Goal: Task Accomplishment & Management: Use online tool/utility

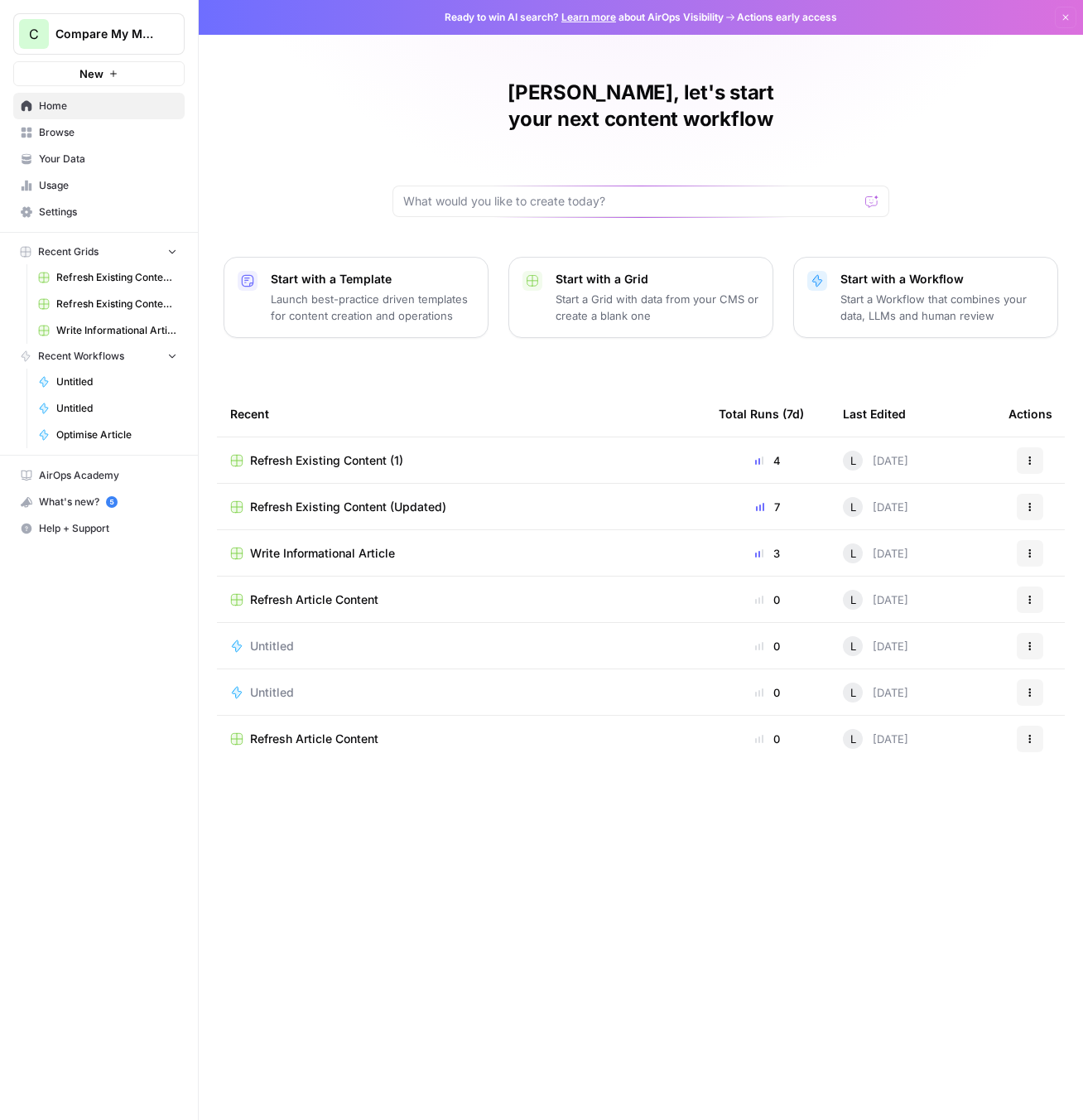
click at [971, 257] on button "Start with a Workflow Start a Workflow that combines your data, LLMs and human …" at bounding box center [925, 297] width 265 height 81
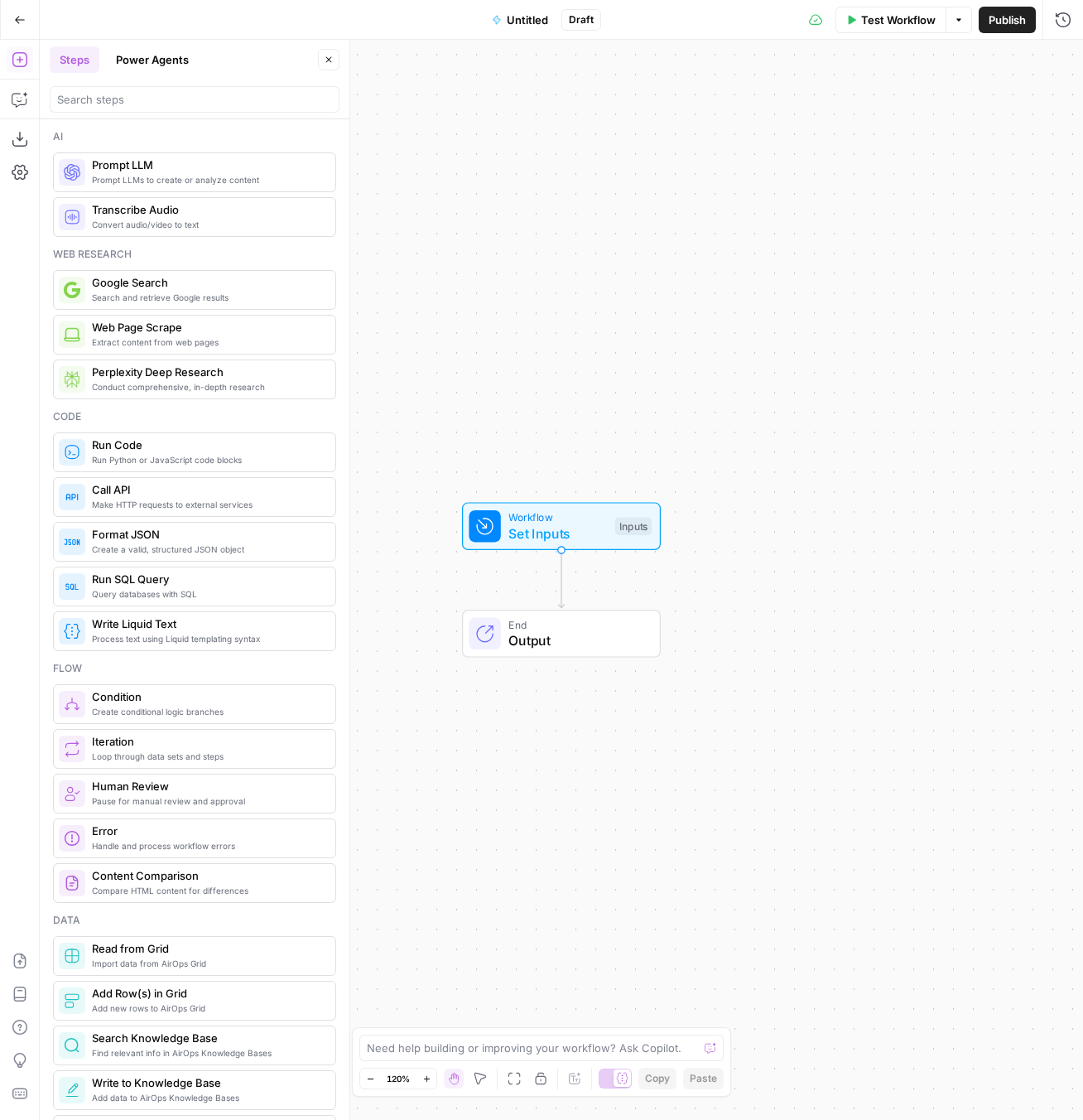
click at [177, 163] on span "Prompt LLM" at bounding box center [206, 164] width 230 height 17
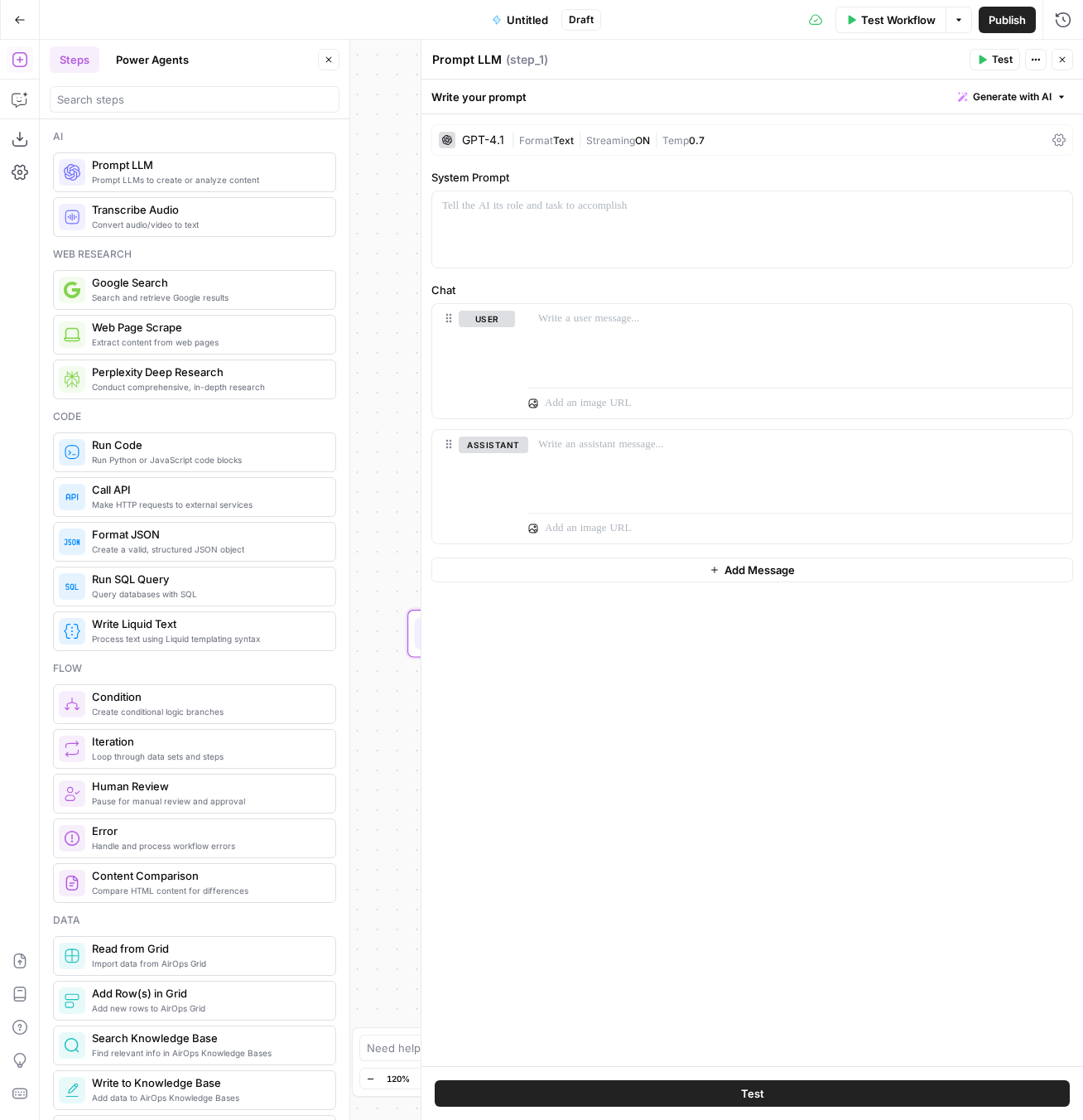
click at [465, 139] on div "GPT-4.1" at bounding box center [483, 140] width 42 height 12
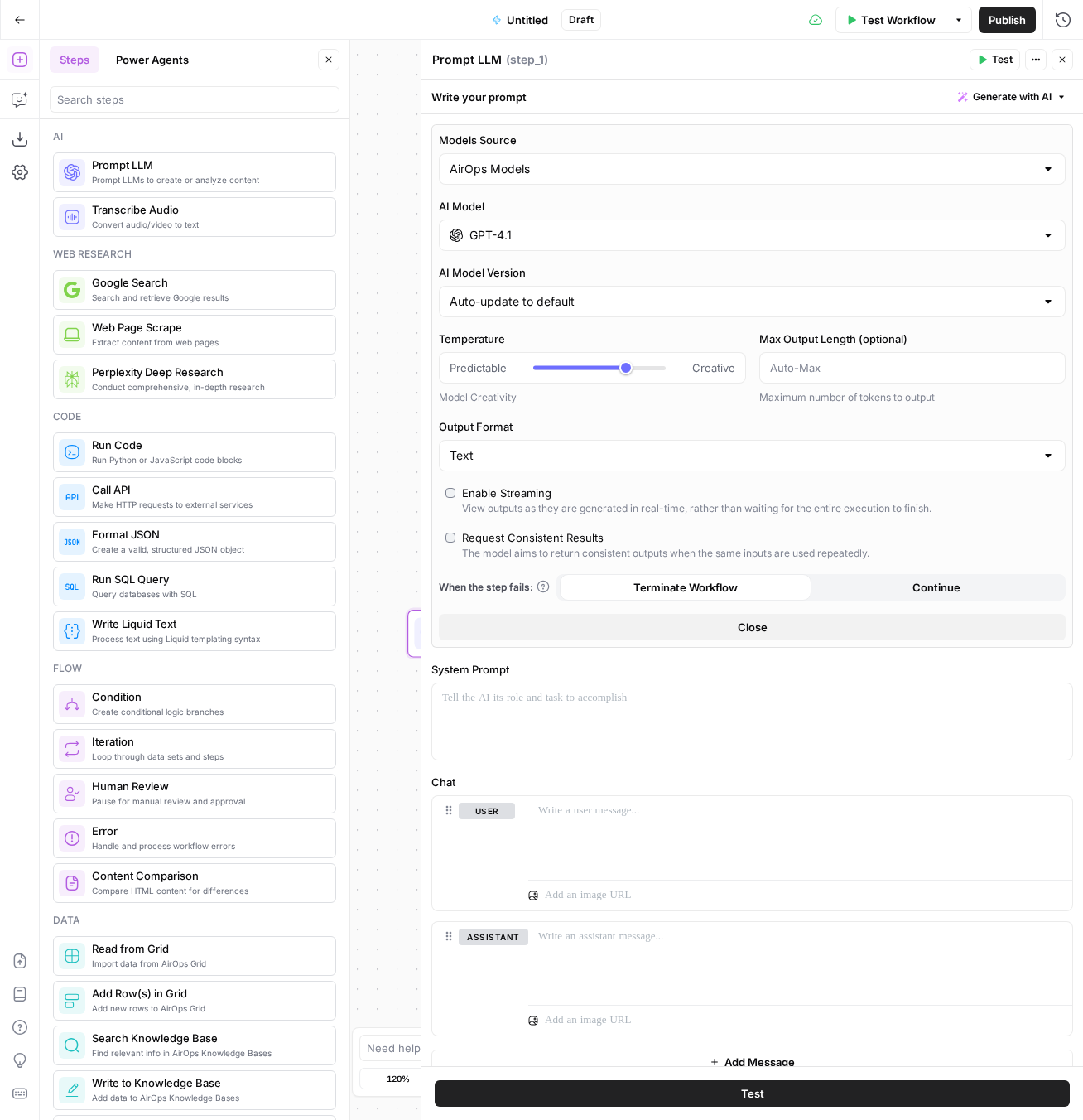
click at [552, 229] on input "GPT-4.1" at bounding box center [751, 235] width 566 height 17
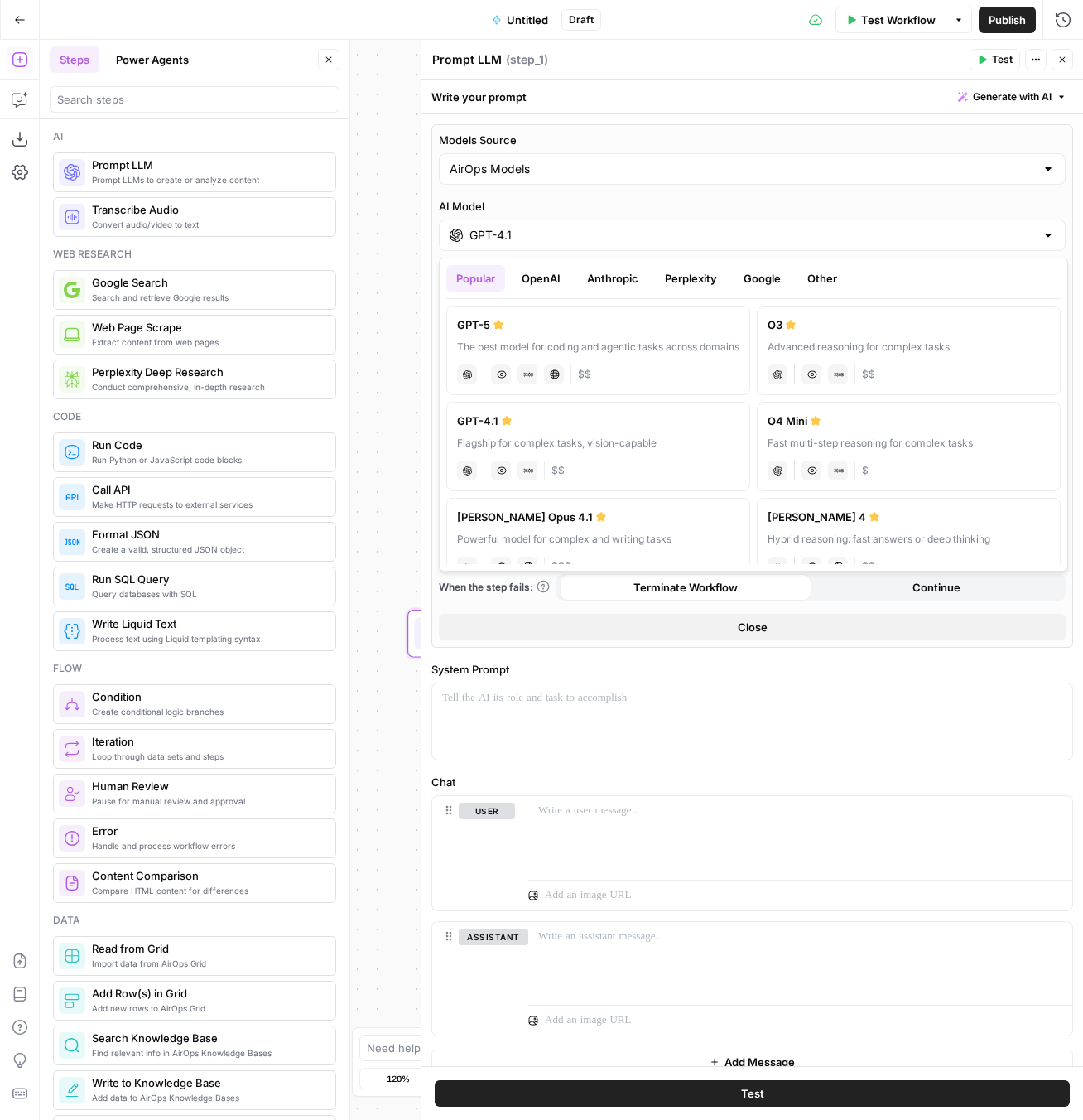
click at [626, 374] on label "GPT-5 The best model for coding and agentic tasks across domains chat Vision Ca…" at bounding box center [598, 350] width 304 height 90
type input "GPT-5"
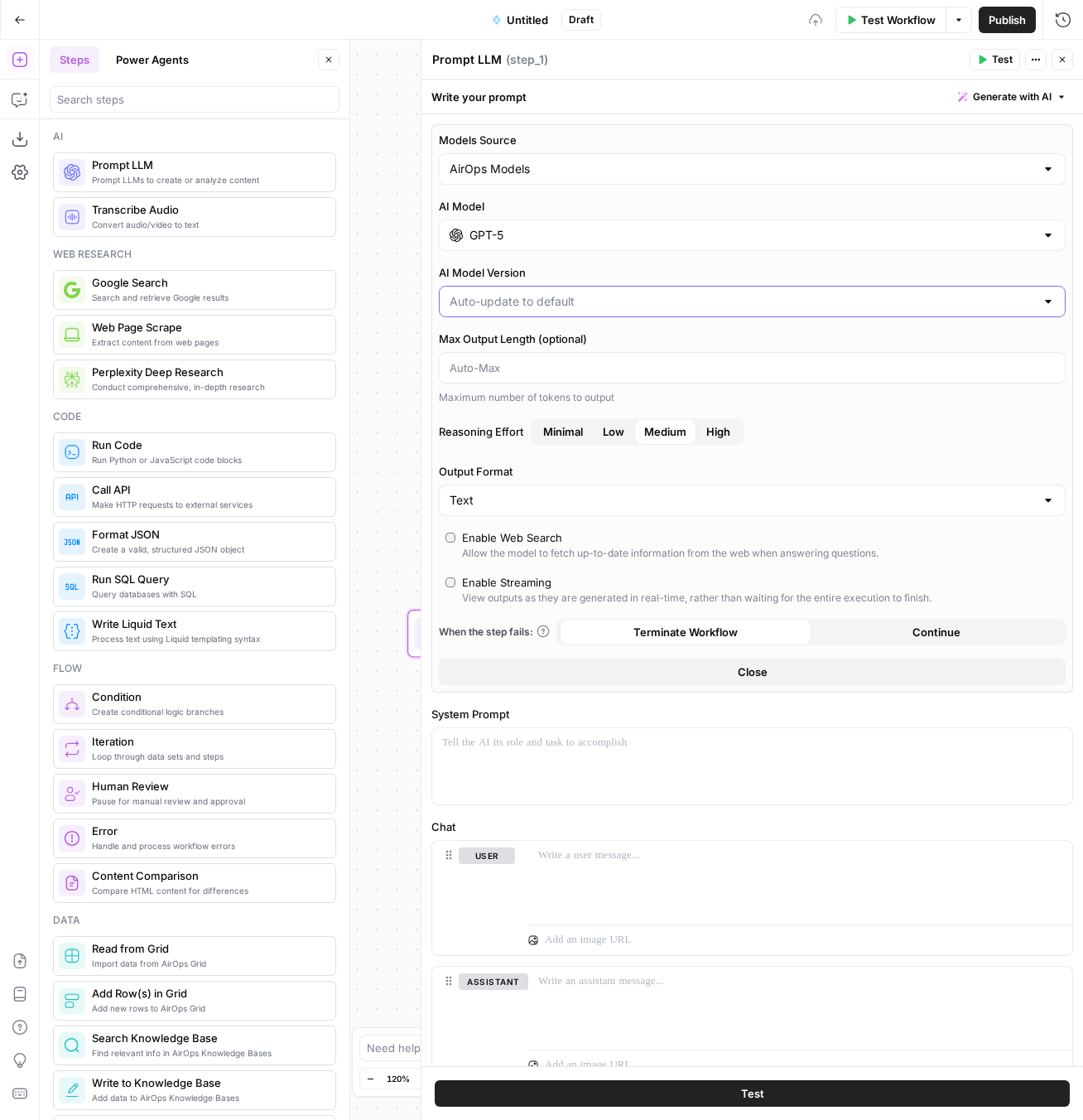
click at [648, 309] on input "AI Model Version" at bounding box center [741, 301] width 585 height 17
type input "Auto-update to default"
click at [562, 176] on input "Models Source" at bounding box center [741, 169] width 585 height 17
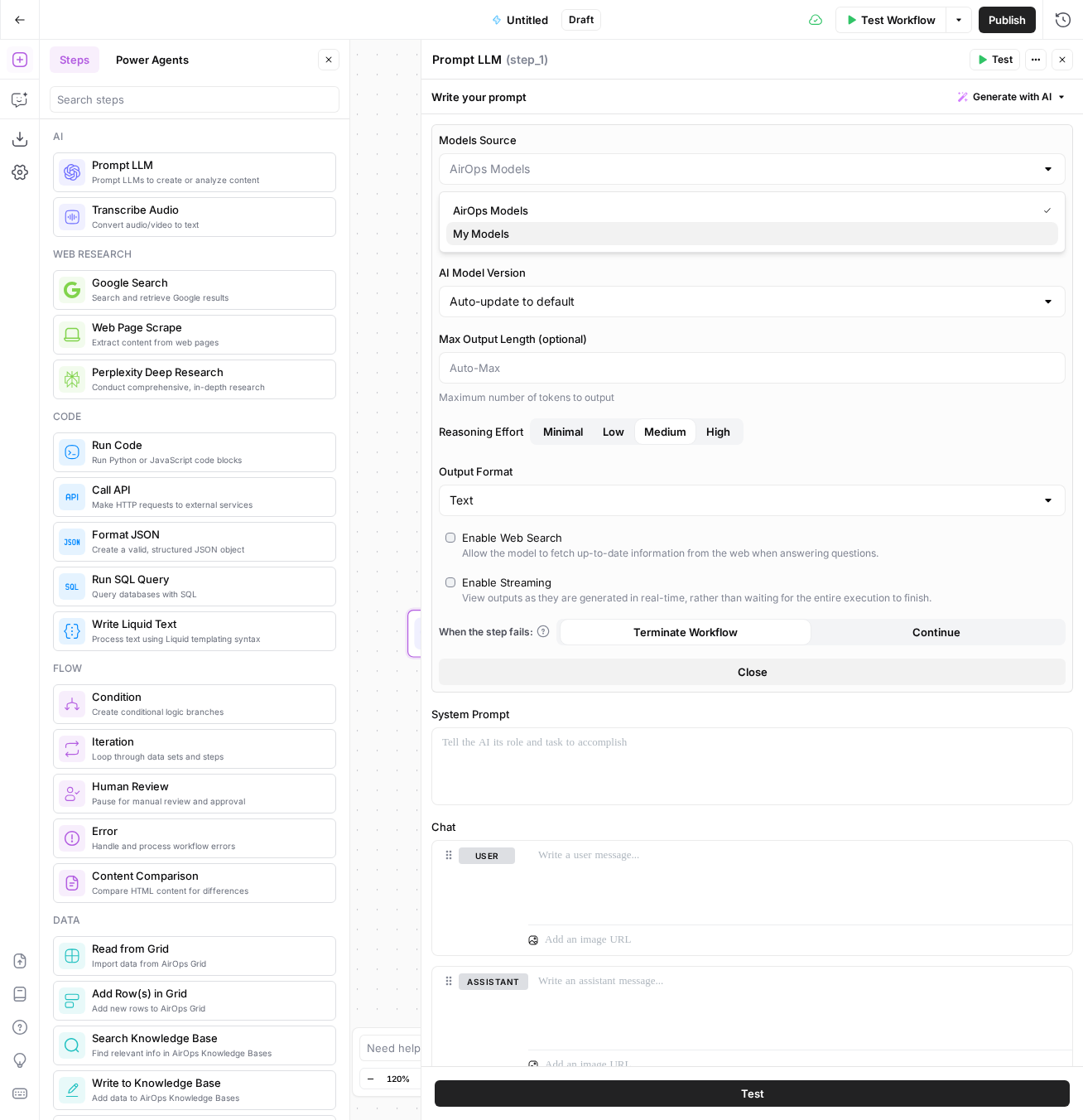
click at [561, 227] on span "My Models" at bounding box center [749, 233] width 592 height 17
type input "My Models"
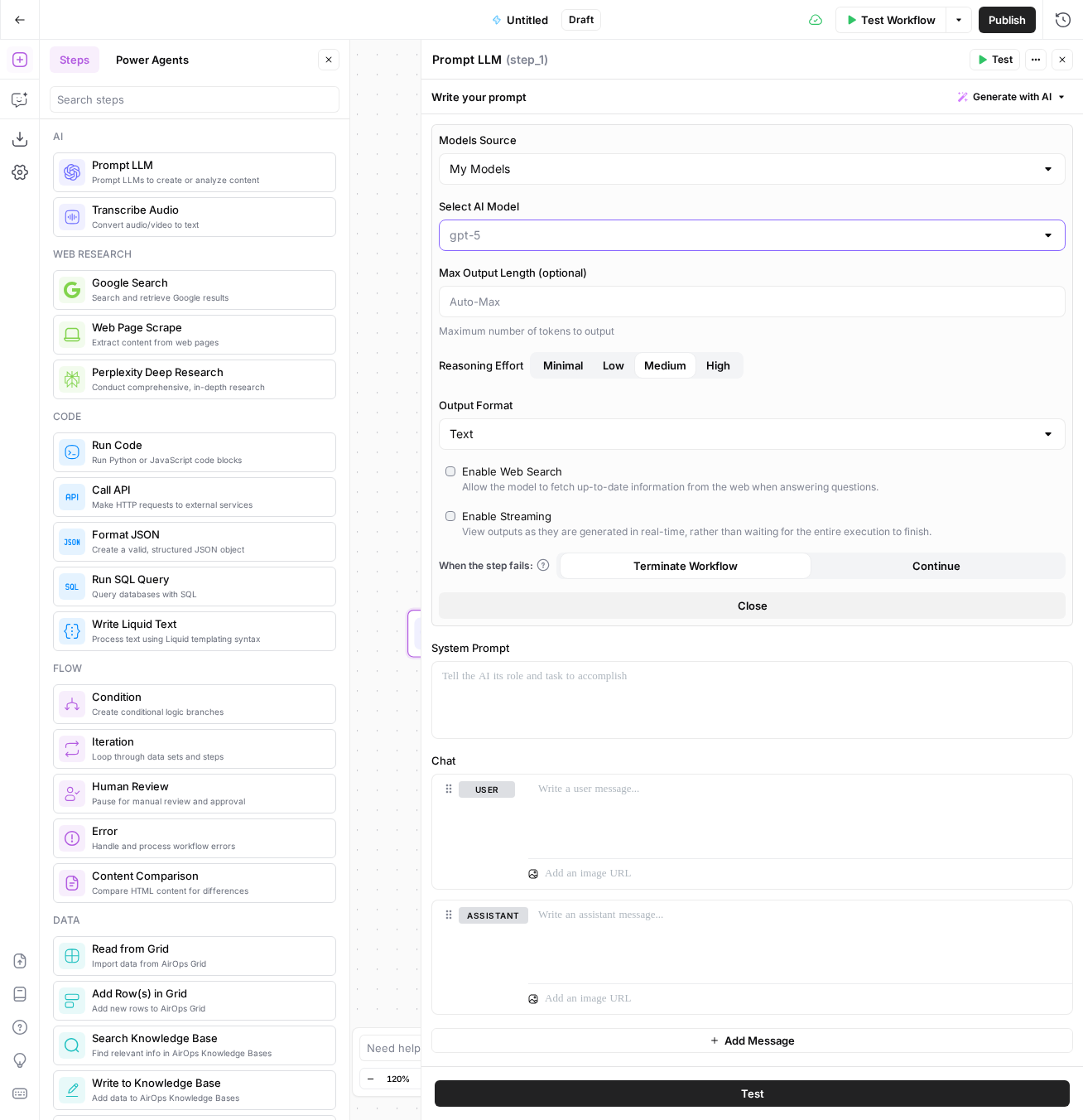
click at [572, 232] on input "Select AI Model" at bounding box center [741, 235] width 585 height 17
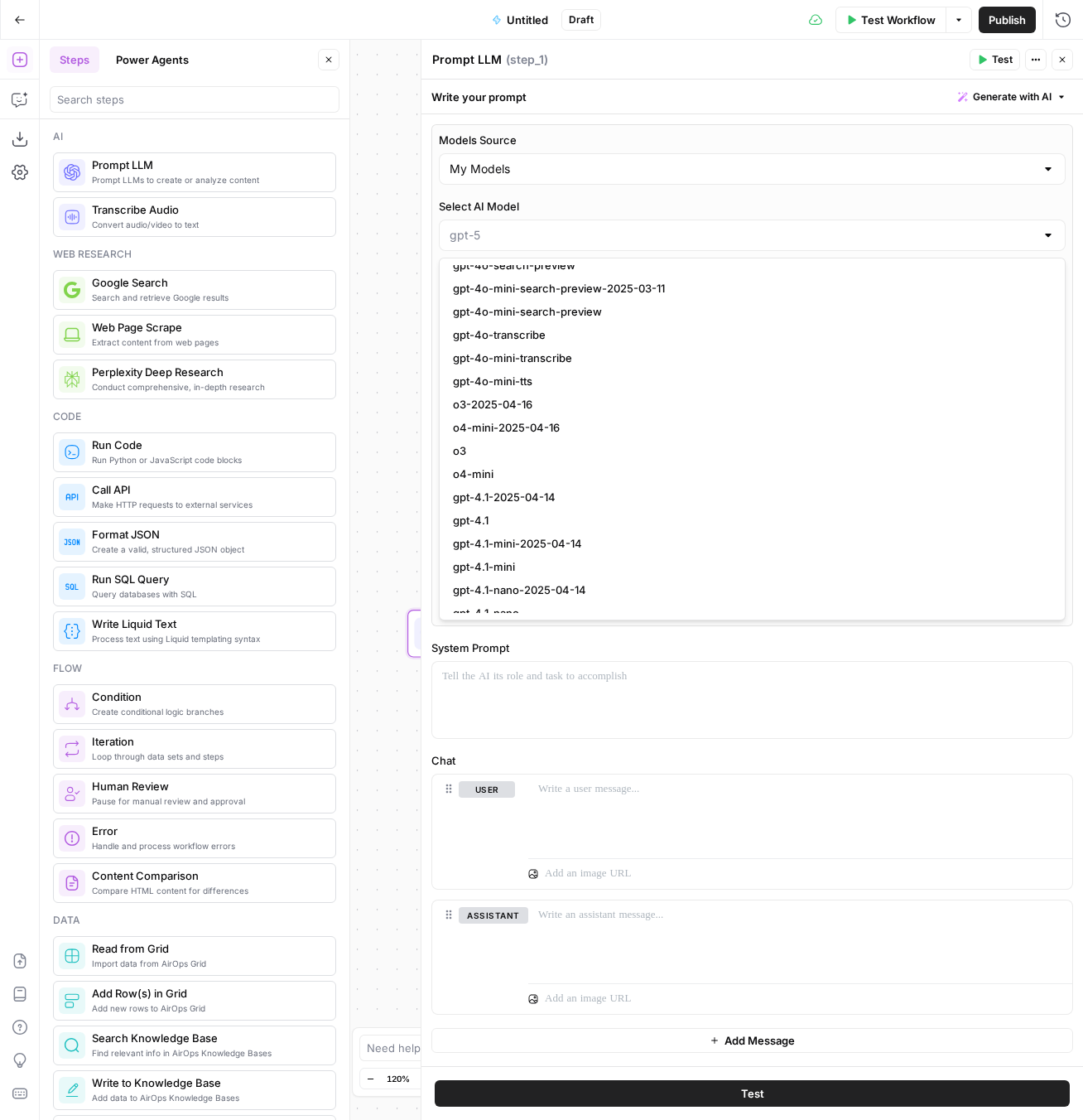
scroll to position [858, 0]
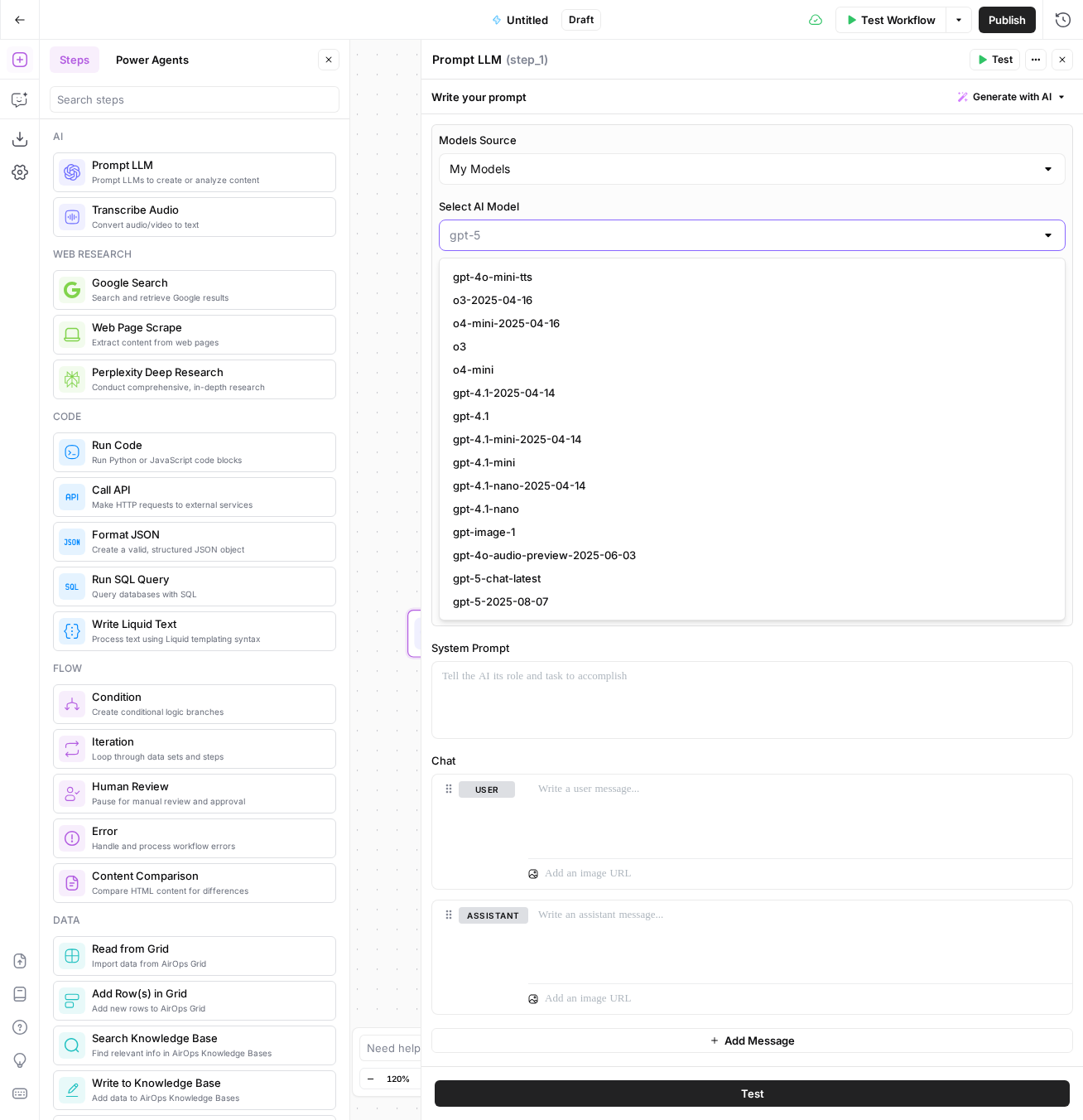
click at [536, 237] on input "Select AI Model" at bounding box center [741, 235] width 585 height 17
type input "gpt-5"
click at [569, 184] on div "My Models" at bounding box center [751, 169] width 627 height 32
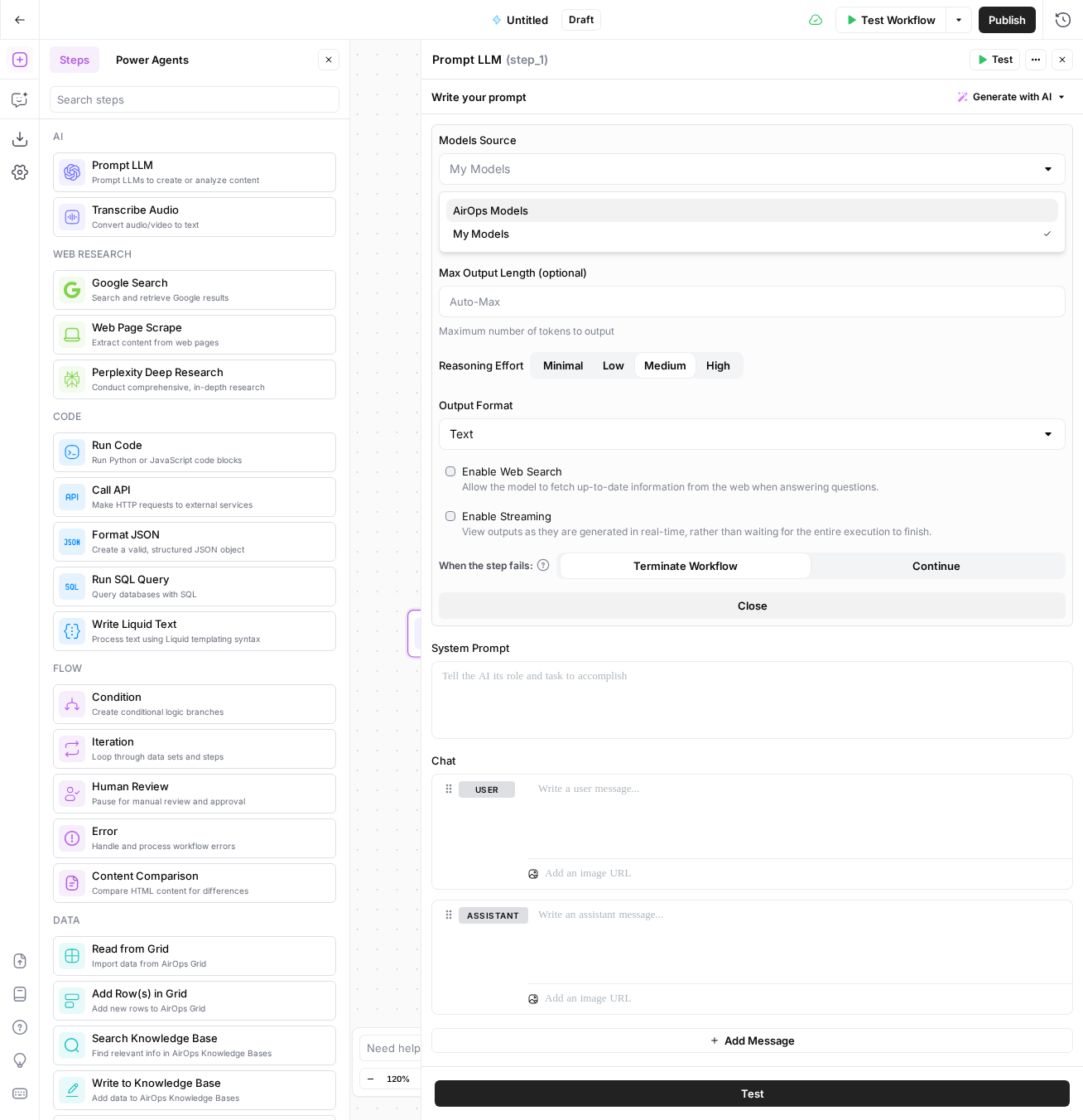
click at [553, 210] on span "AirOps Models" at bounding box center [749, 210] width 592 height 17
type input "AirOps Models"
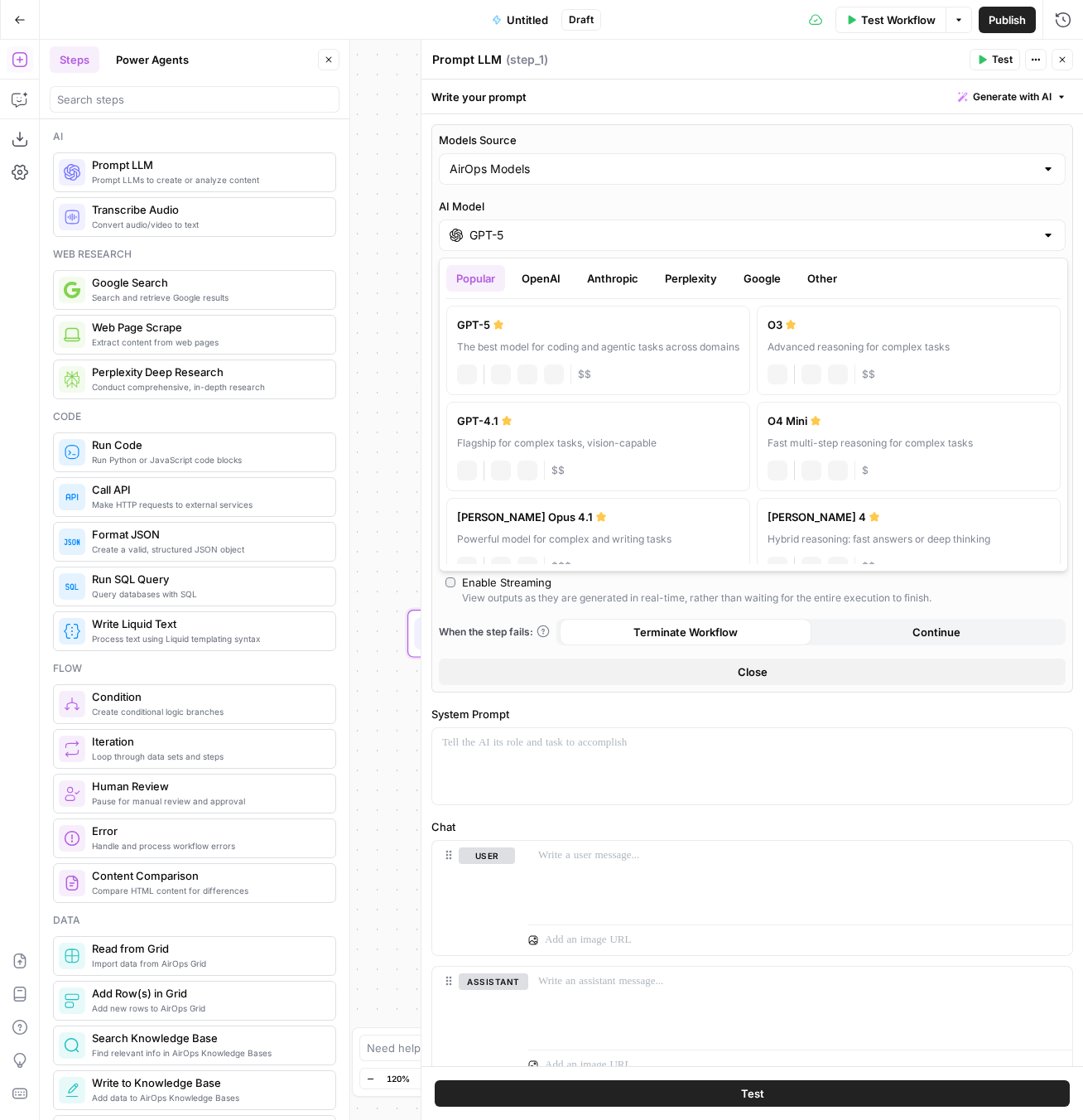
click at [566, 234] on input "GPT-5" at bounding box center [751, 235] width 566 height 17
click at [541, 275] on button "OpenAI" at bounding box center [541, 278] width 59 height 27
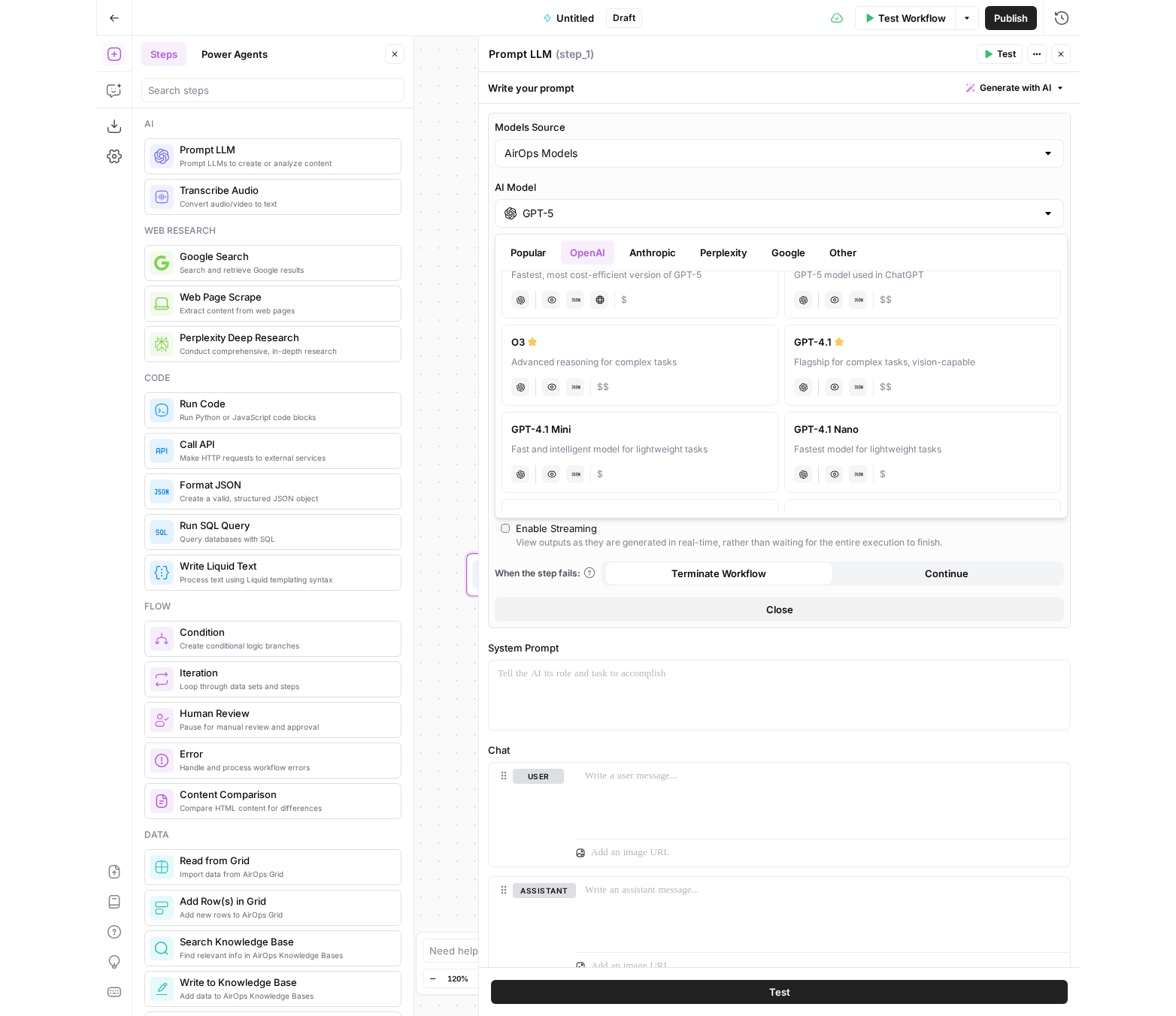
scroll to position [0, 0]
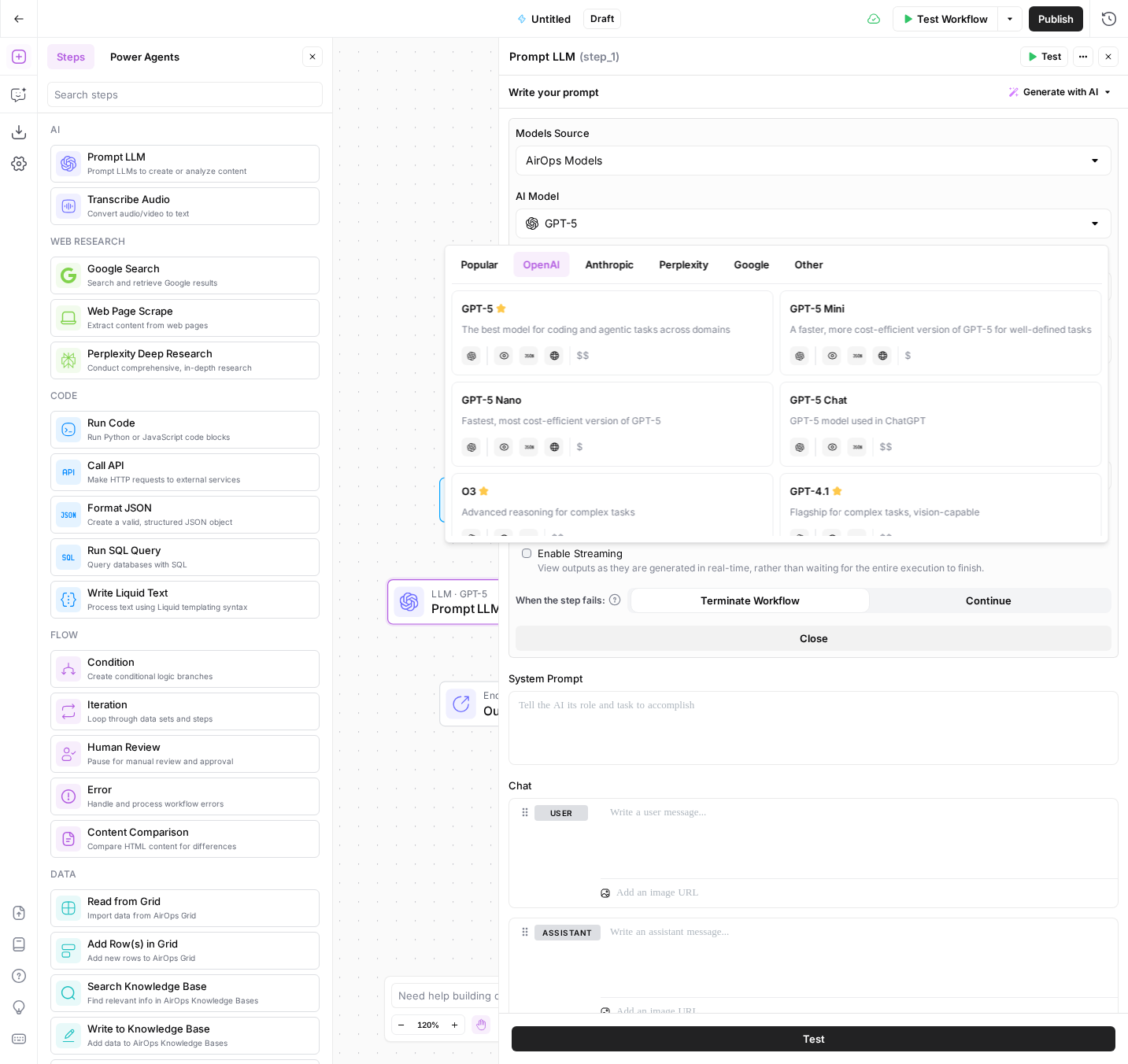
click at [421, 125] on div "Workflow Set Inputs Inputs LLM · GPT-5 Prompt LLM Step 1 End Output" at bounding box center [582, 550] width 1090 height 1026
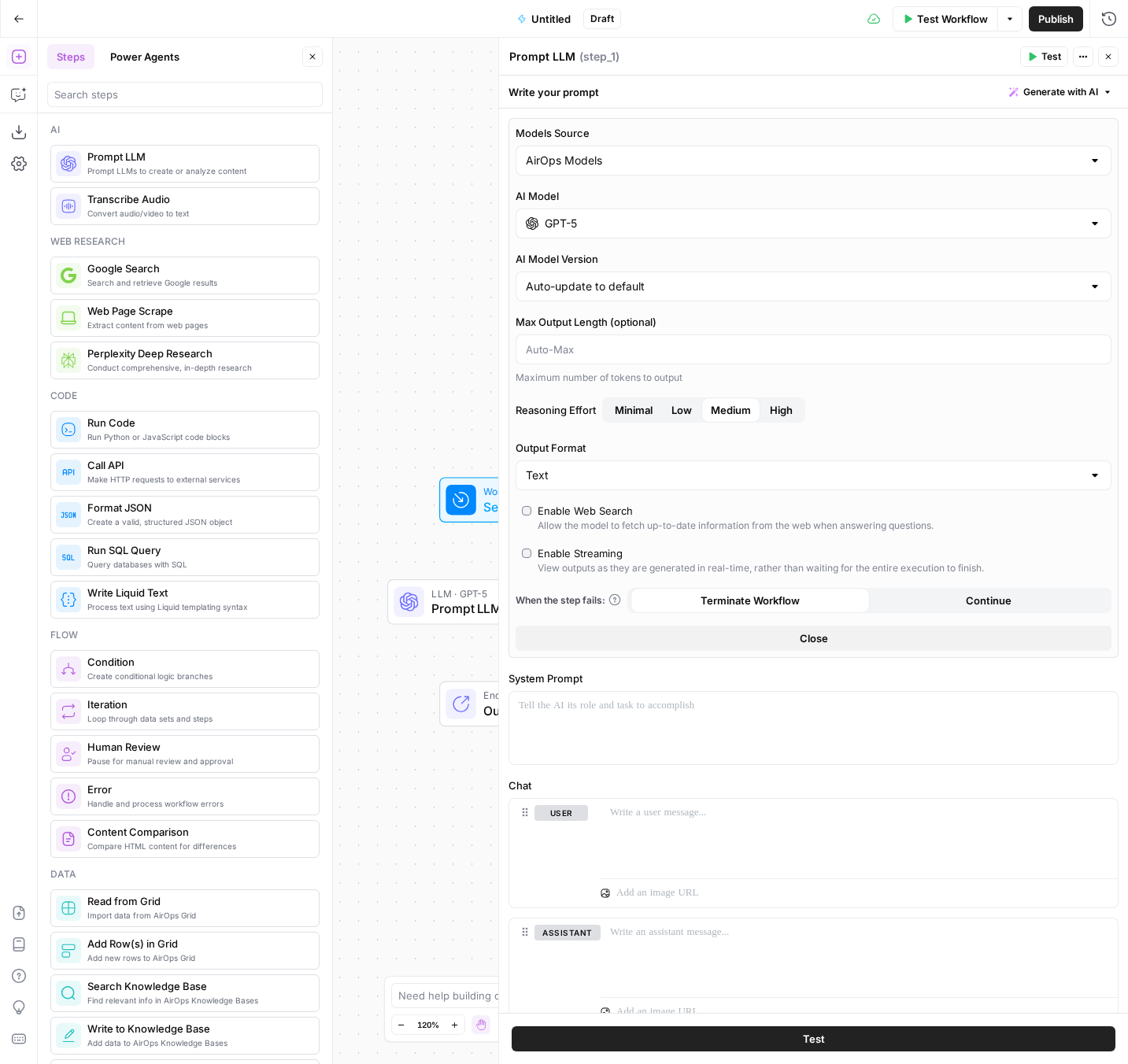
click at [1029, 58] on icon "button" at bounding box center [1108, 56] width 9 height 9
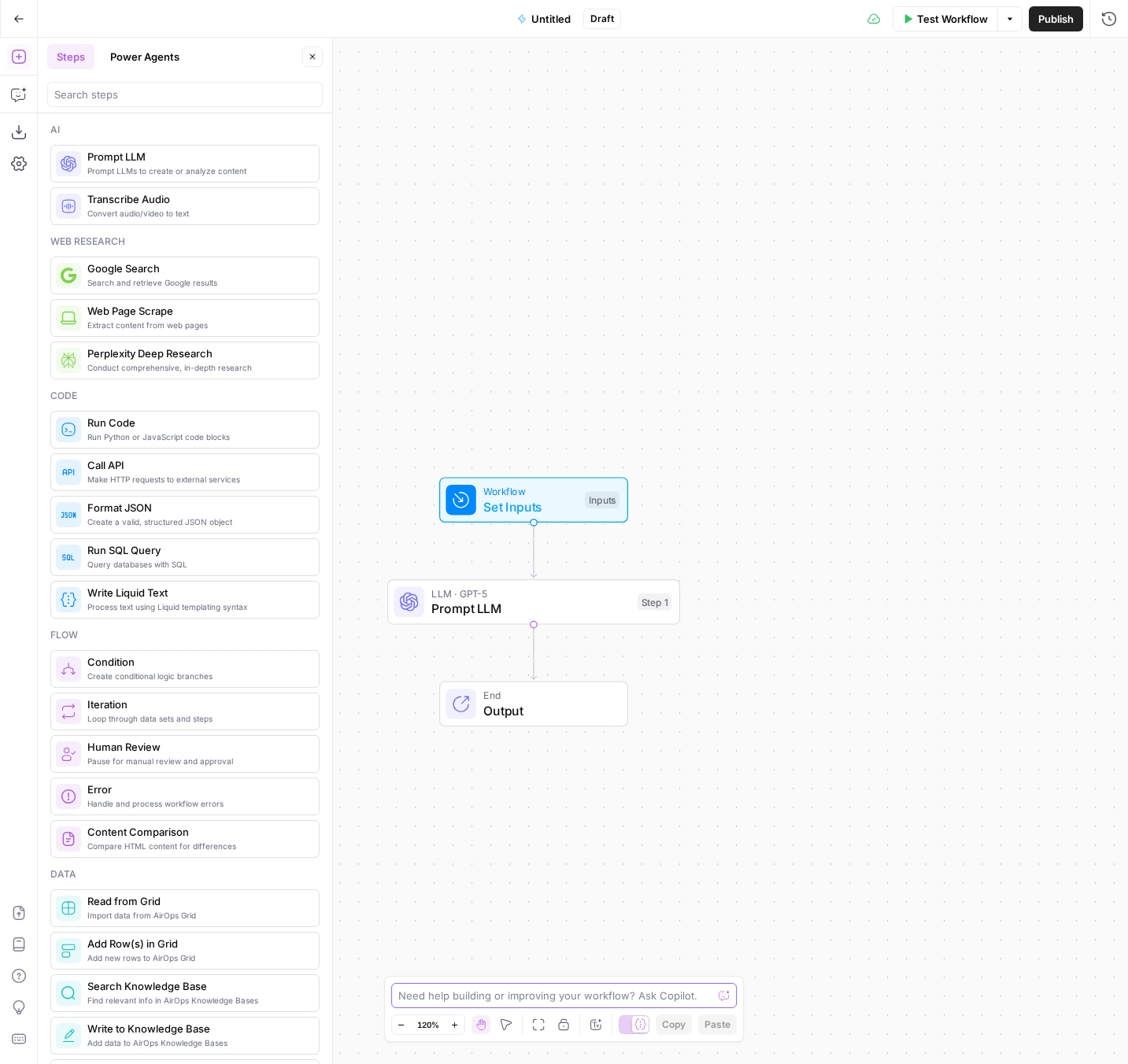
click at [621, 997] on textarea at bounding box center [555, 995] width 314 height 16
click at [575, 609] on span "Prompt LLM" at bounding box center [530, 608] width 198 height 19
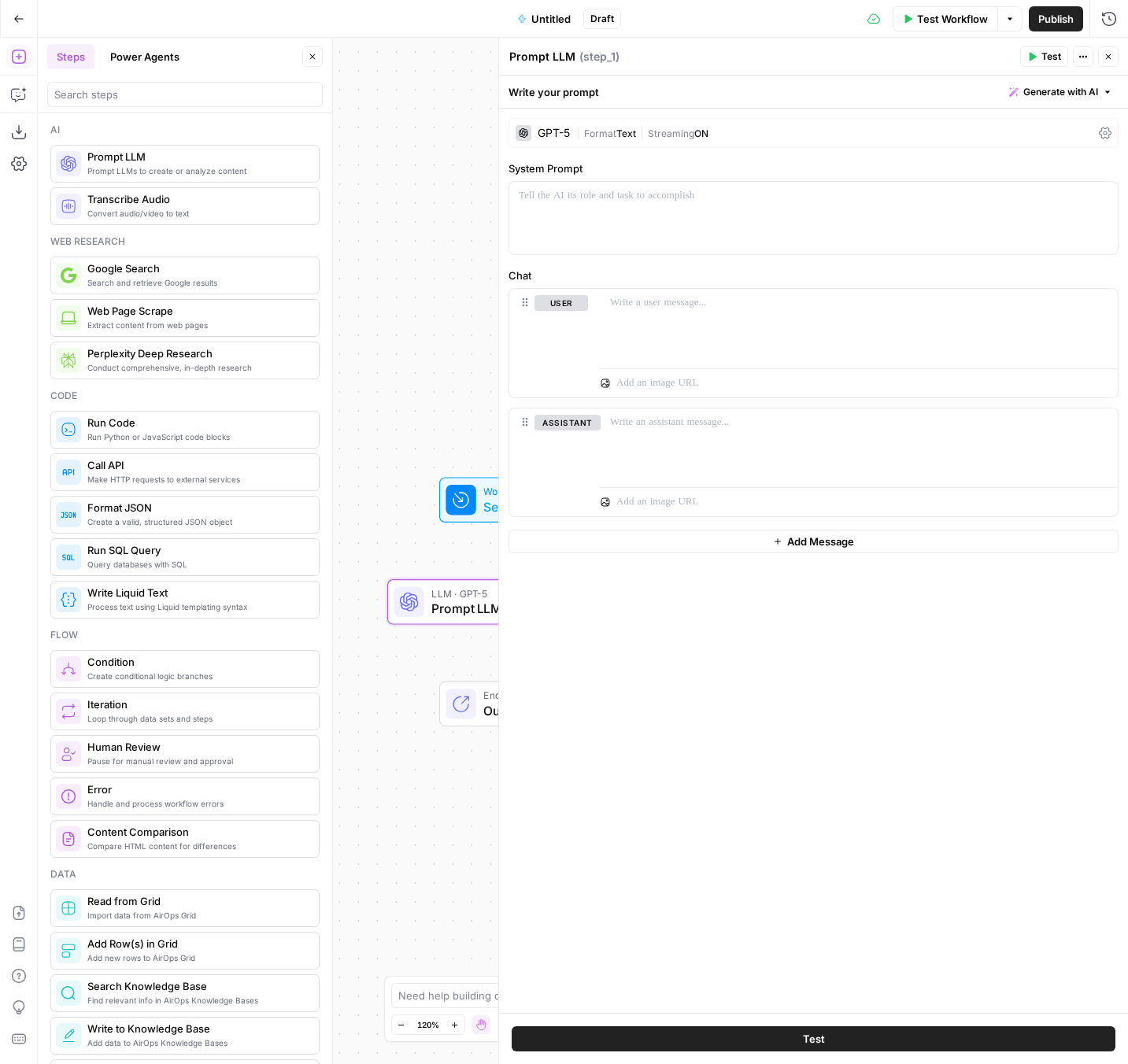
click at [1029, 98] on span "Generate with AI" at bounding box center [1060, 92] width 75 height 14
click at [1029, 57] on button "Close" at bounding box center [1108, 56] width 21 height 21
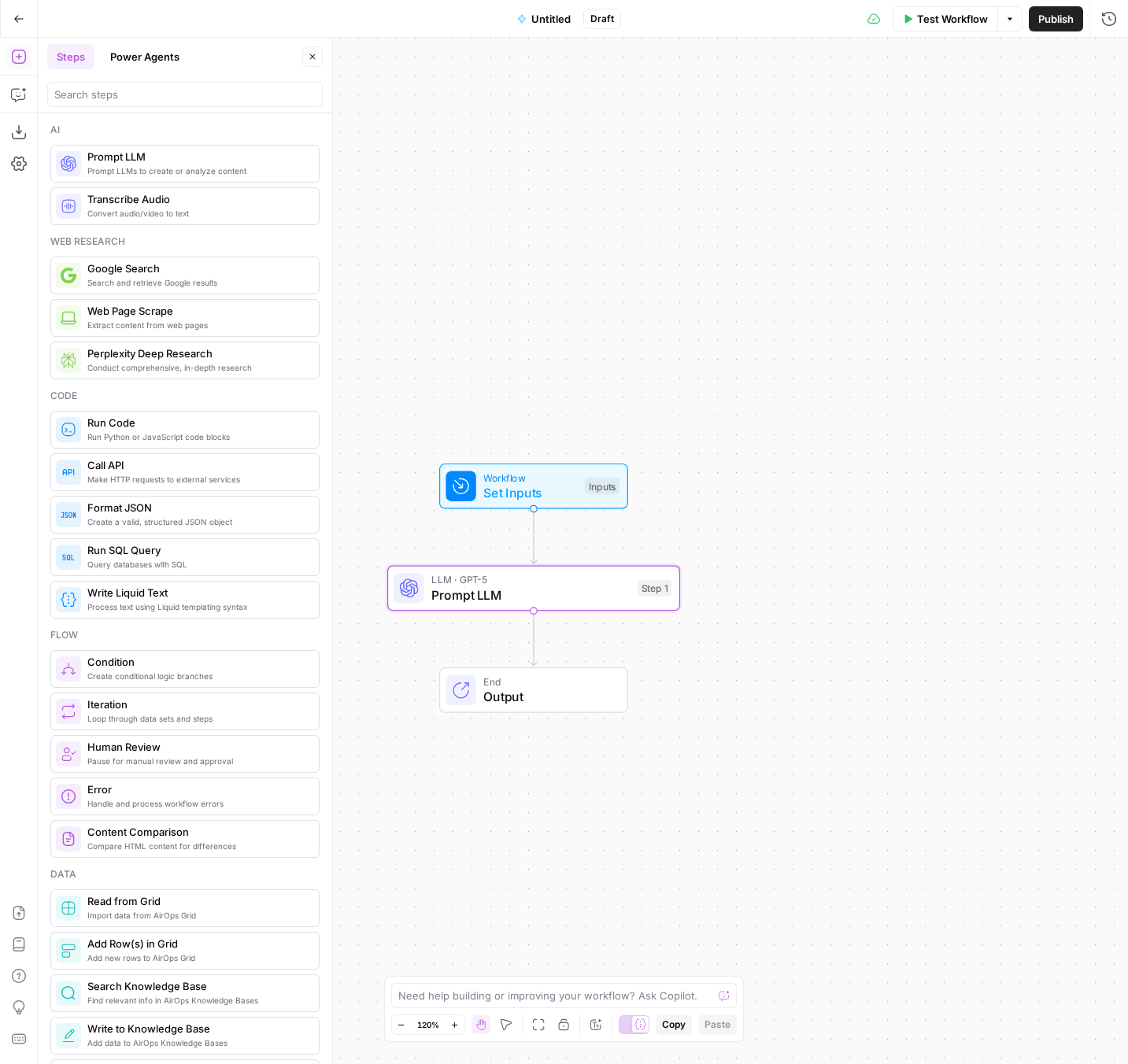
click at [526, 600] on span "Prompt LLM" at bounding box center [530, 595] width 198 height 19
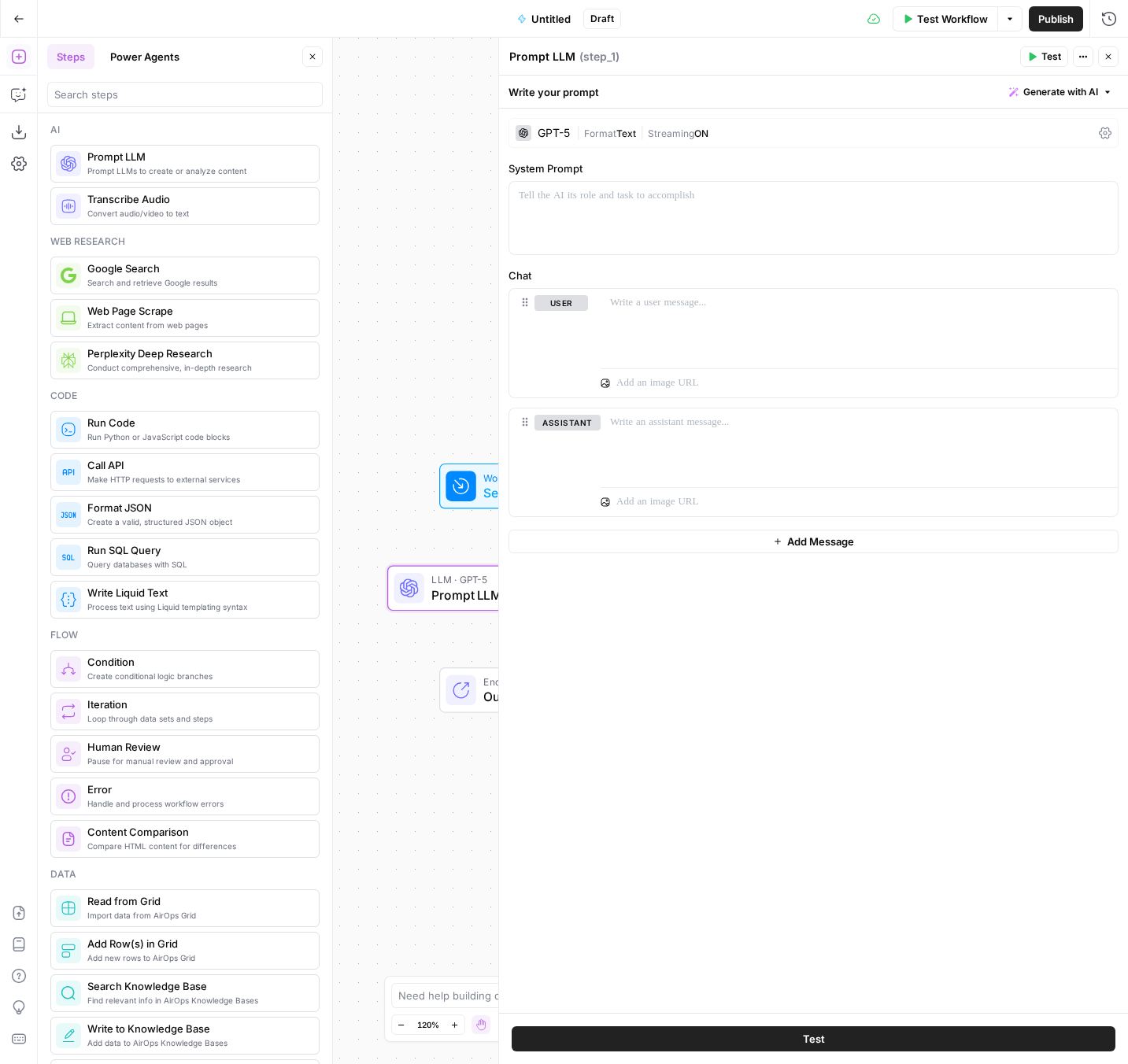
drag, startPoint x: 1108, startPoint y: 52, endPoint x: 1099, endPoint y: 61, distance: 12.7
click at [1029, 52] on button "Close" at bounding box center [1108, 56] width 21 height 21
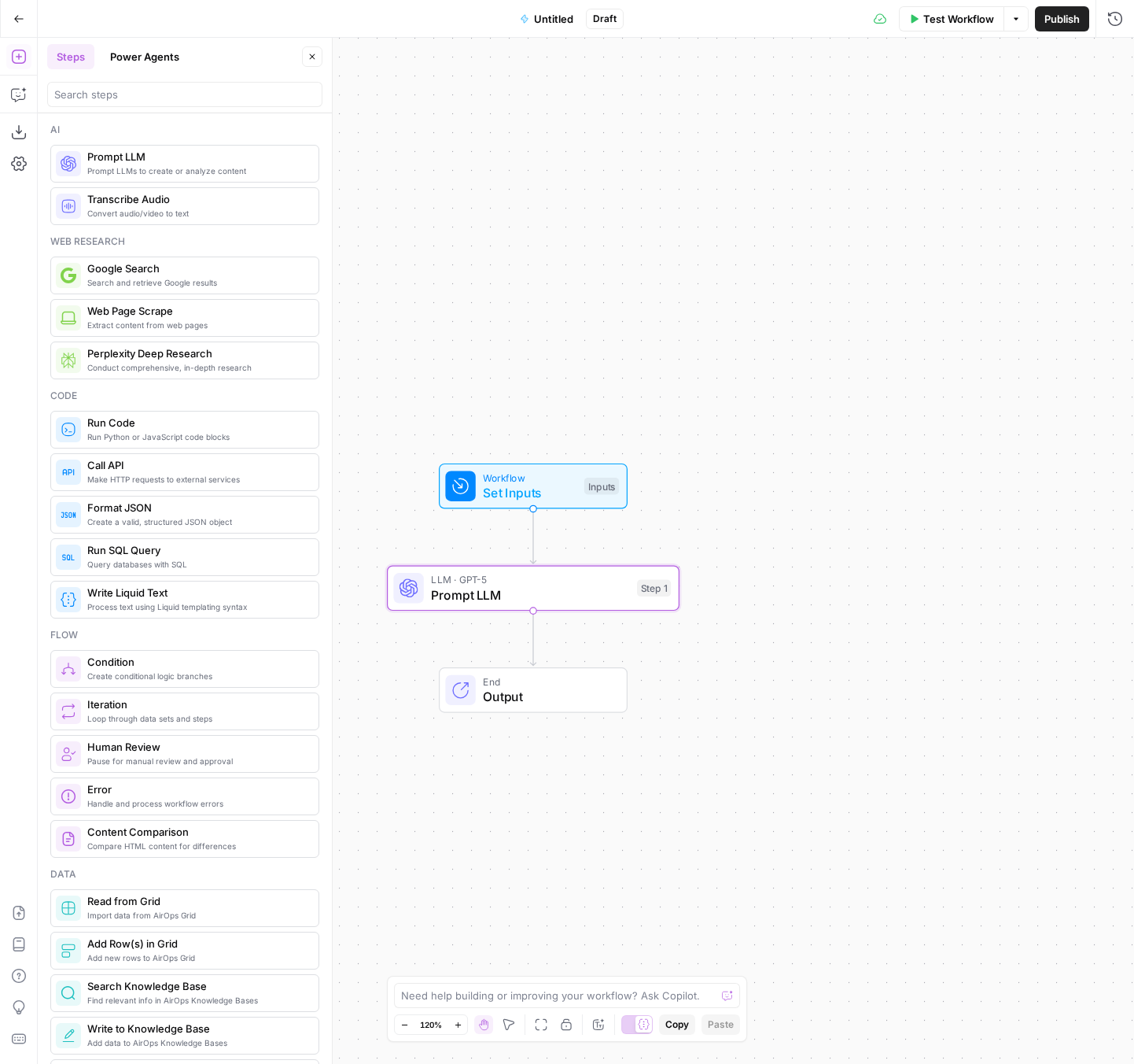
click at [555, 25] on span "Untitled" at bounding box center [553, 19] width 39 height 16
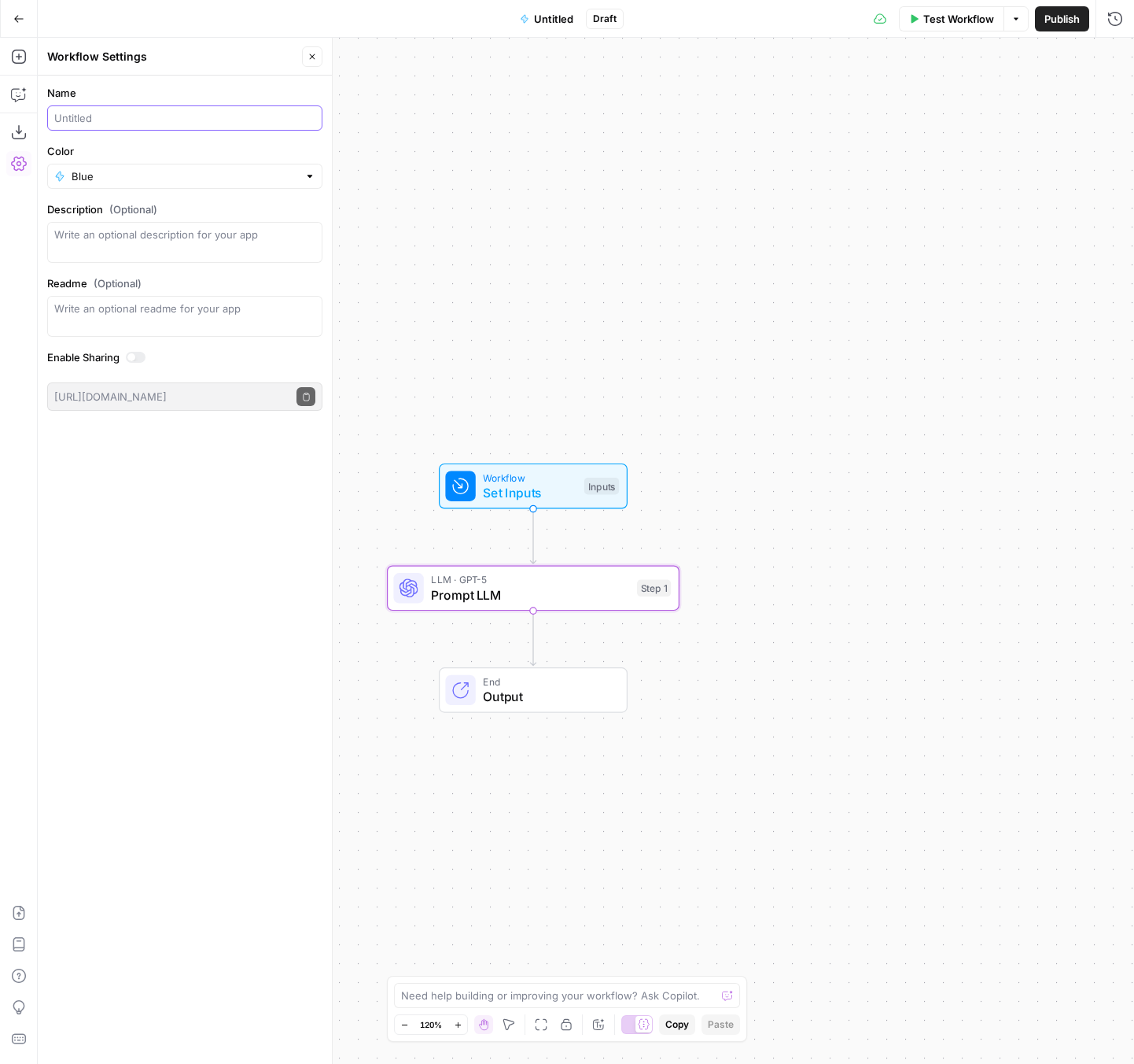
drag, startPoint x: 115, startPoint y: 110, endPoint x: 41, endPoint y: 114, distance: 74.1
click at [38, 114] on form "Name Color Blue Description (Optional) Readme (Optional) Write an optional read…" at bounding box center [185, 248] width 295 height 344
type input "Brief Creation"
click at [542, 481] on span "Workflow" at bounding box center [530, 478] width 94 height 15
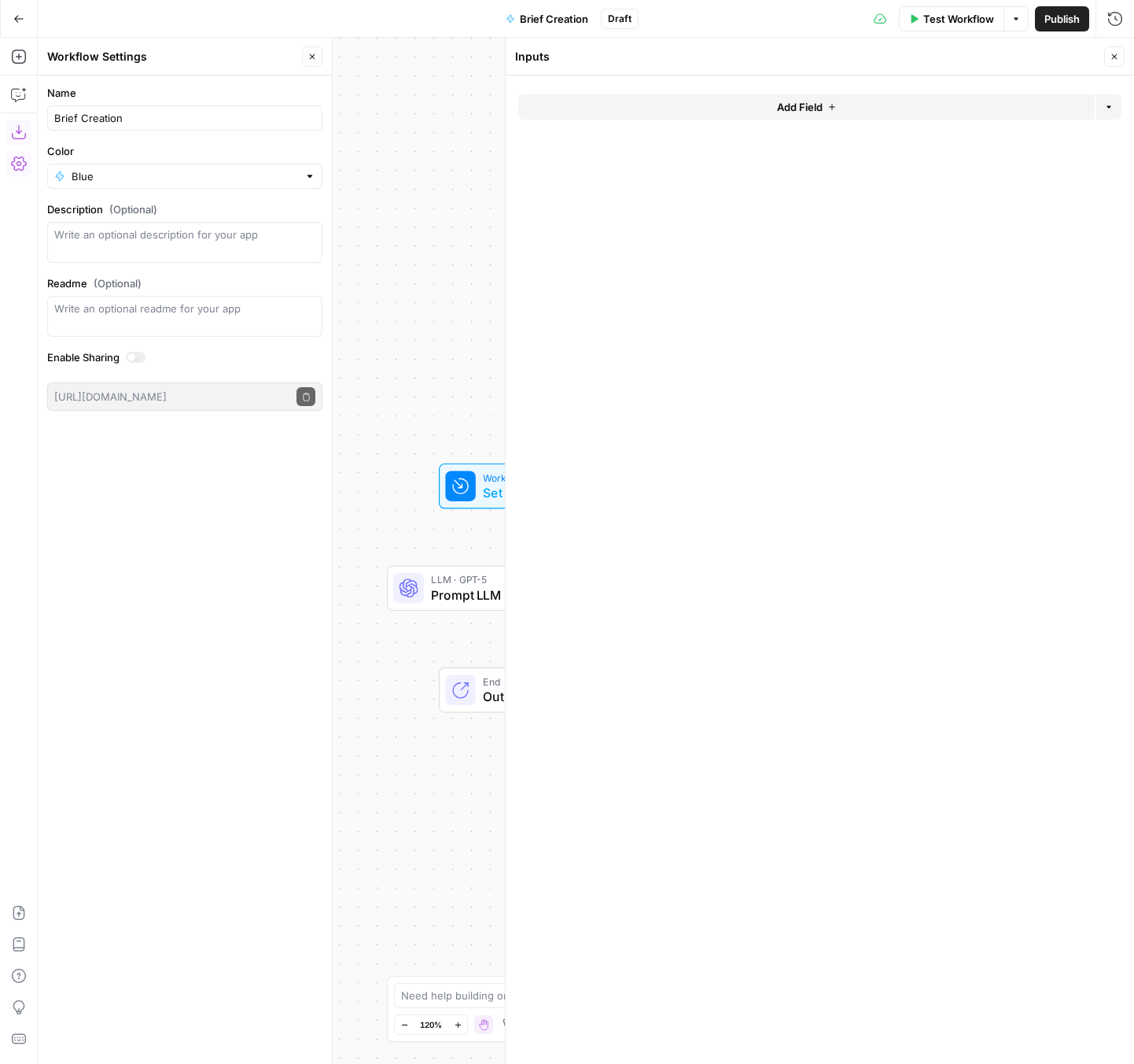
click at [1028, 54] on button "Close" at bounding box center [1114, 56] width 21 height 21
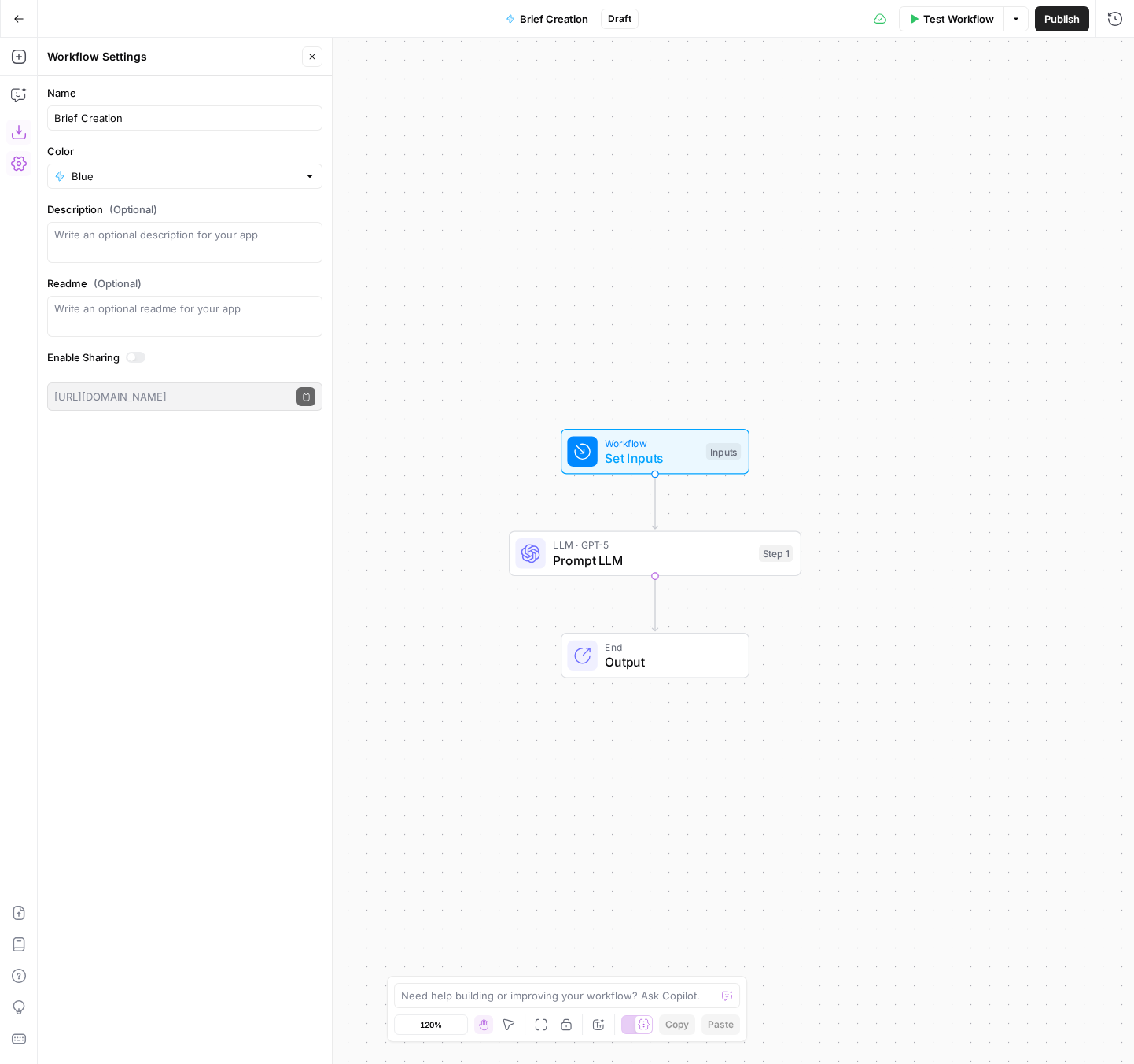
drag, startPoint x: 481, startPoint y: 318, endPoint x: 601, endPoint y: 285, distance: 124.5
click at [603, 283] on div "Workflow Set Inputs Inputs LLM · GPT-5 Prompt LLM Step 1 End Output" at bounding box center [585, 550] width 1096 height 1026
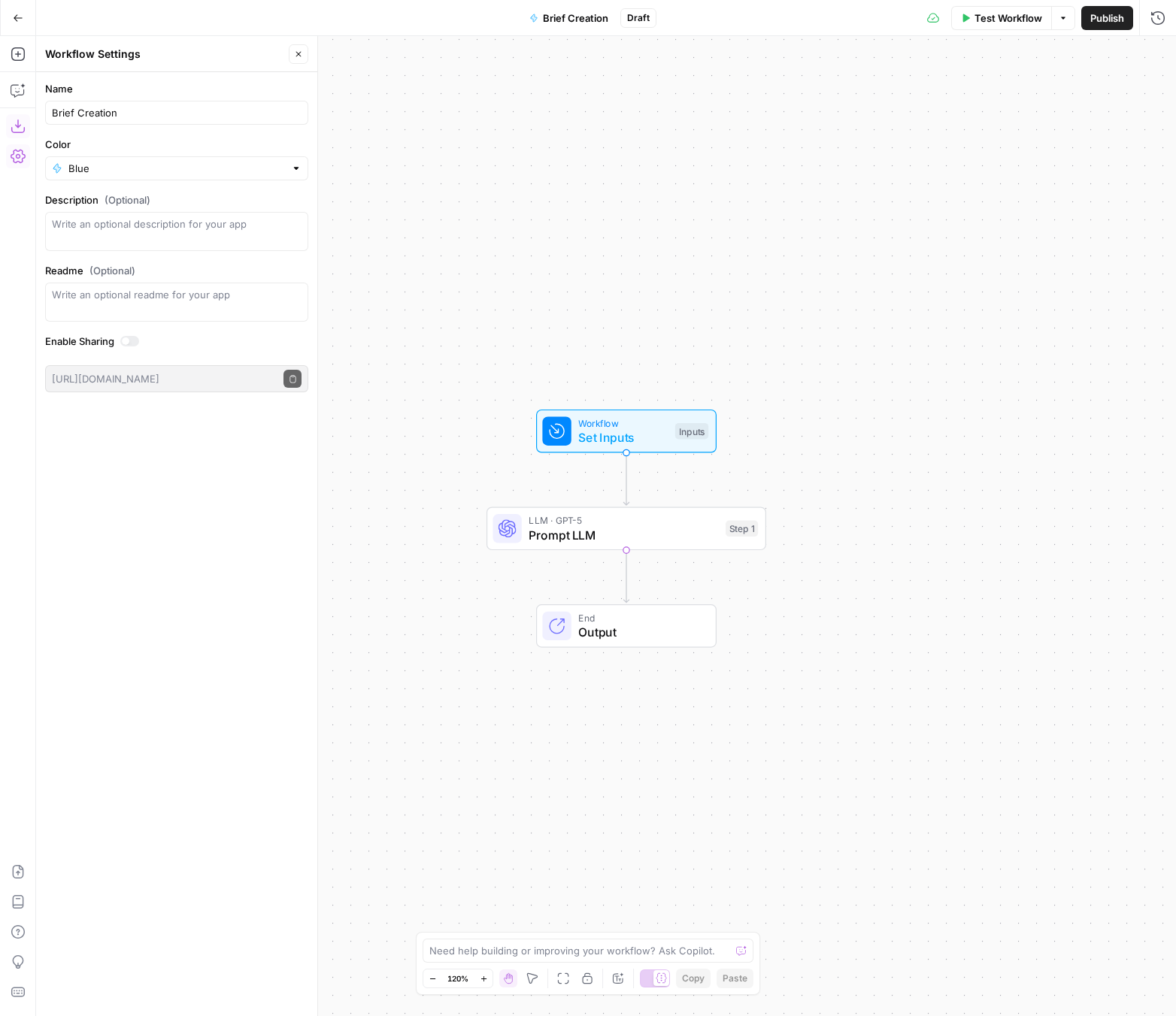
click at [692, 433] on div "Inputs" at bounding box center [691, 431] width 33 height 16
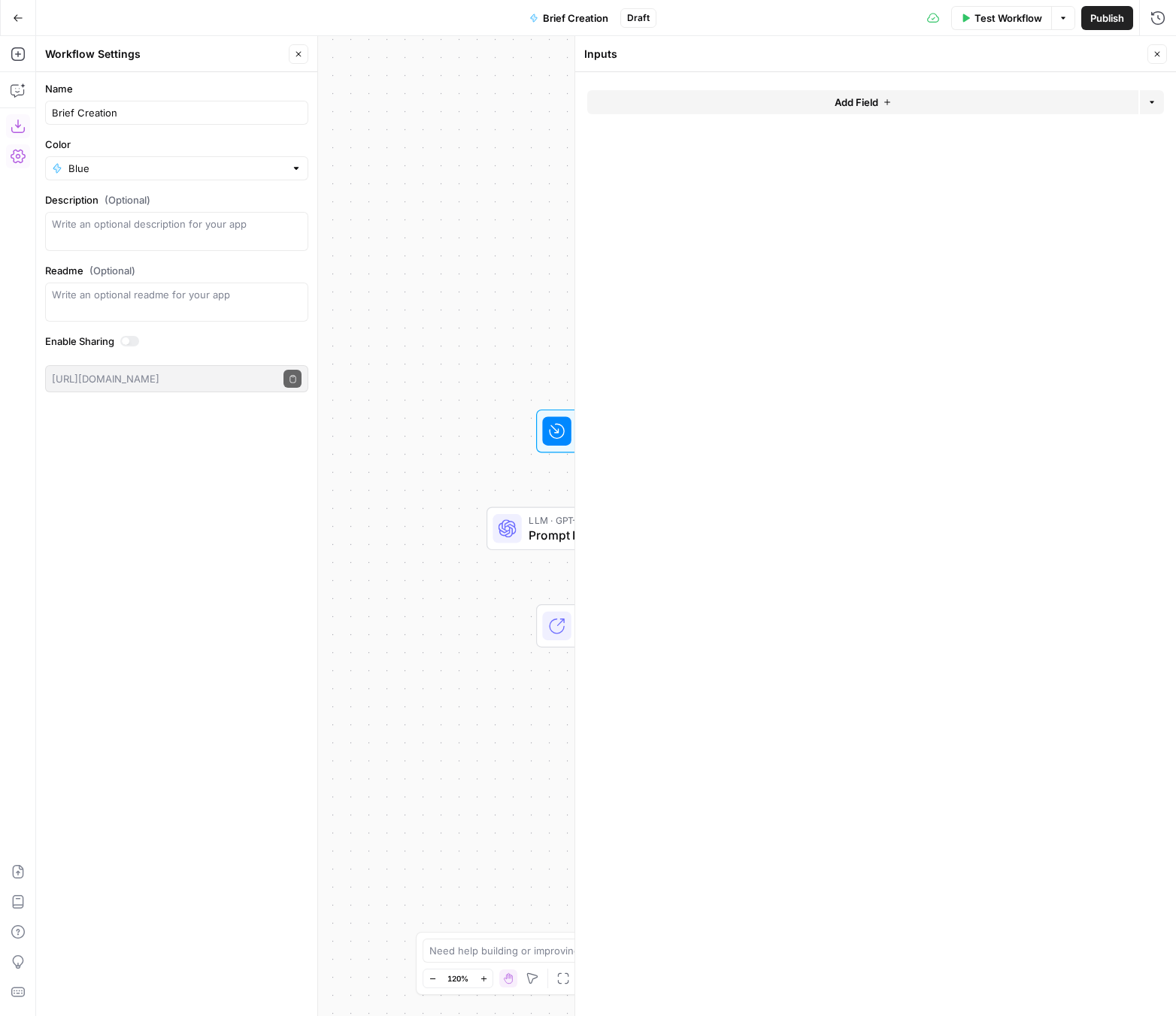
click at [915, 100] on button "Add Field" at bounding box center [862, 102] width 551 height 24
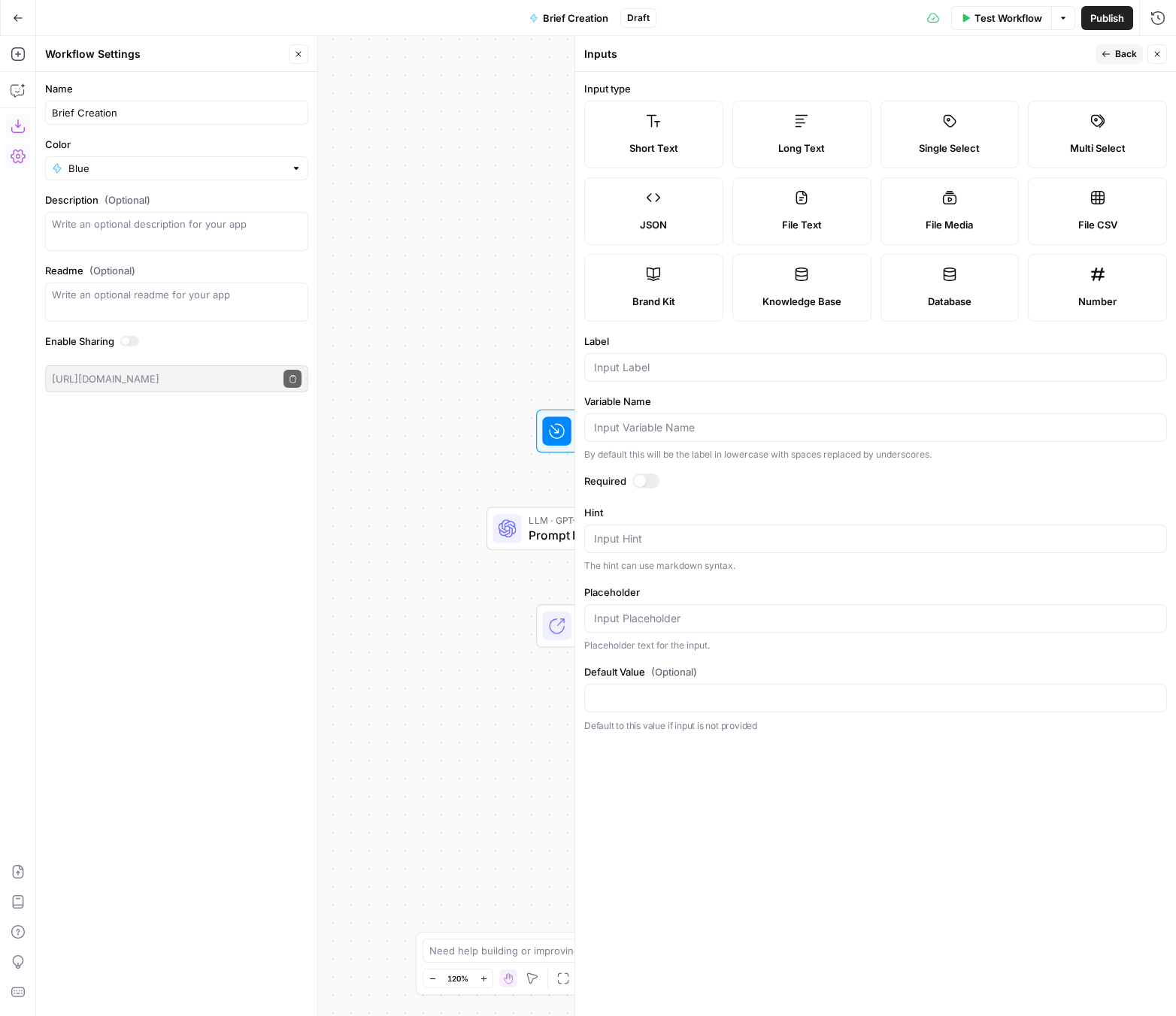
click at [670, 145] on span "Short Text" at bounding box center [653, 148] width 49 height 15
click at [653, 367] on input "Label" at bounding box center [875, 367] width 563 height 15
type input "Target URL"
click at [982, 60] on span "Back" at bounding box center [1126, 54] width 22 height 13
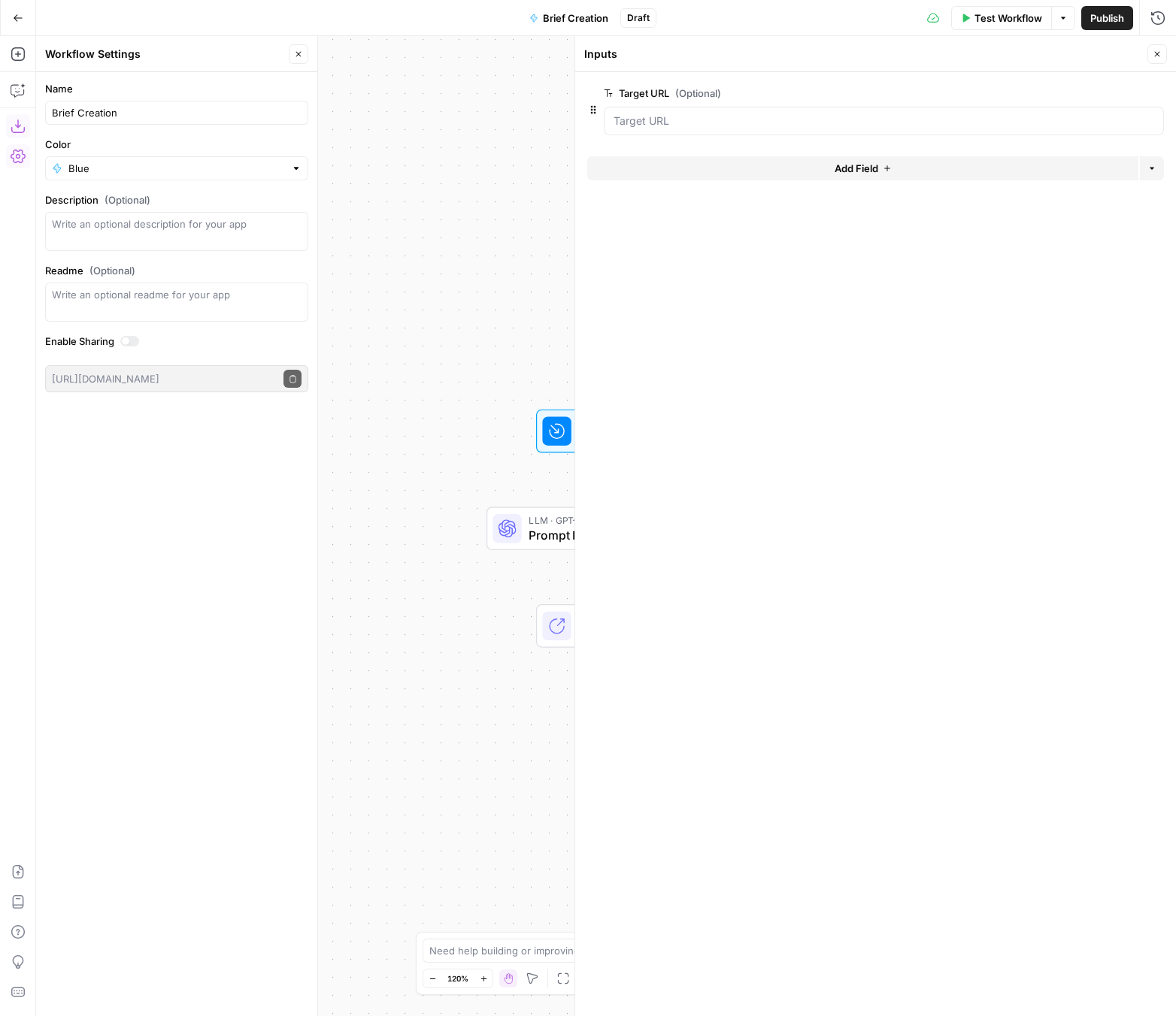
click at [850, 173] on span "Add Field" at bounding box center [856, 168] width 44 height 15
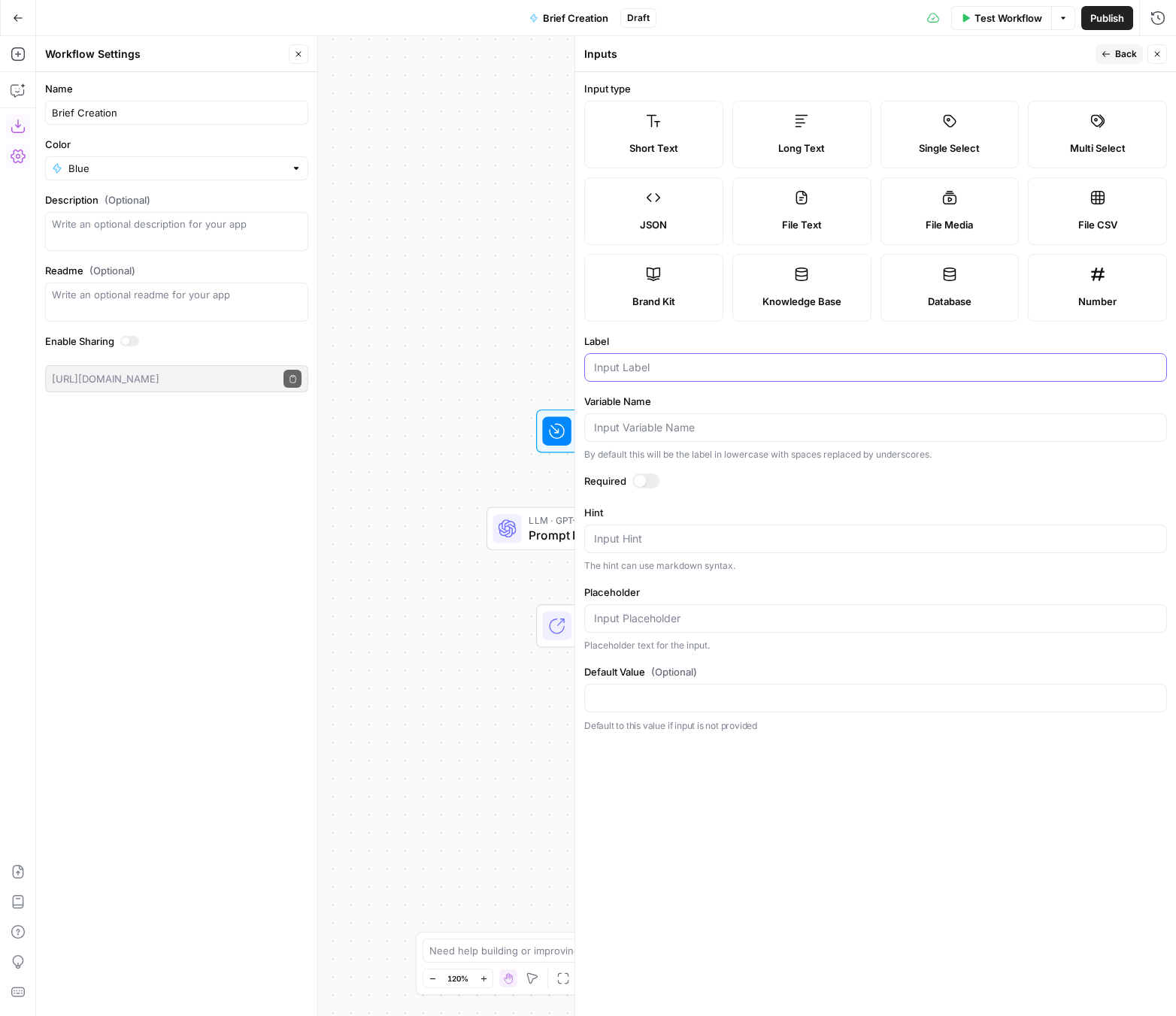
click at [682, 361] on input "Label" at bounding box center [875, 367] width 563 height 15
type input "Primary Keyword"
click at [982, 53] on span "Back" at bounding box center [1126, 54] width 22 height 13
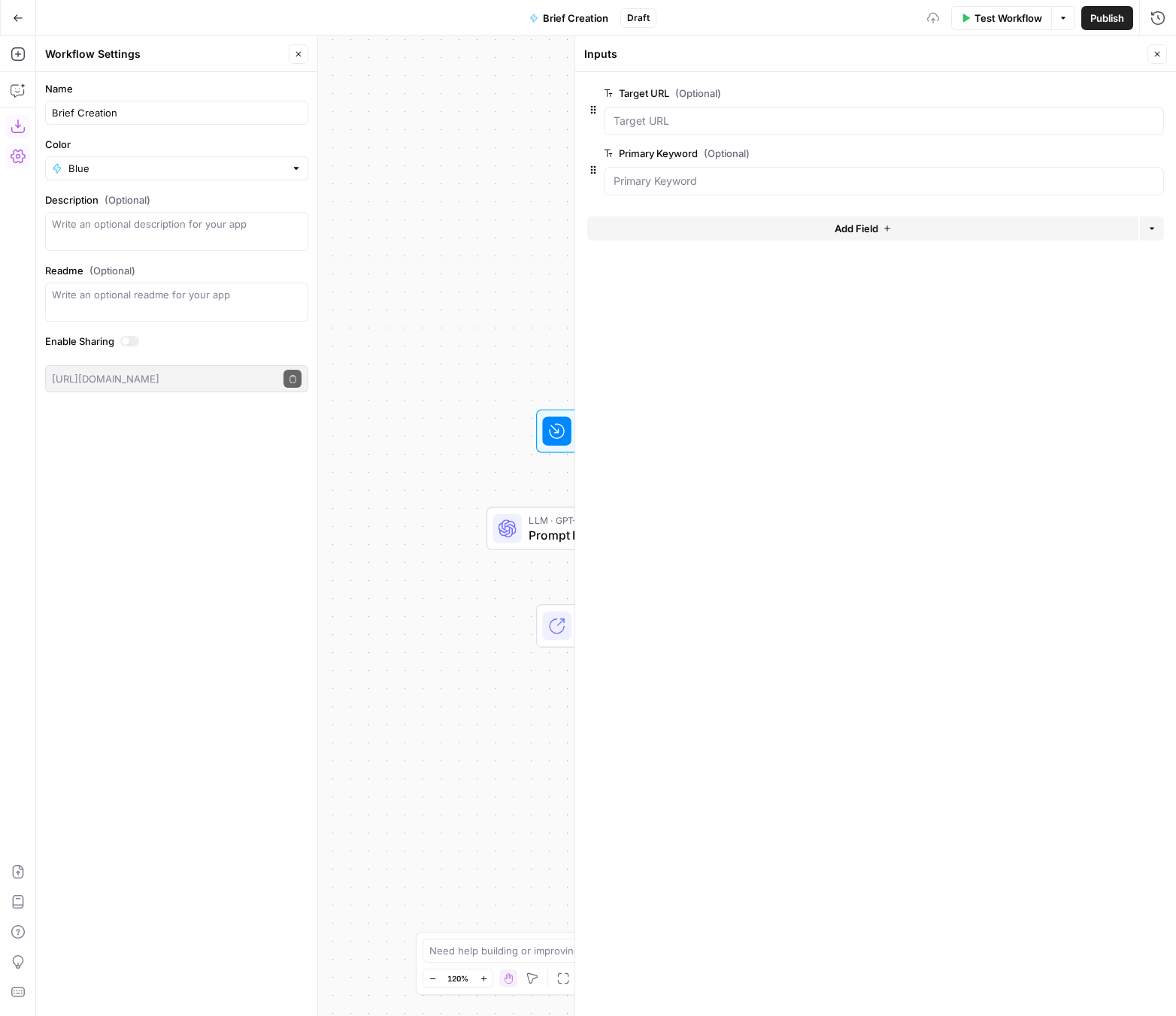
click at [706, 221] on button "Add Field" at bounding box center [862, 228] width 551 height 24
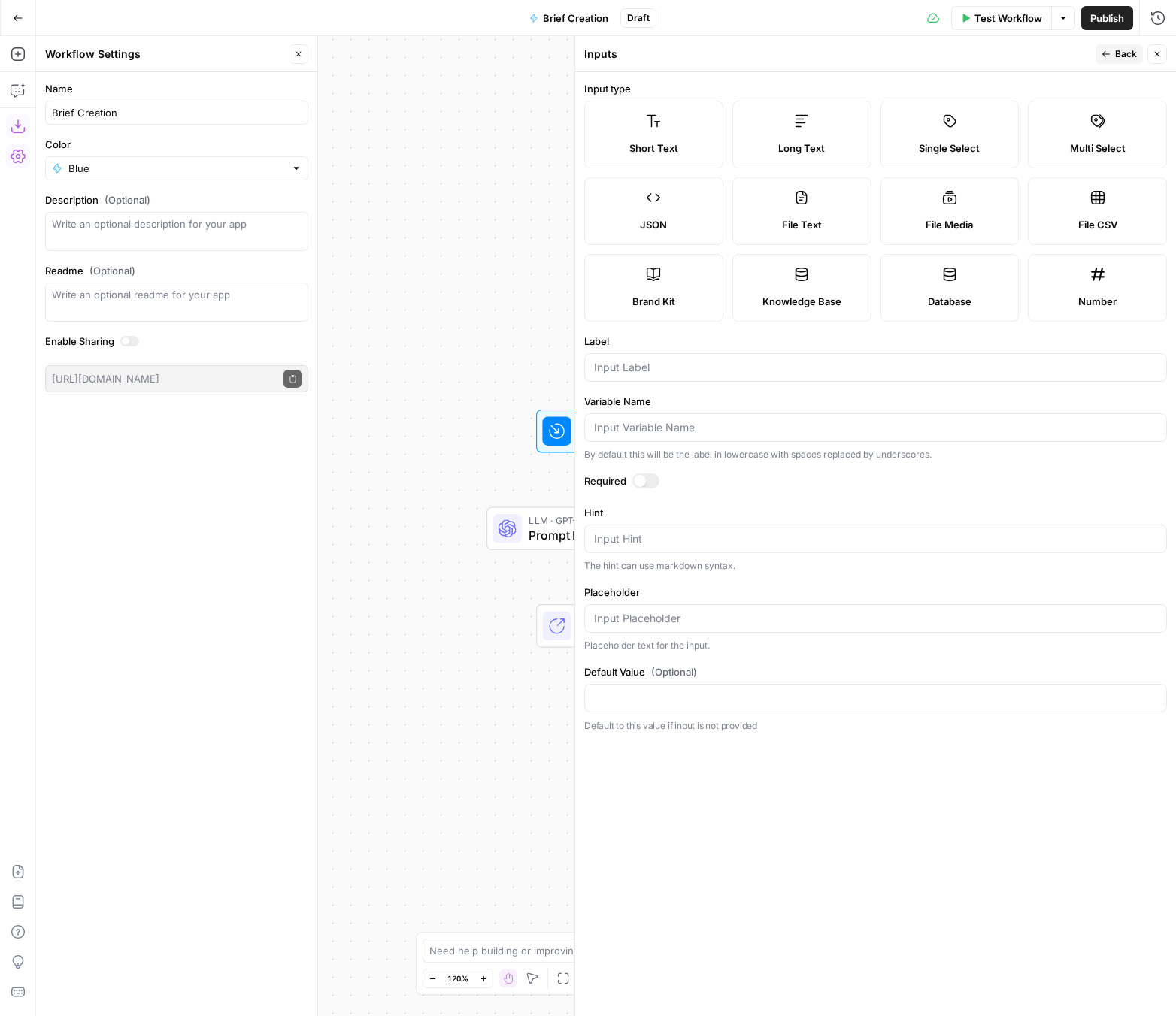
drag, startPoint x: 807, startPoint y: 159, endPoint x: 780, endPoint y: 262, distance: 106.5
click at [807, 159] on label "Long Text" at bounding box center [801, 133] width 139 height 67
click at [709, 368] on input "Label" at bounding box center [875, 367] width 563 height 15
type input "GSC-Data"
click at [982, 58] on span "Back" at bounding box center [1126, 54] width 22 height 13
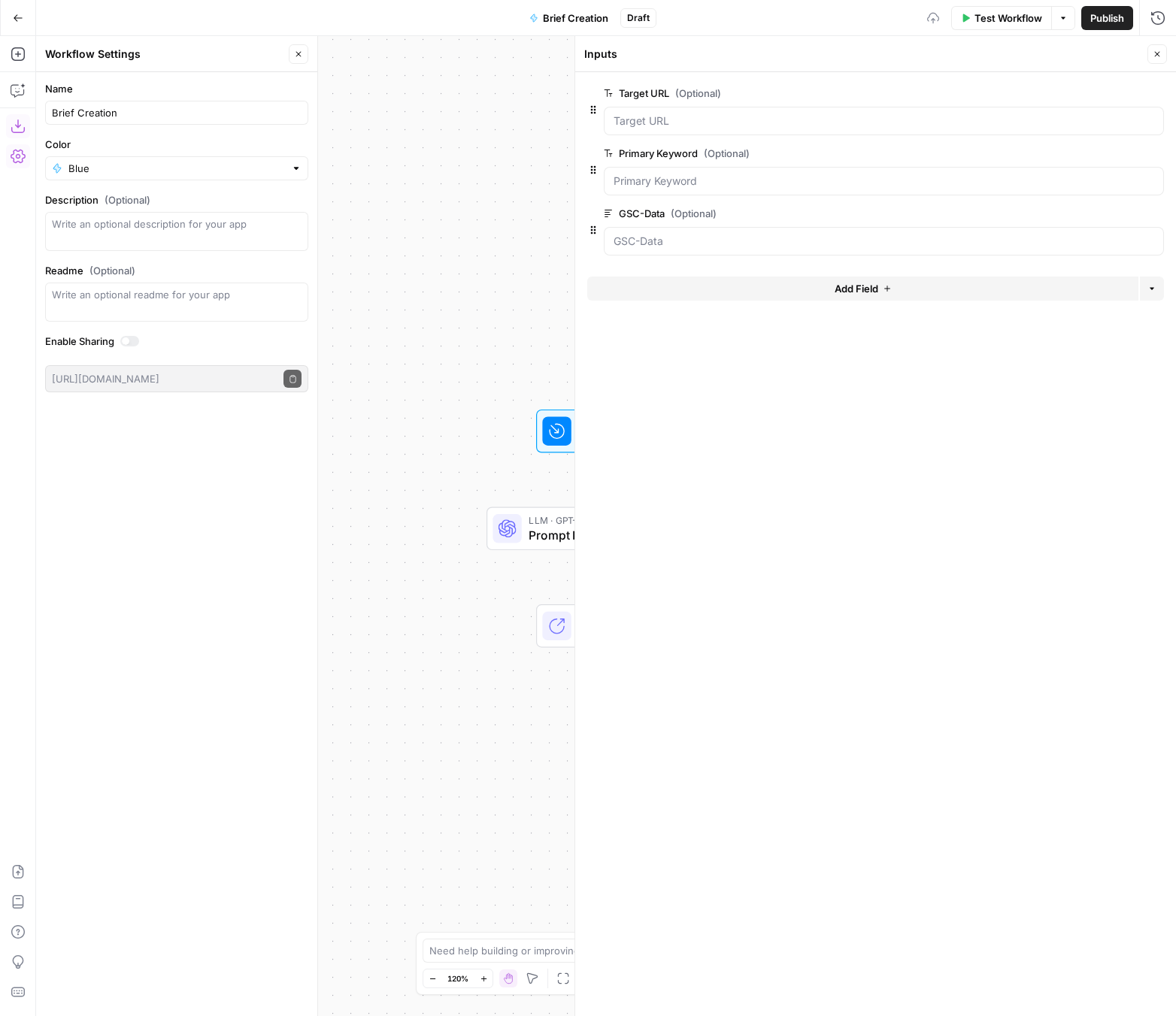
click at [725, 288] on button "Add Field" at bounding box center [862, 288] width 551 height 24
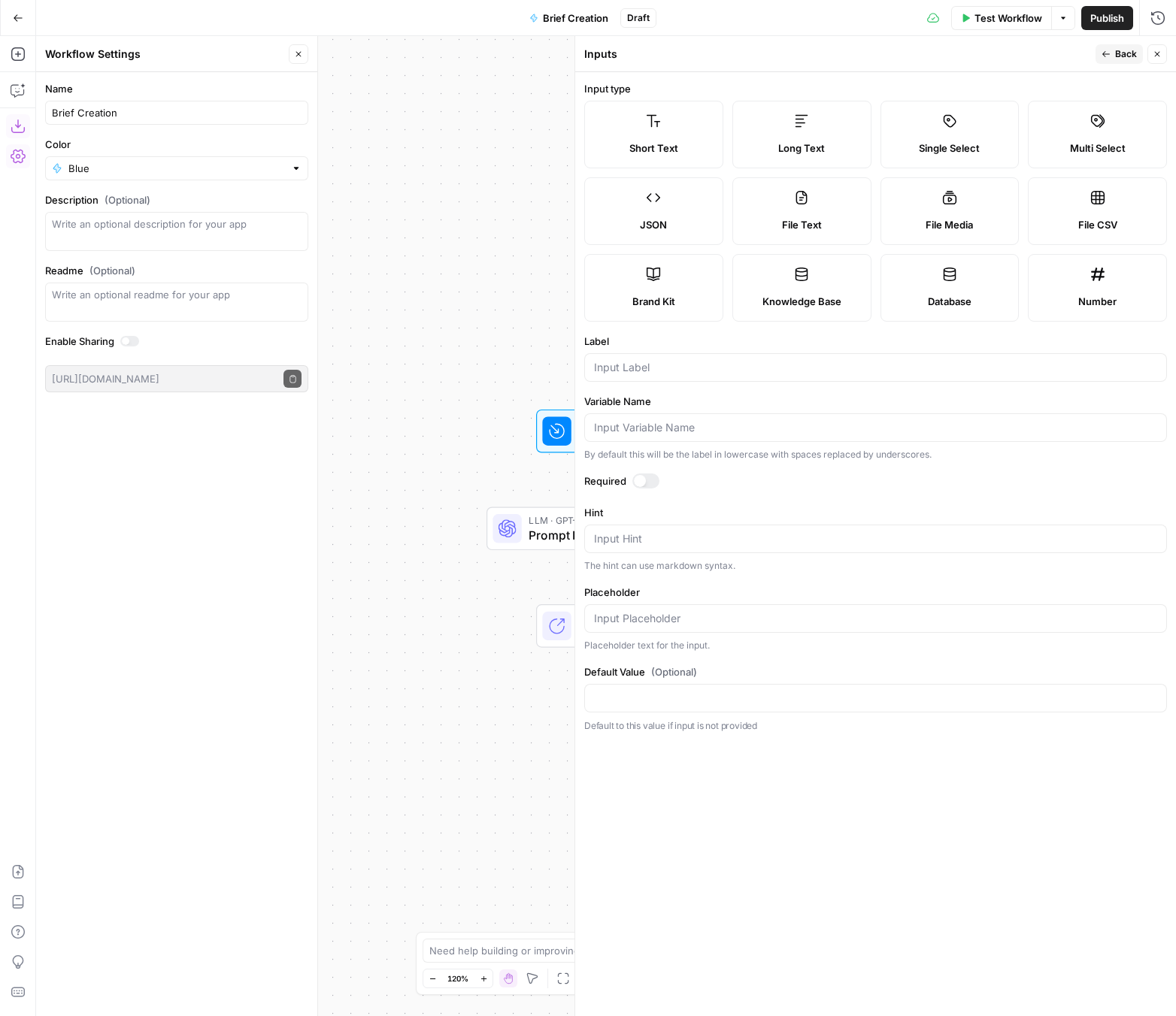
click at [805, 147] on span "Long Text" at bounding box center [801, 148] width 47 height 15
click at [659, 362] on input "Label" at bounding box center [875, 367] width 563 height 15
type input "Competitor URLs"
click at [982, 56] on span "Back" at bounding box center [1126, 54] width 22 height 13
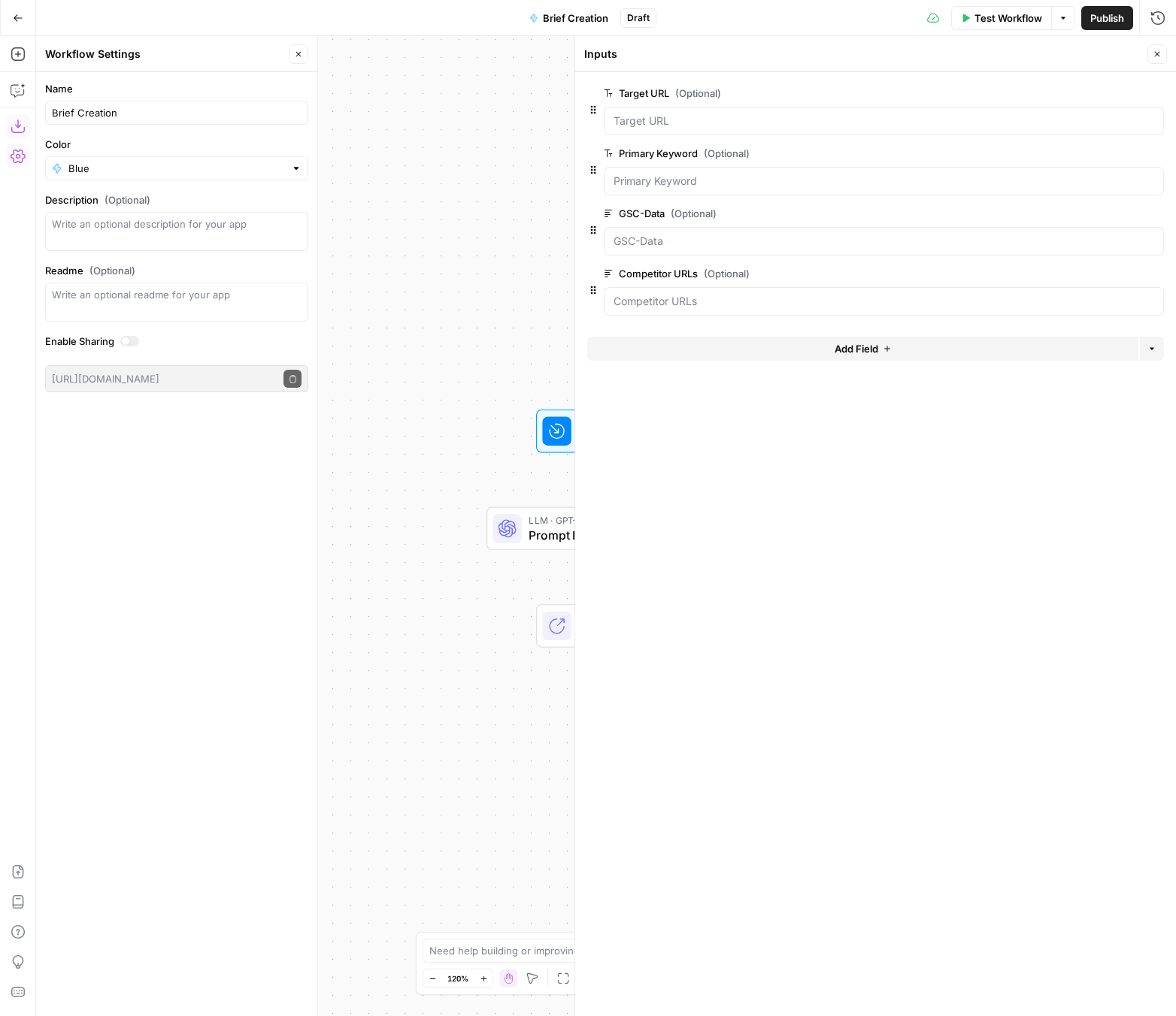
click at [757, 352] on button "Add Field" at bounding box center [862, 349] width 551 height 24
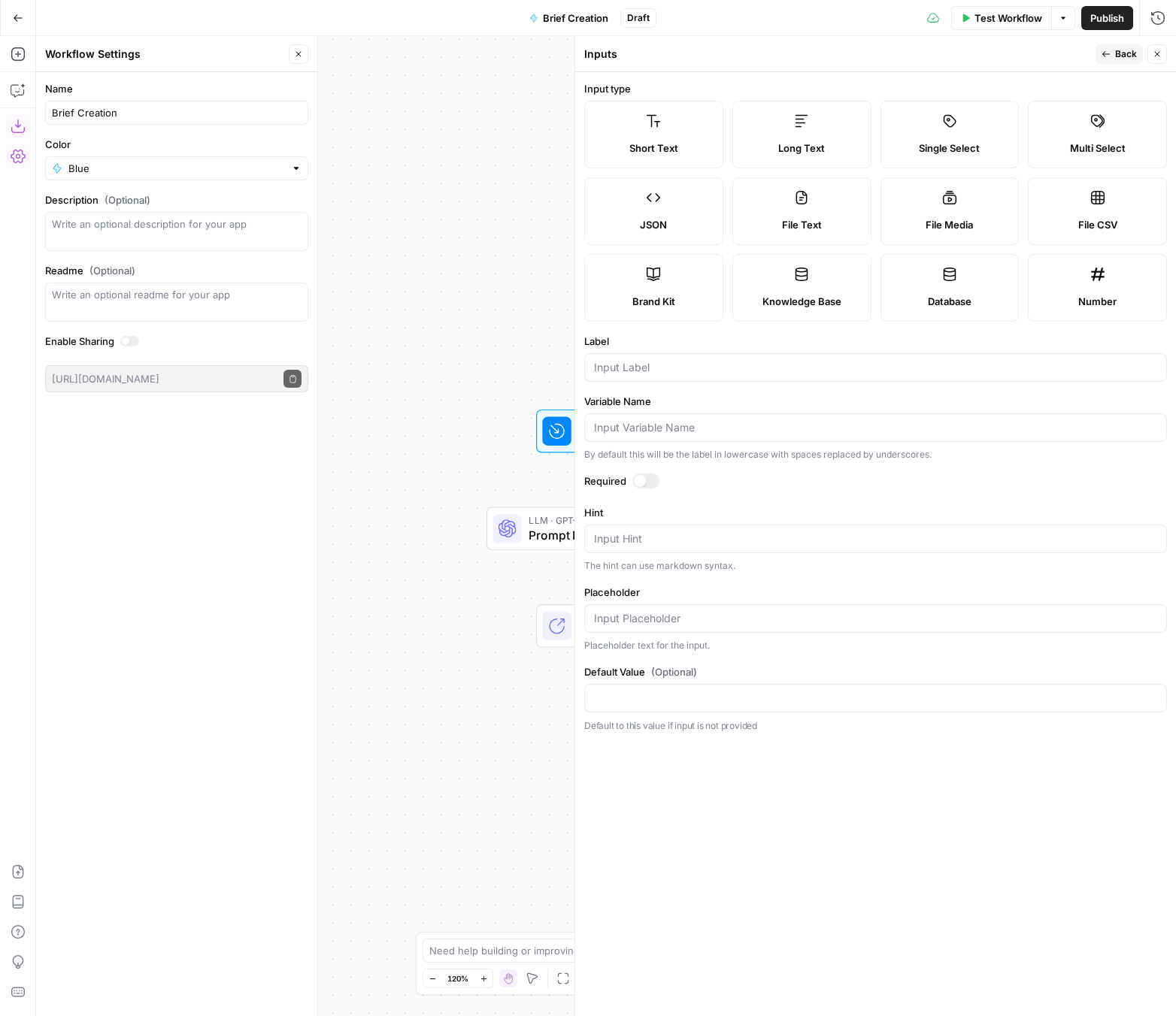
click at [772, 151] on div "Long Text" at bounding box center [801, 148] width 114 height 15
click at [687, 376] on div at bounding box center [876, 367] width 583 height 29
type input "Keyword Data"
click at [982, 56] on icon "button" at bounding box center [1105, 54] width 9 height 9
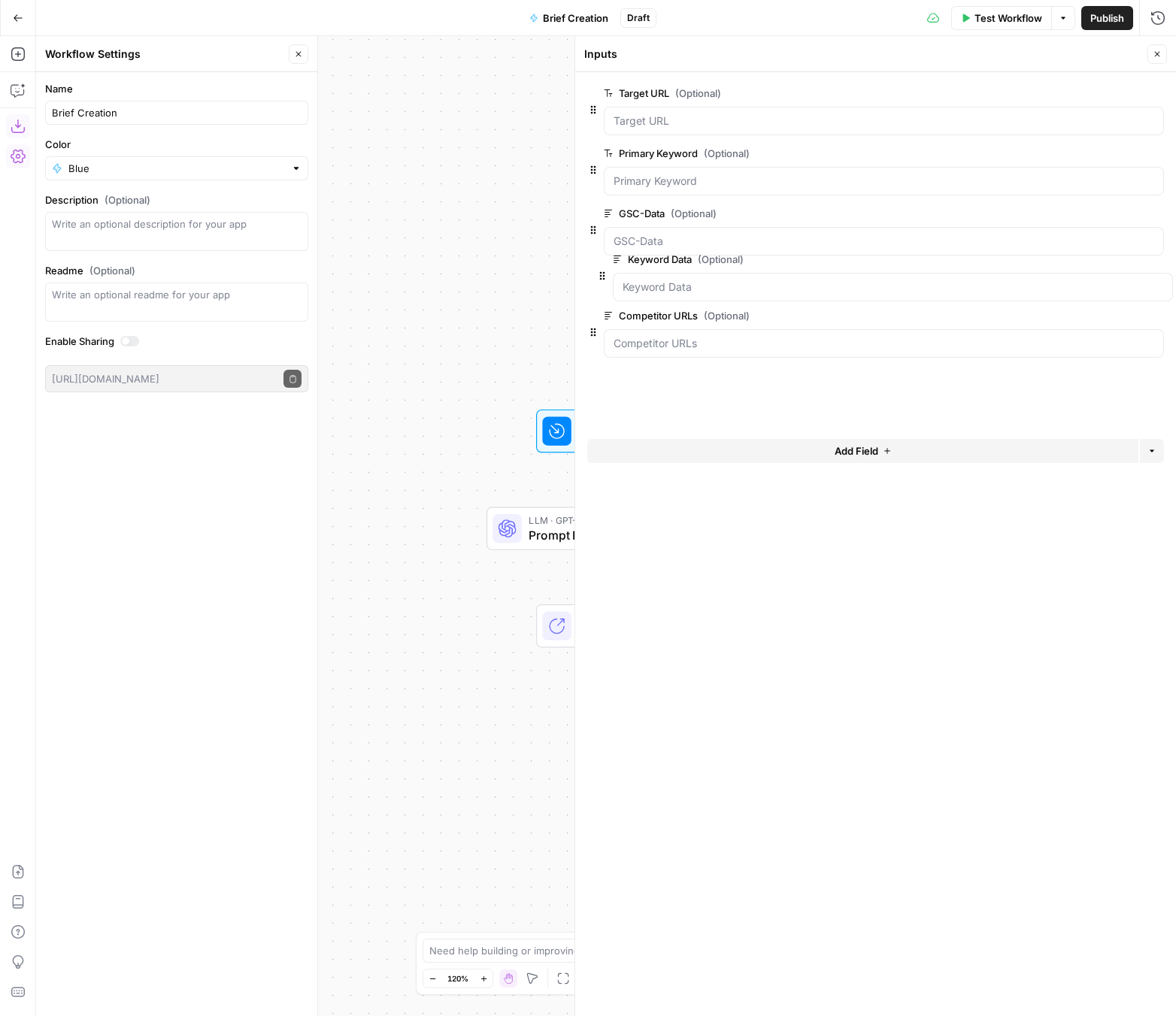
drag, startPoint x: 590, startPoint y: 338, endPoint x: 599, endPoint y: 271, distance: 67.6
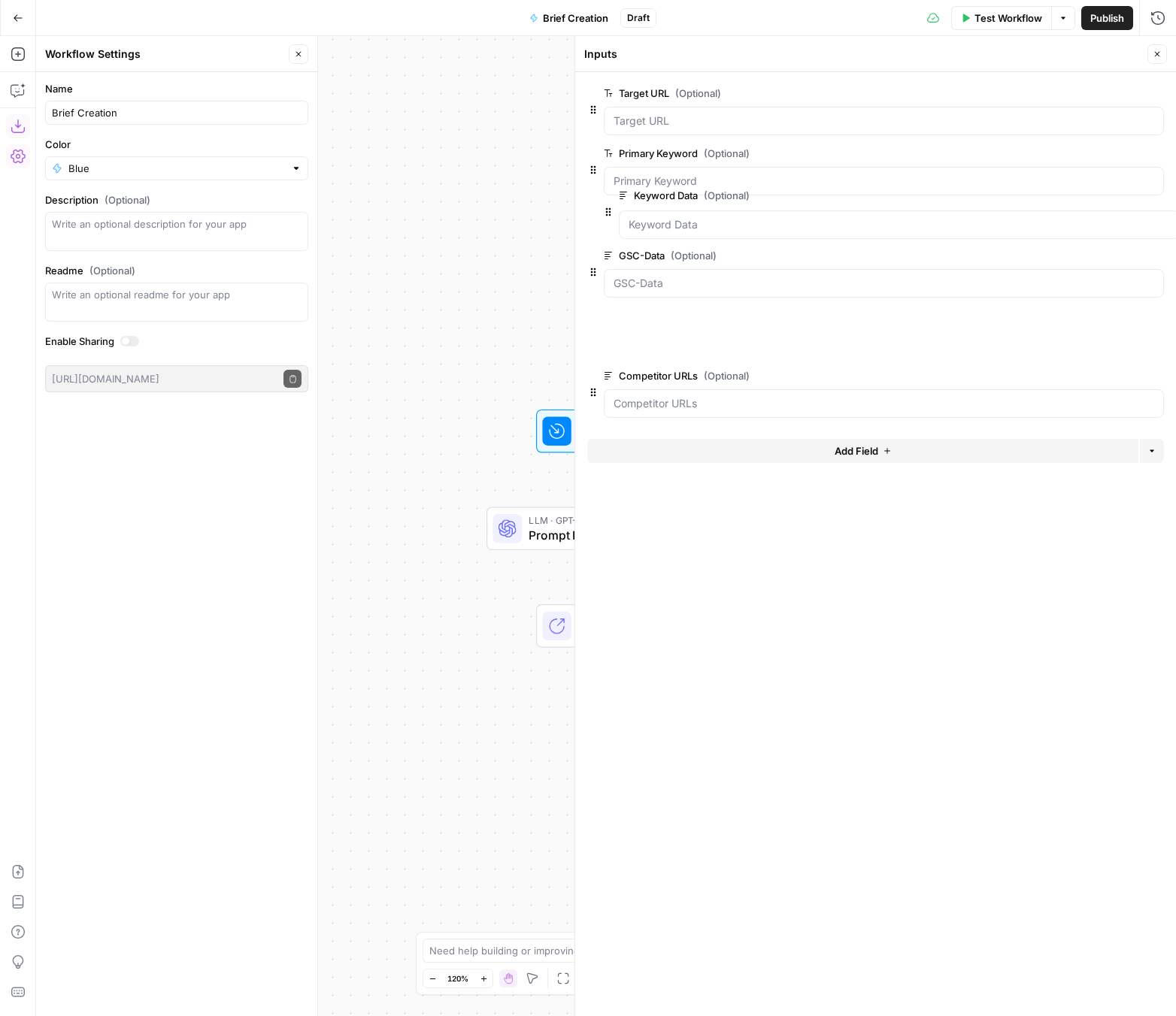
drag, startPoint x: 589, startPoint y: 288, endPoint x: 605, endPoint y: 204, distance: 85.5
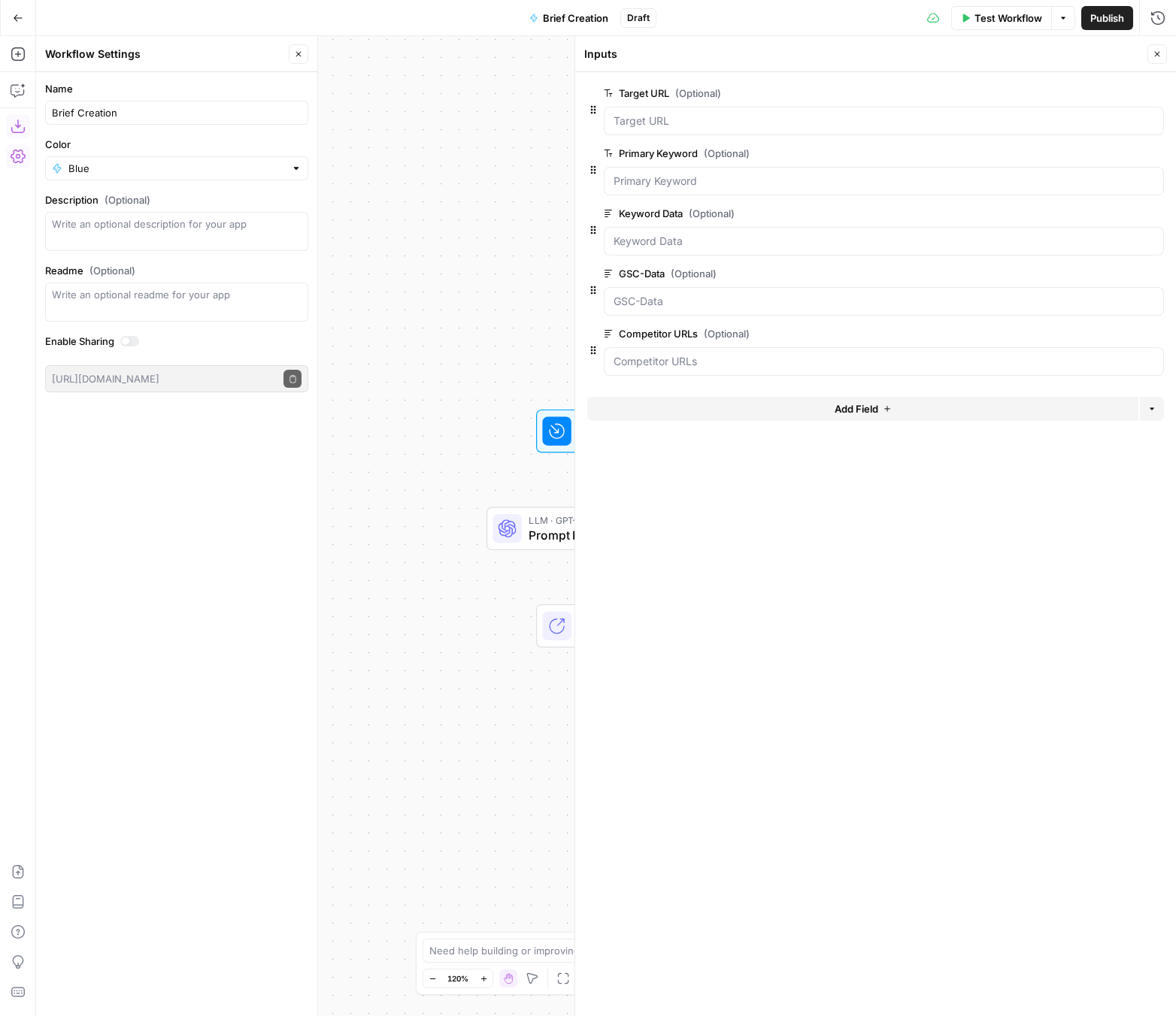
click at [807, 410] on button "Add Field" at bounding box center [862, 409] width 551 height 24
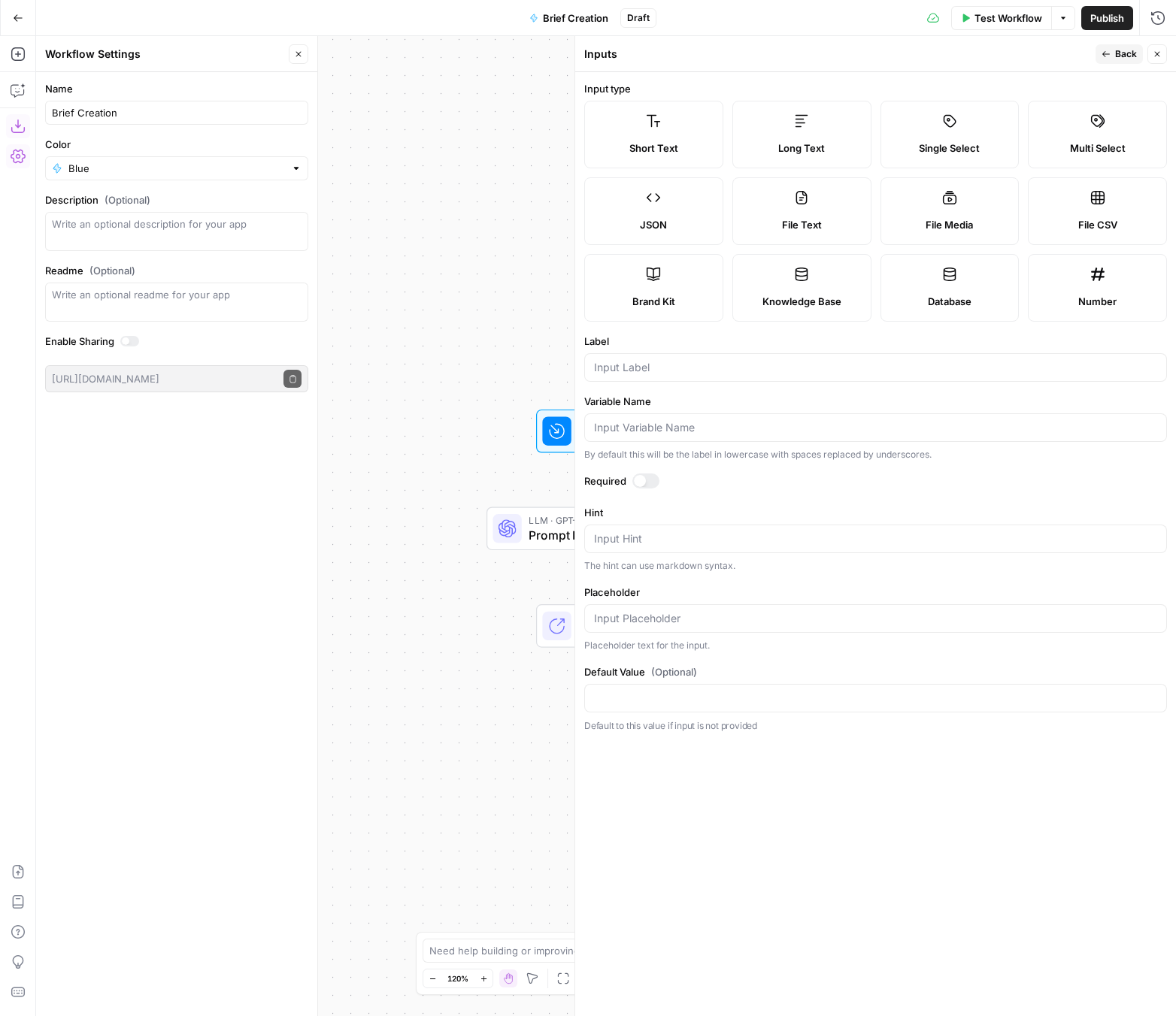
click at [806, 144] on span "Long Text" at bounding box center [801, 148] width 47 height 15
click at [982, 54] on icon "button" at bounding box center [1157, 54] width 9 height 9
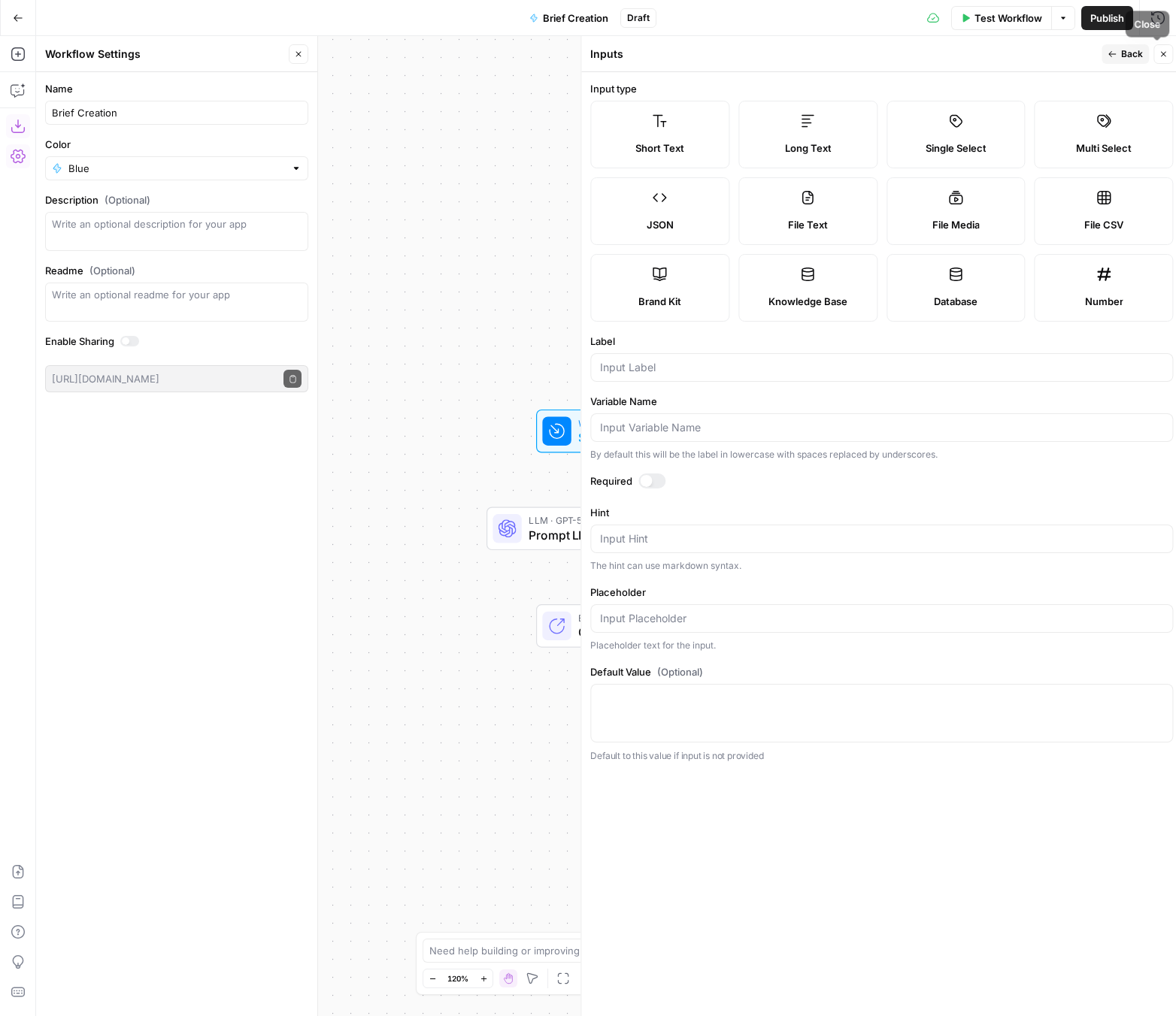
click at [982, 54] on div "Back Close" at bounding box center [1137, 54] width 72 height 20
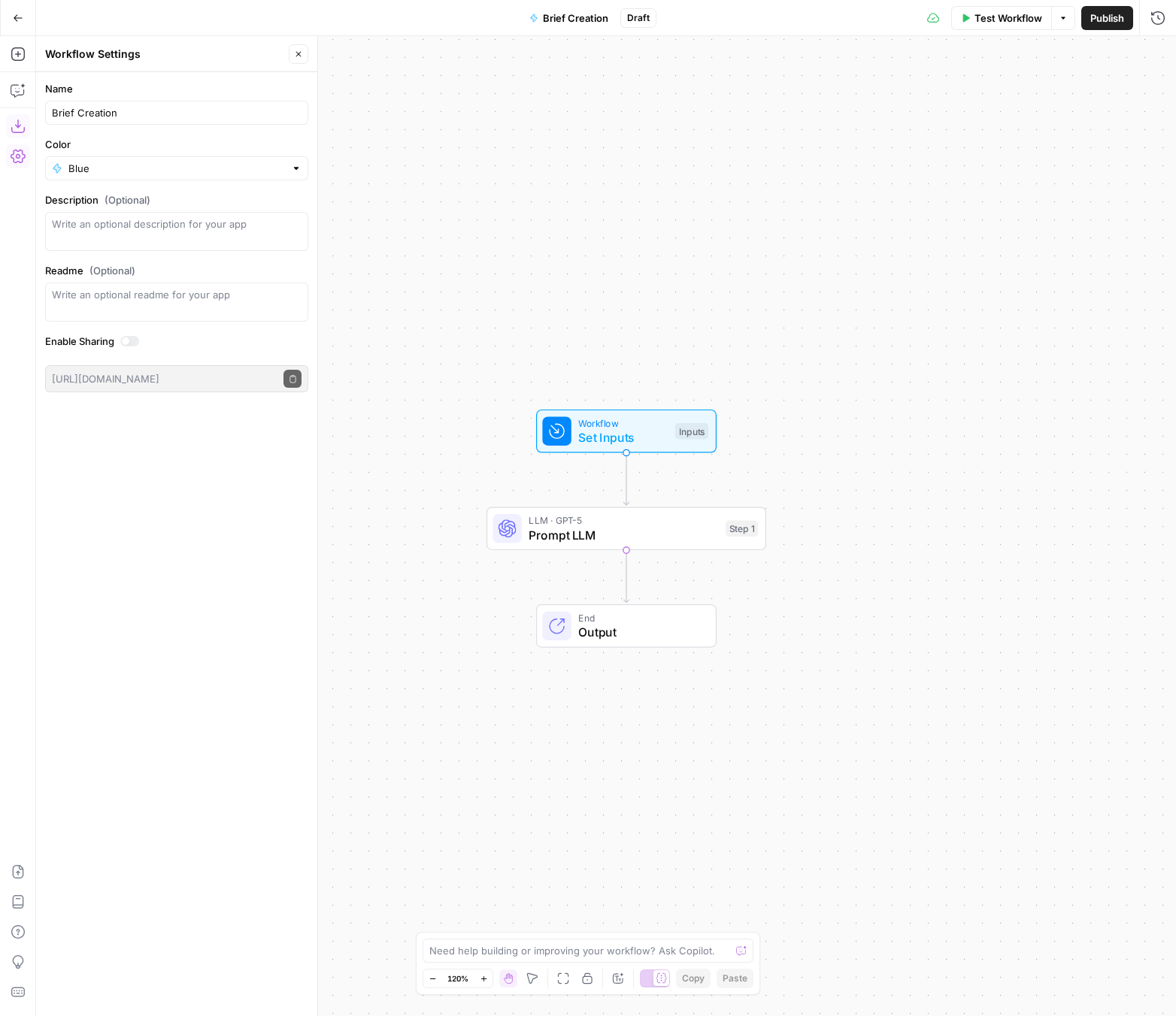
drag, startPoint x: 301, startPoint y: 54, endPoint x: 249, endPoint y: 55, distance: 52.0
click at [301, 54] on icon "button" at bounding box center [298, 54] width 9 height 9
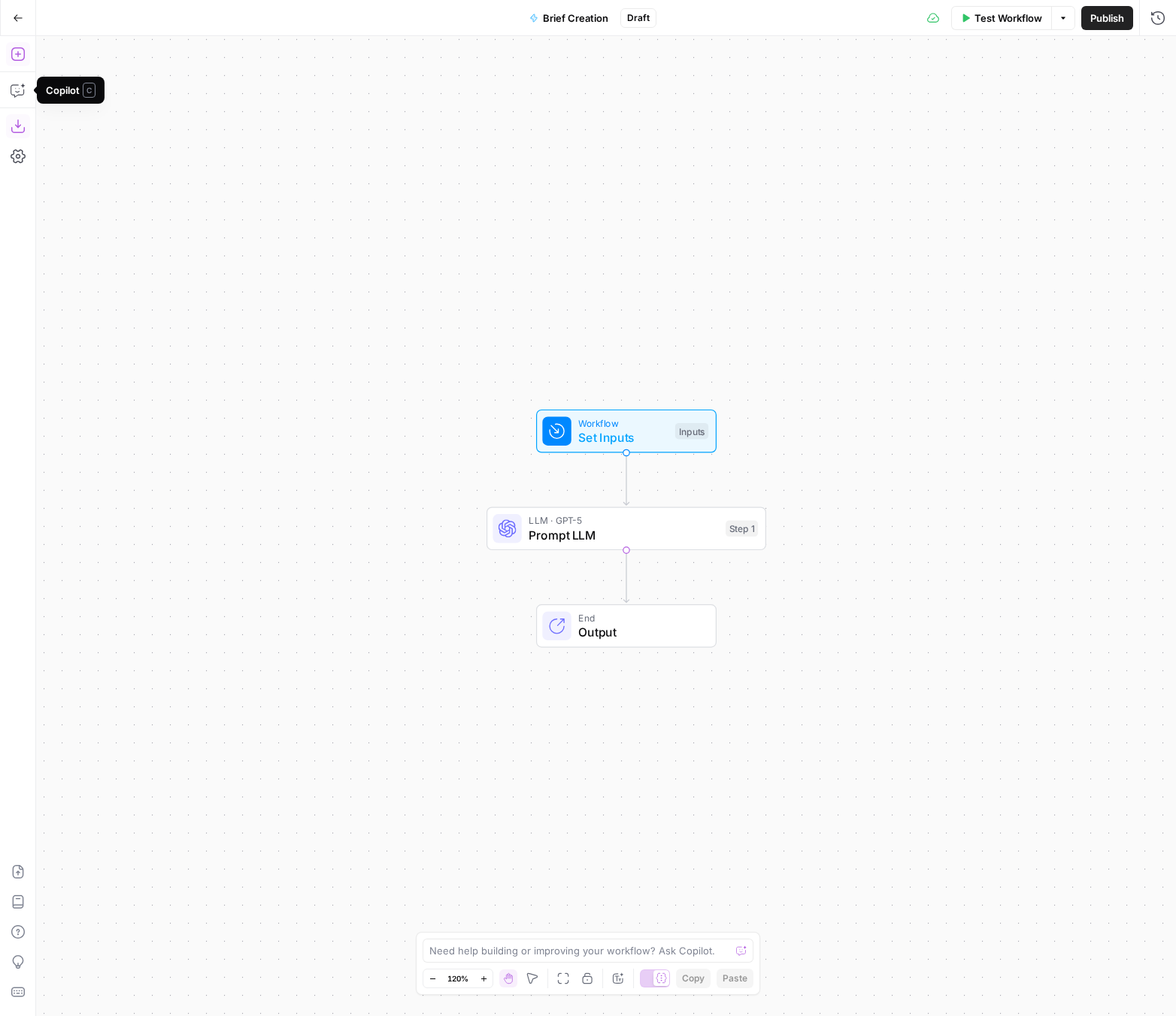
click at [21, 56] on icon "button" at bounding box center [18, 54] width 15 height 15
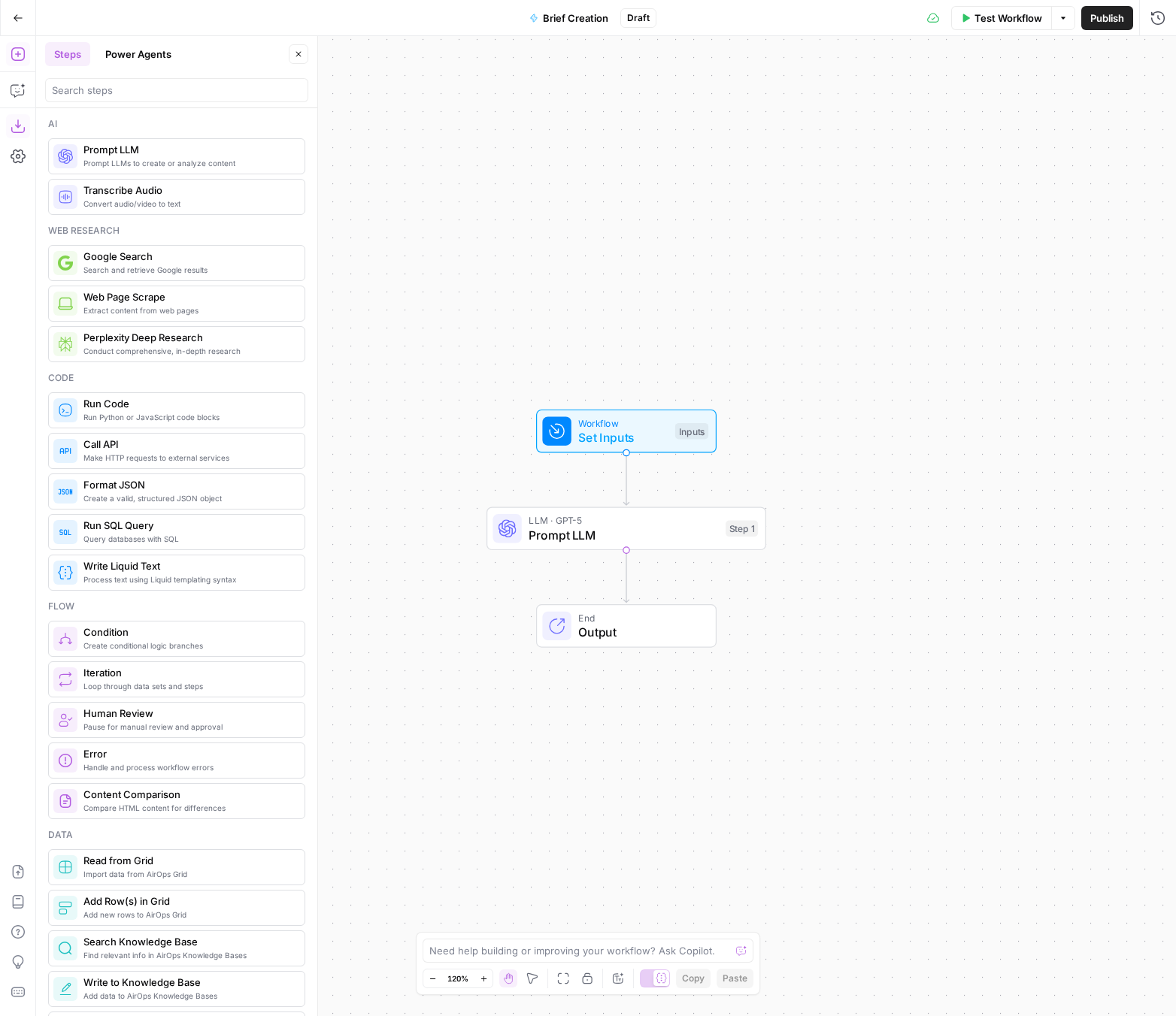
click at [152, 78] on div at bounding box center [176, 90] width 263 height 24
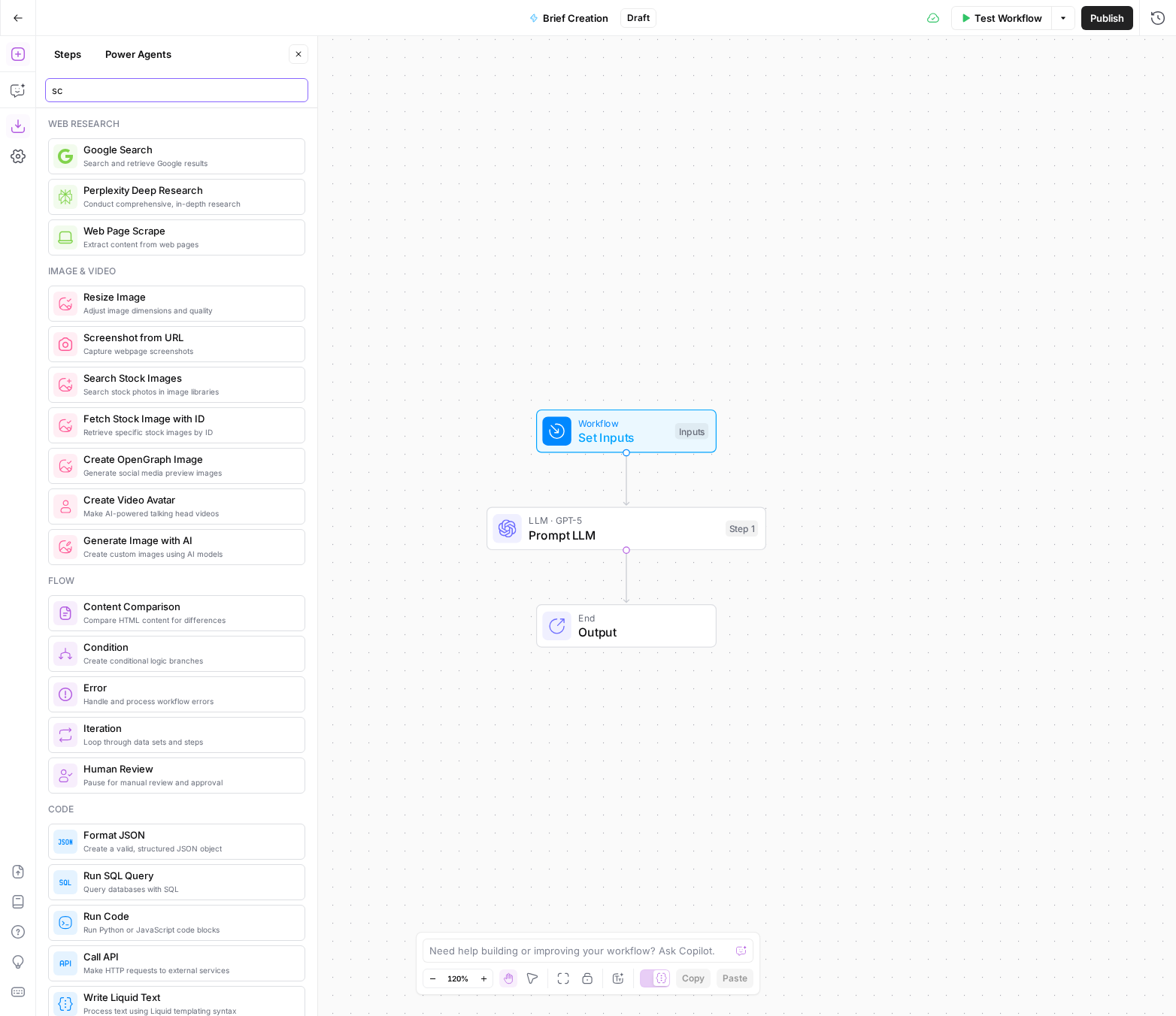
type input "s"
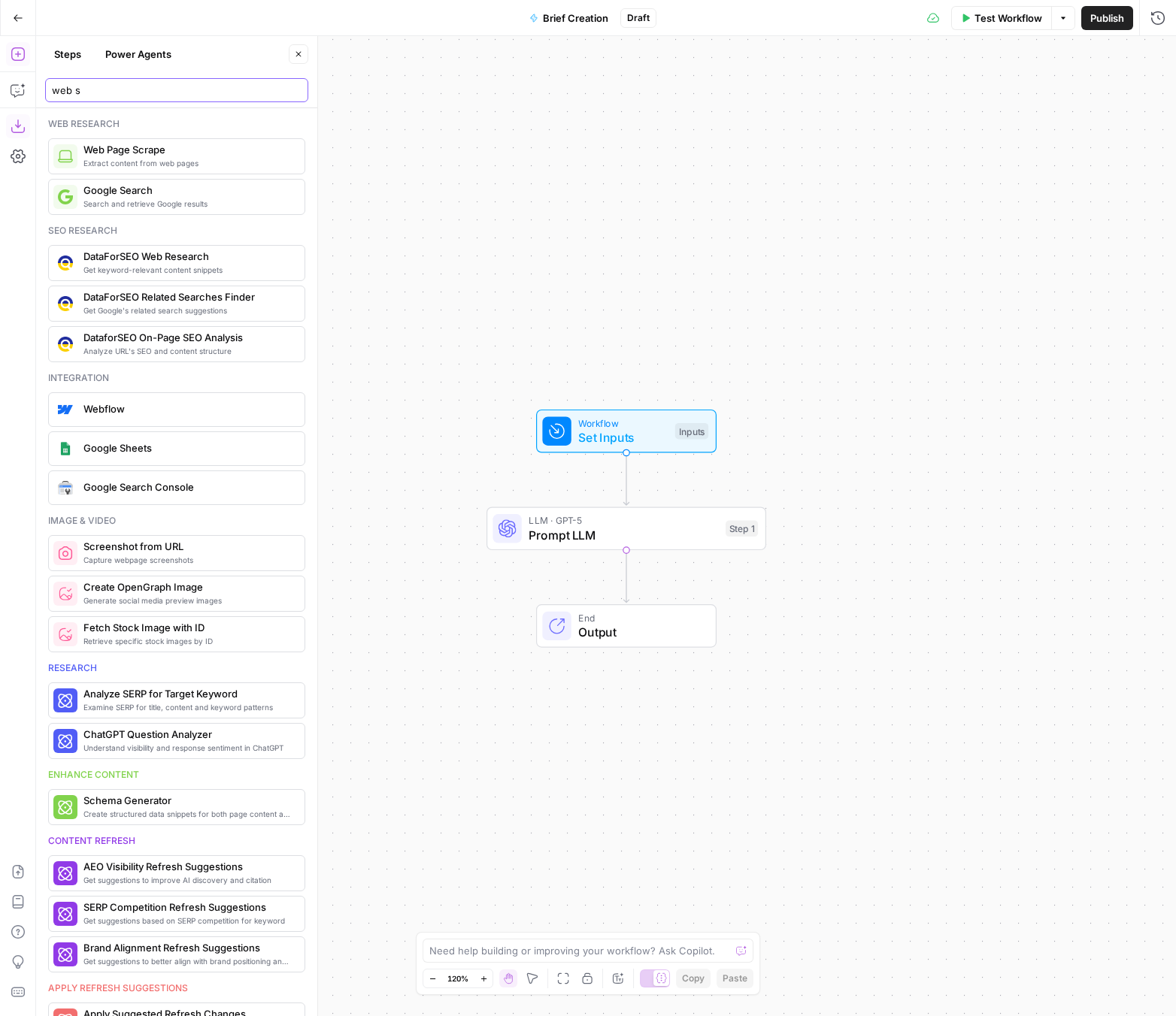
type input "web s"
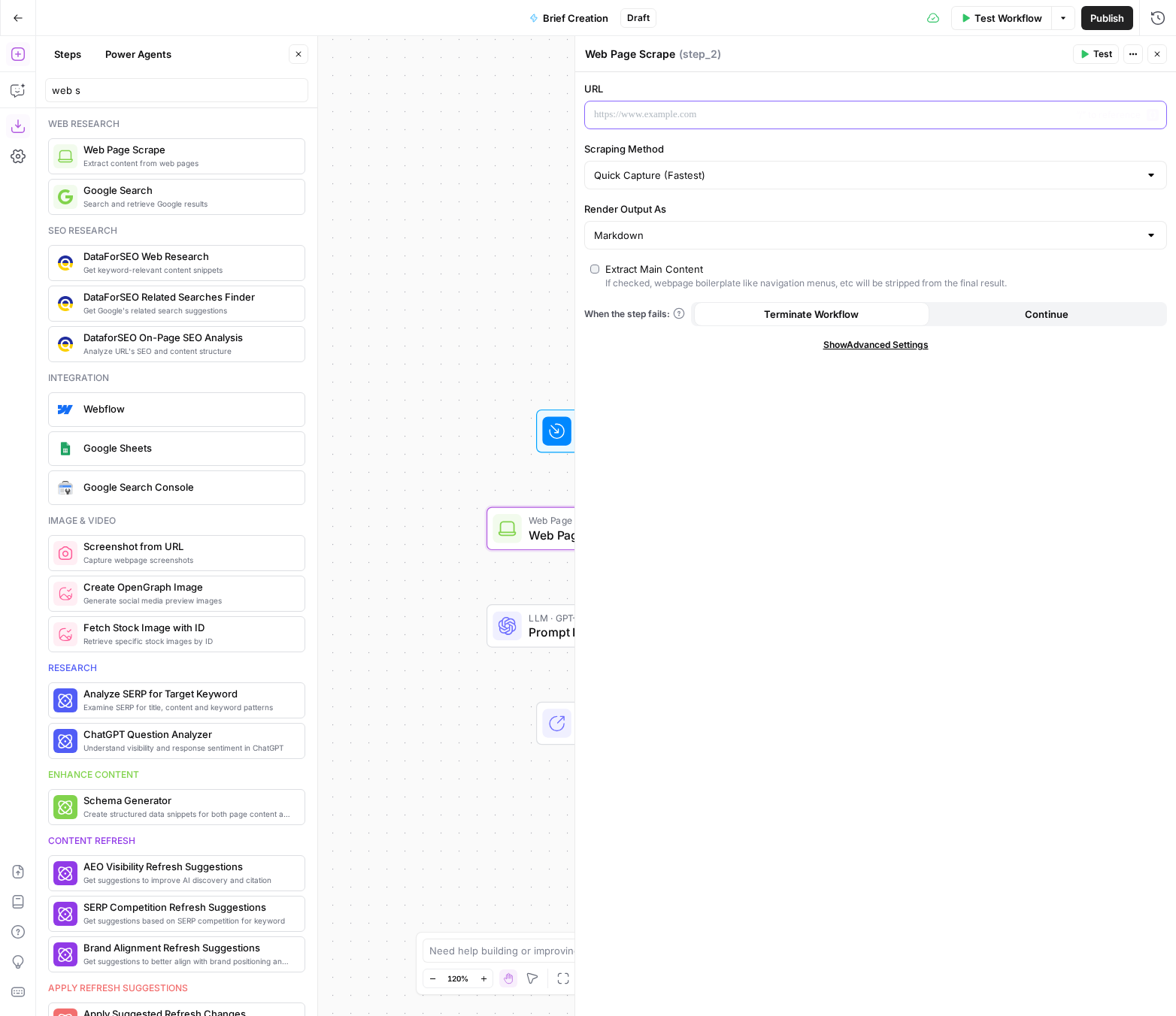
click at [691, 127] on div at bounding box center [862, 115] width 557 height 27
click at [722, 174] on input "Scraping Method" at bounding box center [866, 175] width 545 height 15
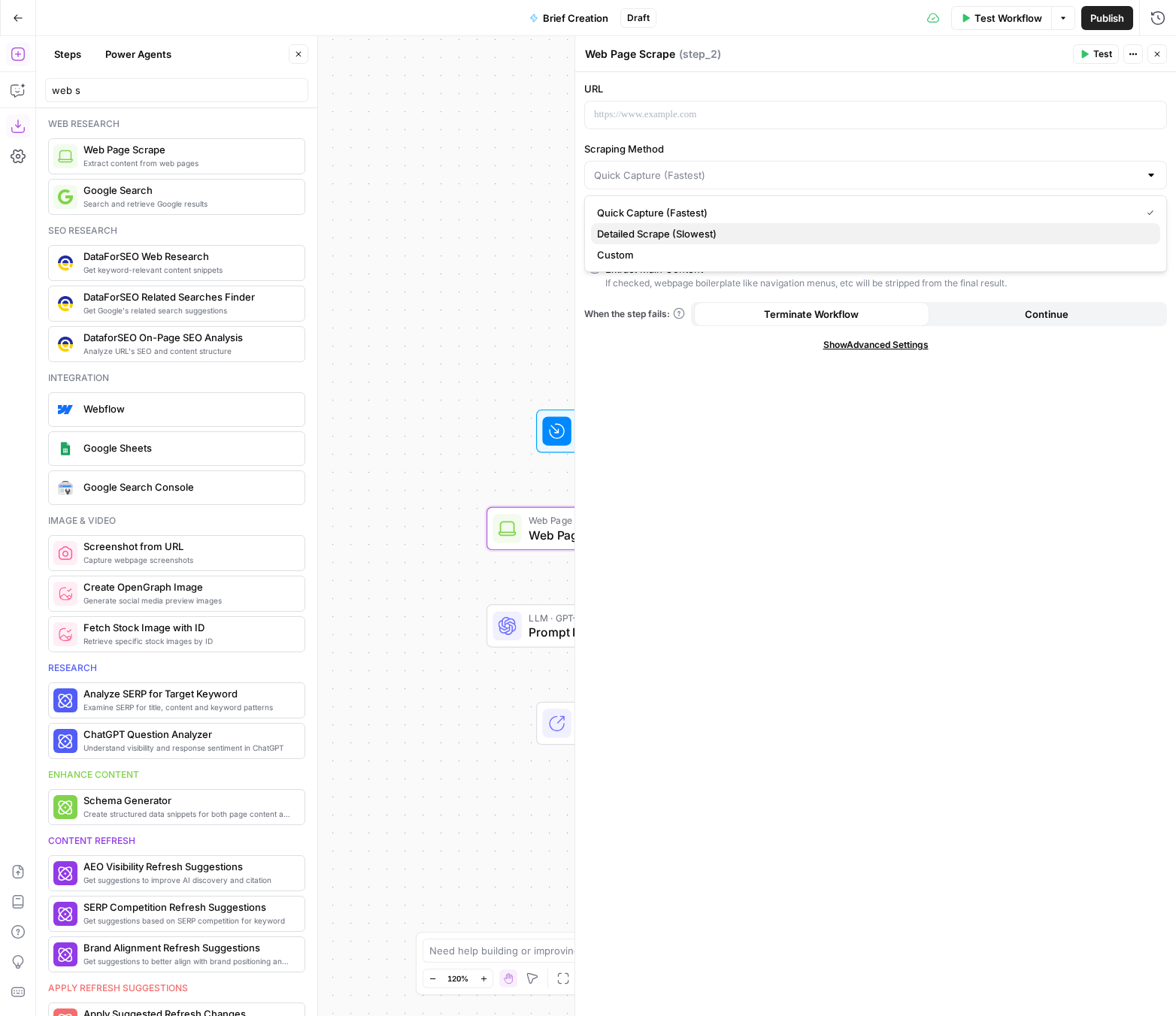
click at [682, 237] on span "Detailed Scrape (Slowest)" at bounding box center [872, 233] width 551 height 15
type input "Detailed Scrape (Slowest)"
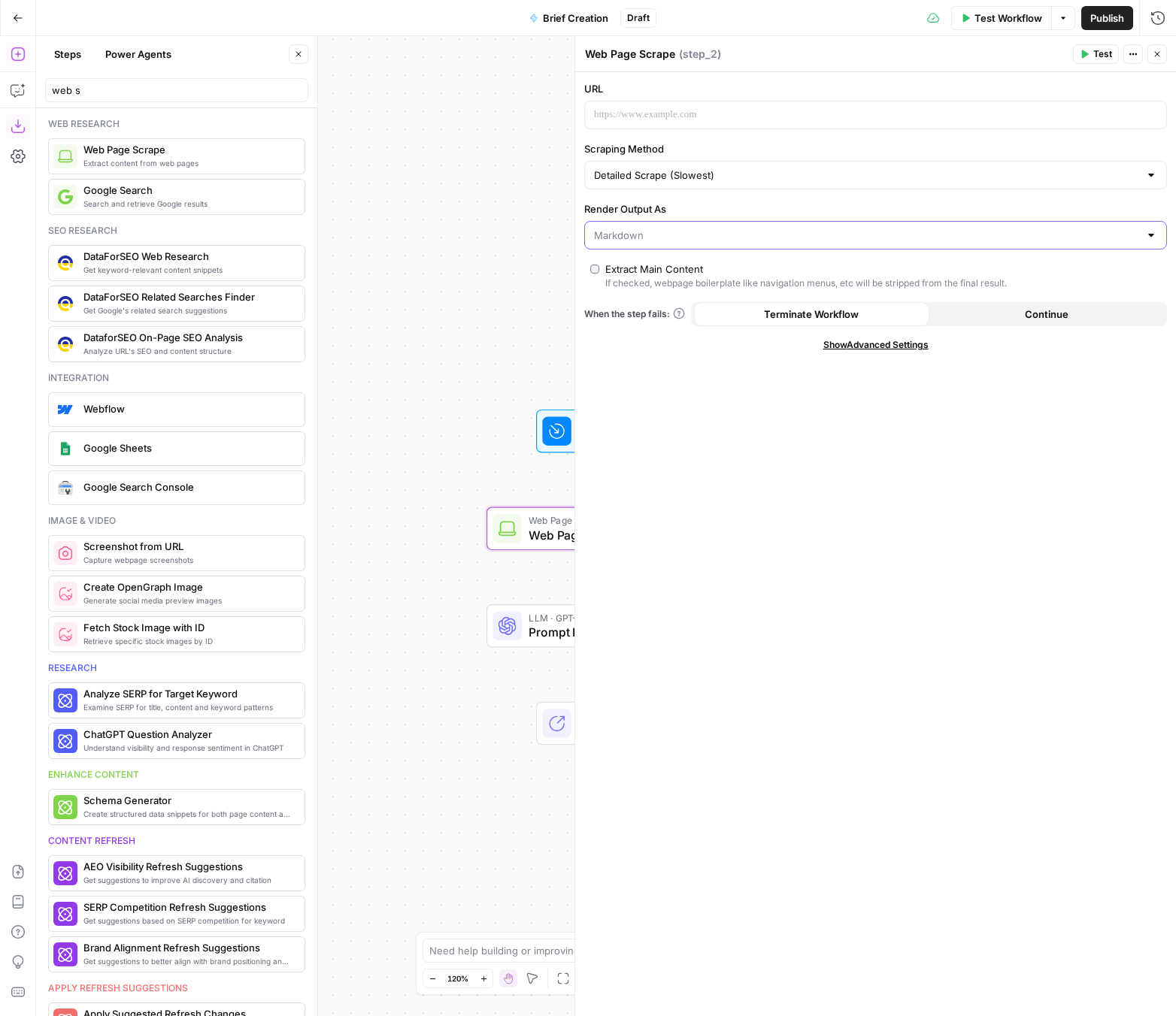
click at [780, 235] on input "Render Output As" at bounding box center [866, 235] width 545 height 15
type input "Markdown"
click at [705, 410] on form "URL Scraping Method Detailed Scrape (Slowest) Render Output As Markdown Extract…" at bounding box center [876, 544] width 601 height 943
click at [865, 338] on span "Show Advanced Settings" at bounding box center [875, 344] width 105 height 13
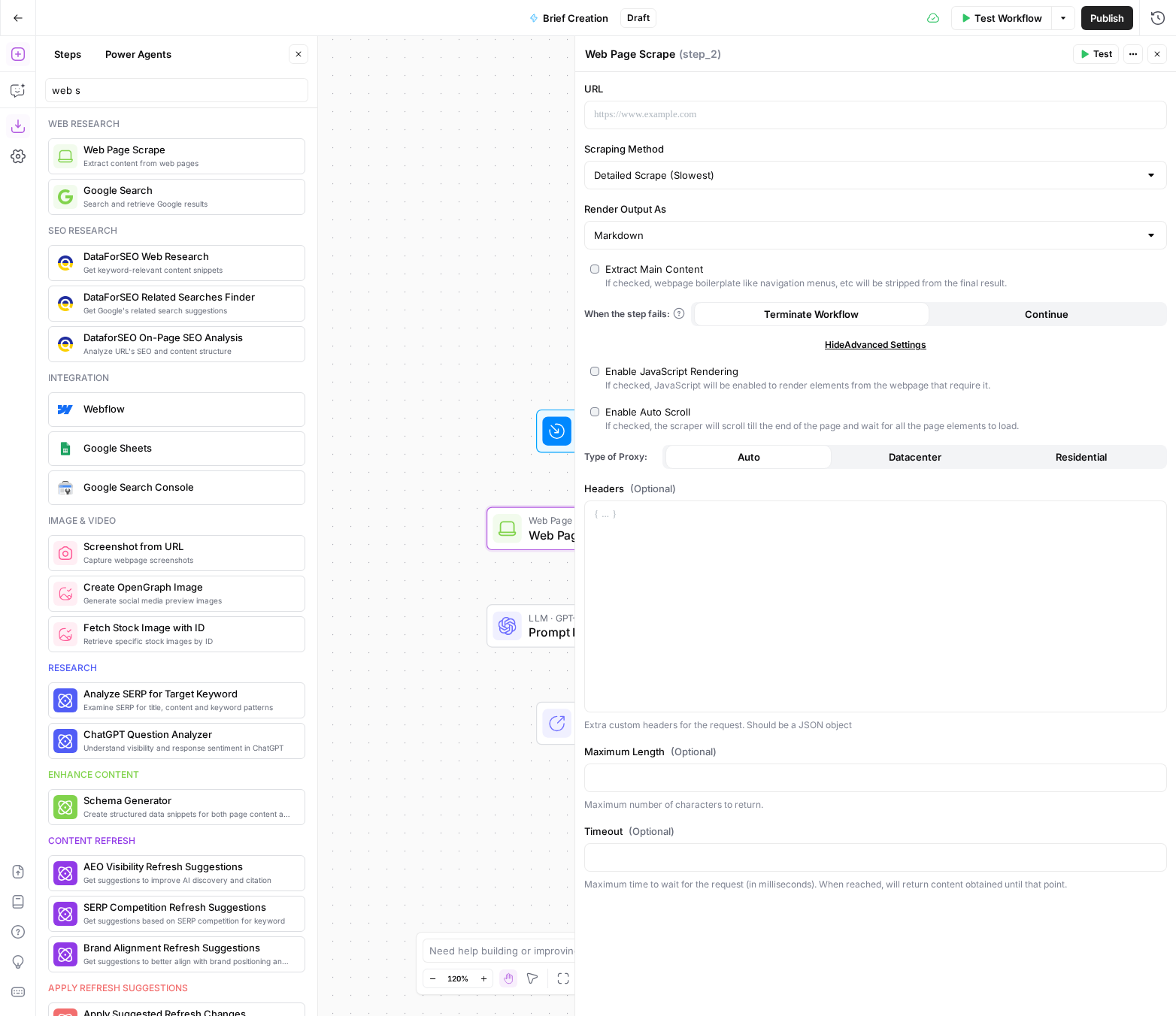
click at [868, 343] on span "Hide Advanced Settings" at bounding box center [875, 344] width 101 height 13
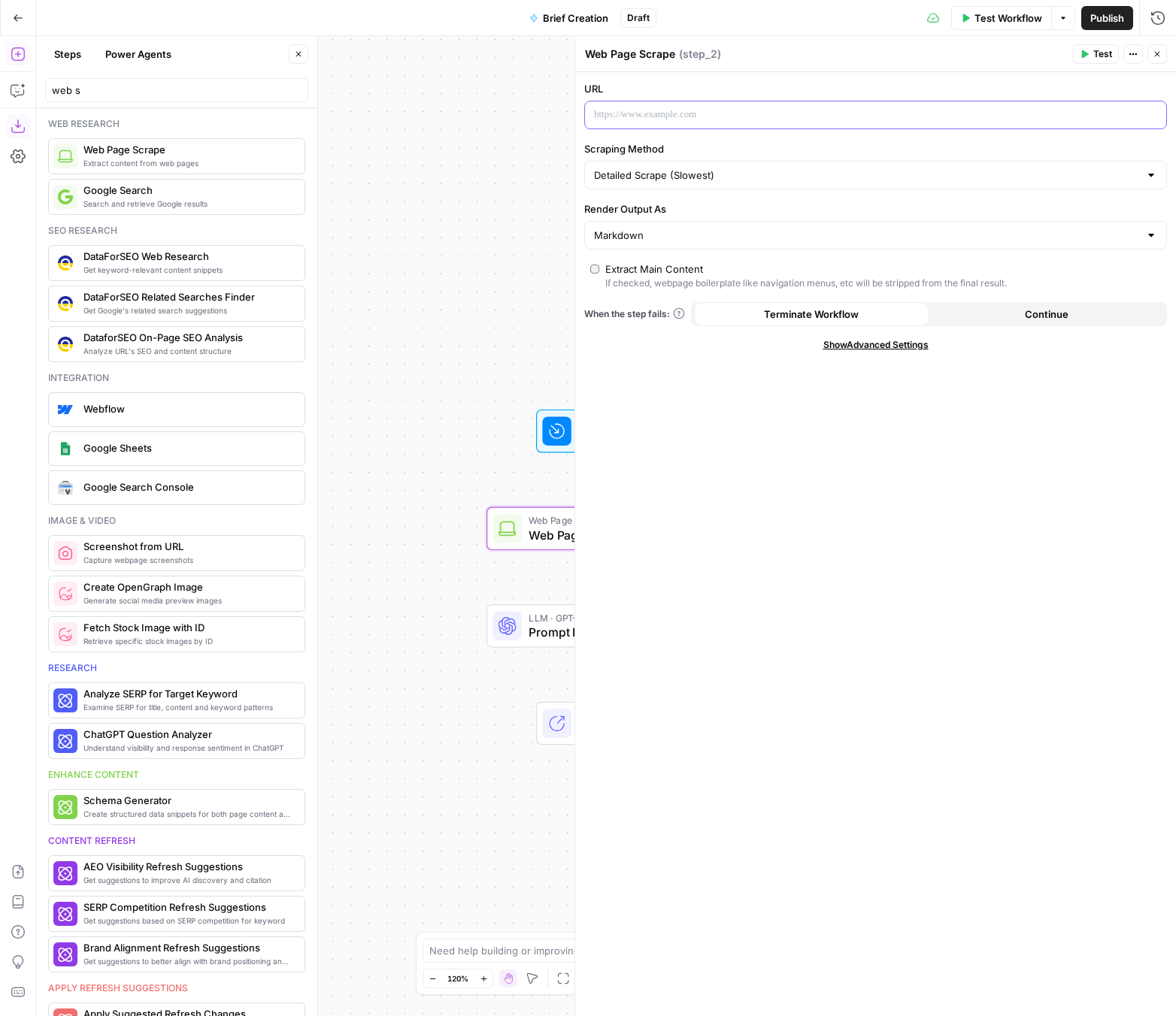
click at [727, 117] on p at bounding box center [862, 115] width 539 height 15
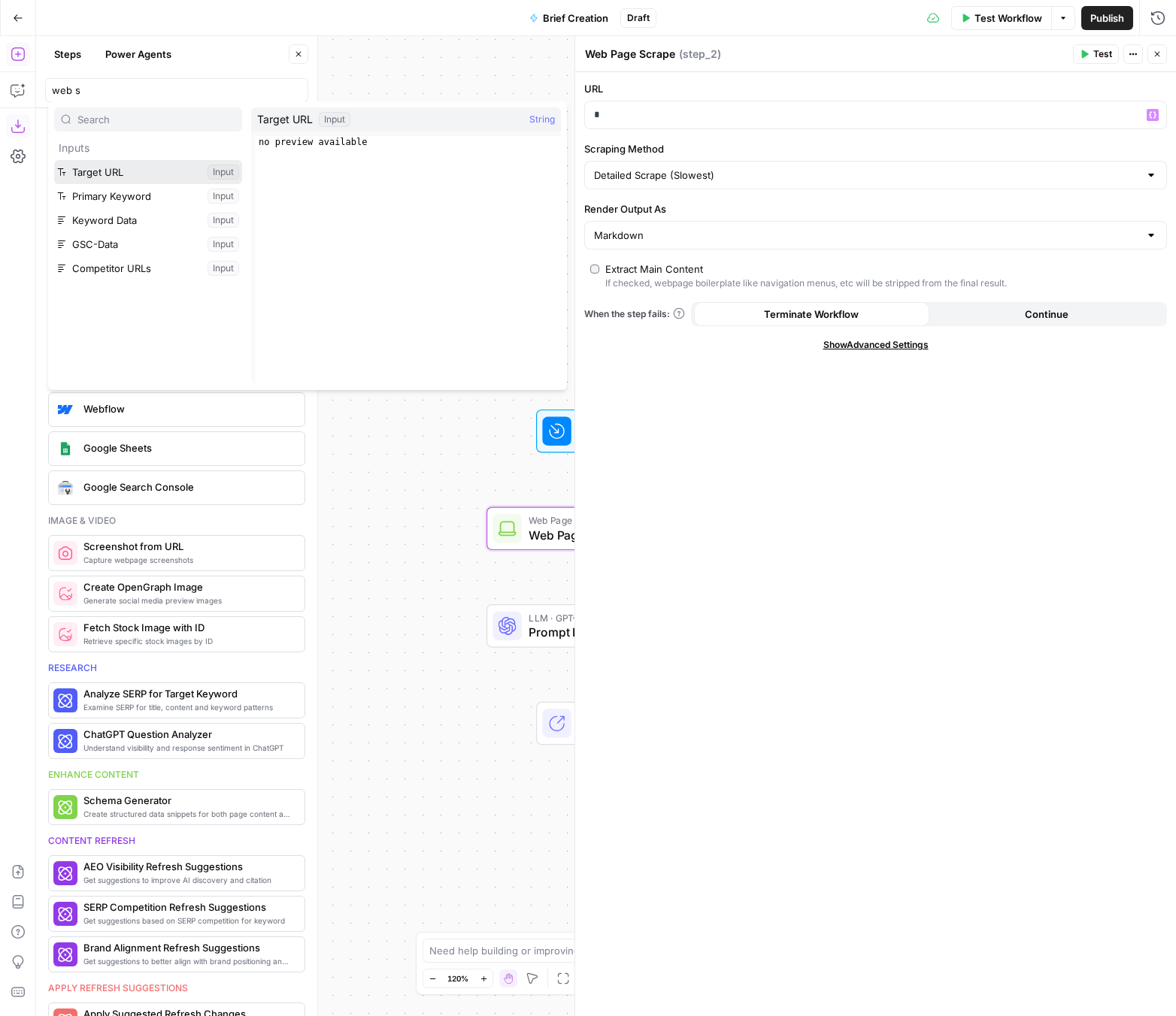
click at [174, 165] on button "Select variable Target URL" at bounding box center [148, 172] width 188 height 24
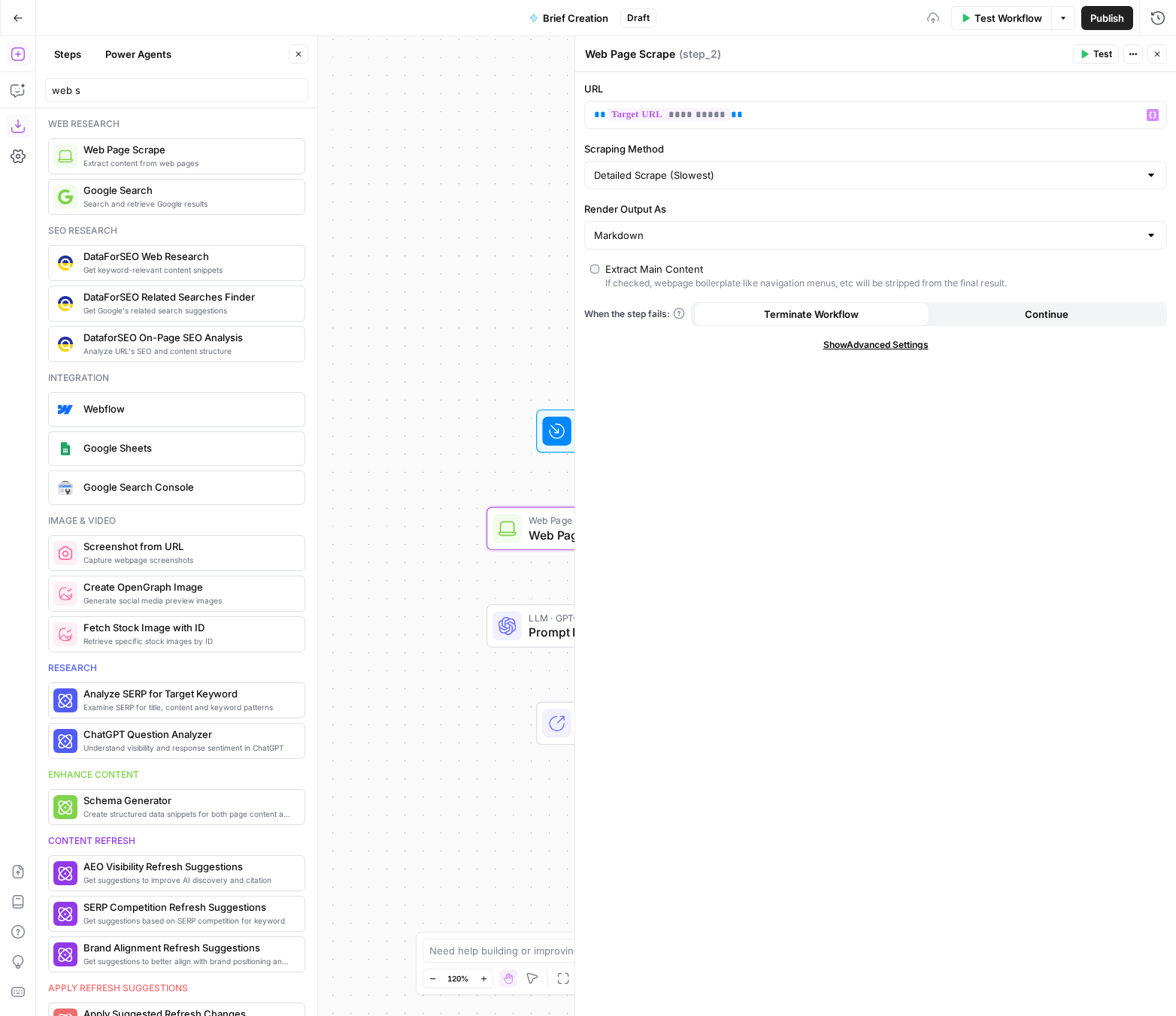
click at [831, 579] on form "**********" at bounding box center [876, 544] width 601 height 943
click at [982, 54] on icon "button" at bounding box center [1157, 54] width 9 height 9
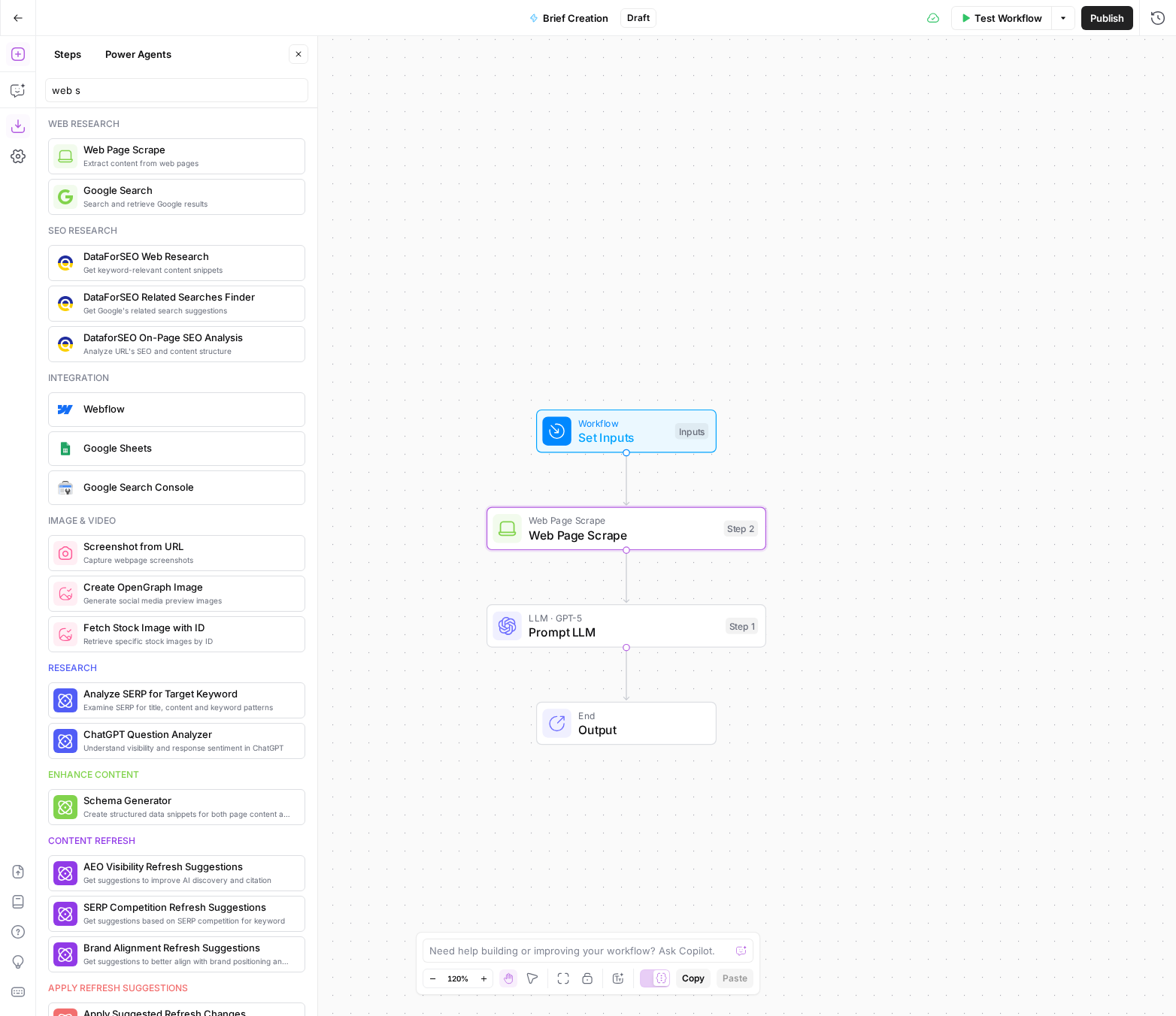
click at [594, 623] on span "Prompt LLM" at bounding box center [623, 632] width 189 height 18
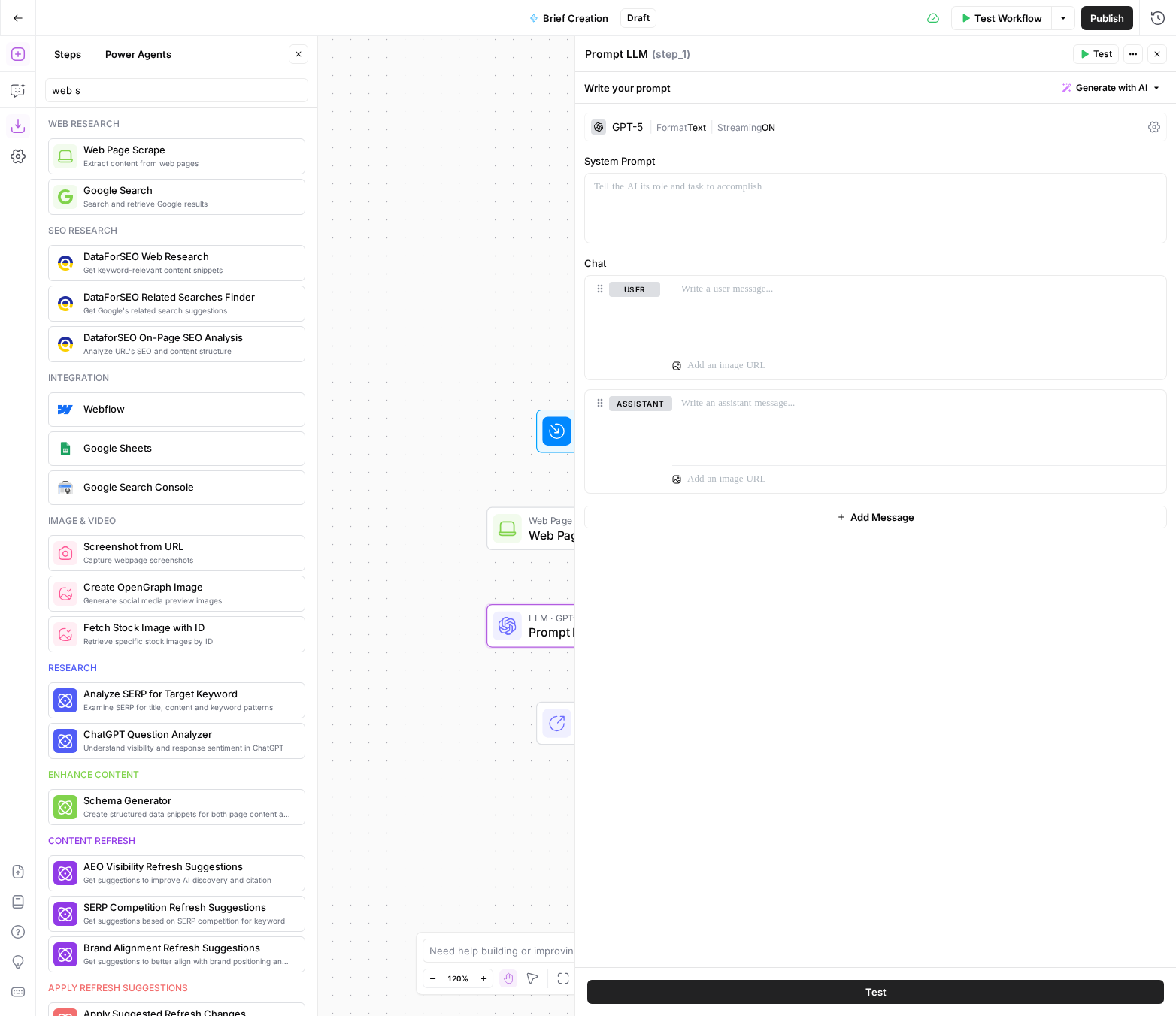
click at [614, 128] on div "GPT-5" at bounding box center [627, 127] width 30 height 11
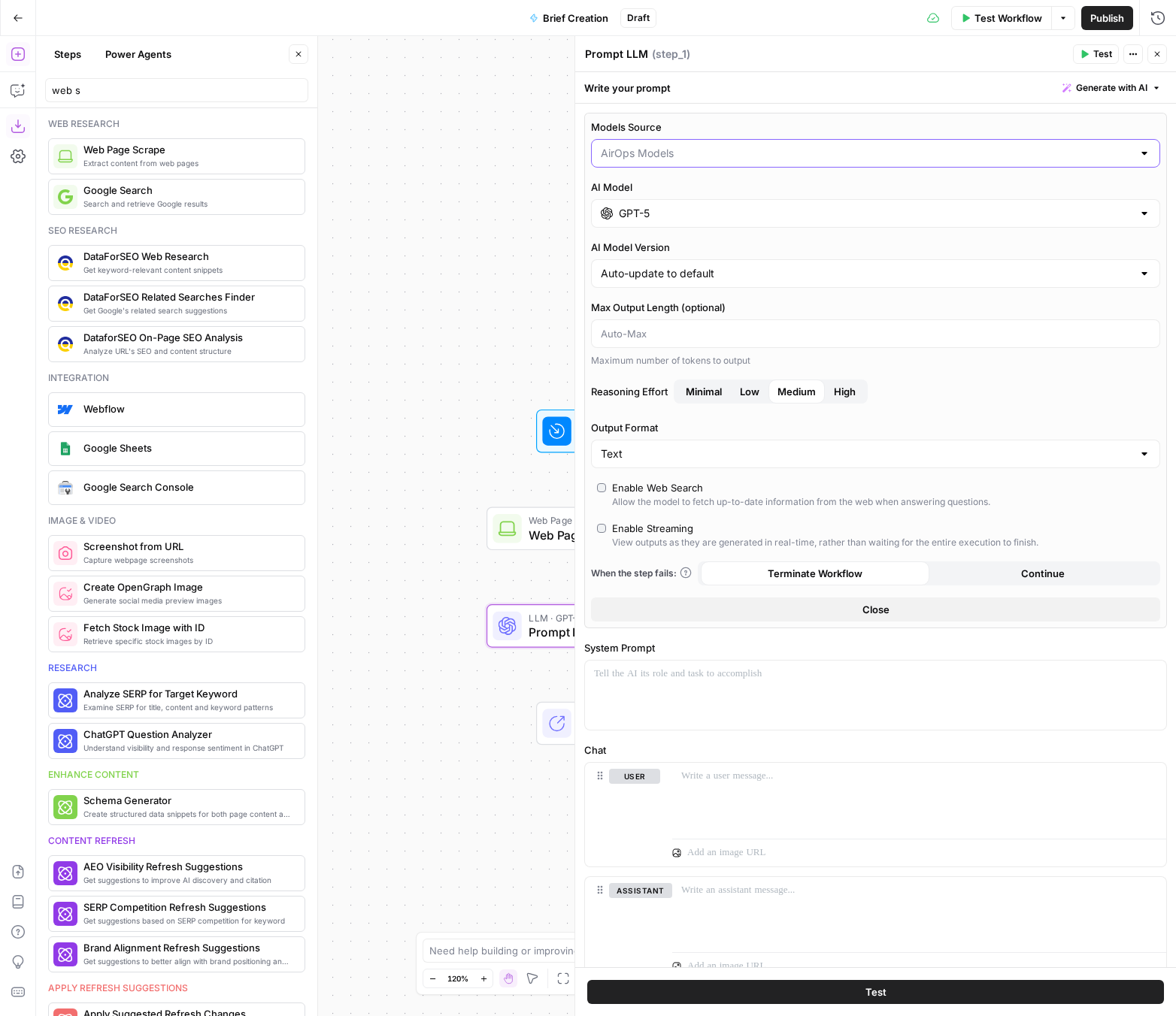
click at [694, 153] on input "Models Source" at bounding box center [866, 153] width 532 height 15
click at [678, 207] on span "My Models" at bounding box center [872, 211] width 538 height 15
type input "My Models"
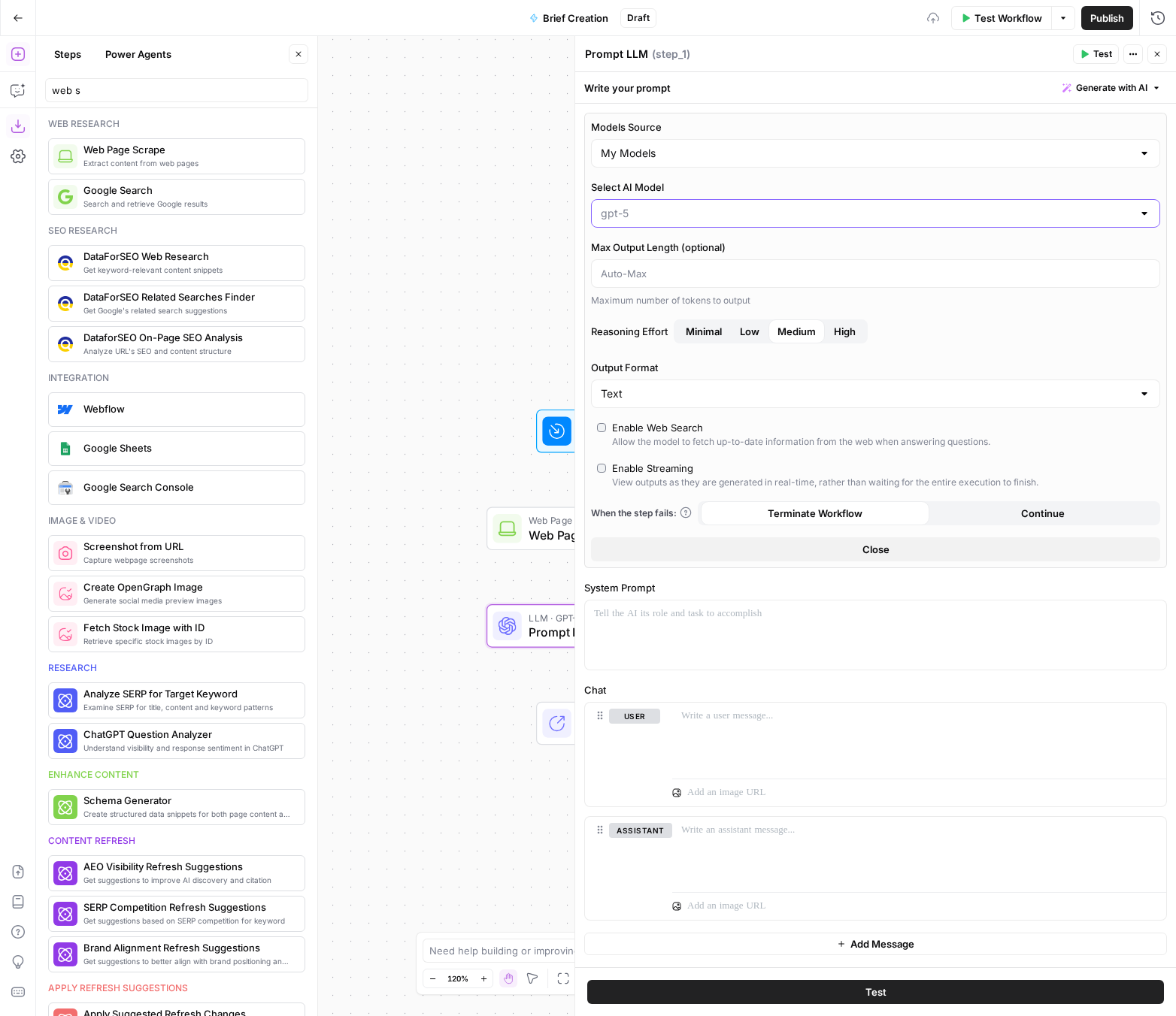
click at [674, 219] on input "Select AI Model" at bounding box center [866, 213] width 532 height 15
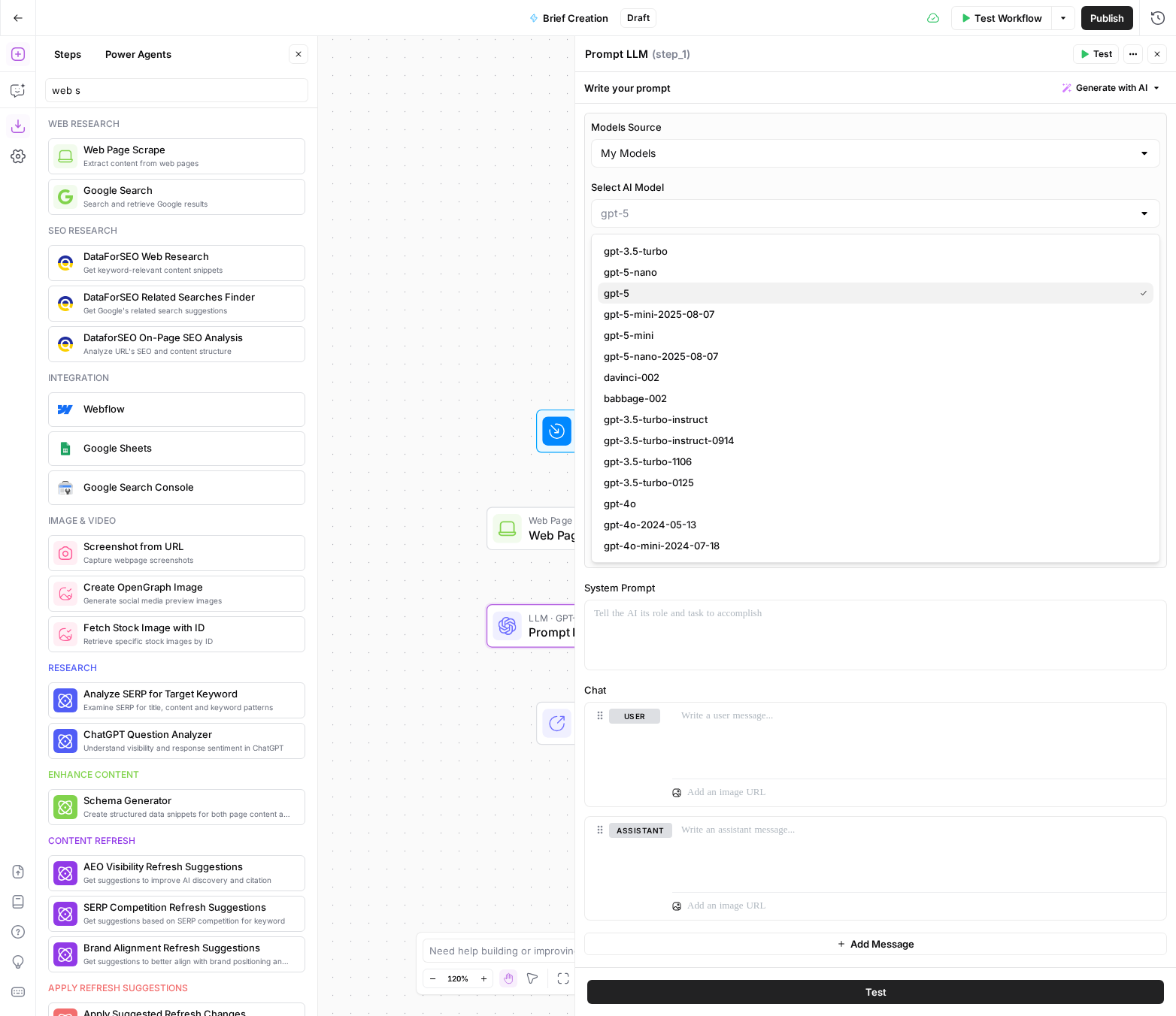
click at [640, 297] on span "gpt-5" at bounding box center [865, 293] width 523 height 15
type input "gpt-5"
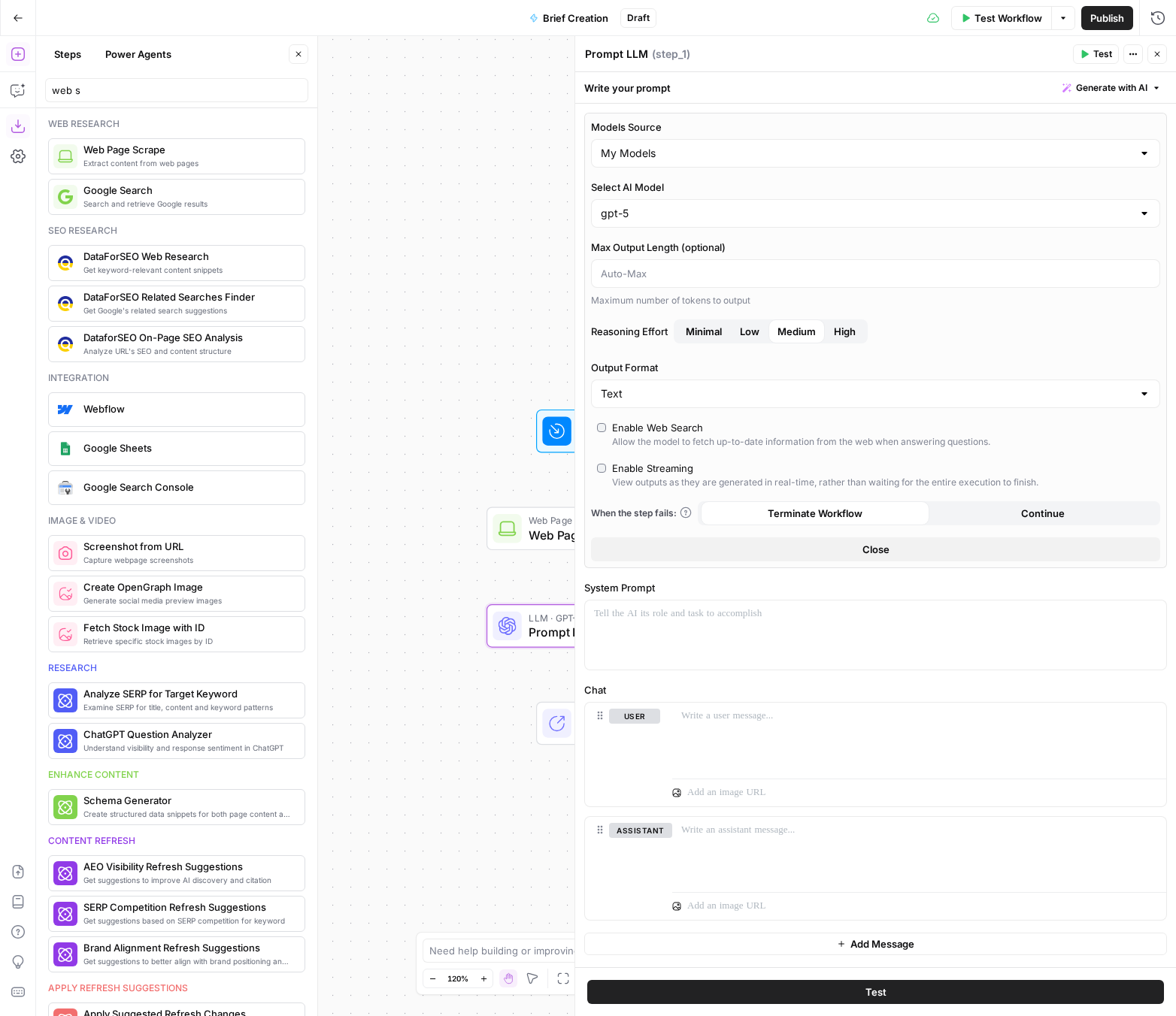
click at [849, 337] on span "High" at bounding box center [844, 331] width 22 height 15
click at [804, 334] on span "Medium" at bounding box center [796, 331] width 39 height 15
click at [836, 328] on button "High" at bounding box center [844, 331] width 39 height 24
click at [760, 394] on input "Output Format" at bounding box center [866, 393] width 532 height 15
click at [752, 394] on input "Output Format" at bounding box center [866, 393] width 532 height 15
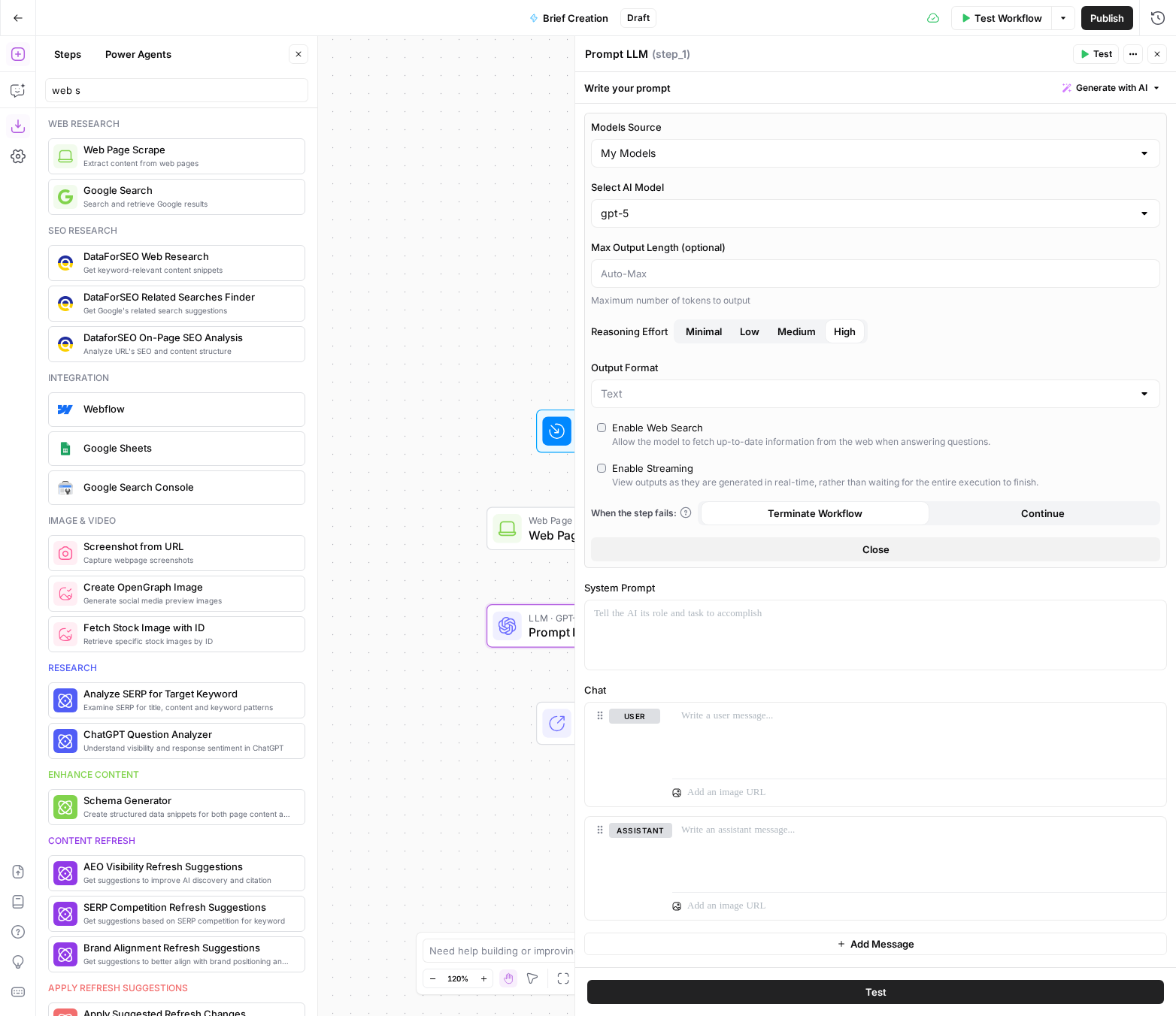
type input "Text"
click at [743, 370] on label "Output Format" at bounding box center [875, 367] width 569 height 15
click at [743, 386] on input "Text" at bounding box center [866, 393] width 532 height 15
type input "Text"
click at [815, 351] on div "Models Source My Models Select AI Model gpt-5 Max Output Length (optional) Maxi…" at bounding box center [876, 340] width 583 height 455
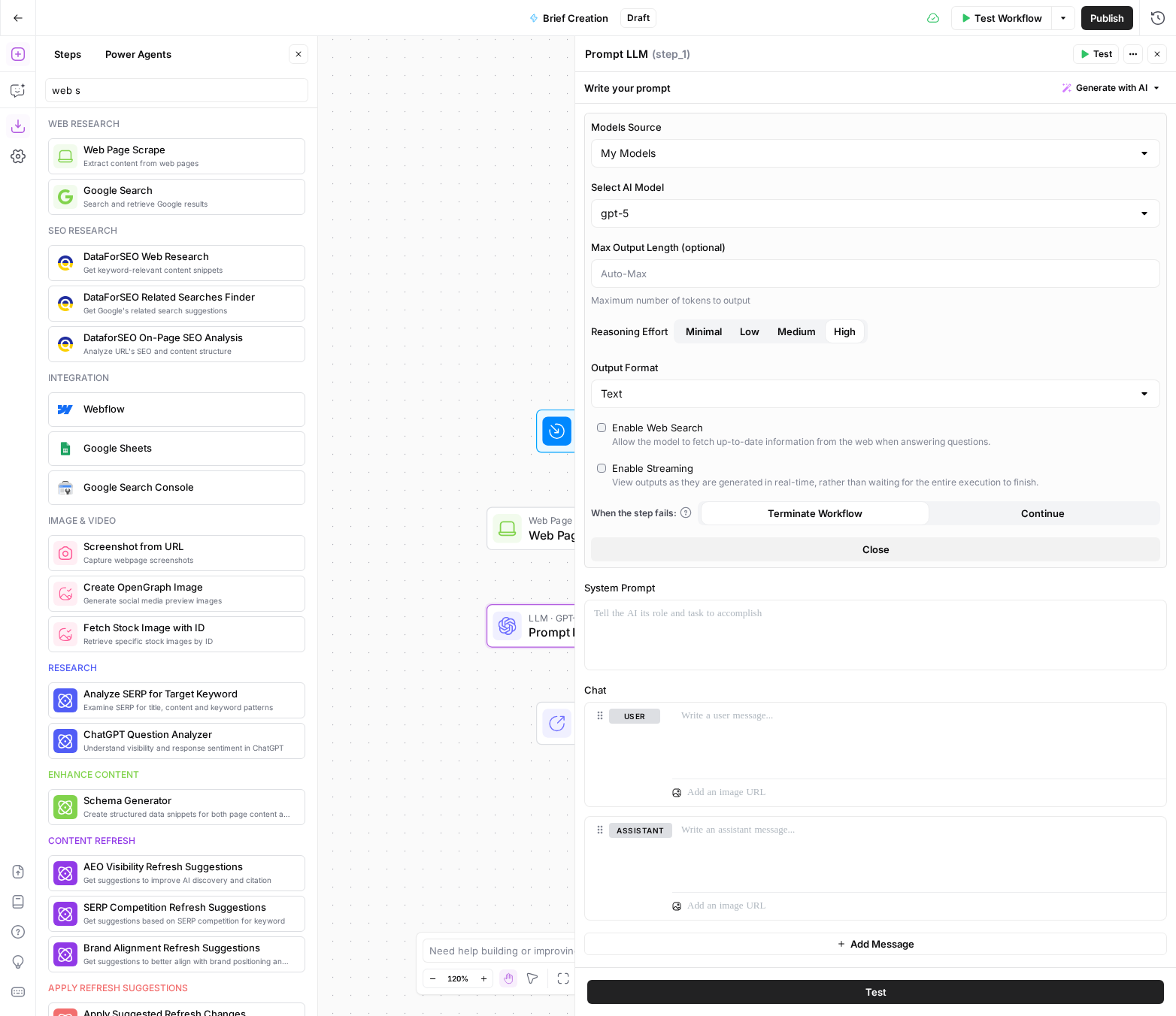
click at [675, 426] on div "Enable Web Search" at bounding box center [657, 427] width 91 height 15
click at [821, 635] on div at bounding box center [875, 634] width 581 height 69
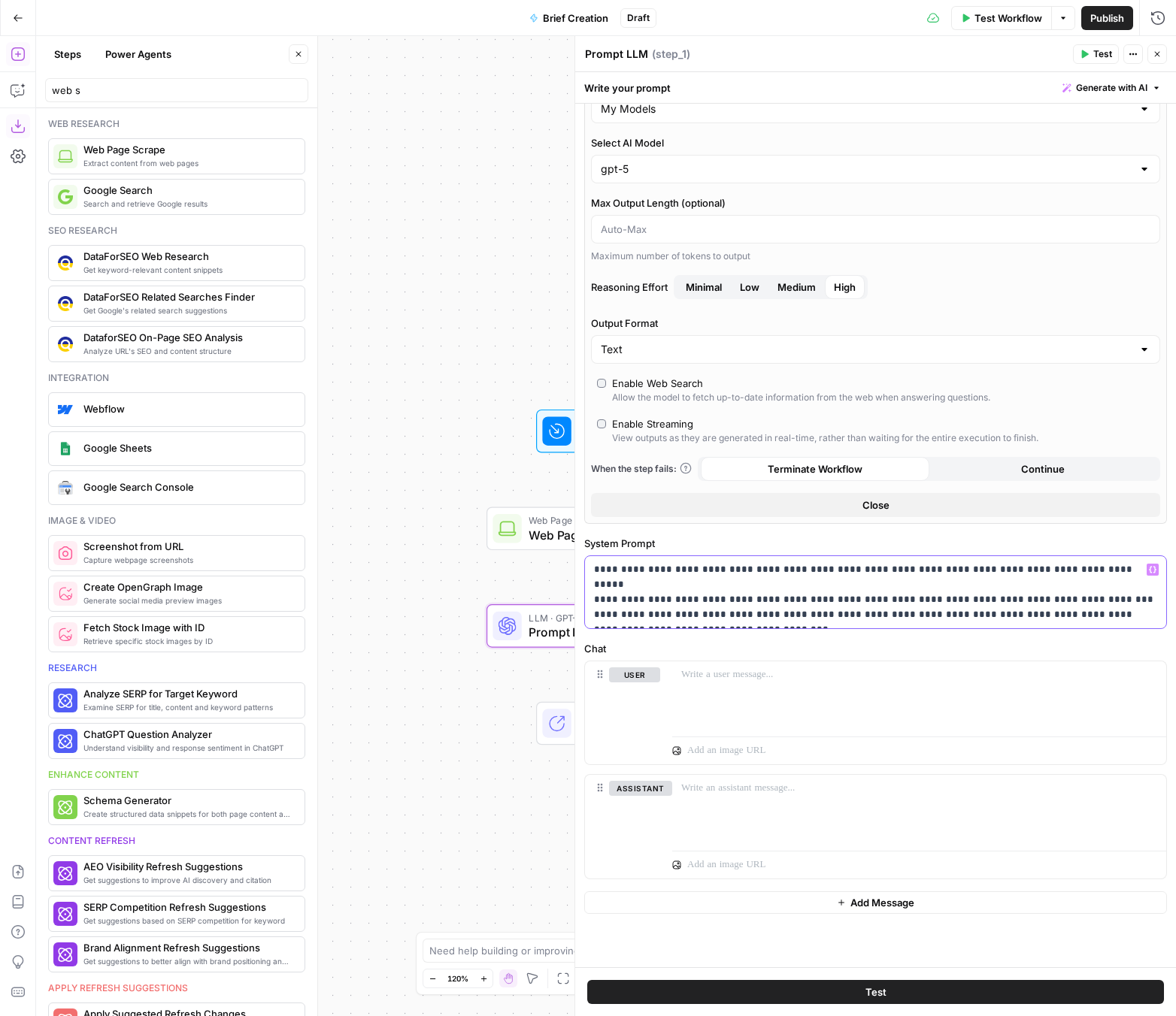
scroll to position [59, 0]
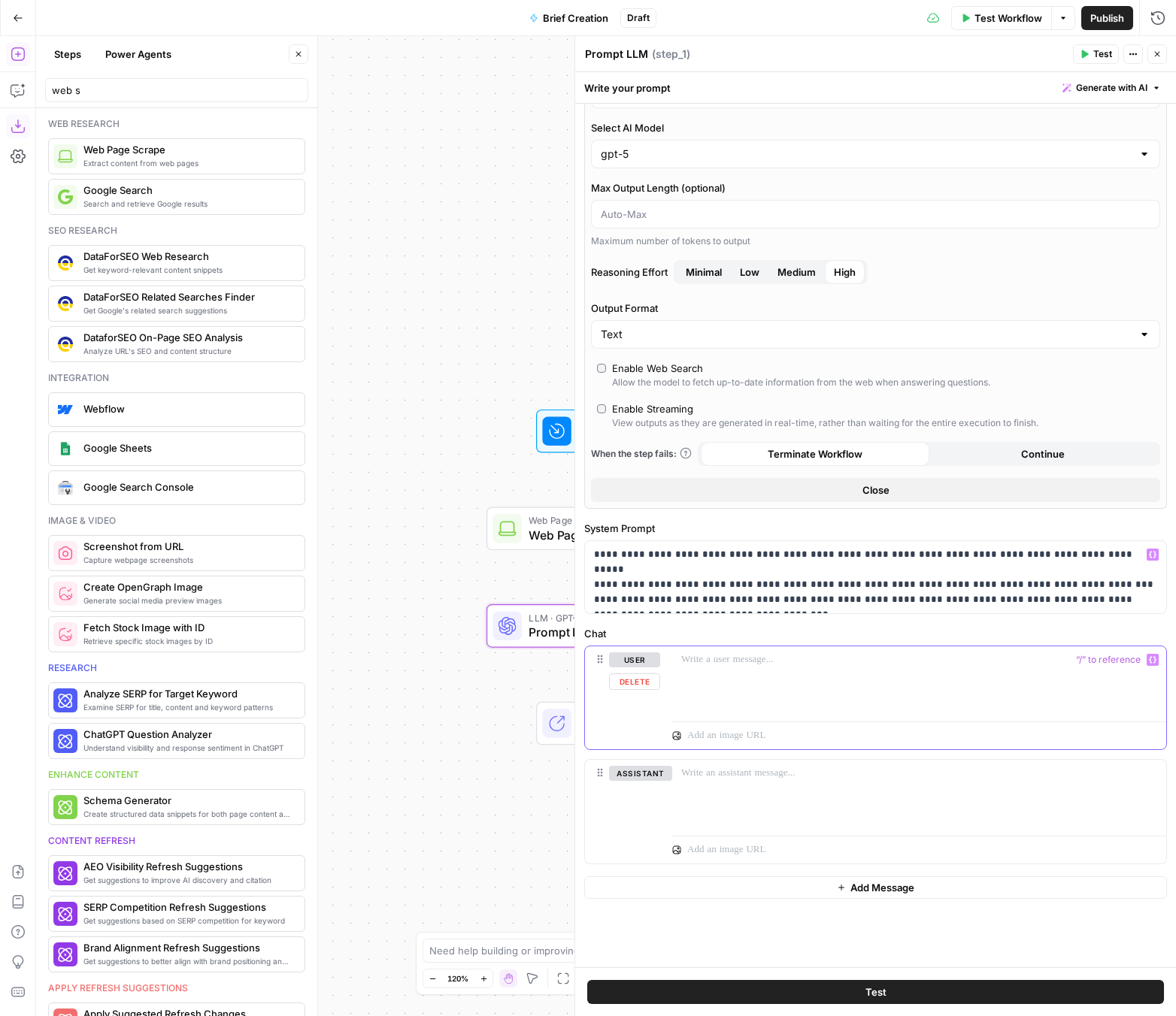
click at [728, 663] on p at bounding box center [919, 659] width 476 height 15
click at [634, 556] on p "**********" at bounding box center [875, 576] width 563 height 60
click at [757, 556] on p "**********" at bounding box center [875, 584] width 563 height 75
click at [794, 558] on p "**********" at bounding box center [875, 576] width 563 height 60
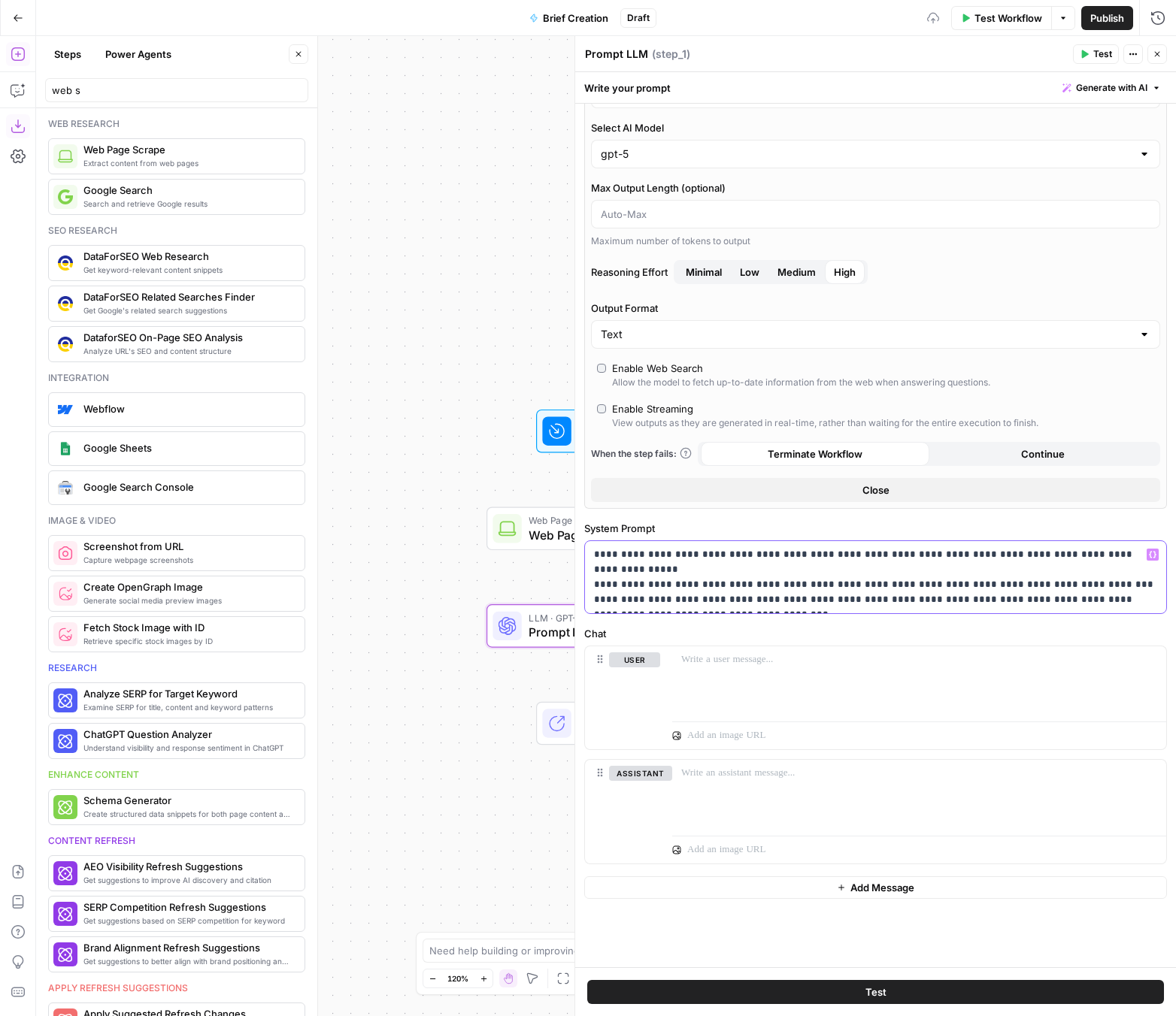
click at [794, 558] on p "**********" at bounding box center [875, 576] width 563 height 60
drag, startPoint x: 652, startPoint y: 569, endPoint x: 876, endPoint y: 570, distance: 224.0
click at [876, 570] on p "**********" at bounding box center [875, 576] width 563 height 60
drag, startPoint x: 627, startPoint y: 585, endPoint x: 843, endPoint y: 586, distance: 216.0
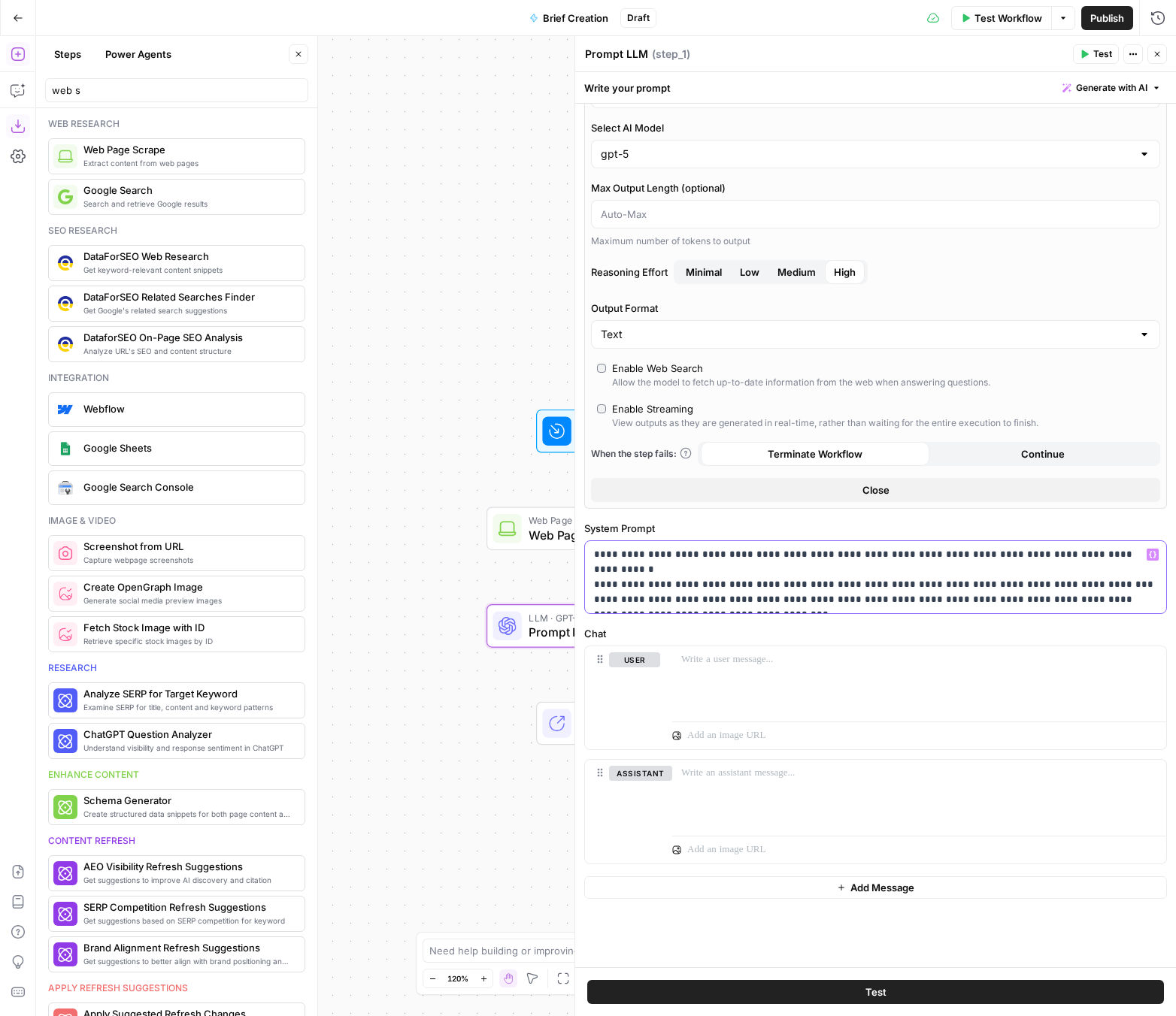
click at [843, 586] on p "**********" at bounding box center [875, 576] width 563 height 60
click at [828, 603] on p "**********" at bounding box center [875, 576] width 563 height 60
click at [766, 662] on p at bounding box center [919, 659] width 476 height 15
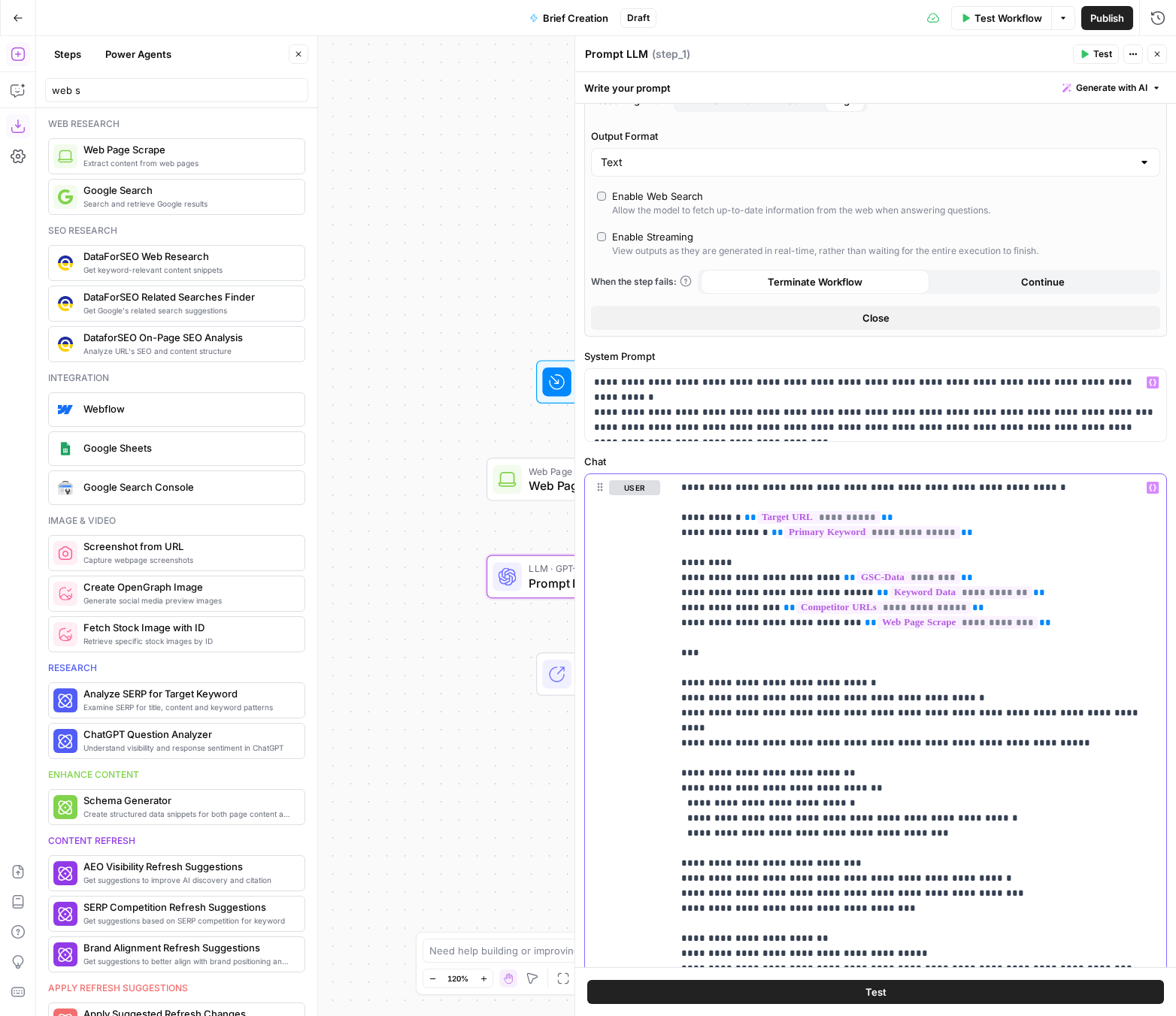
scroll to position [280, 0]
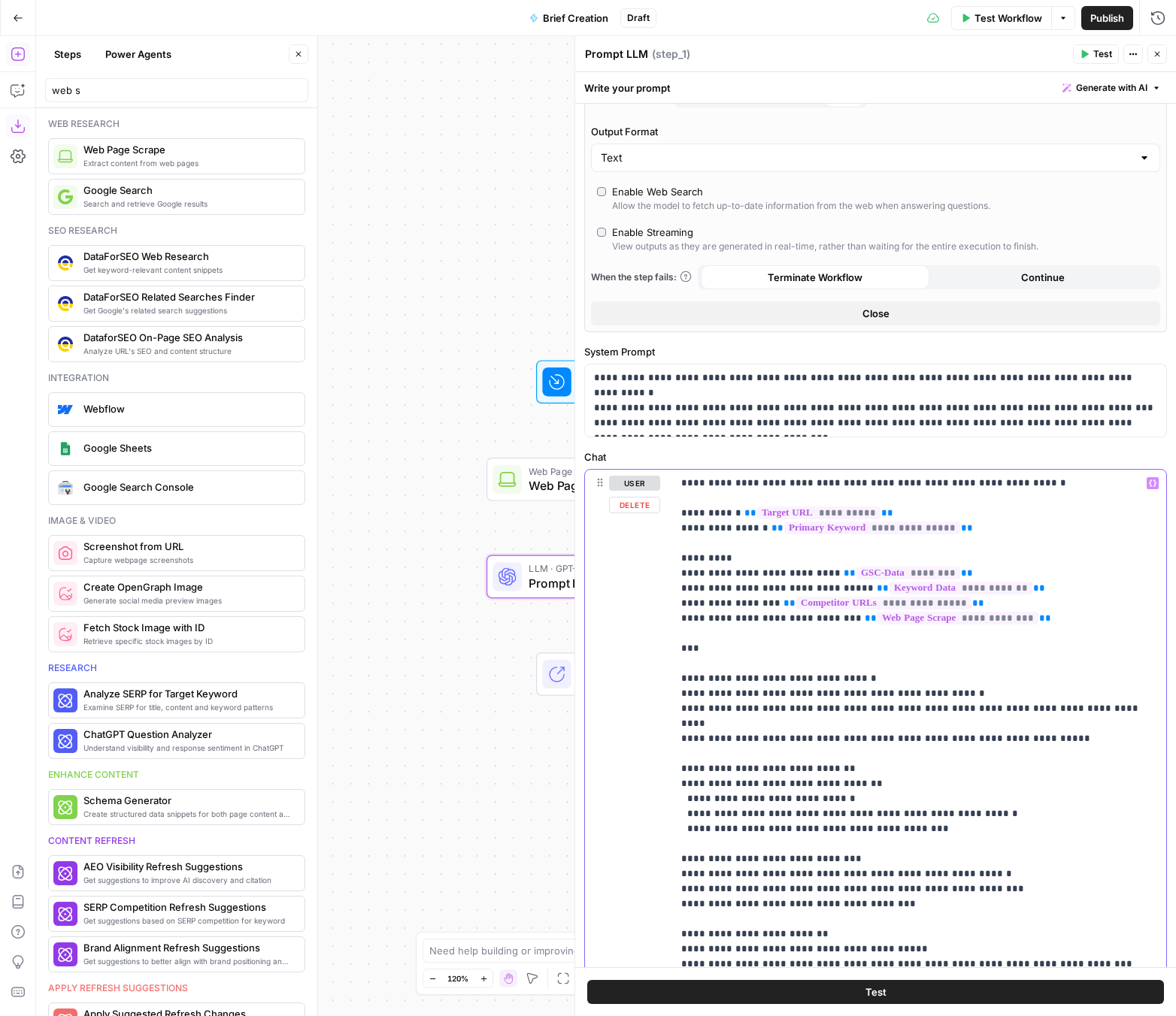
click at [972, 552] on p "**********" at bounding box center [919, 934] width 476 height 917
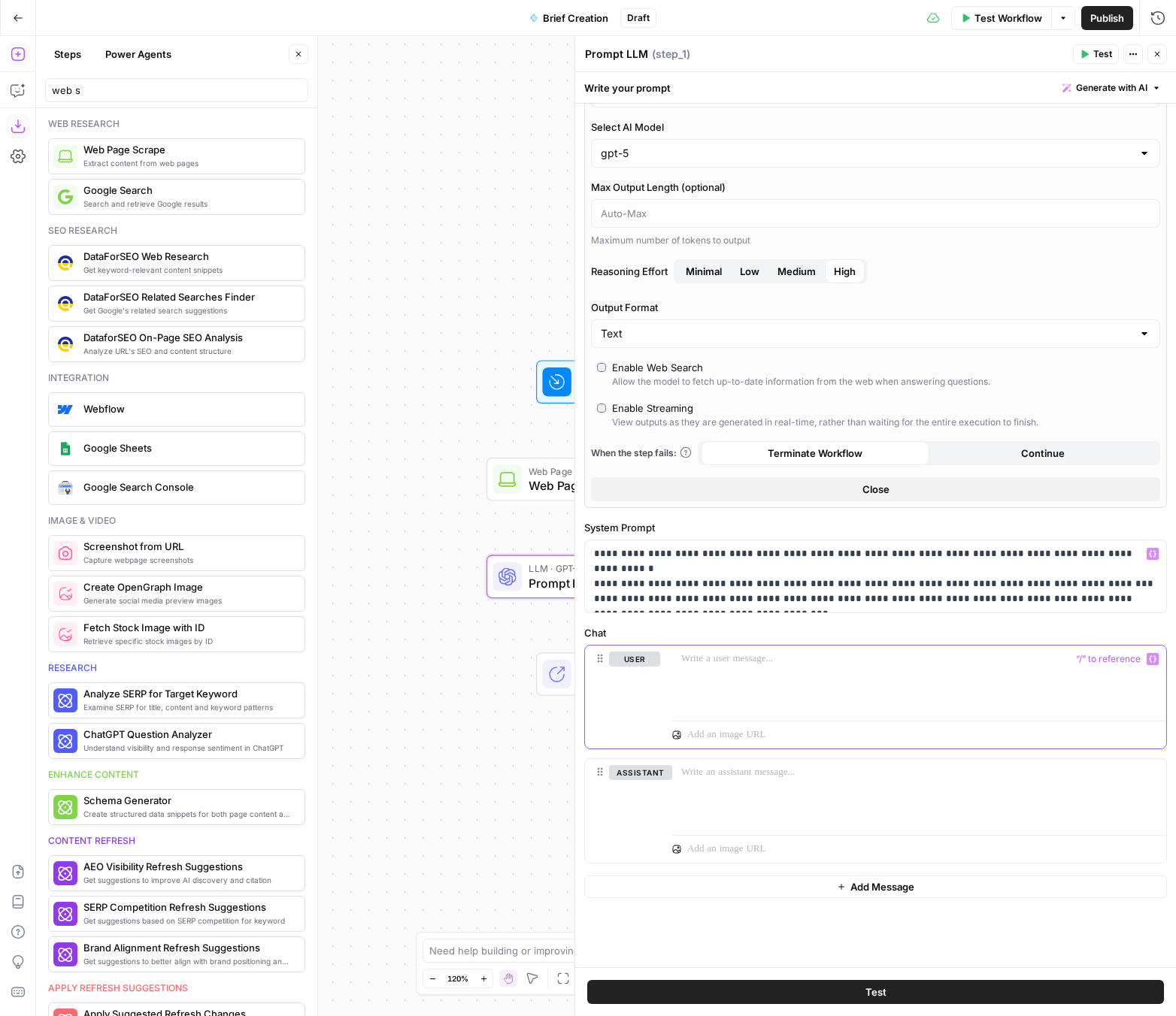
scroll to position [59, 0]
click at [825, 574] on p "**********" at bounding box center [875, 576] width 563 height 60
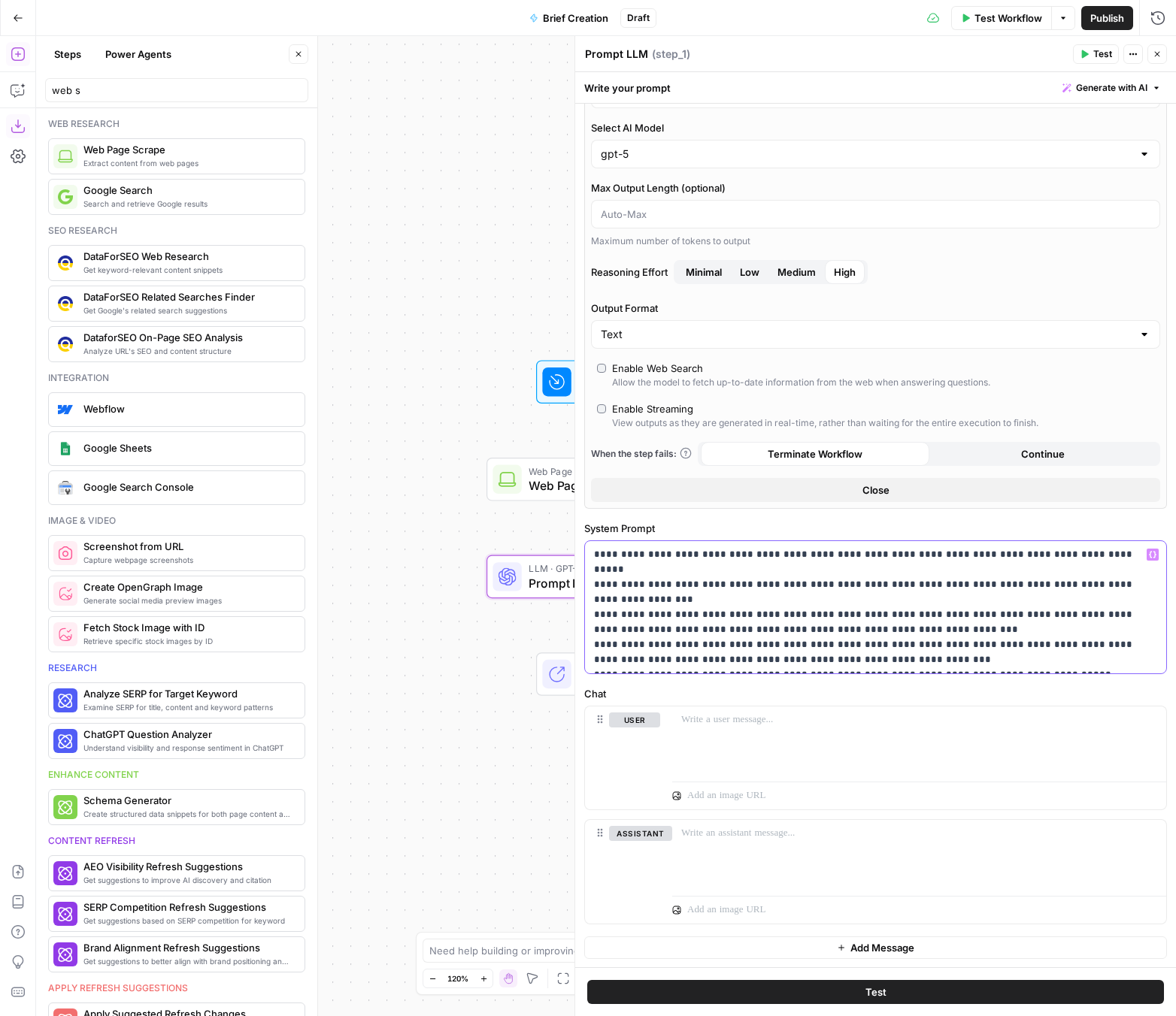
drag, startPoint x: 634, startPoint y: 556, endPoint x: 784, endPoint y: 558, distance: 150.0
click at [784, 558] on p "**********" at bounding box center [875, 607] width 563 height 120
click at [862, 599] on p "**********" at bounding box center [875, 614] width 563 height 135
click at [794, 556] on p "**********" at bounding box center [875, 614] width 563 height 135
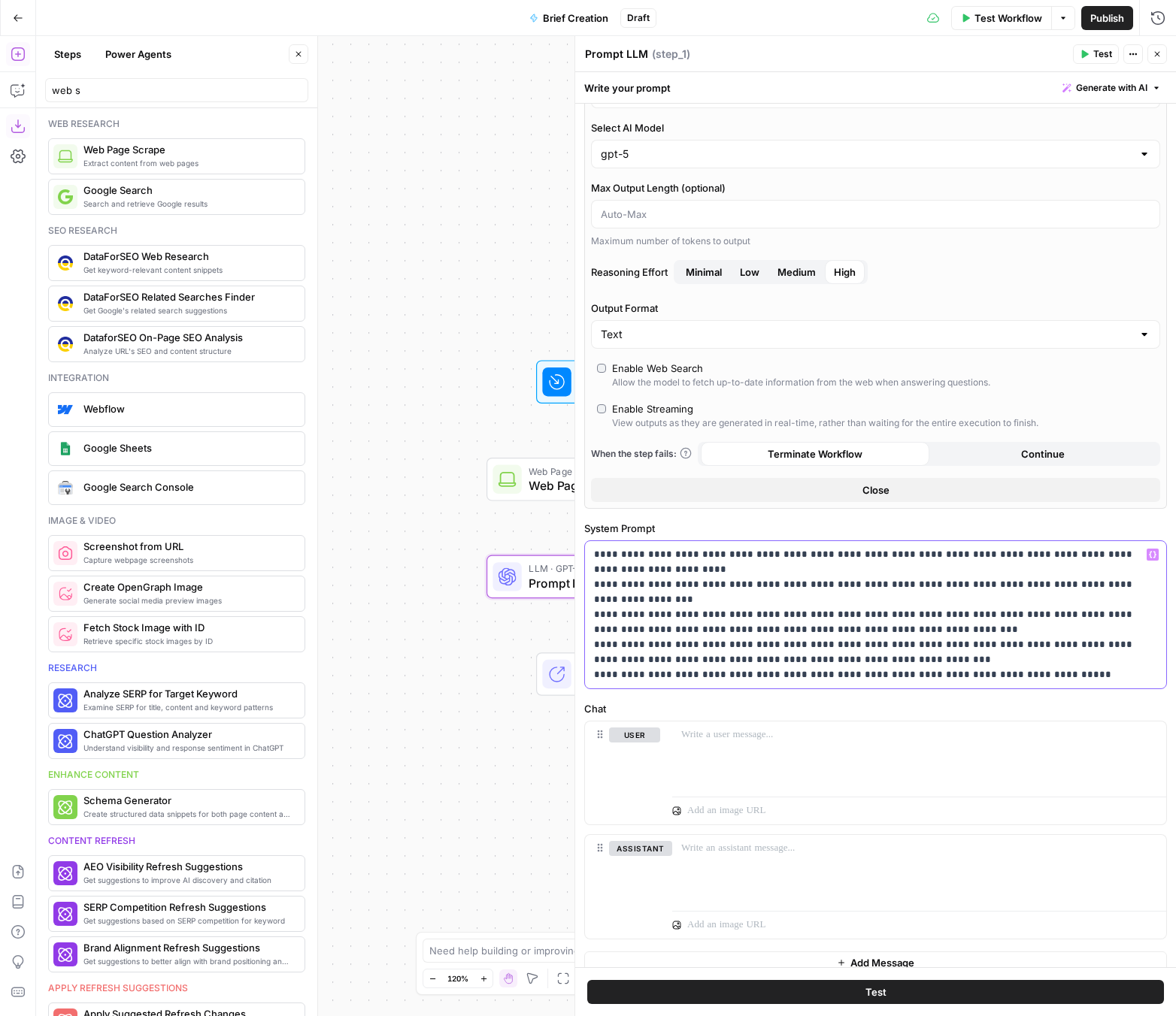
click at [757, 571] on p "**********" at bounding box center [875, 614] width 563 height 135
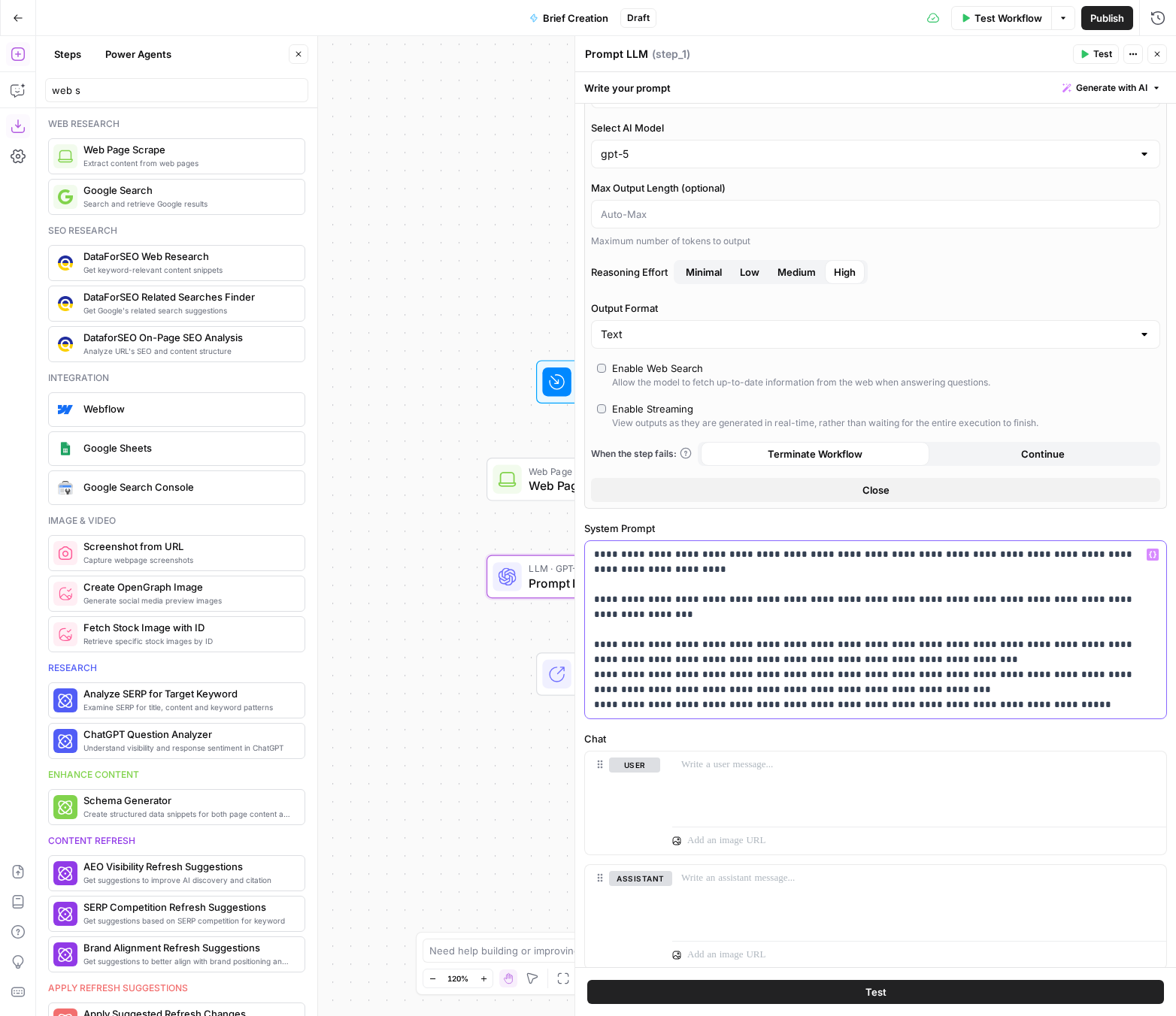
click at [860, 626] on p "**********" at bounding box center [875, 629] width 563 height 165
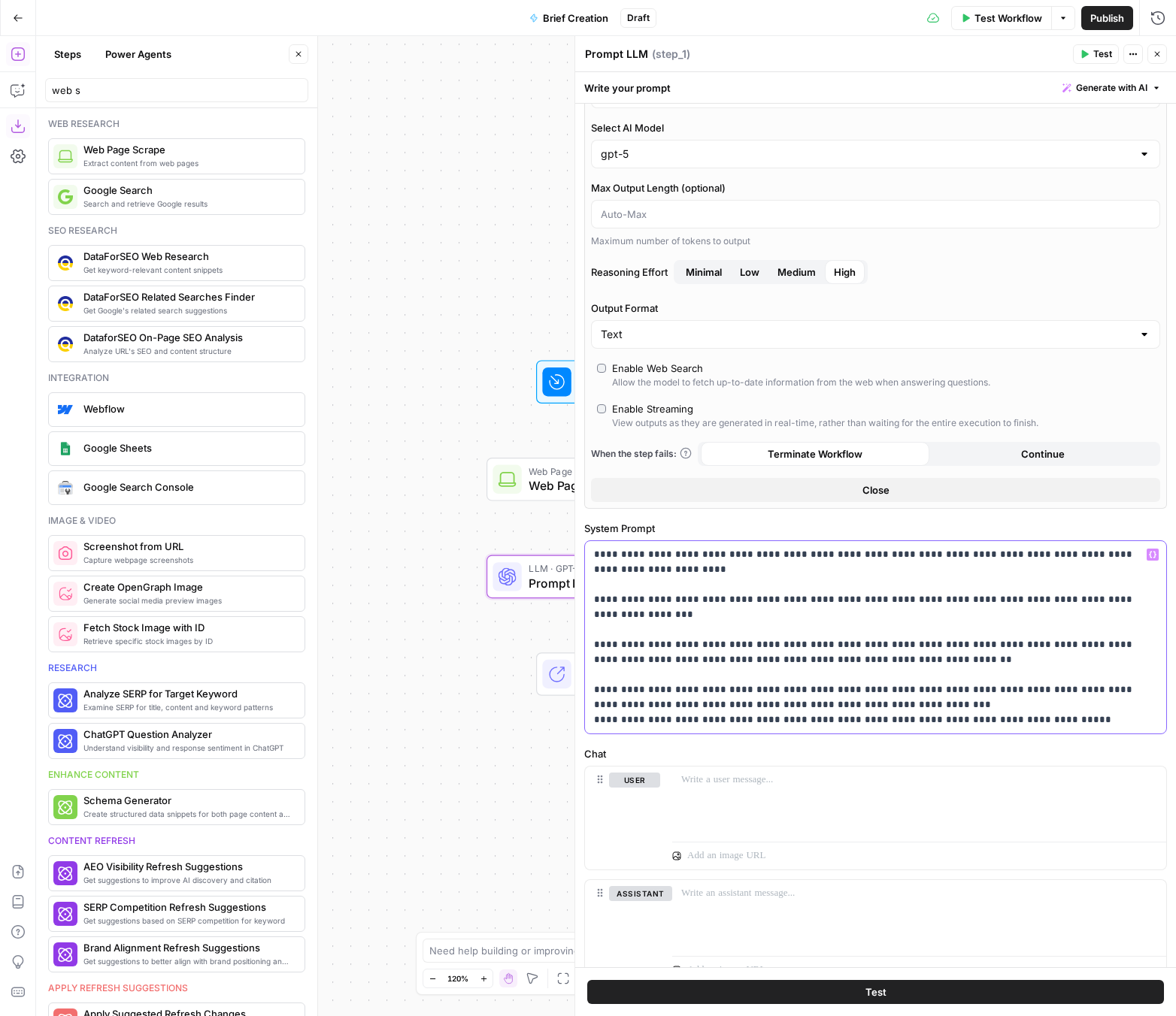
drag, startPoint x: 654, startPoint y: 633, endPoint x: 831, endPoint y: 631, distance: 177.0
click at [831, 631] on p "**********" at bounding box center [875, 636] width 563 height 180
drag, startPoint x: 635, startPoint y: 690, endPoint x: 830, endPoint y: 686, distance: 195.0
click at [830, 686] on p "**********" at bounding box center [875, 636] width 563 height 180
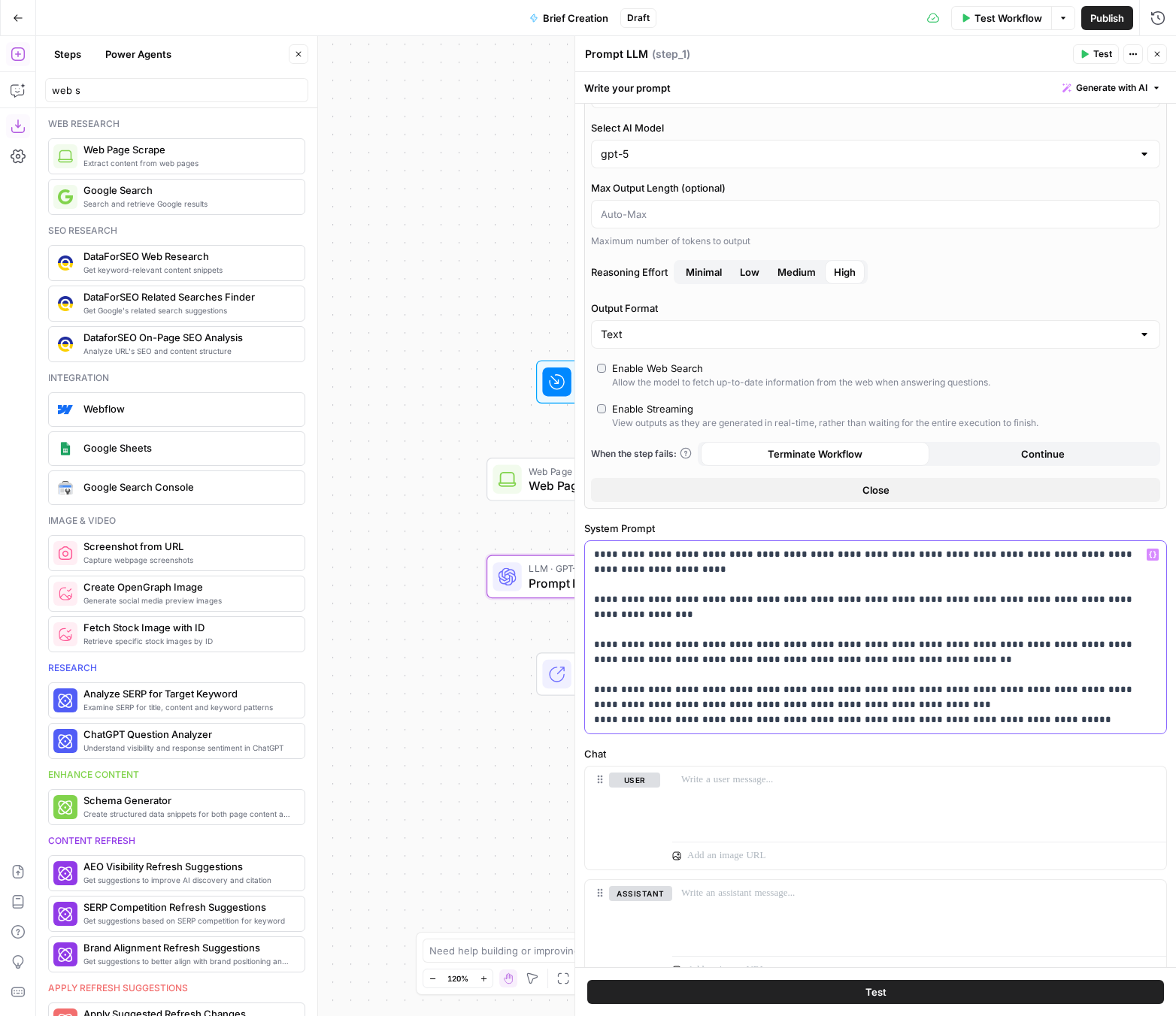
click at [830, 686] on p "**********" at bounding box center [875, 636] width 563 height 180
click at [589, 705] on div "**********" at bounding box center [875, 637] width 581 height 193
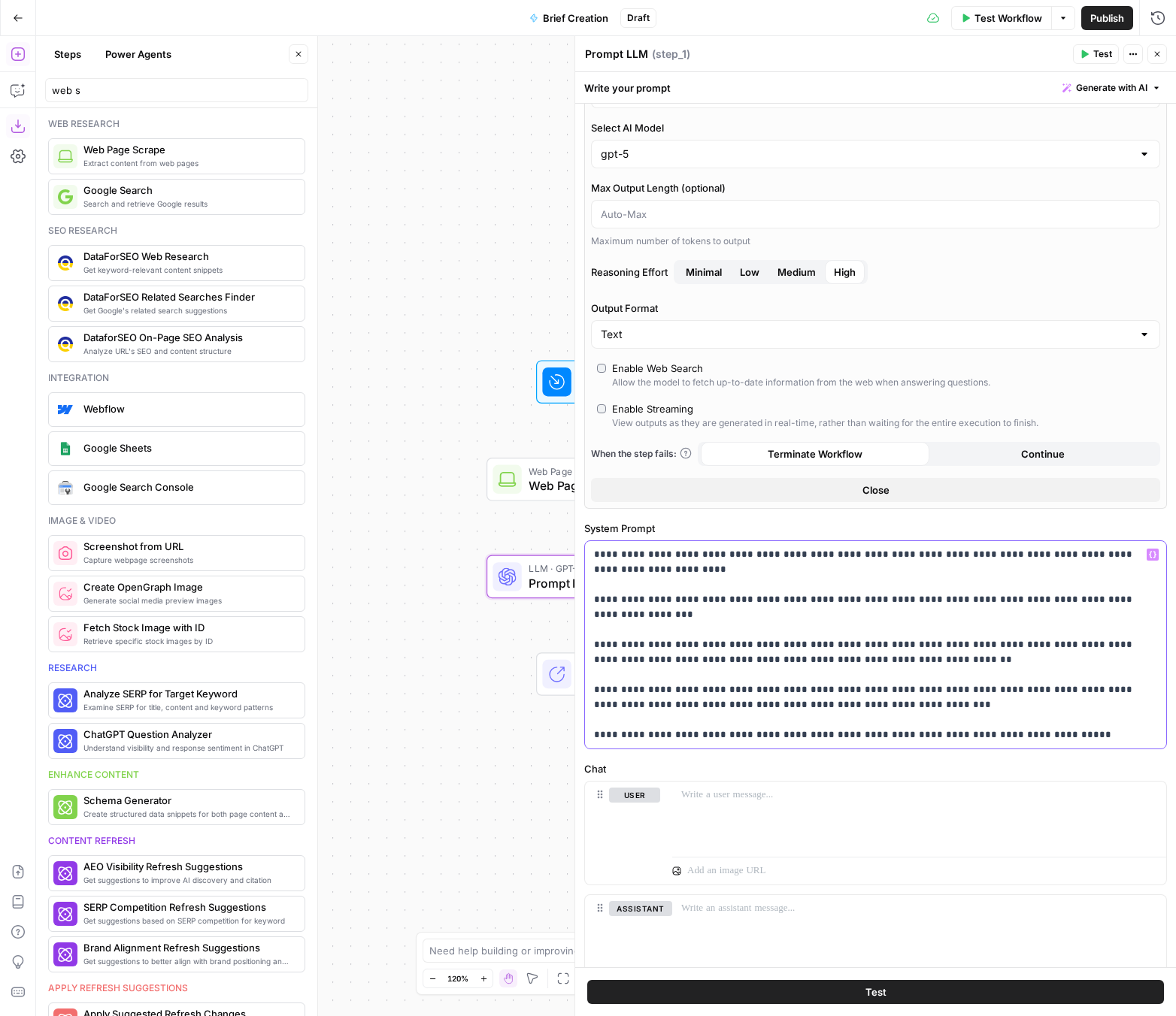
drag, startPoint x: 841, startPoint y: 724, endPoint x: 826, endPoint y: 724, distance: 15.0
click at [826, 724] on p "**********" at bounding box center [875, 644] width 563 height 195
click at [982, 722] on p "**********" at bounding box center [875, 644] width 563 height 195
click at [809, 801] on p at bounding box center [919, 795] width 476 height 15
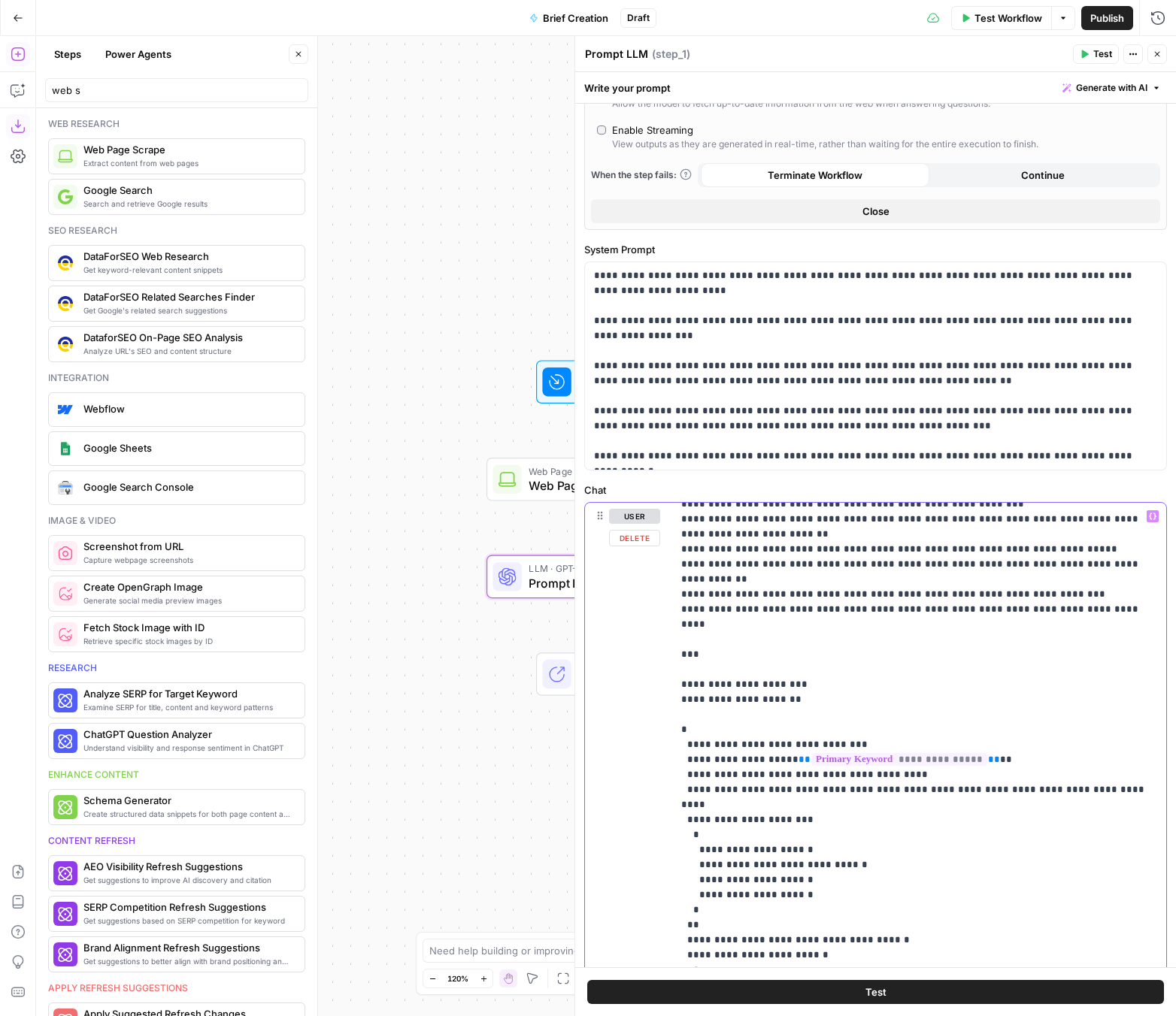
scroll to position [527, 0]
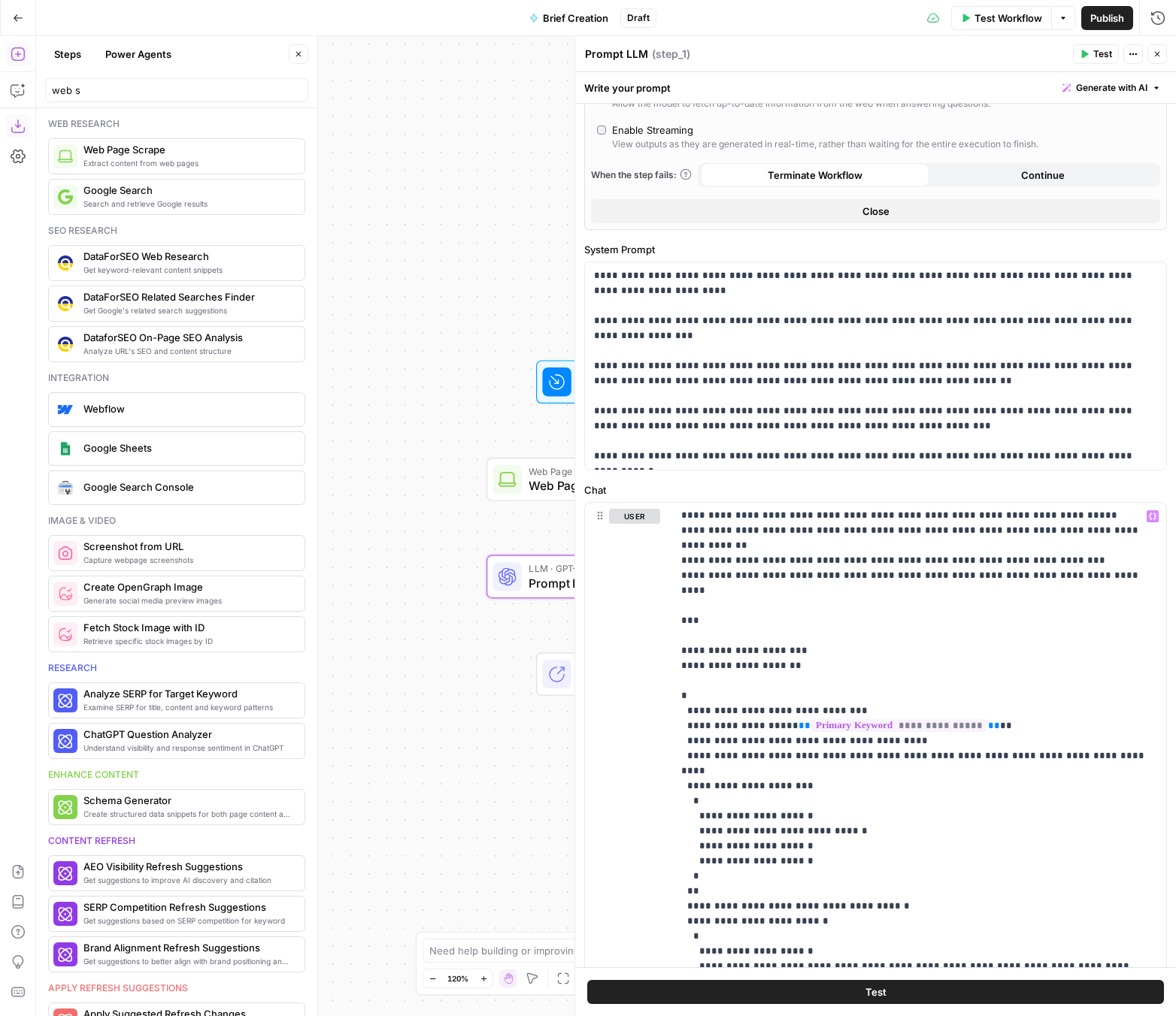
click at [791, 1000] on button "Test" at bounding box center [875, 991] width 576 height 24
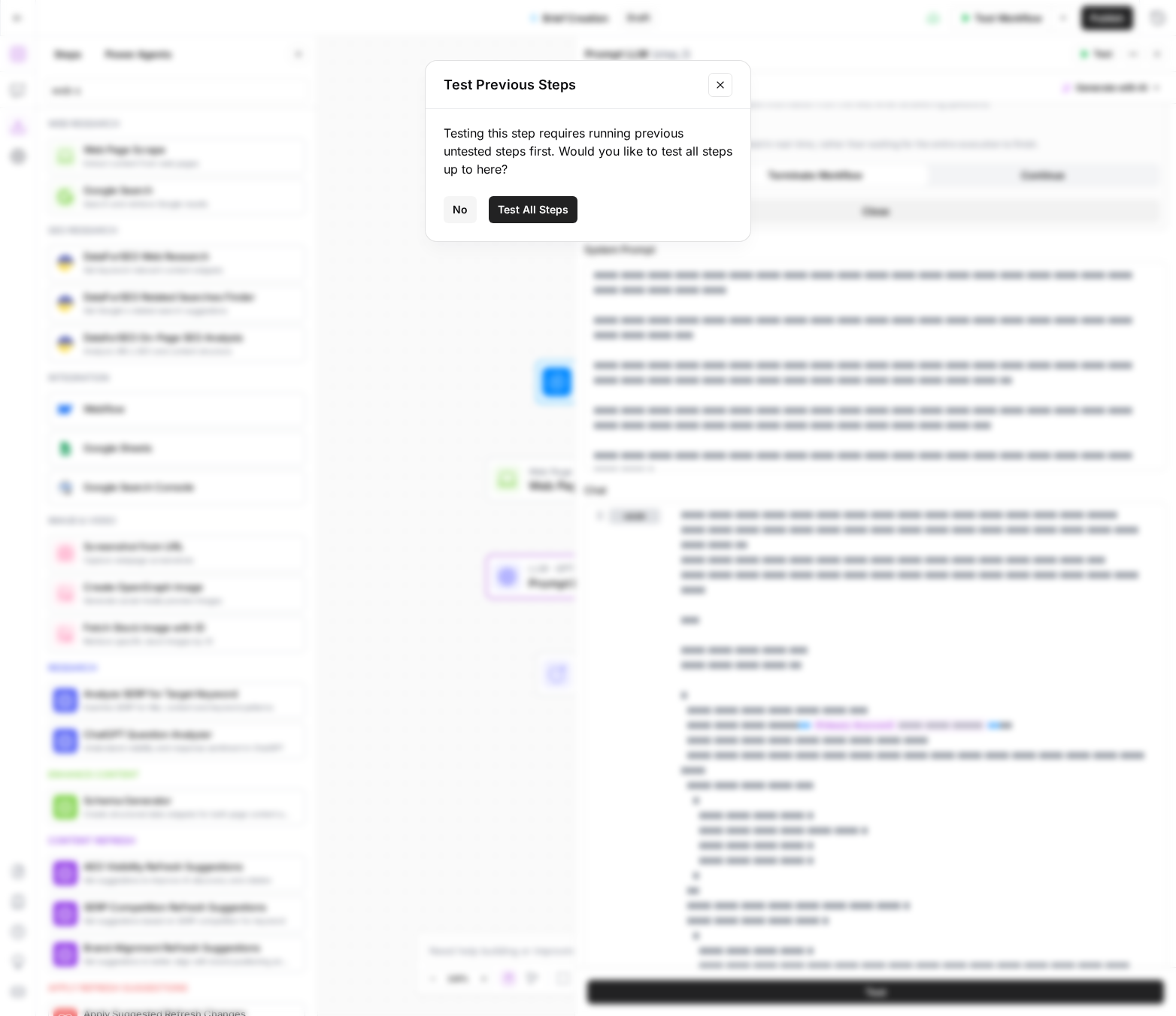
click at [716, 89] on icon "Close modal" at bounding box center [720, 84] width 12 height 12
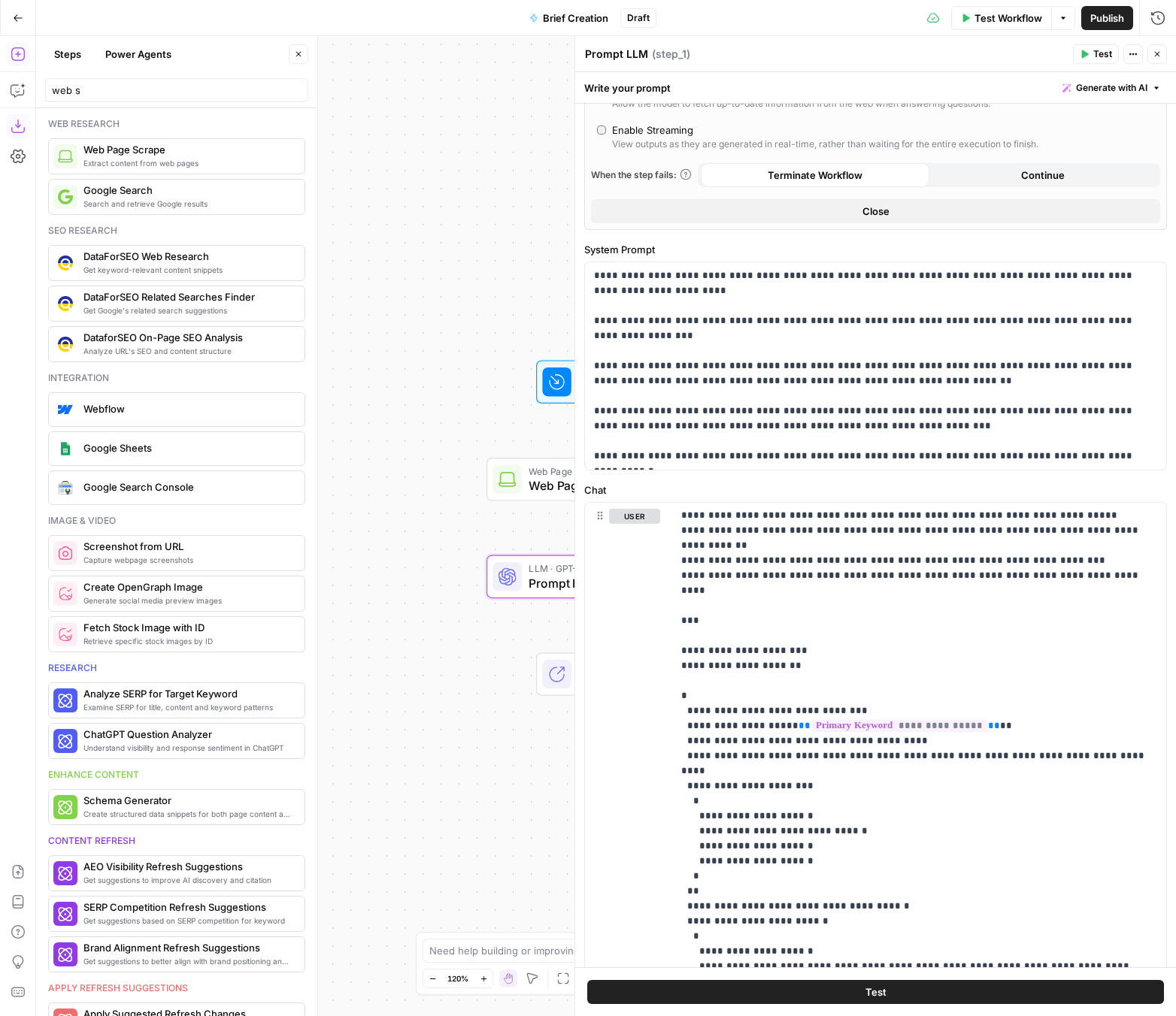
scroll to position [0, 0]
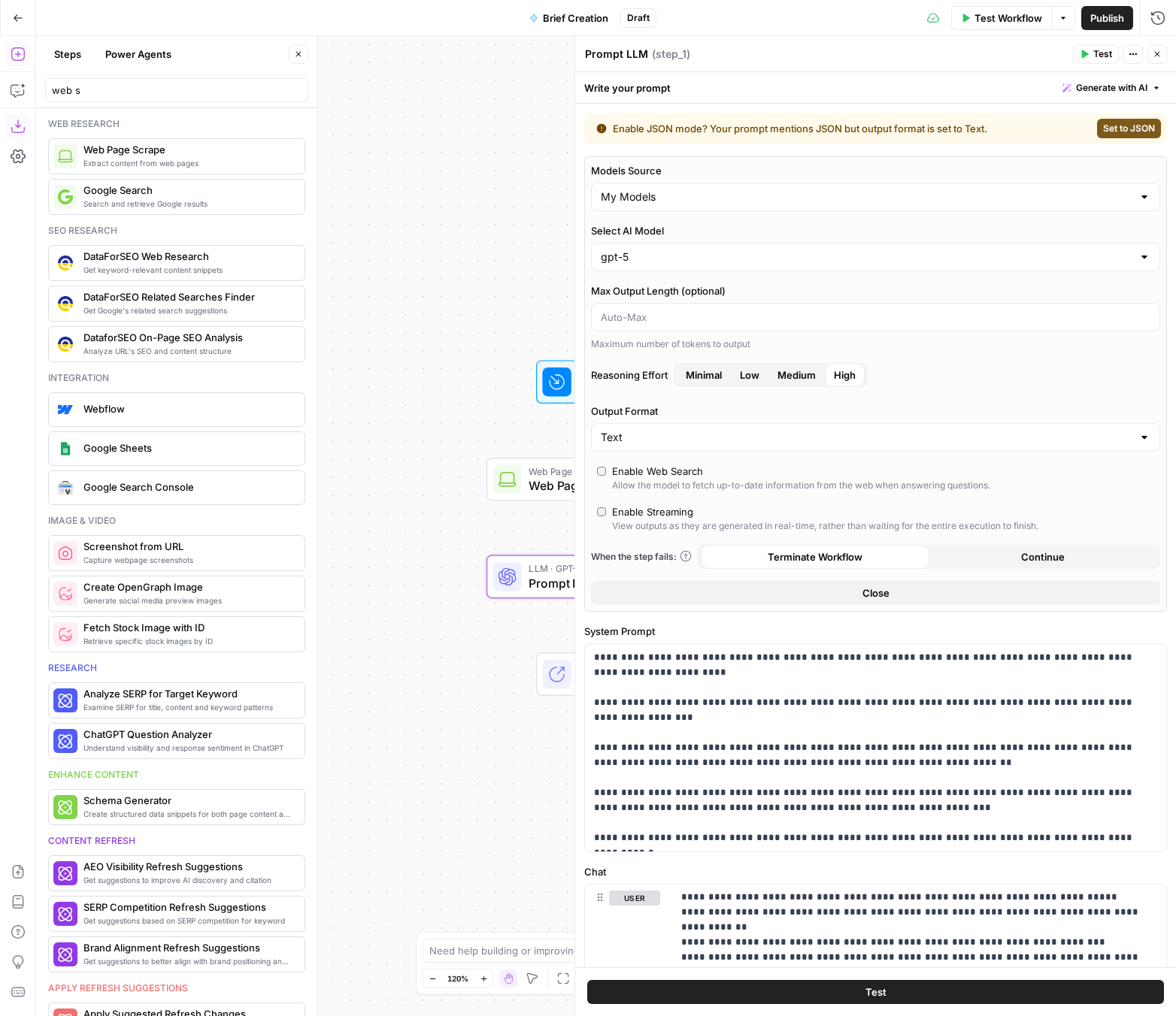
drag, startPoint x: 573, startPoint y: 19, endPoint x: 564, endPoint y: 18, distance: 9.1
click at [573, 19] on span "Brief Creation" at bounding box center [575, 18] width 65 height 15
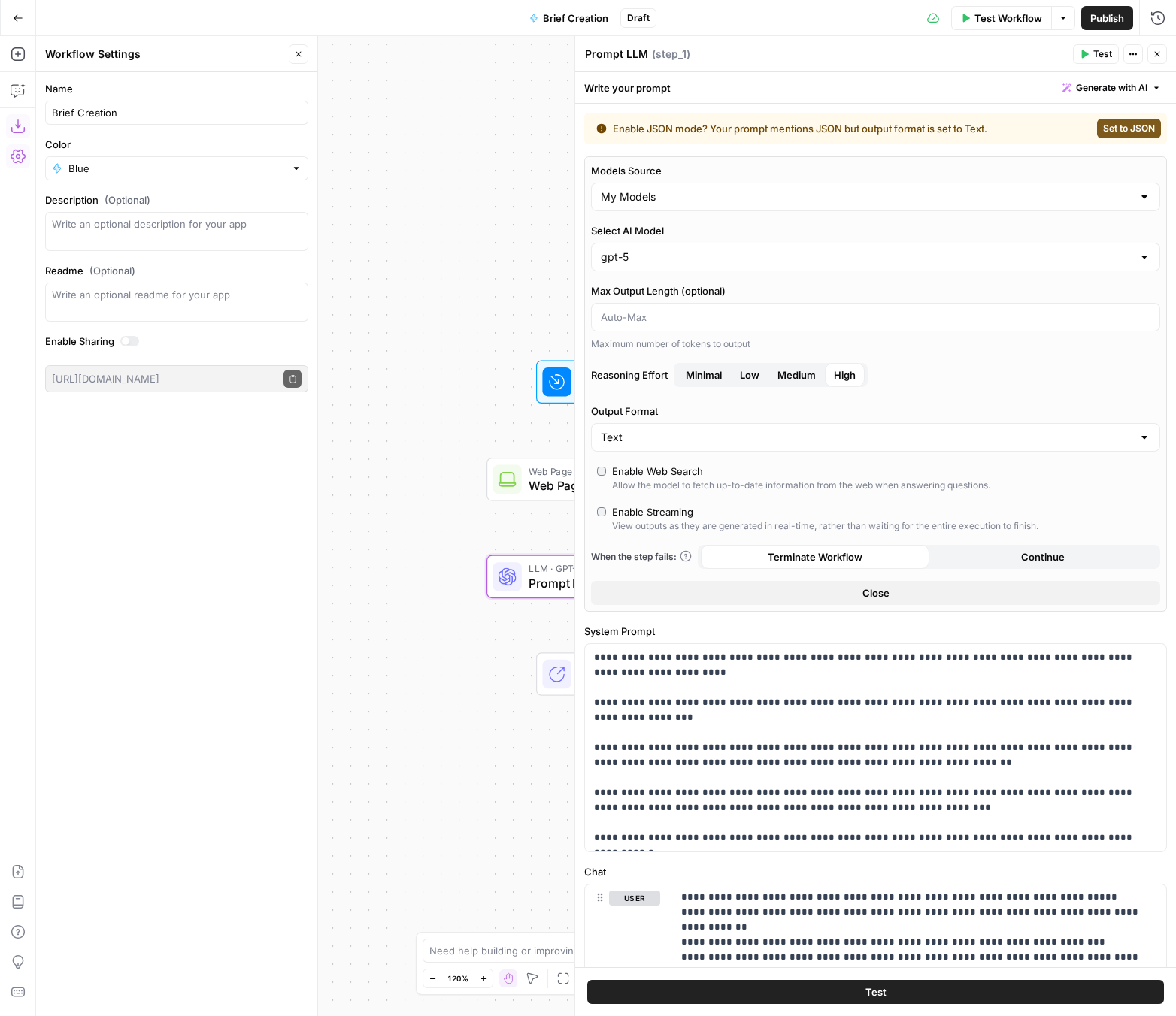
click at [51, 114] on div "Brief Creation" at bounding box center [176, 112] width 263 height 24
type input "[[PERSON_NAME]] Brief Creation"
click at [808, 123] on div "Enable JSON mode? Your prompt mentions JSON but output format is set to Text." at bounding box center [817, 128] width 443 height 15
drag, startPoint x: 783, startPoint y: 137, endPoint x: 997, endPoint y: 132, distance: 214.1
click at [982, 132] on div "Enable JSON mode? Your prompt mentions JSON but output format is set to Text. S…" at bounding box center [876, 128] width 583 height 31
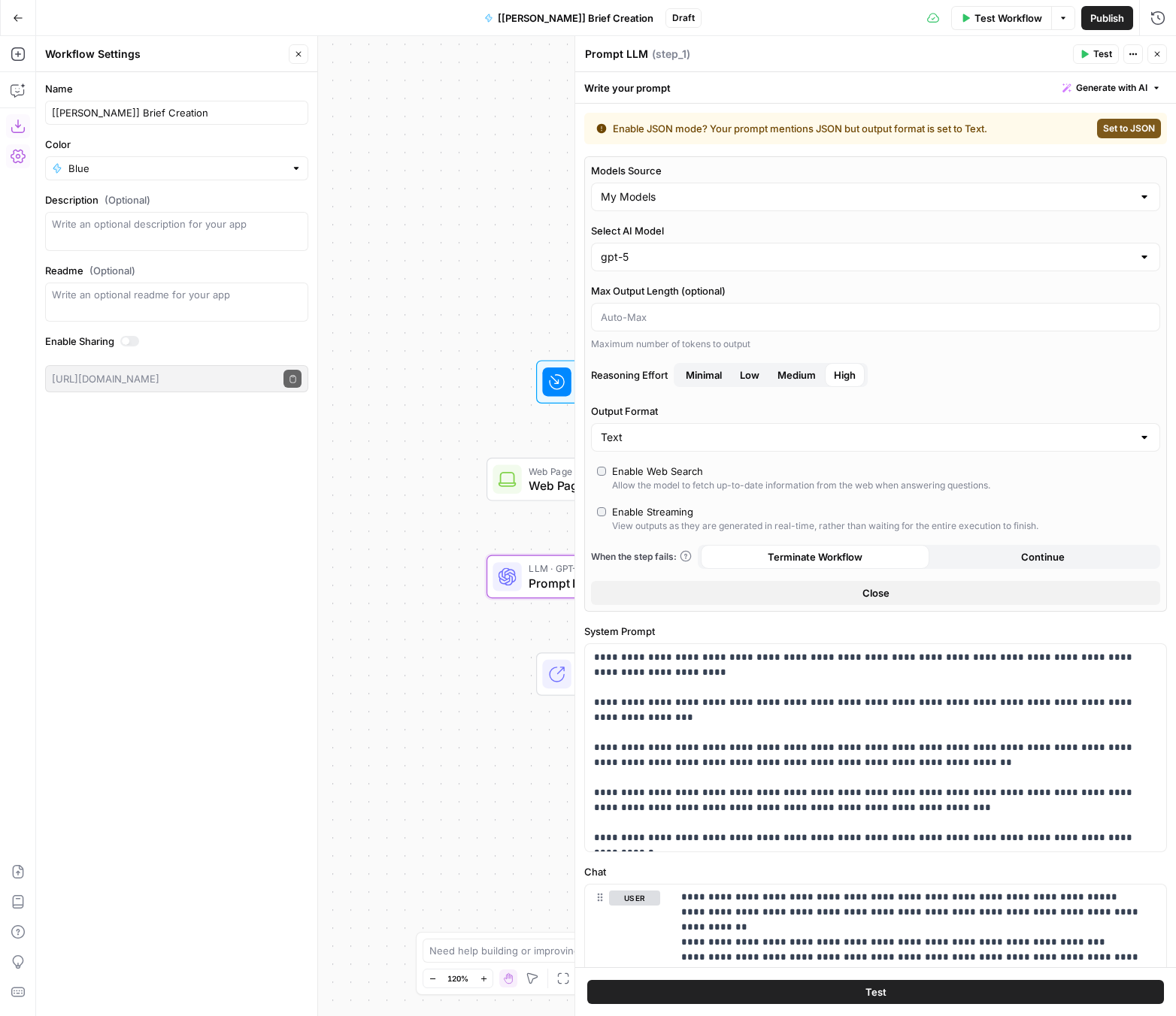
click at [982, 131] on div "Enable JSON mode? Your prompt mentions JSON but output format is set to Text." at bounding box center [817, 128] width 443 height 15
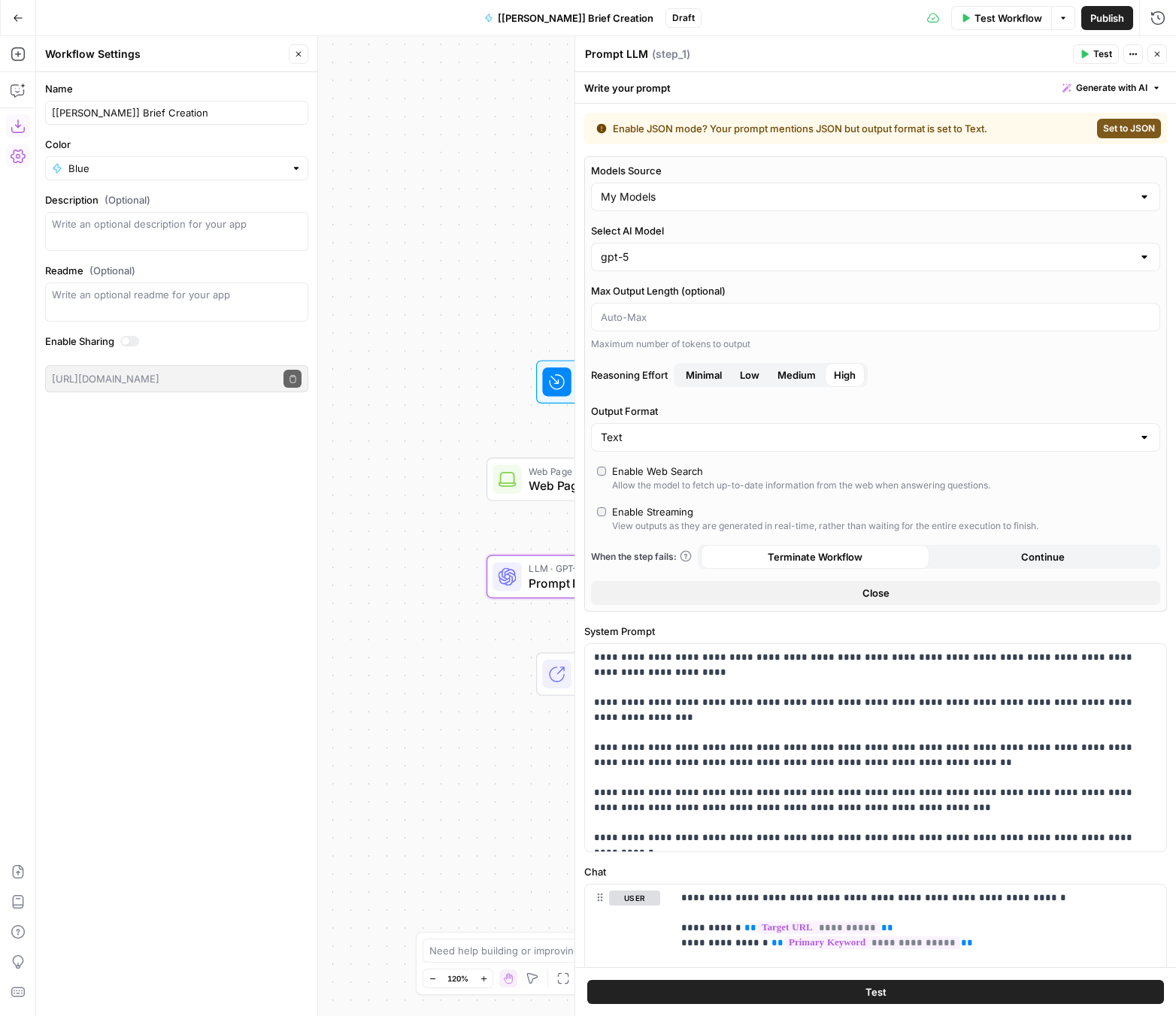
click at [982, 51] on button "Close" at bounding box center [1157, 54] width 20 height 20
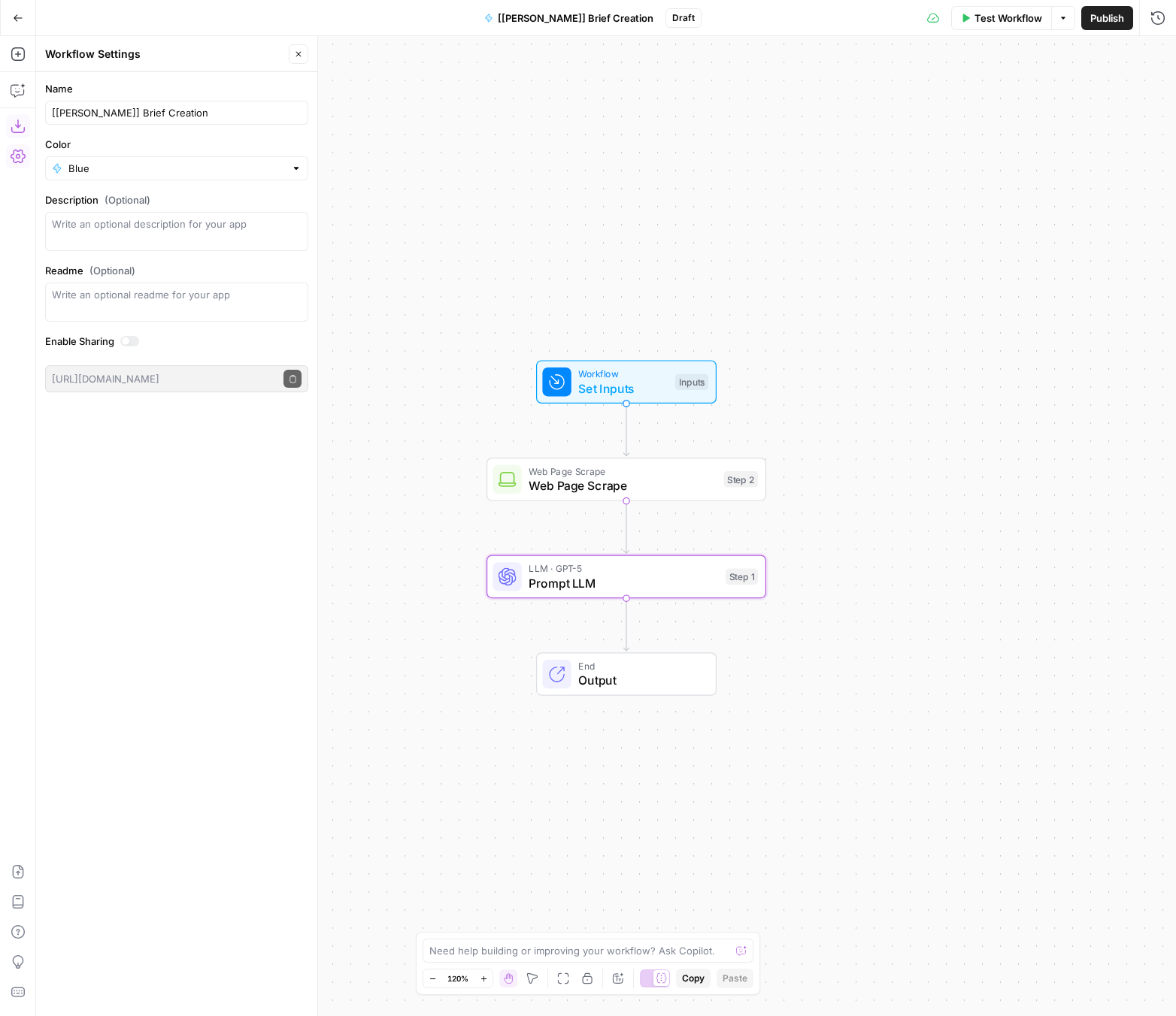
click at [615, 691] on div "End Output" at bounding box center [626, 674] width 180 height 44
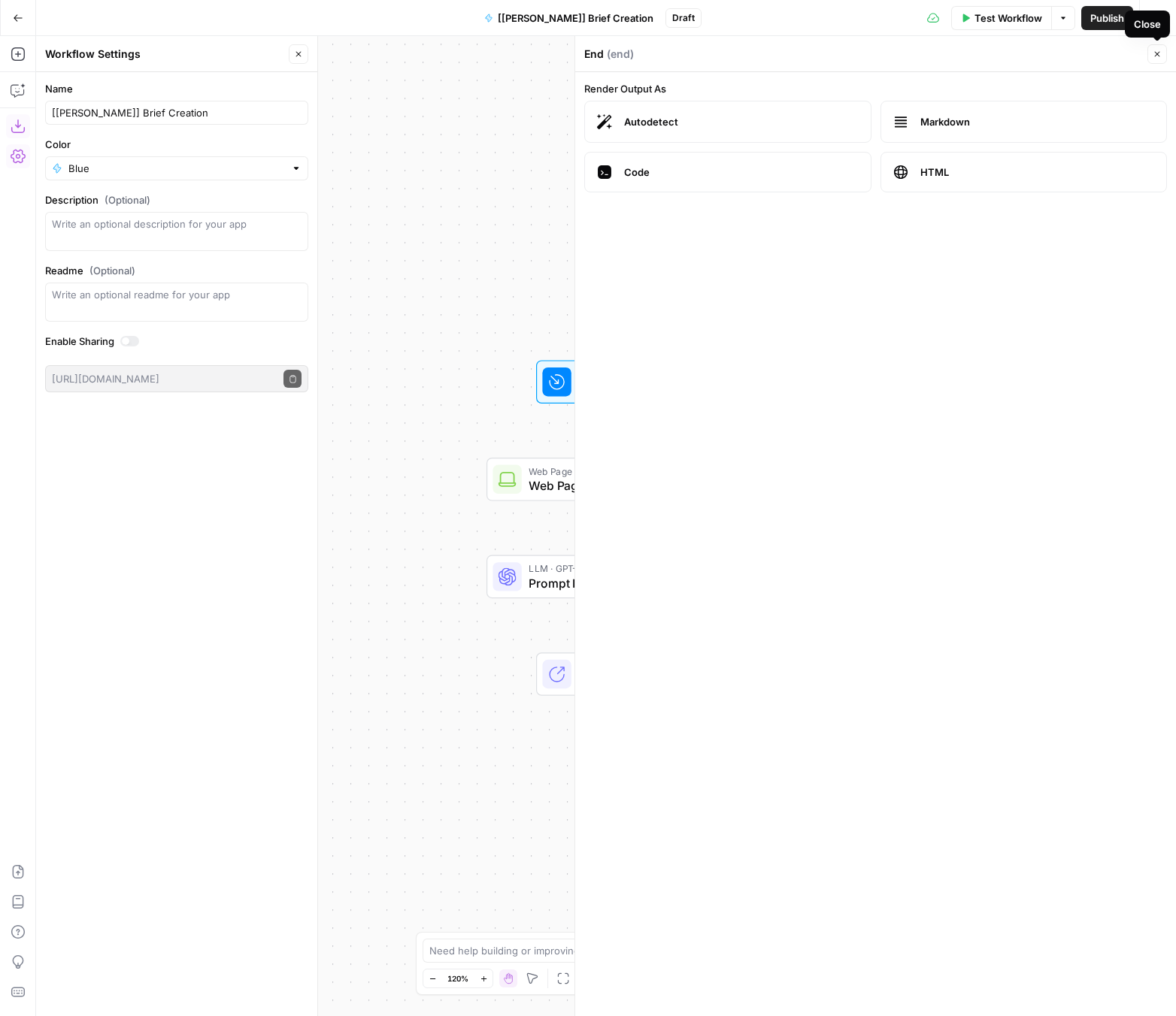
click at [982, 53] on icon "button" at bounding box center [1157, 54] width 9 height 9
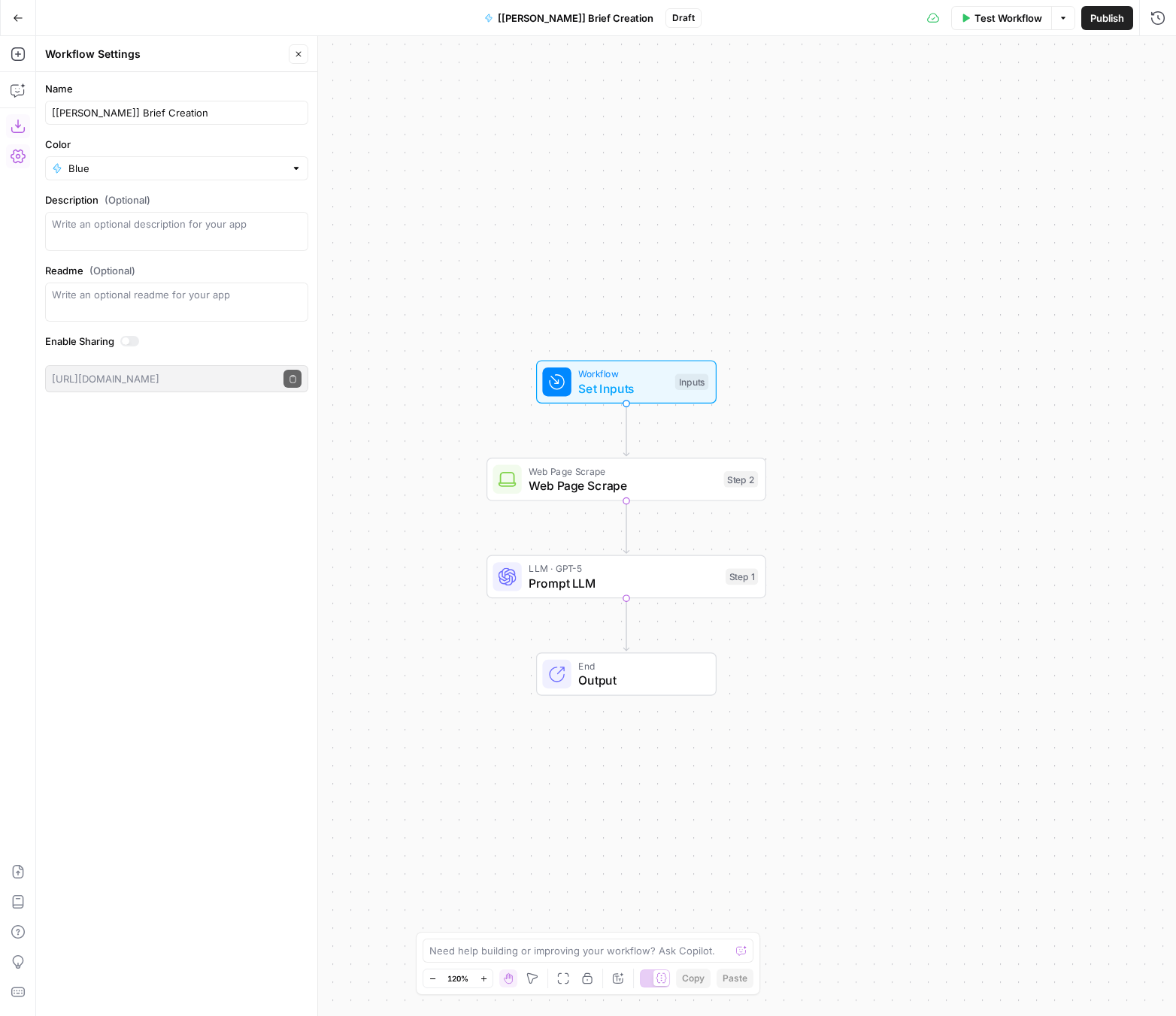
click at [605, 676] on span "Output" at bounding box center [639, 680] width 123 height 18
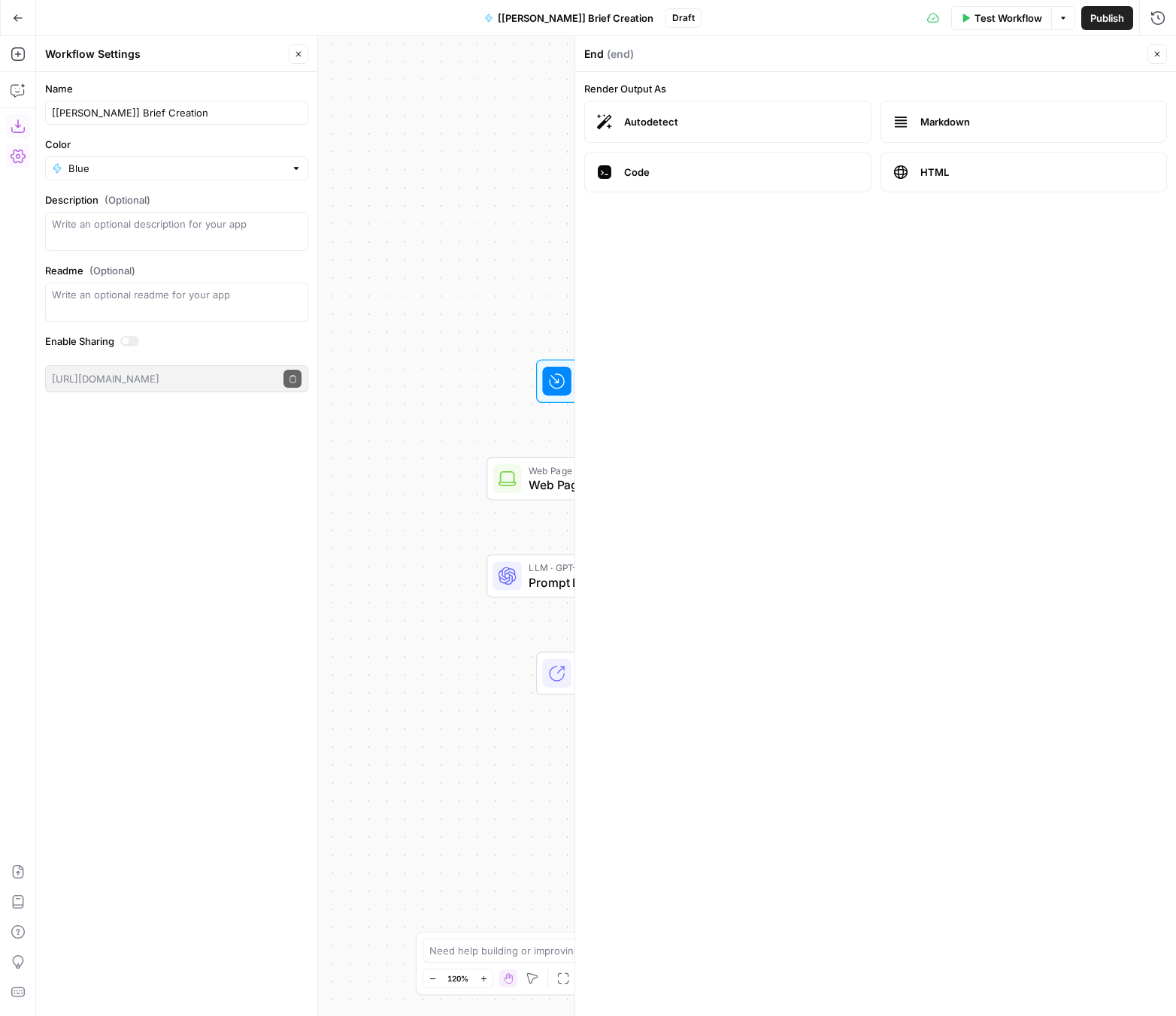
click at [913, 124] on label "Markdown" at bounding box center [1024, 121] width 287 height 42
click at [982, 54] on icon "button" at bounding box center [1157, 54] width 9 height 9
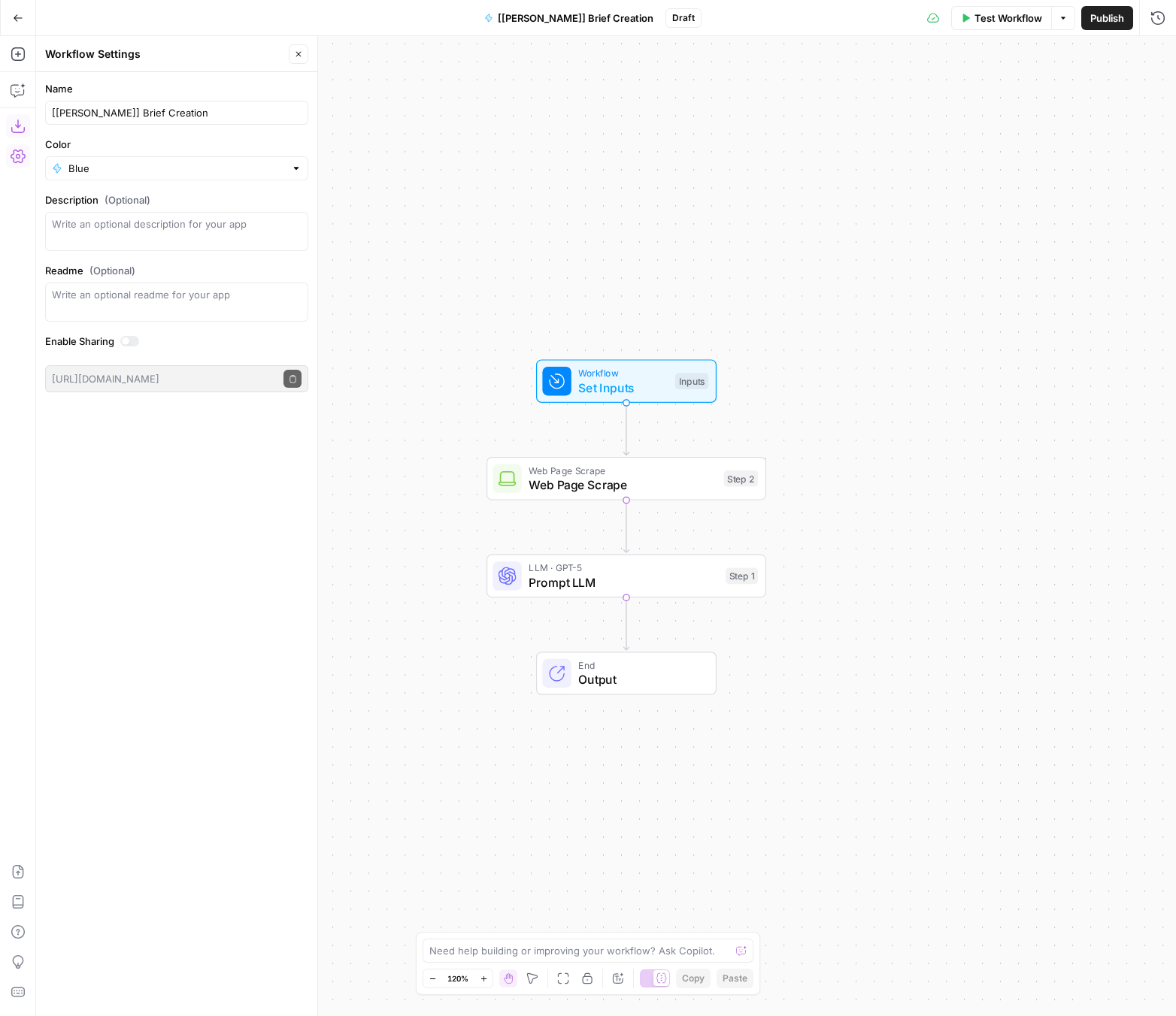
click at [578, 580] on span "Prompt LLM" at bounding box center [623, 582] width 189 height 18
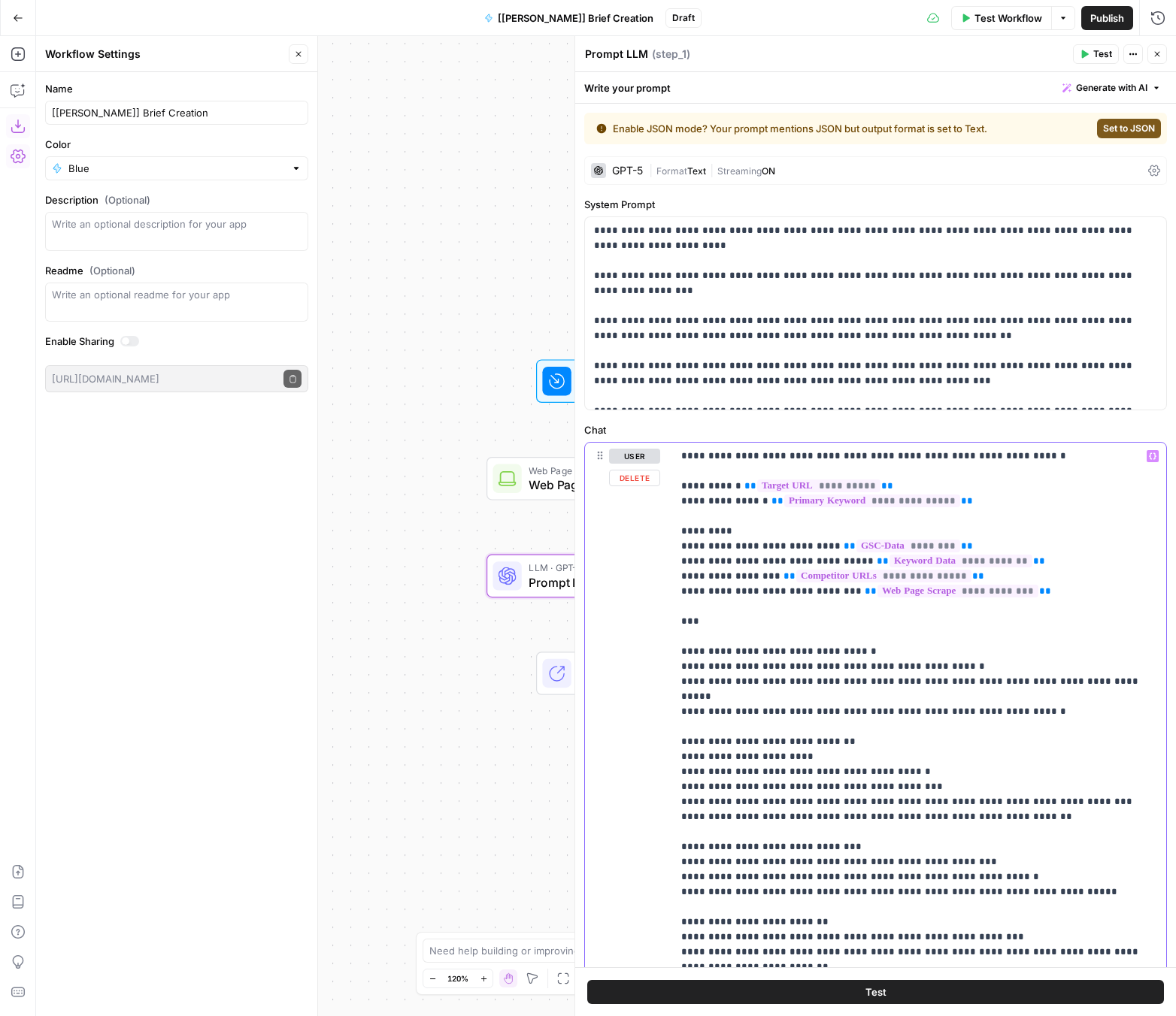
click at [762, 631] on p "**********" at bounding box center [919, 1004] width 476 height 1112
click at [846, 660] on p "**********" at bounding box center [919, 1004] width 476 height 1112
drag, startPoint x: 712, startPoint y: 669, endPoint x: 889, endPoint y: 663, distance: 177.1
click at [889, 663] on p "**********" at bounding box center [919, 1004] width 476 height 1112
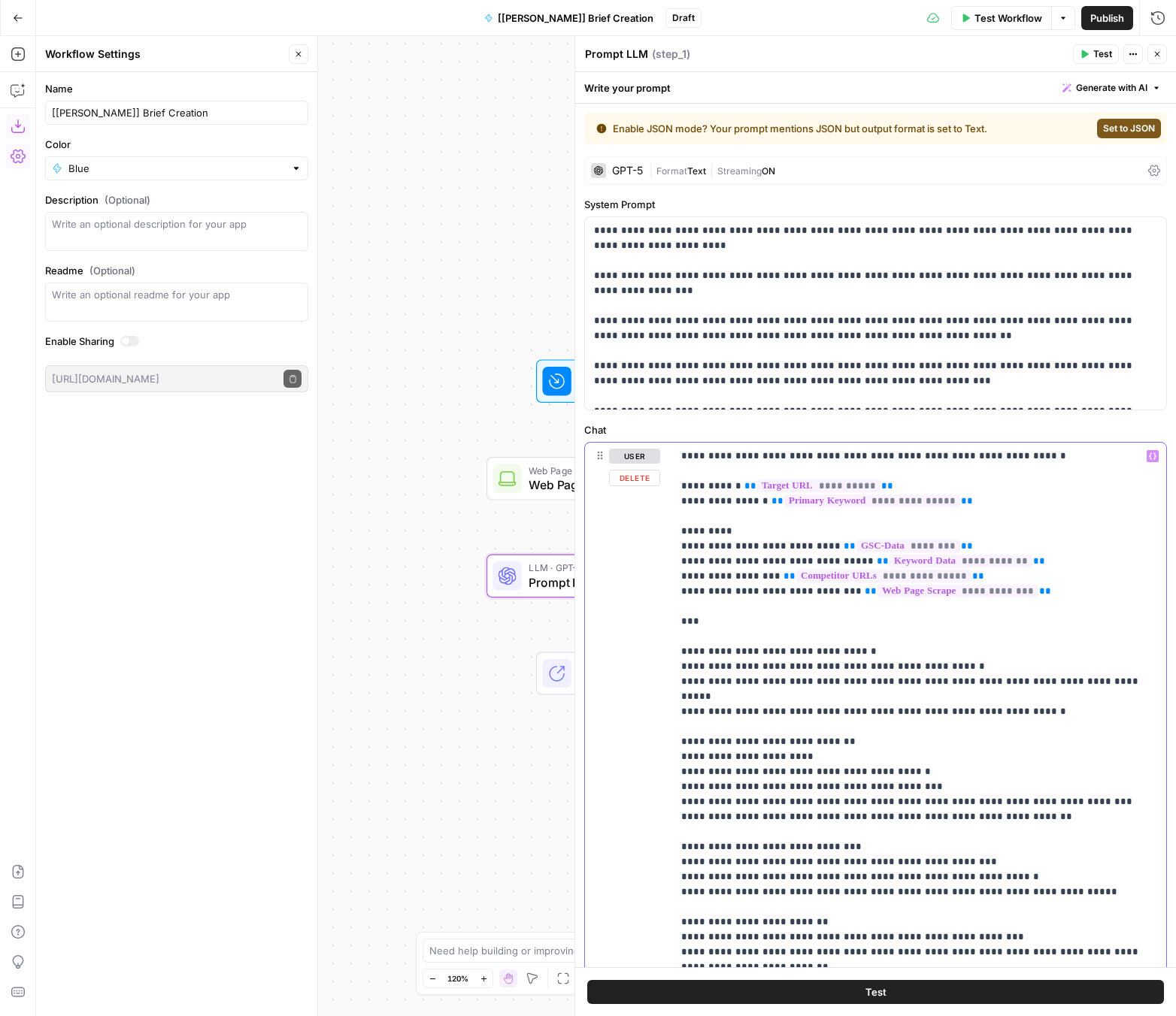
drag, startPoint x: 695, startPoint y: 667, endPoint x: 919, endPoint y: 667, distance: 224.0
click at [919, 667] on p "**********" at bounding box center [919, 1004] width 476 height 1112
click at [916, 668] on p "**********" at bounding box center [919, 1004] width 476 height 1112
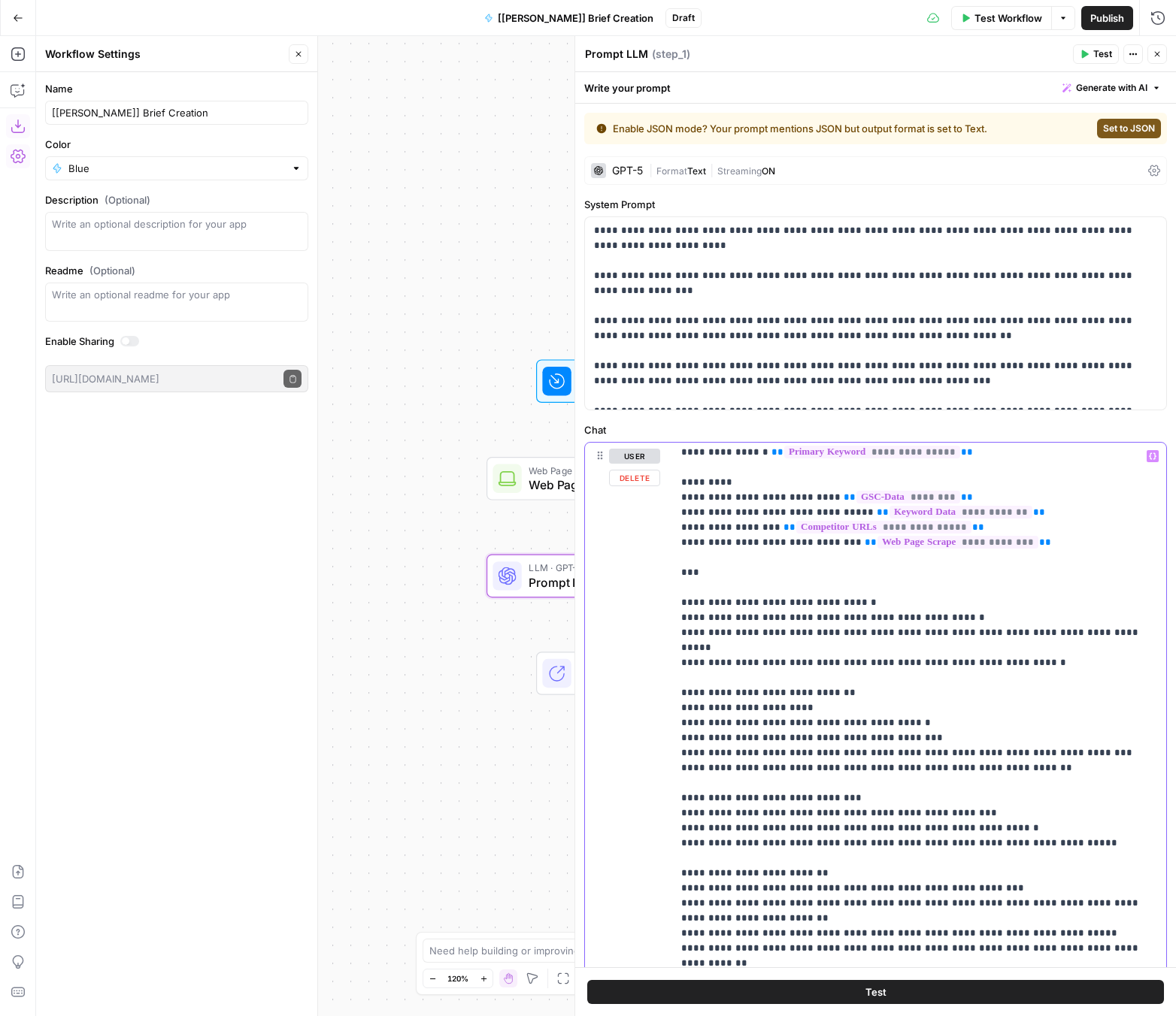
scroll to position [108, 0]
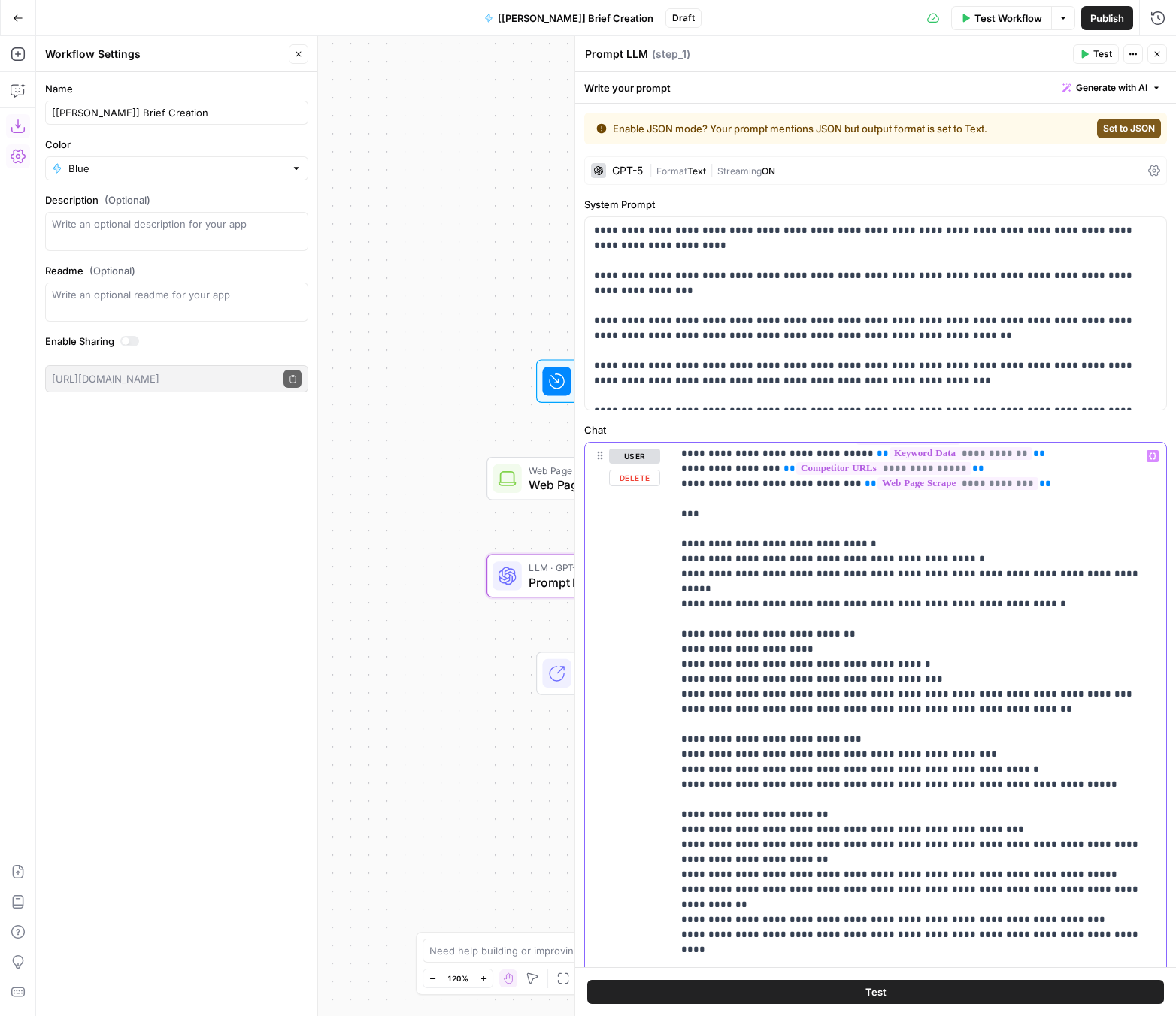
drag, startPoint x: 708, startPoint y: 573, endPoint x: 950, endPoint y: 574, distance: 242.0
click at [950, 574] on p "**********" at bounding box center [919, 897] width 476 height 1112
drag, startPoint x: 718, startPoint y: 589, endPoint x: 966, endPoint y: 586, distance: 248.0
click at [966, 586] on p "**********" at bounding box center [919, 897] width 476 height 1112
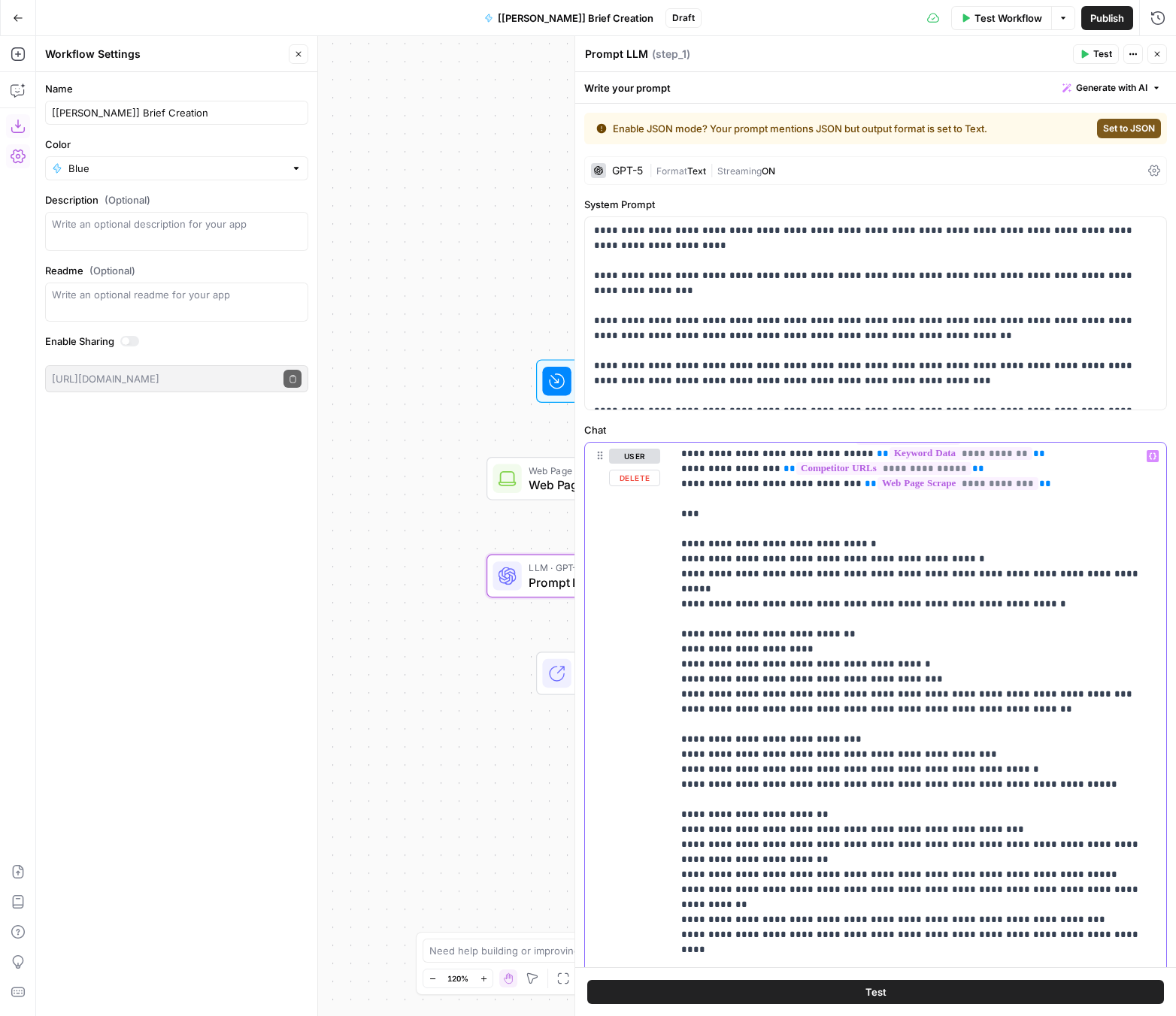
click at [966, 586] on p "**********" at bounding box center [919, 897] width 476 height 1112
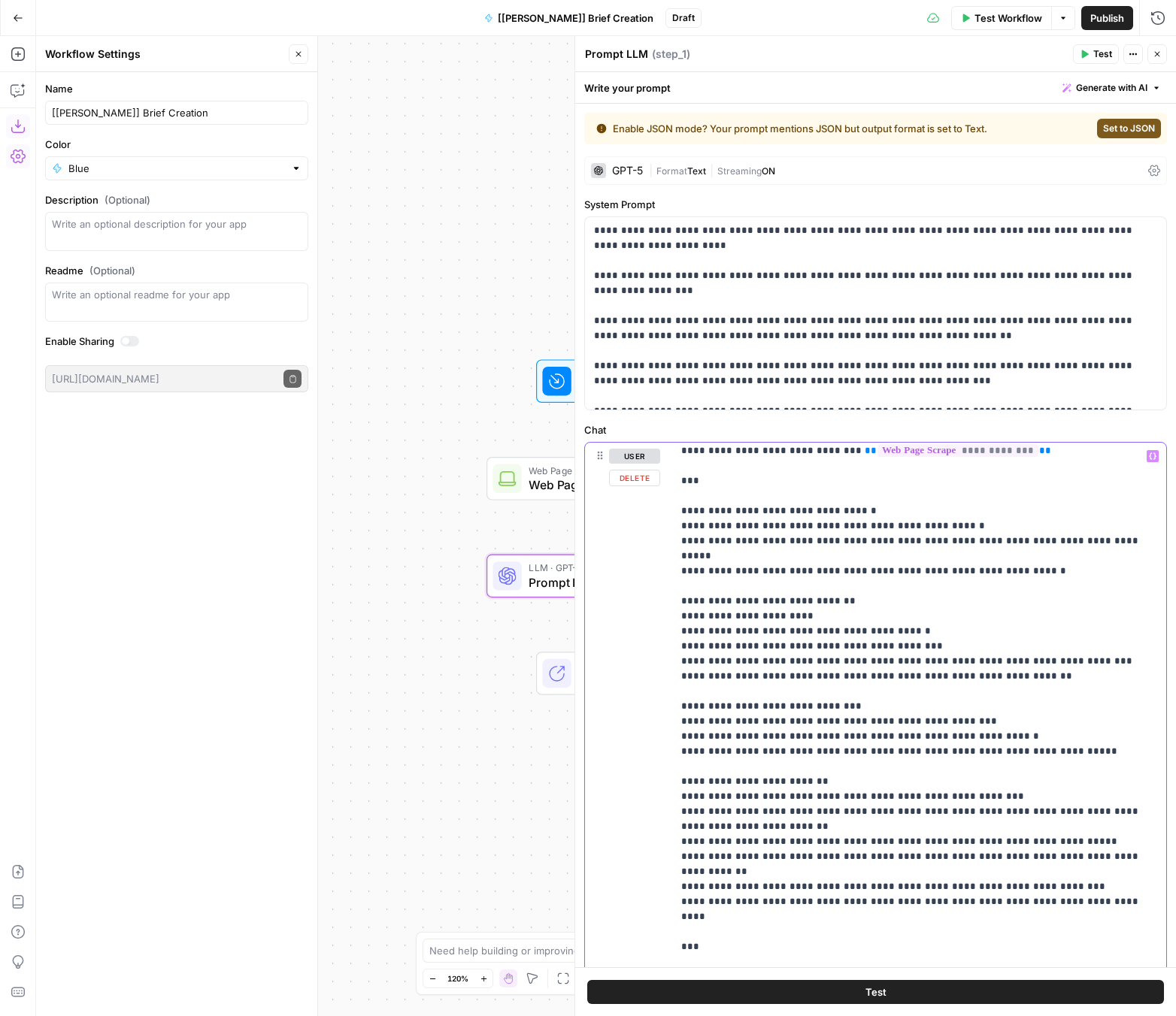
scroll to position [145, 0]
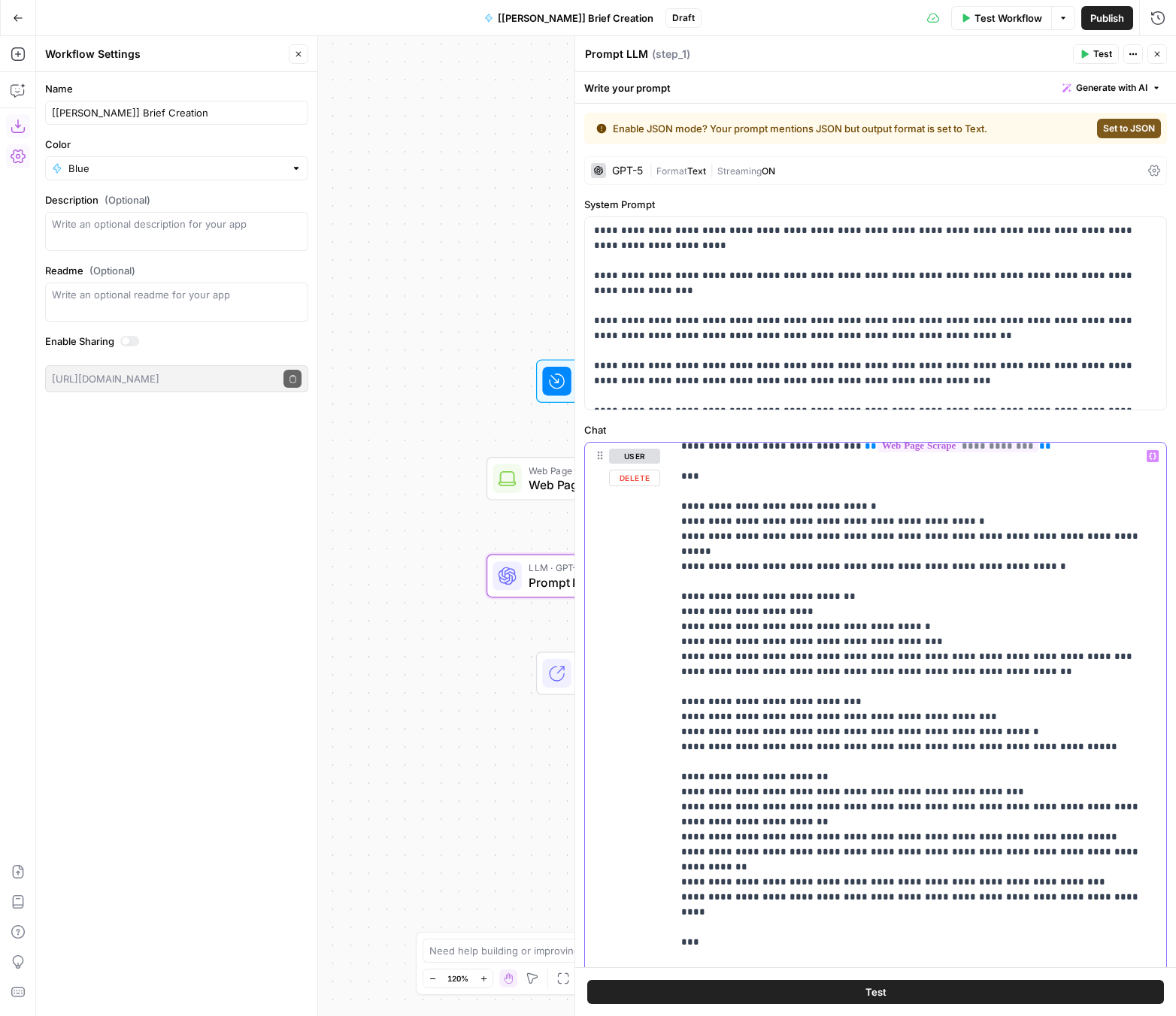
drag, startPoint x: 681, startPoint y: 690, endPoint x: 857, endPoint y: 683, distance: 176.1
click at [857, 683] on p "**********" at bounding box center [919, 859] width 476 height 1112
click at [838, 701] on p "**********" at bounding box center [919, 859] width 476 height 1112
drag, startPoint x: 714, startPoint y: 703, endPoint x: 973, endPoint y: 702, distance: 259.0
click at [973, 702] on p "**********" at bounding box center [919, 859] width 476 height 1112
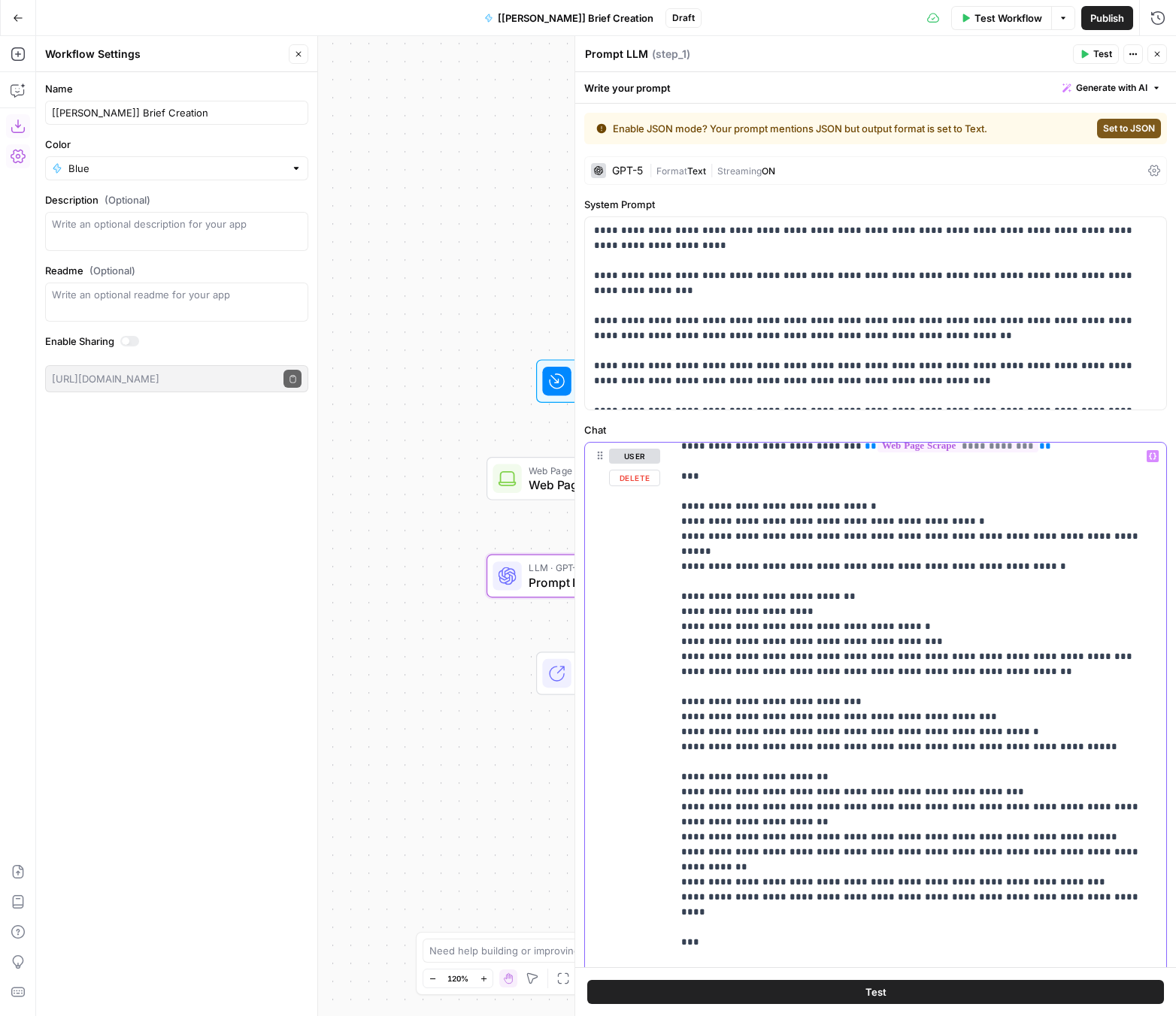
click at [973, 702] on p "**********" at bounding box center [919, 859] width 476 height 1112
click at [773, 651] on p "**********" at bounding box center [919, 859] width 476 height 1112
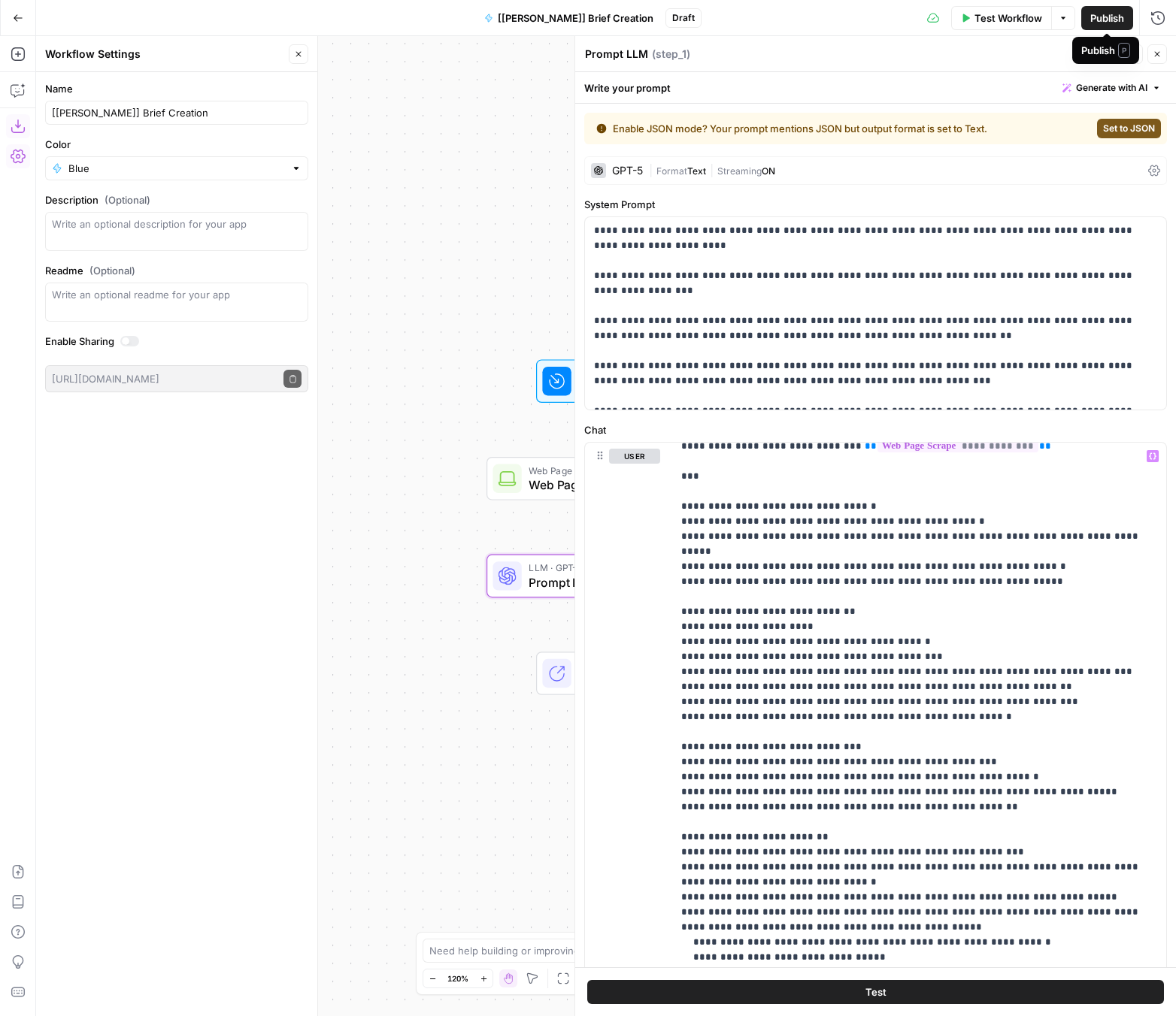
click at [982, 20] on span "Publish" at bounding box center [1107, 18] width 34 height 15
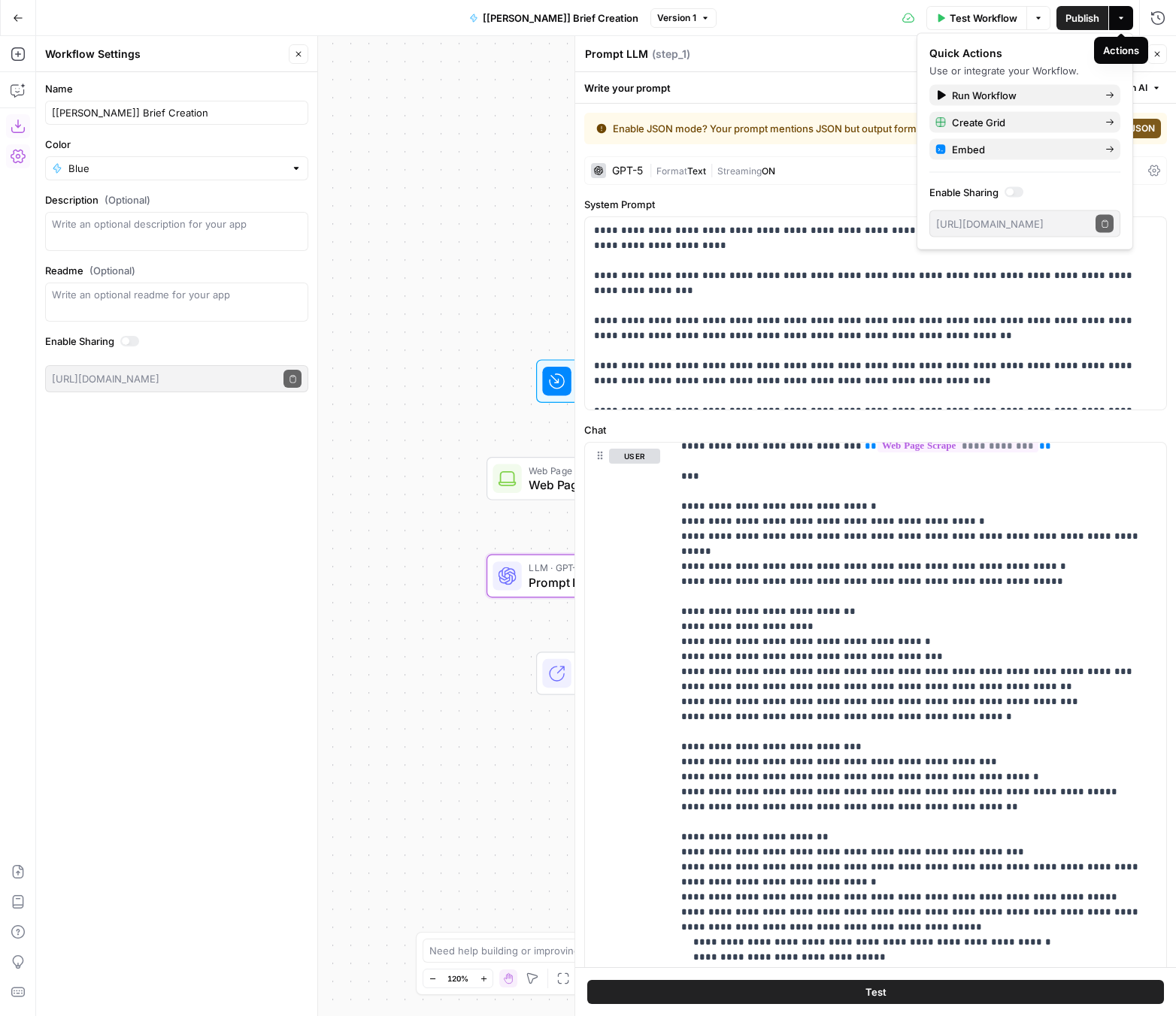
click at [412, 197] on div "Workflow Set Inputs Inputs Web Page Scrape Web Page Scrape Step 2 LLM · GPT-5 P…" at bounding box center [605, 525] width 1139 height 979
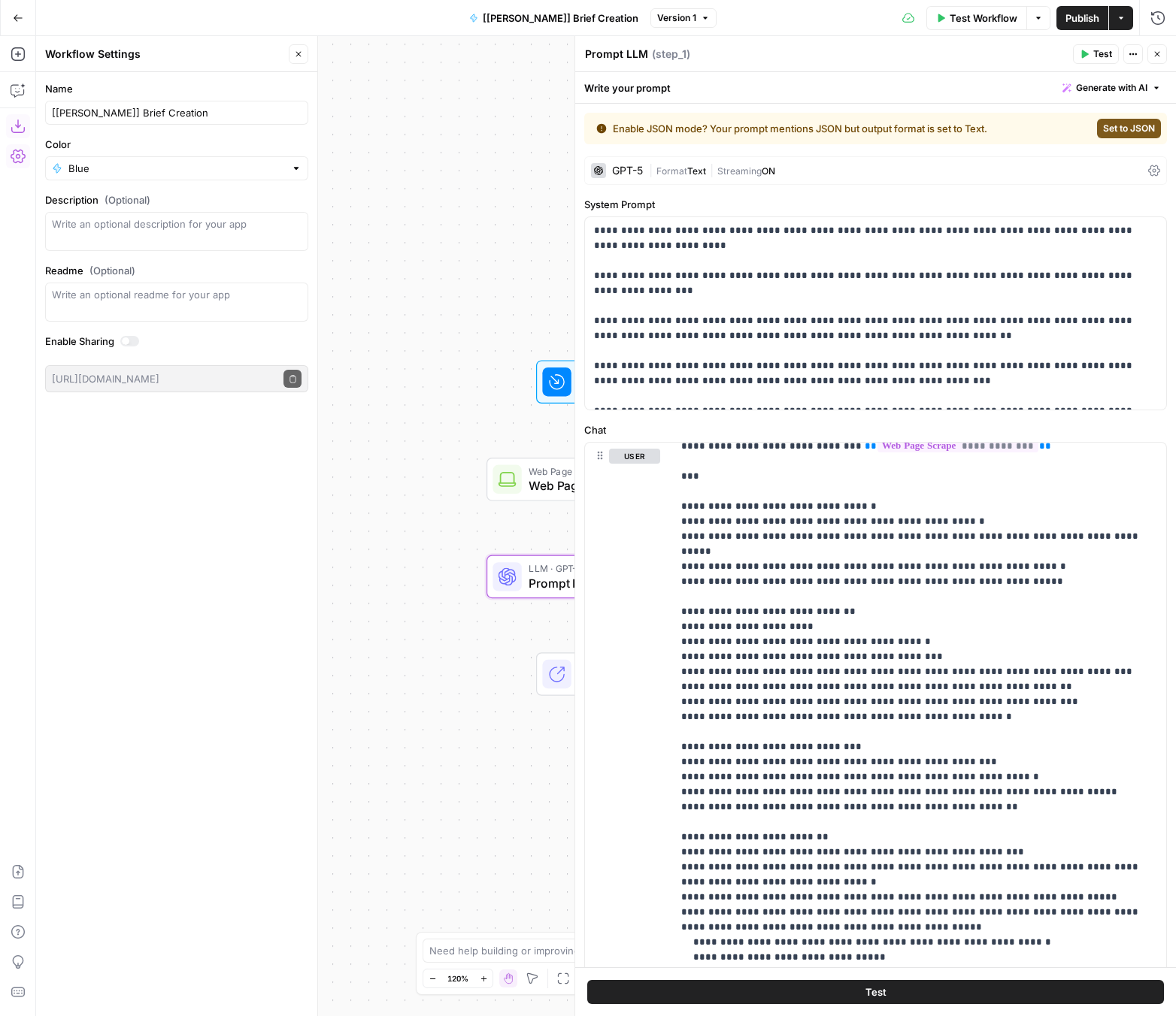
click at [982, 56] on icon "button" at bounding box center [1157, 54] width 9 height 9
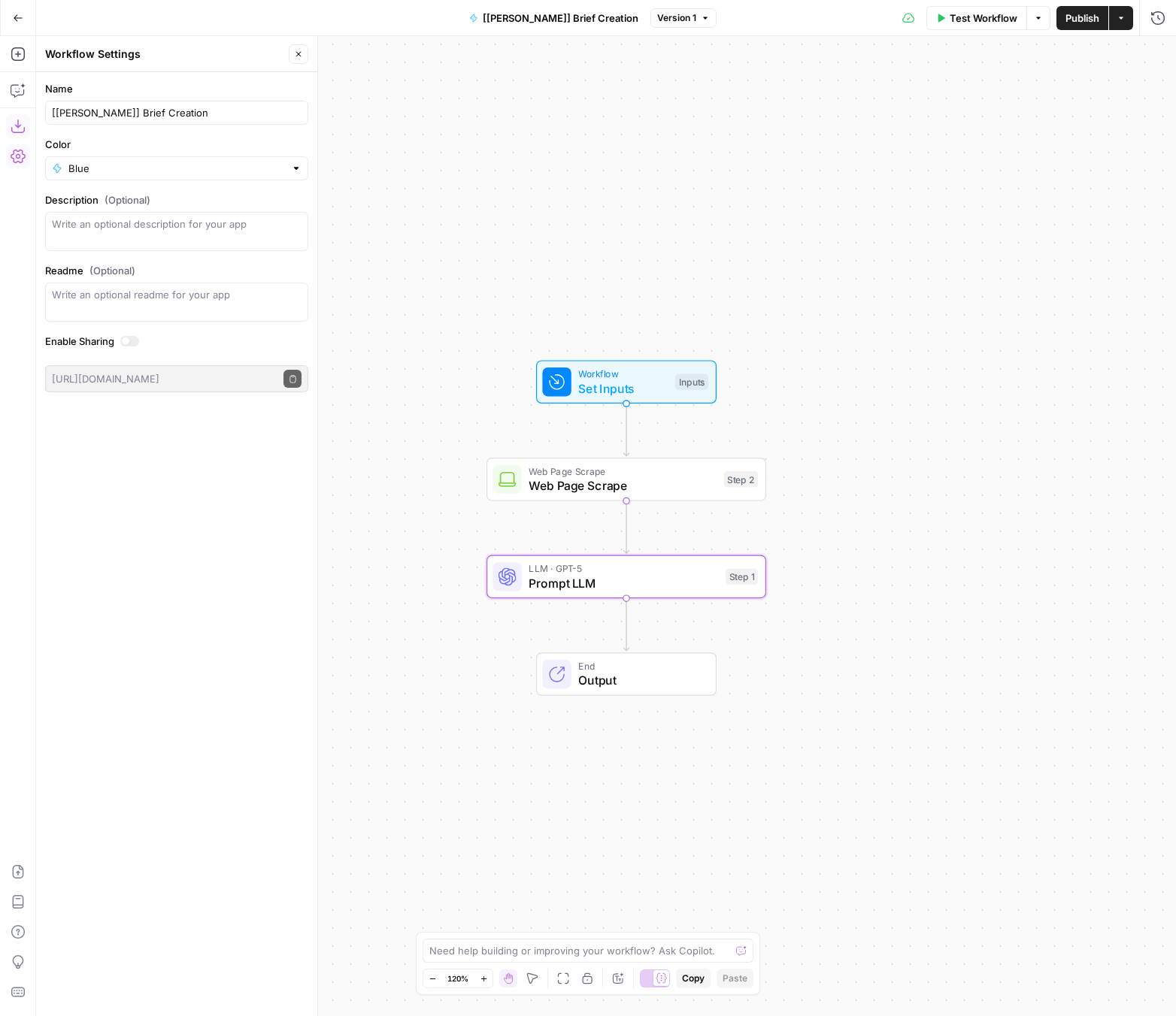
click at [982, 24] on span "Publish" at bounding box center [1082, 18] width 34 height 15
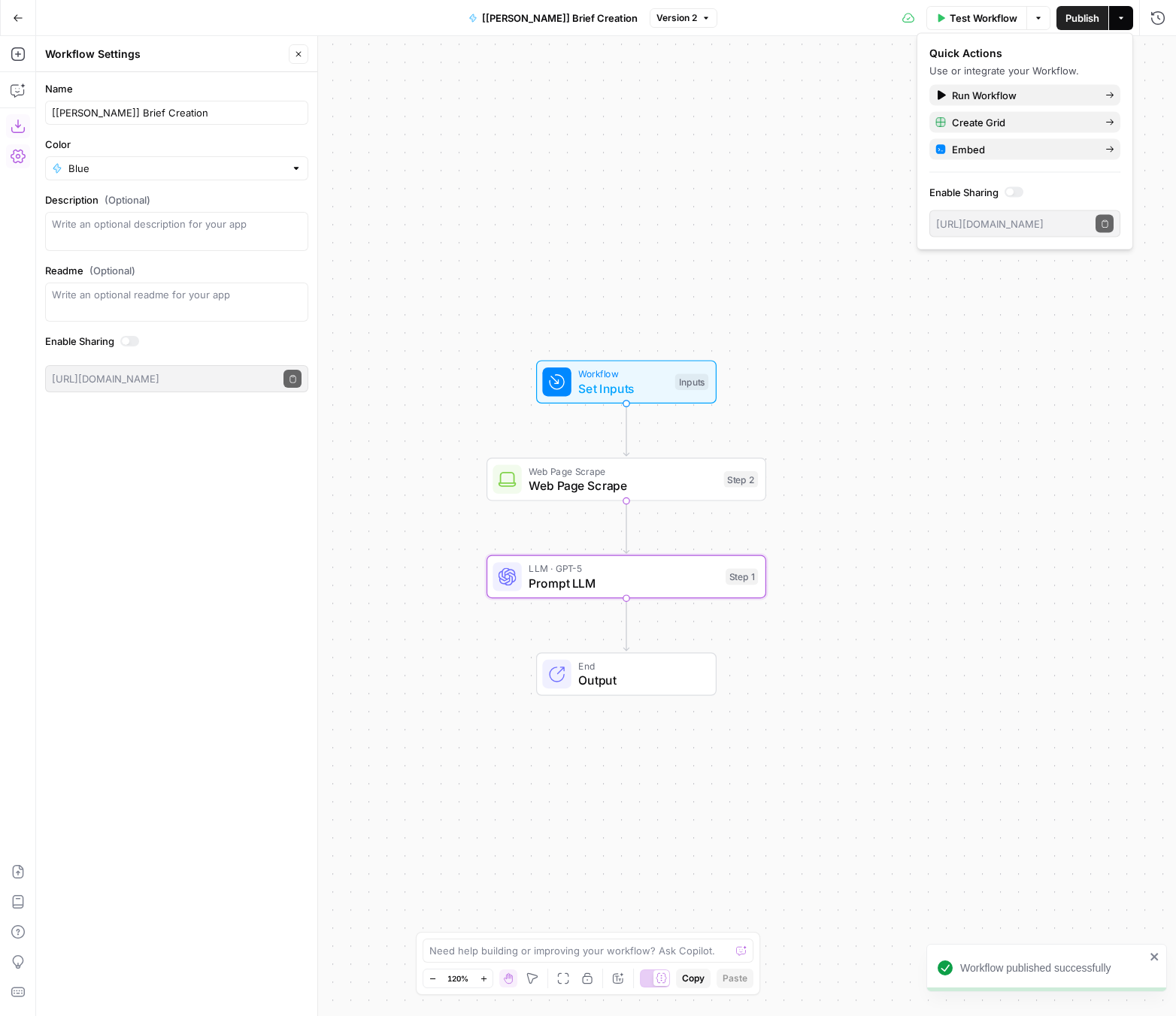
click at [13, 18] on icon "button" at bounding box center [18, 18] width 11 height 11
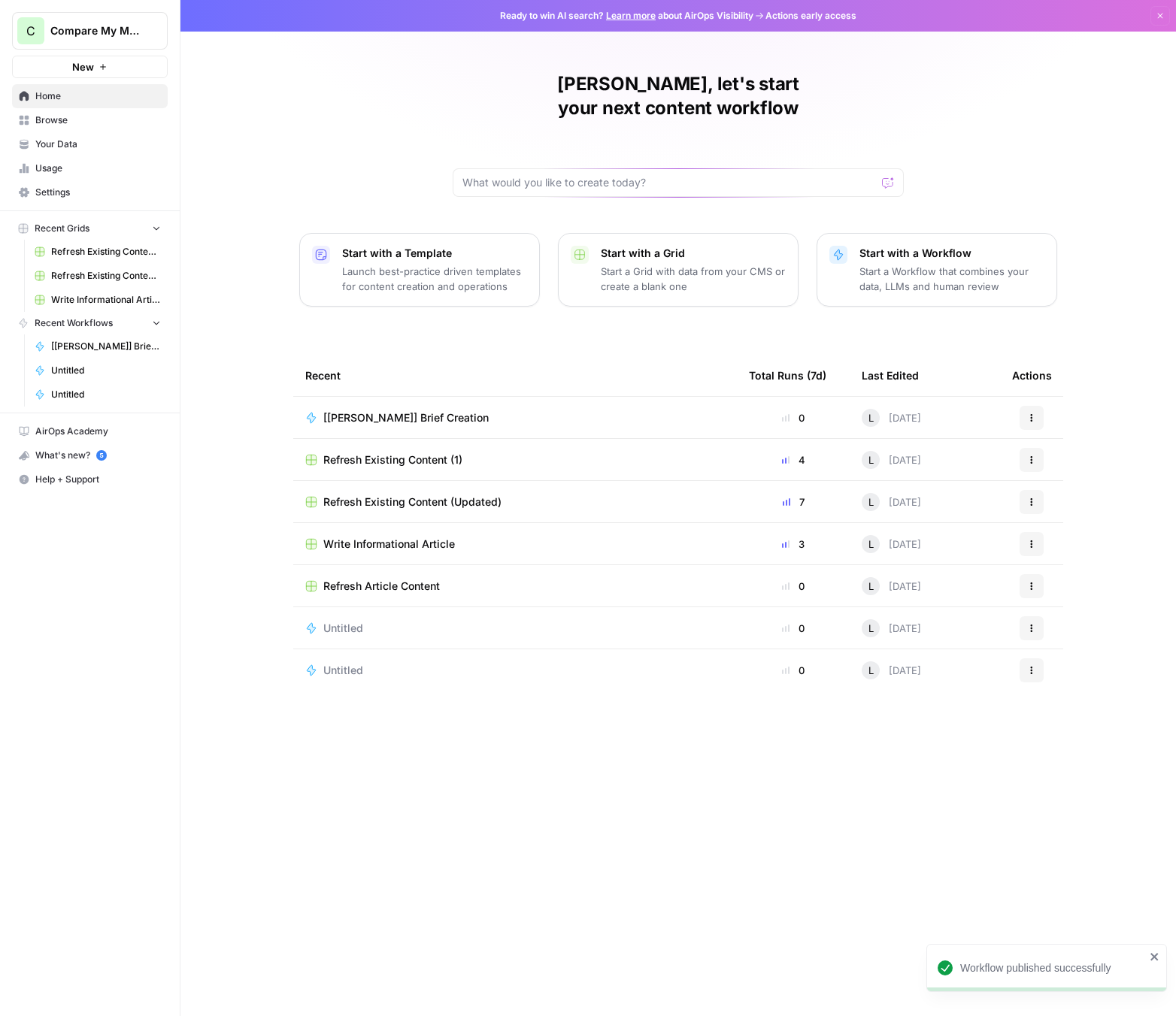
click at [905, 263] on p "Start a Workflow that combines your data, LLMs and human review" at bounding box center [951, 279] width 185 height 30
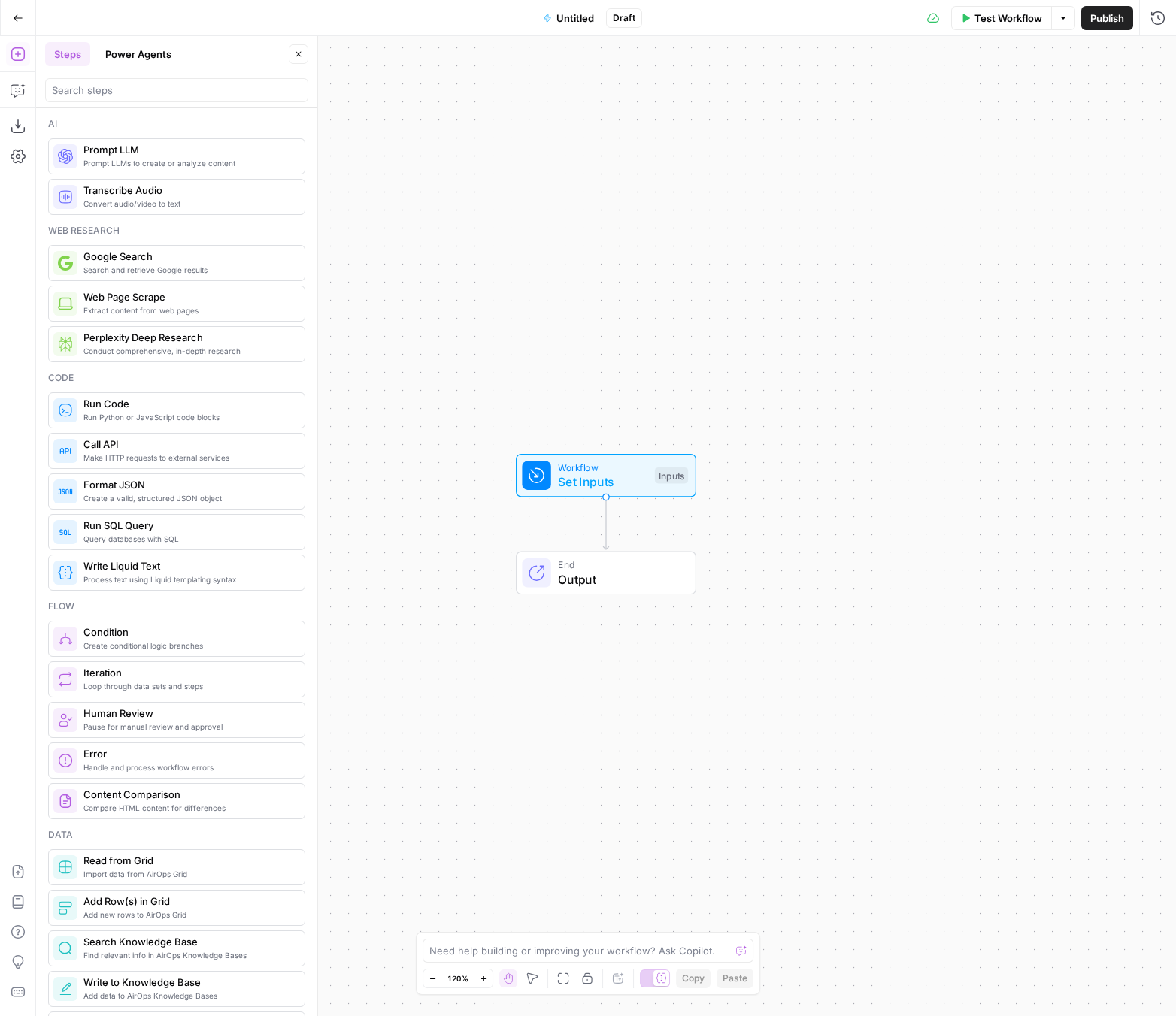
click at [566, 23] on span "Untitled" at bounding box center [575, 18] width 38 height 15
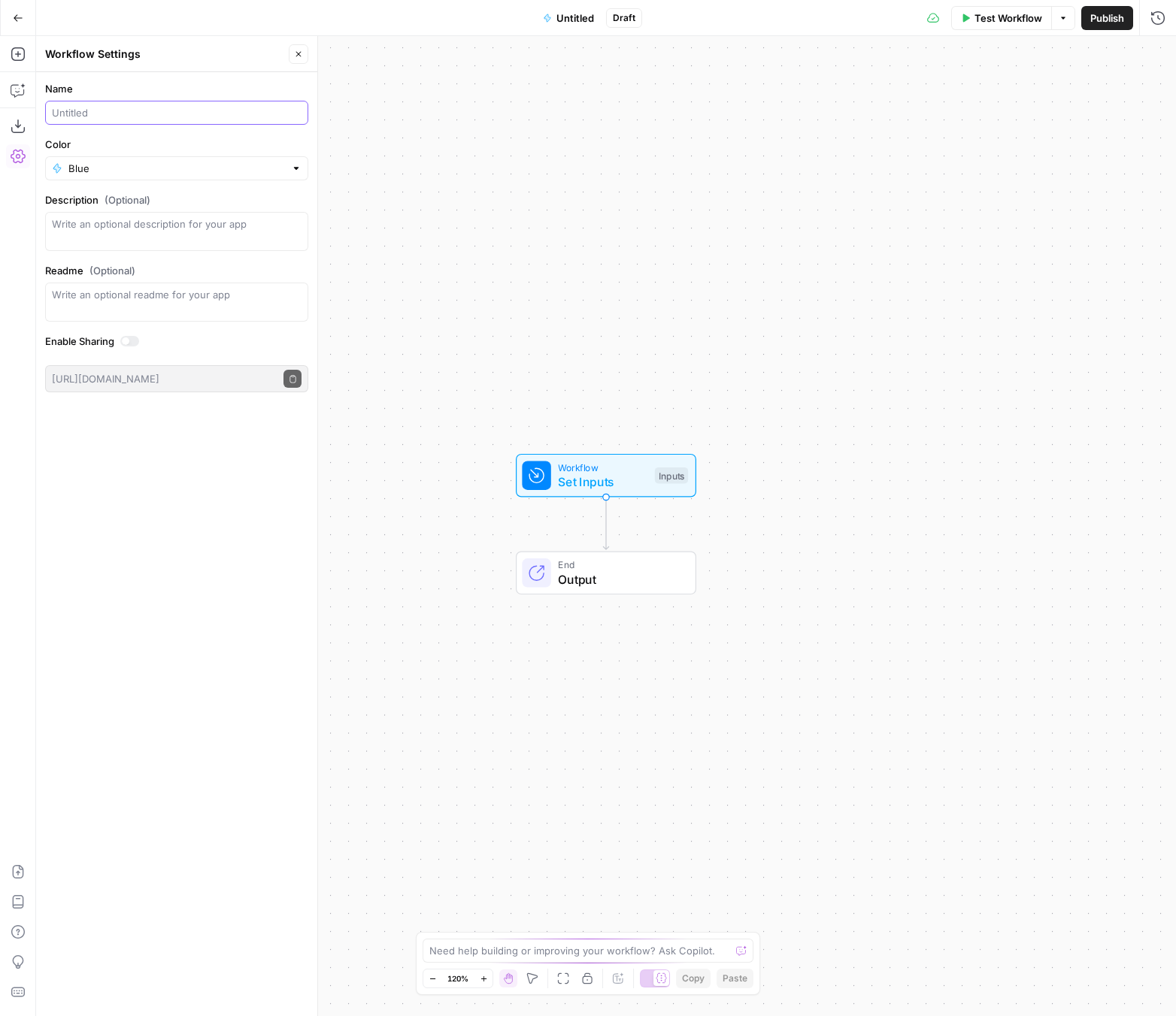
drag, startPoint x: 114, startPoint y: 114, endPoint x: -17, endPoint y: 109, distance: 131.1
click at [0, 109] on html "C Compare My Move New Home Browse Your Data Usage Settings Recent Grids Refresh…" at bounding box center [588, 508] width 1176 height 1016
type input "[Luke] Writing"
click at [622, 472] on span "Set Inputs" at bounding box center [602, 481] width 90 height 18
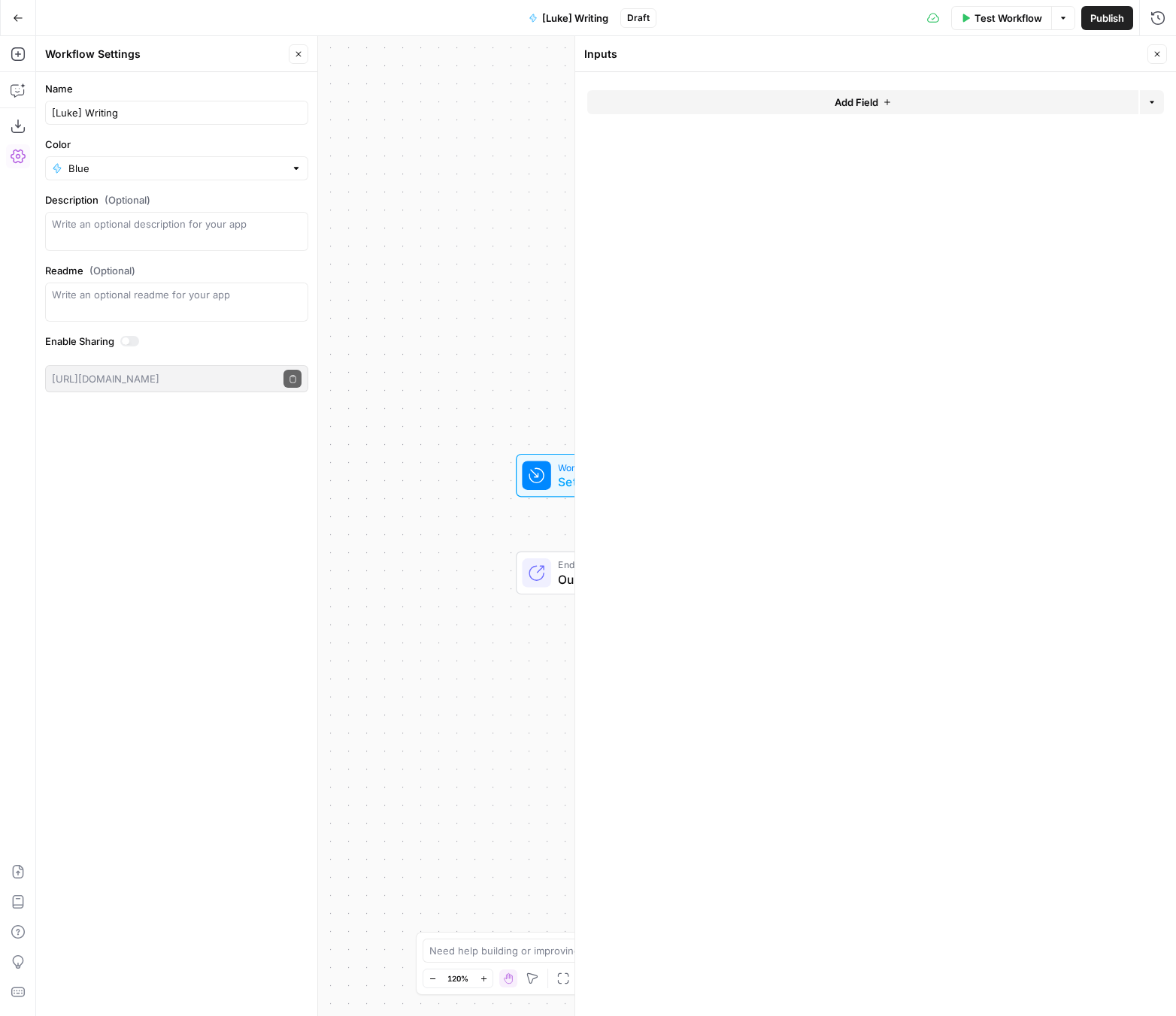
click at [810, 105] on button "Add Field" at bounding box center [862, 102] width 551 height 24
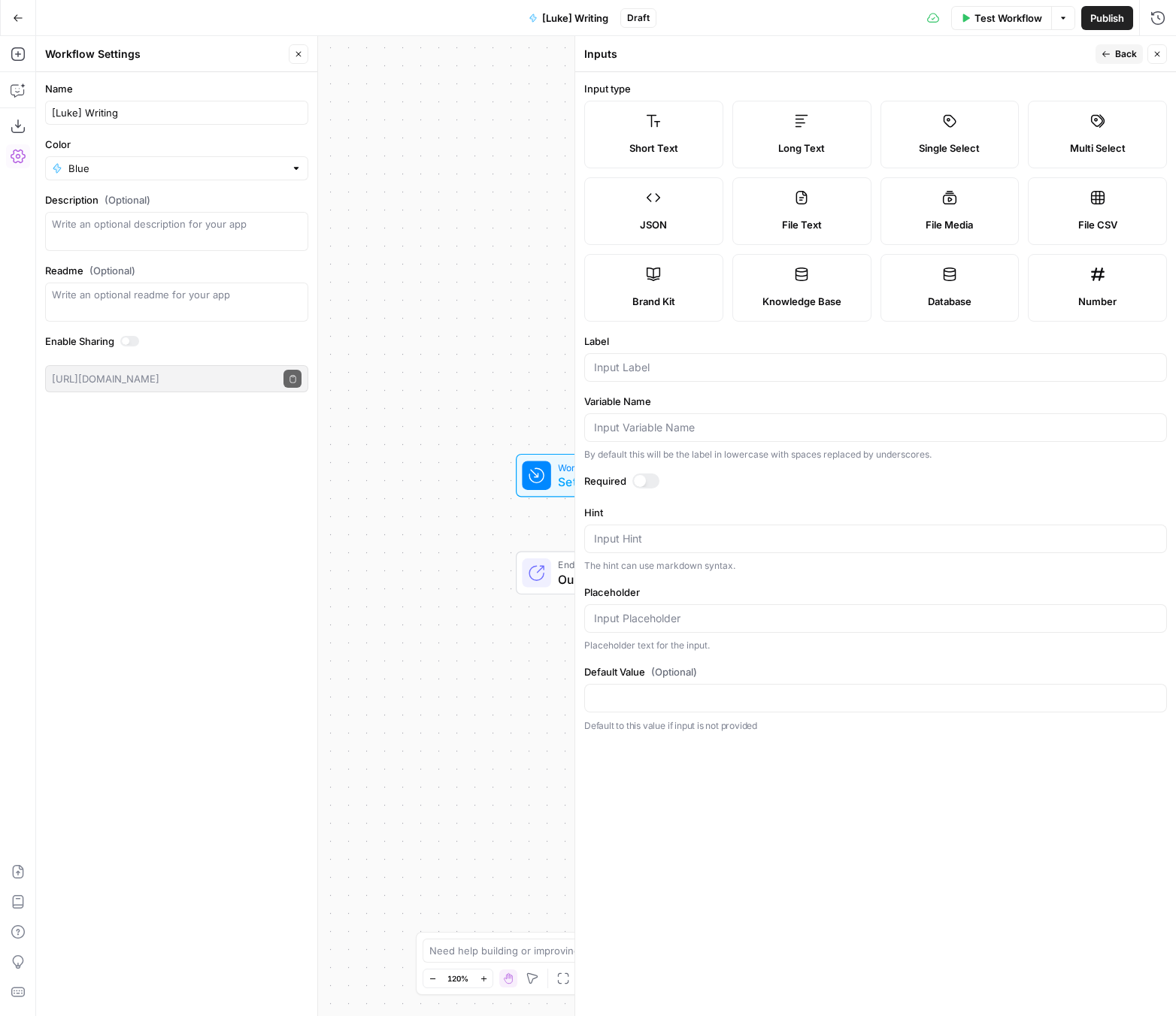
click at [635, 221] on div "JSON" at bounding box center [653, 224] width 114 height 15
click at [638, 382] on form "Input type Short Text Long Text Single Select Multi Select JSON File Text File …" at bounding box center [876, 544] width 601 height 943
click at [640, 373] on input "Label" at bounding box center [875, 367] width 563 height 15
type input "Content Brief"
click at [650, 481] on div at bounding box center [645, 480] width 27 height 15
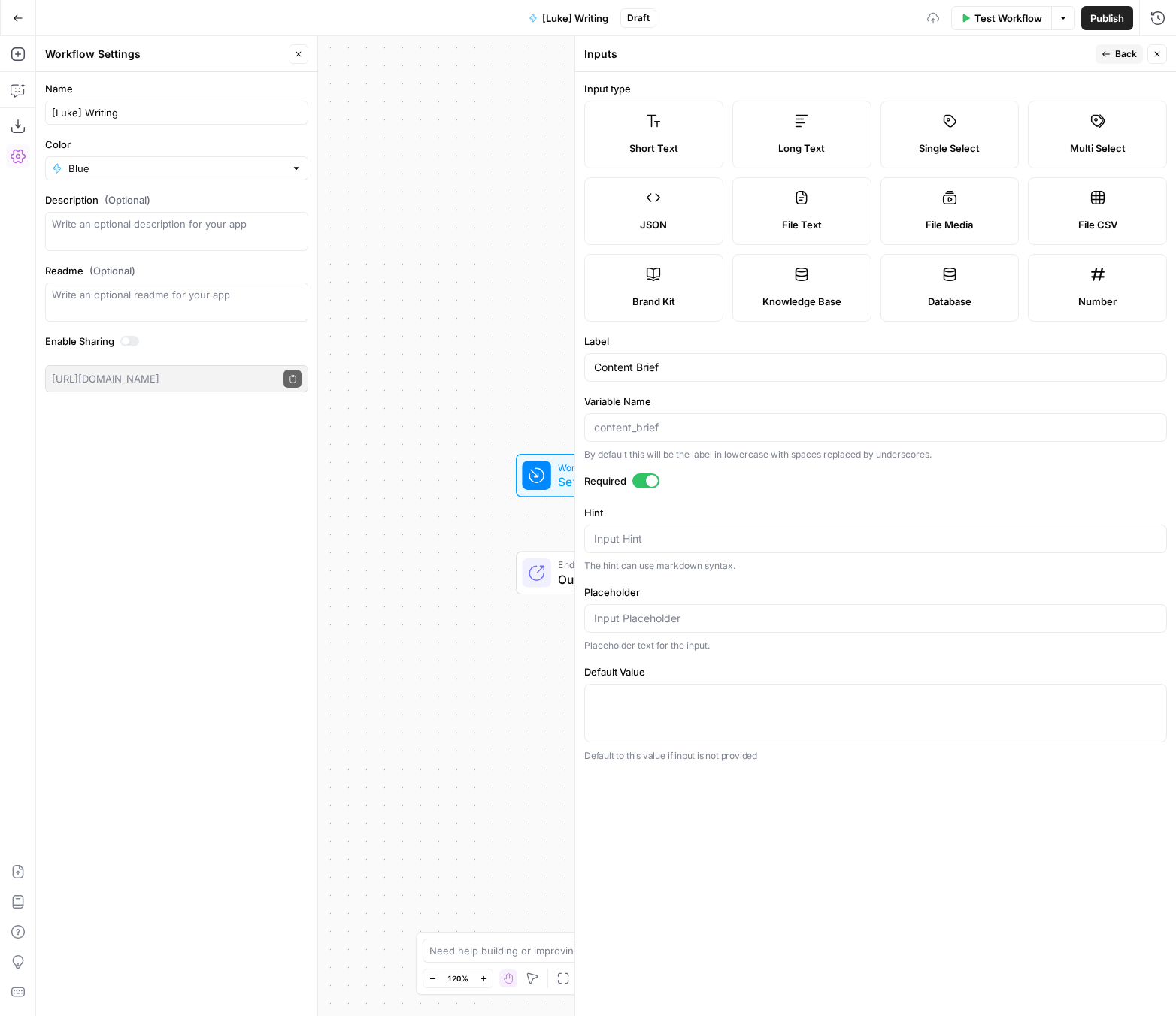
click at [643, 485] on div at bounding box center [645, 480] width 27 height 15
click at [649, 482] on div at bounding box center [645, 480] width 27 height 15
click at [644, 485] on div at bounding box center [645, 480] width 27 height 15
click at [648, 482] on div at bounding box center [645, 480] width 27 height 15
click at [982, 58] on span "Back" at bounding box center [1126, 54] width 22 height 13
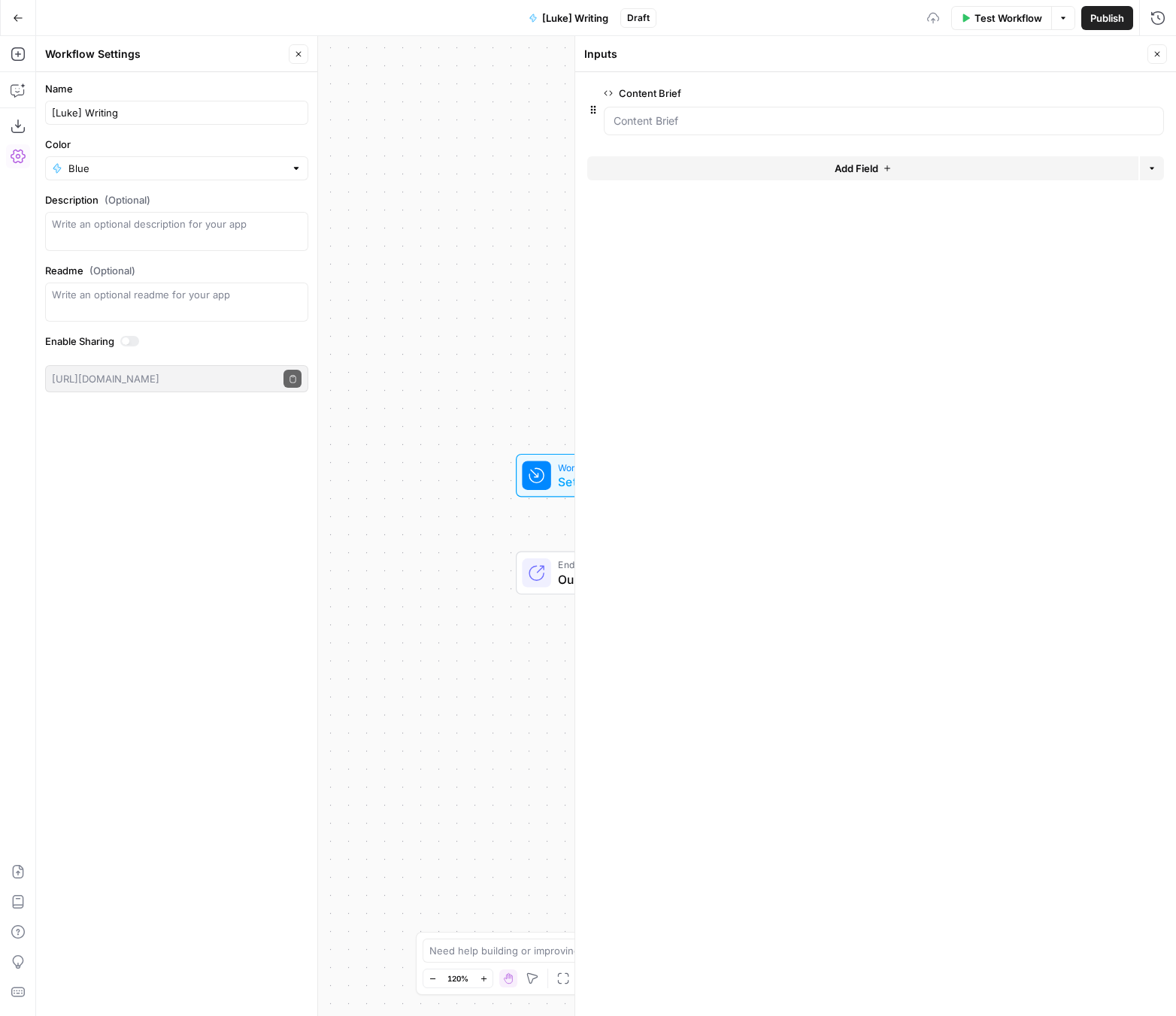
click at [800, 163] on button "Add Field" at bounding box center [862, 168] width 551 height 24
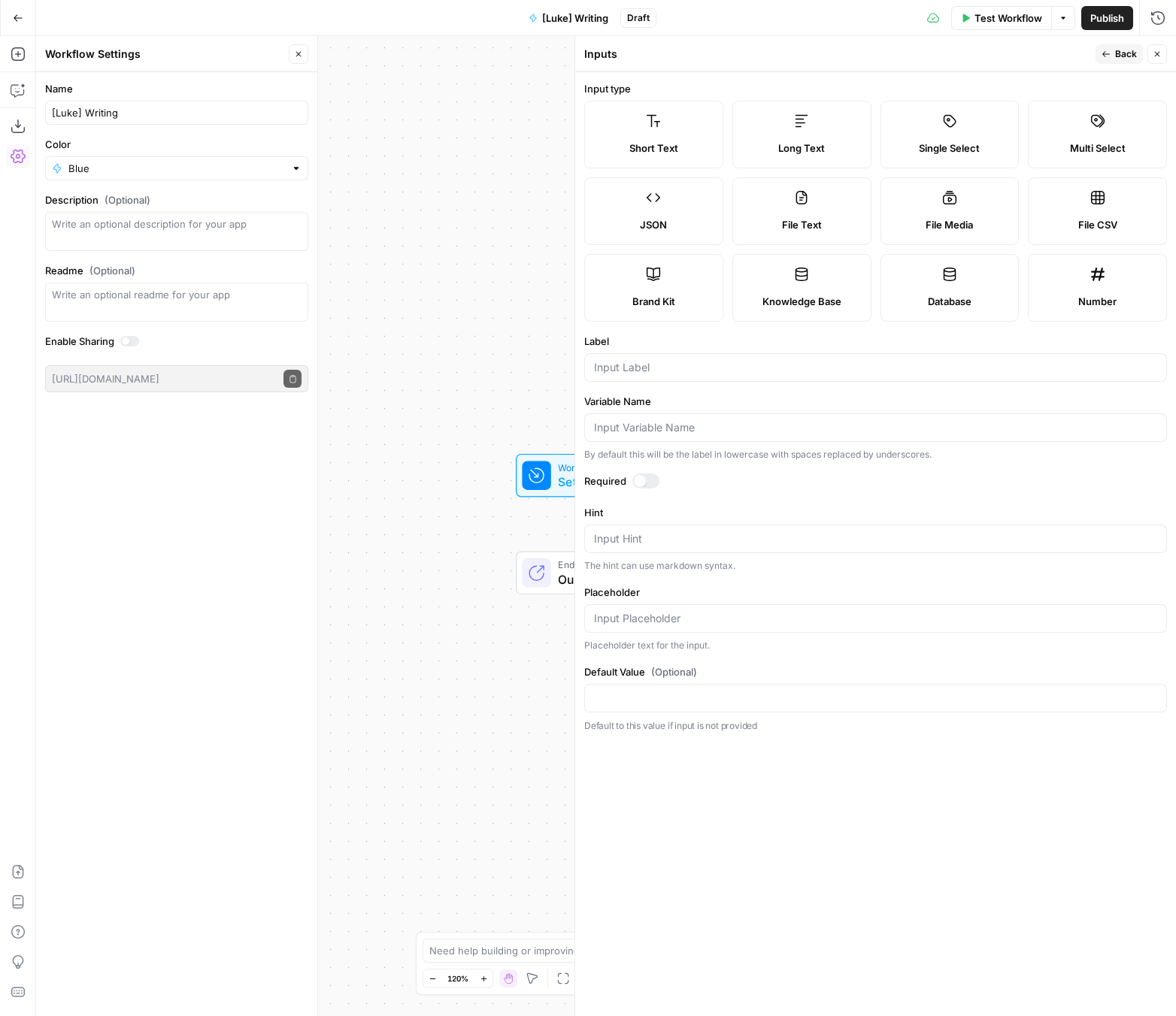
click at [644, 483] on div at bounding box center [639, 480] width 12 height 12
click at [699, 375] on input "Label" at bounding box center [875, 367] width 563 height 15
type input "Target URL"
click at [982, 52] on button "Back" at bounding box center [1119, 54] width 48 height 20
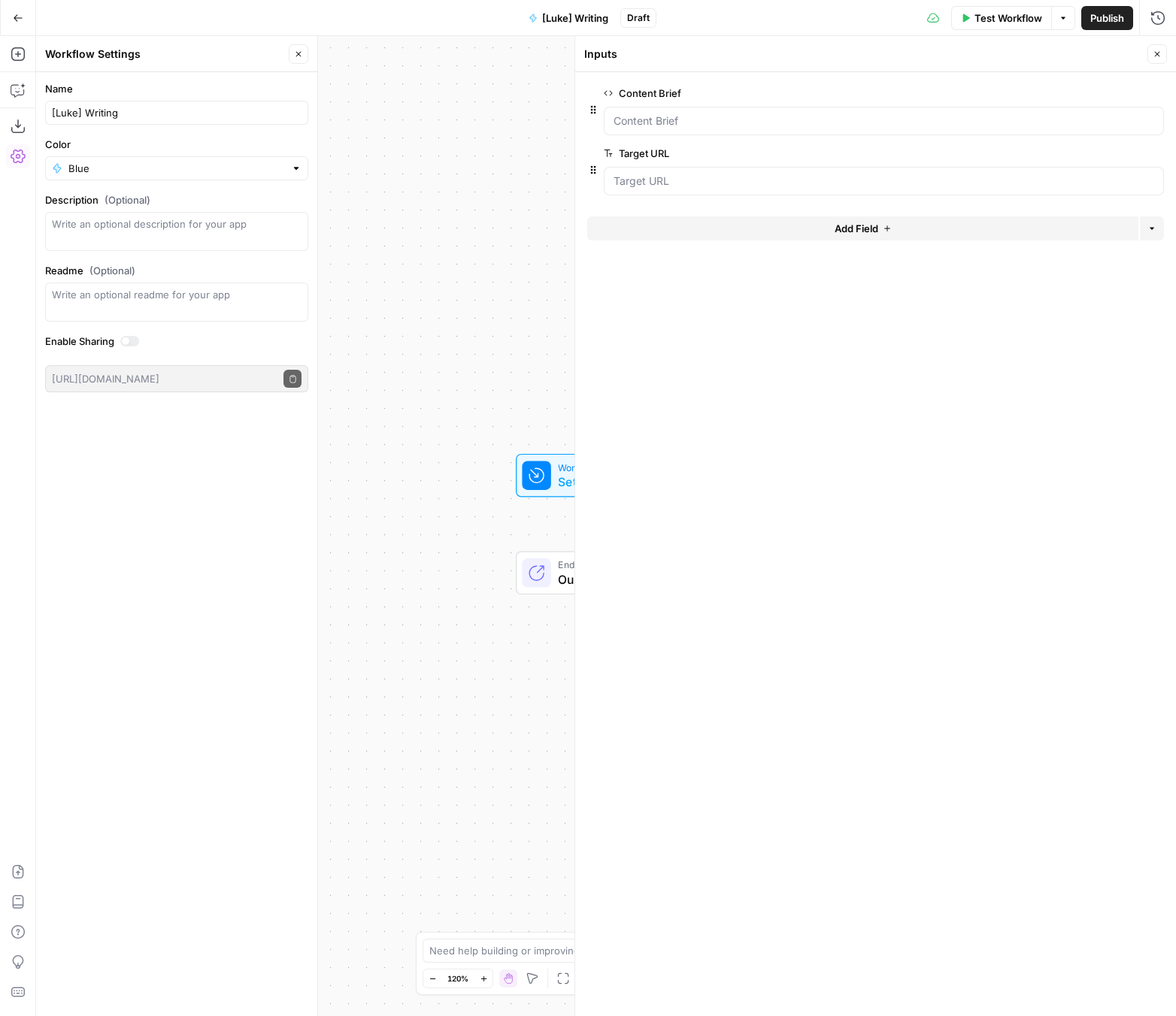
click at [982, 57] on icon "button" at bounding box center [1157, 54] width 9 height 9
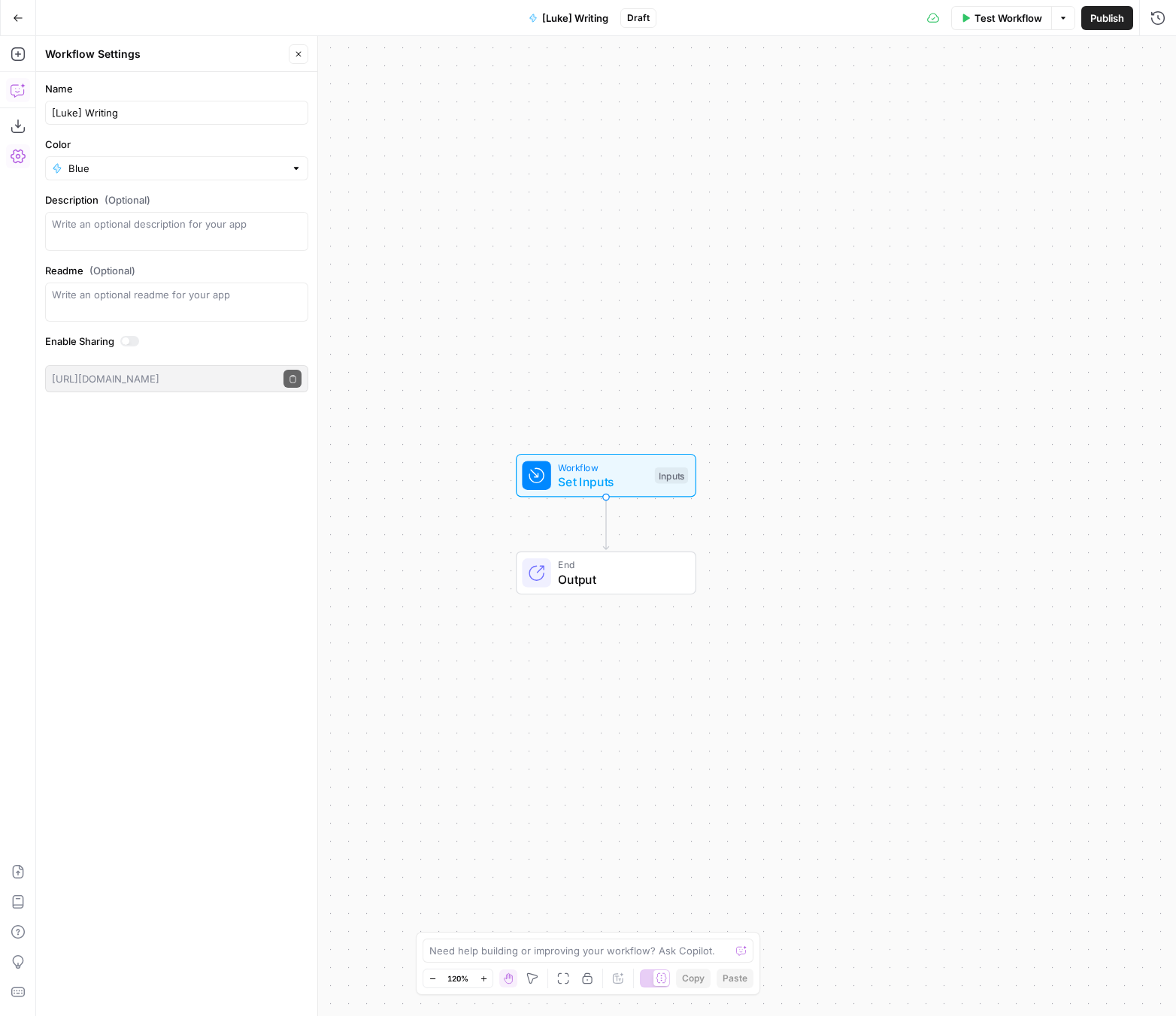
click at [19, 94] on icon "button" at bounding box center [17, 90] width 13 height 12
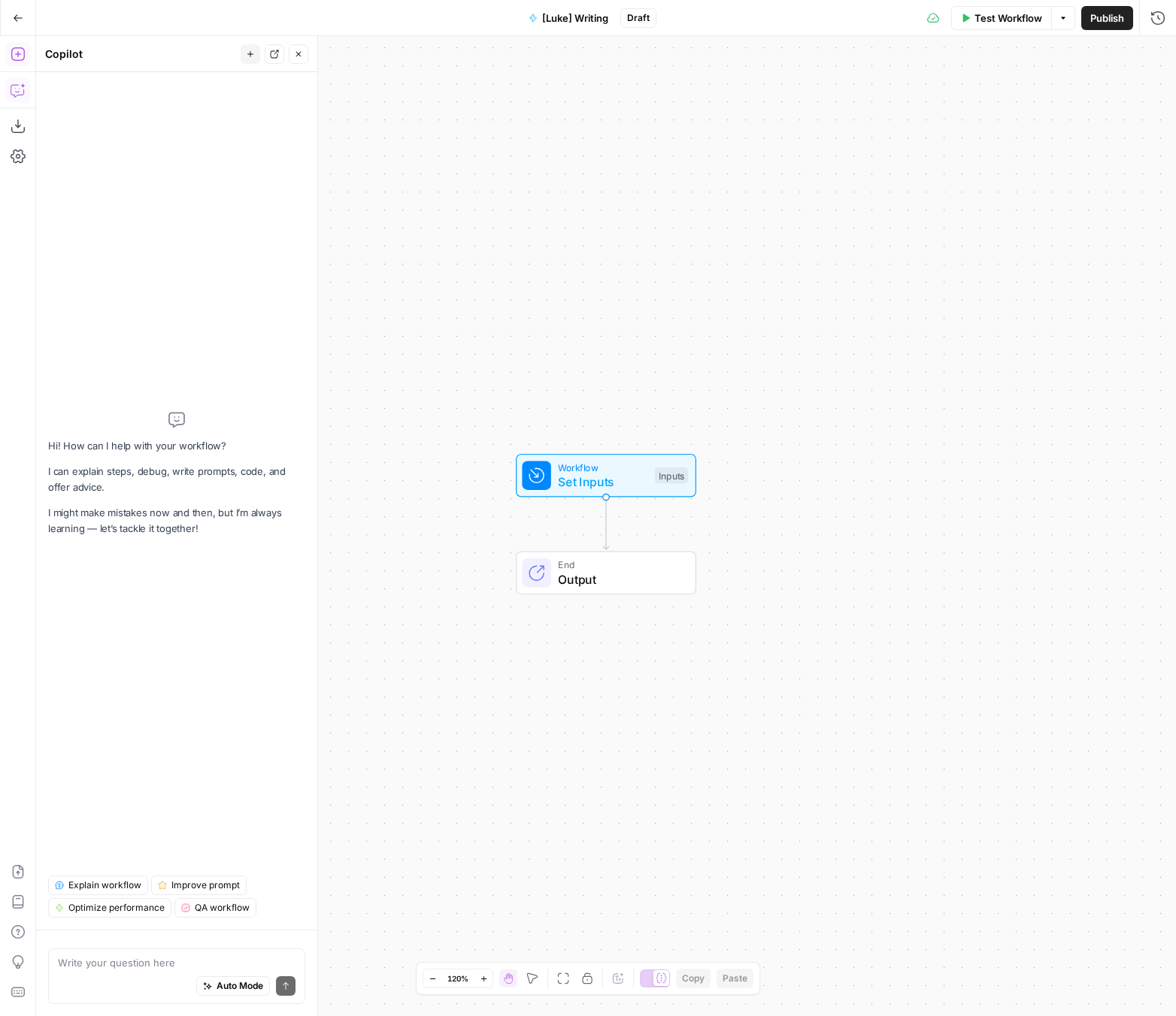
click at [20, 60] on icon "button" at bounding box center [17, 54] width 13 height 13
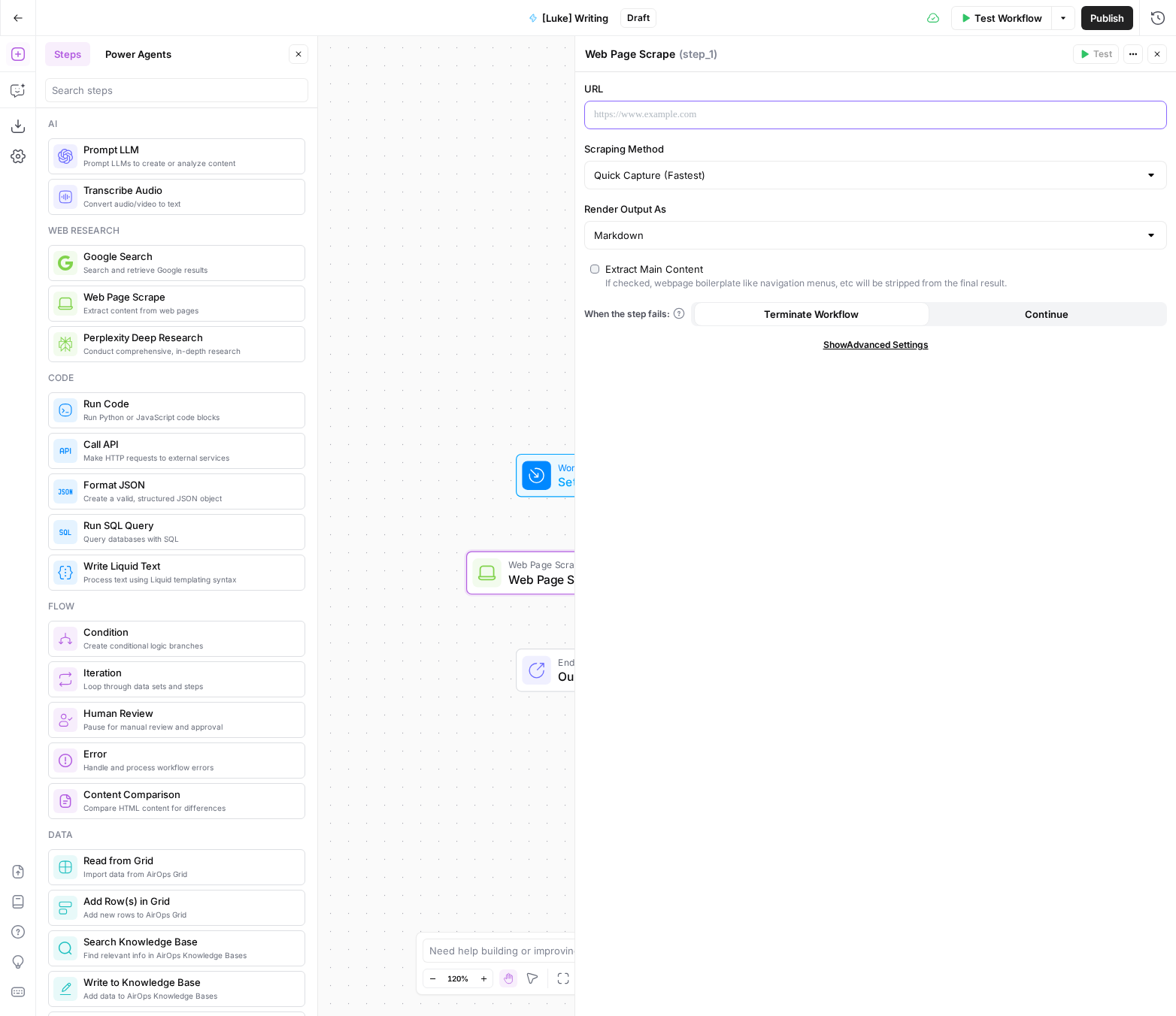
click at [709, 112] on p at bounding box center [862, 115] width 539 height 15
click at [746, 173] on input "Scraping Method" at bounding box center [866, 175] width 545 height 15
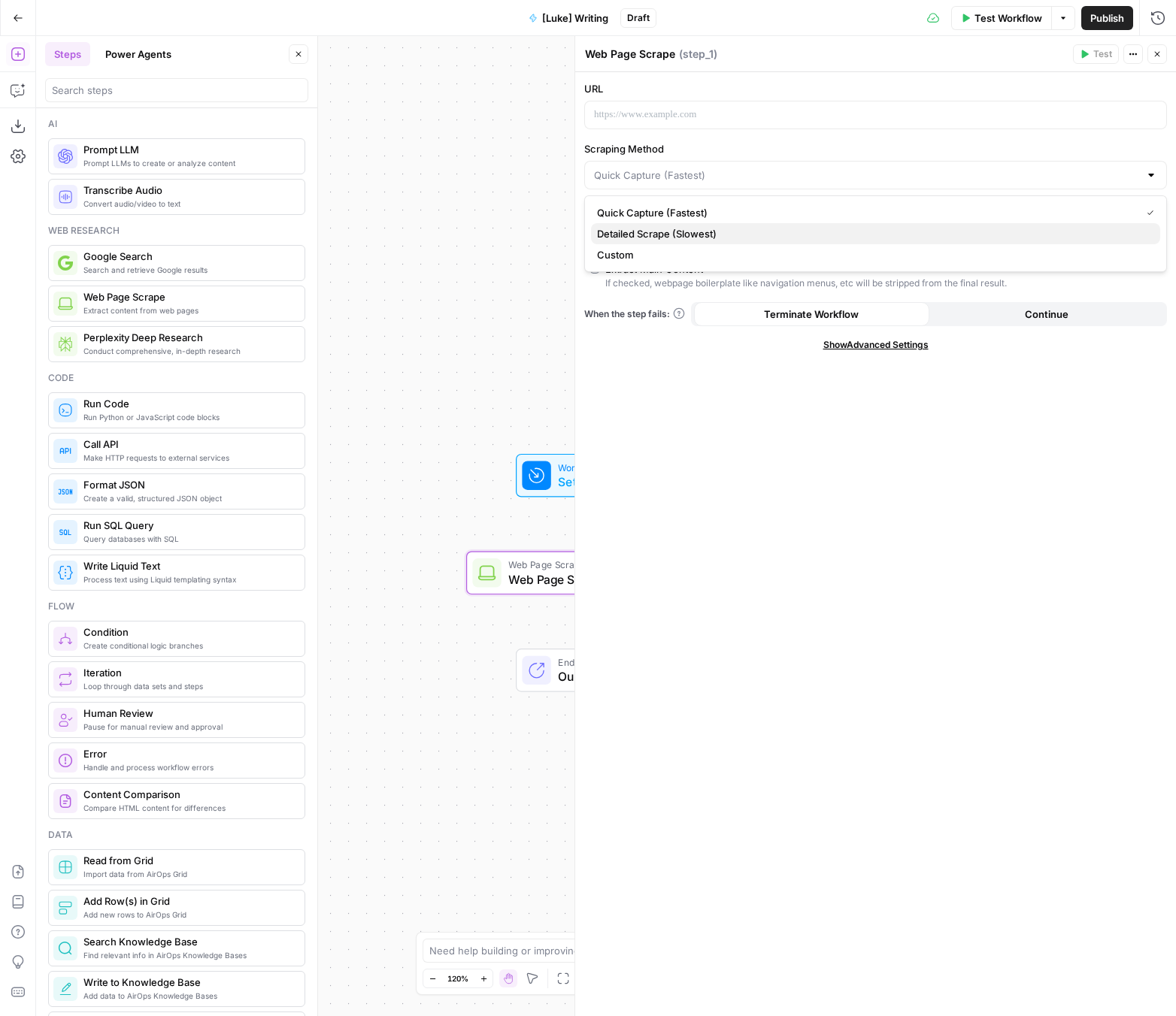
click at [701, 231] on span "Detailed Scrape (Slowest)" at bounding box center [872, 233] width 551 height 15
type input "Detailed Scrape (Slowest)"
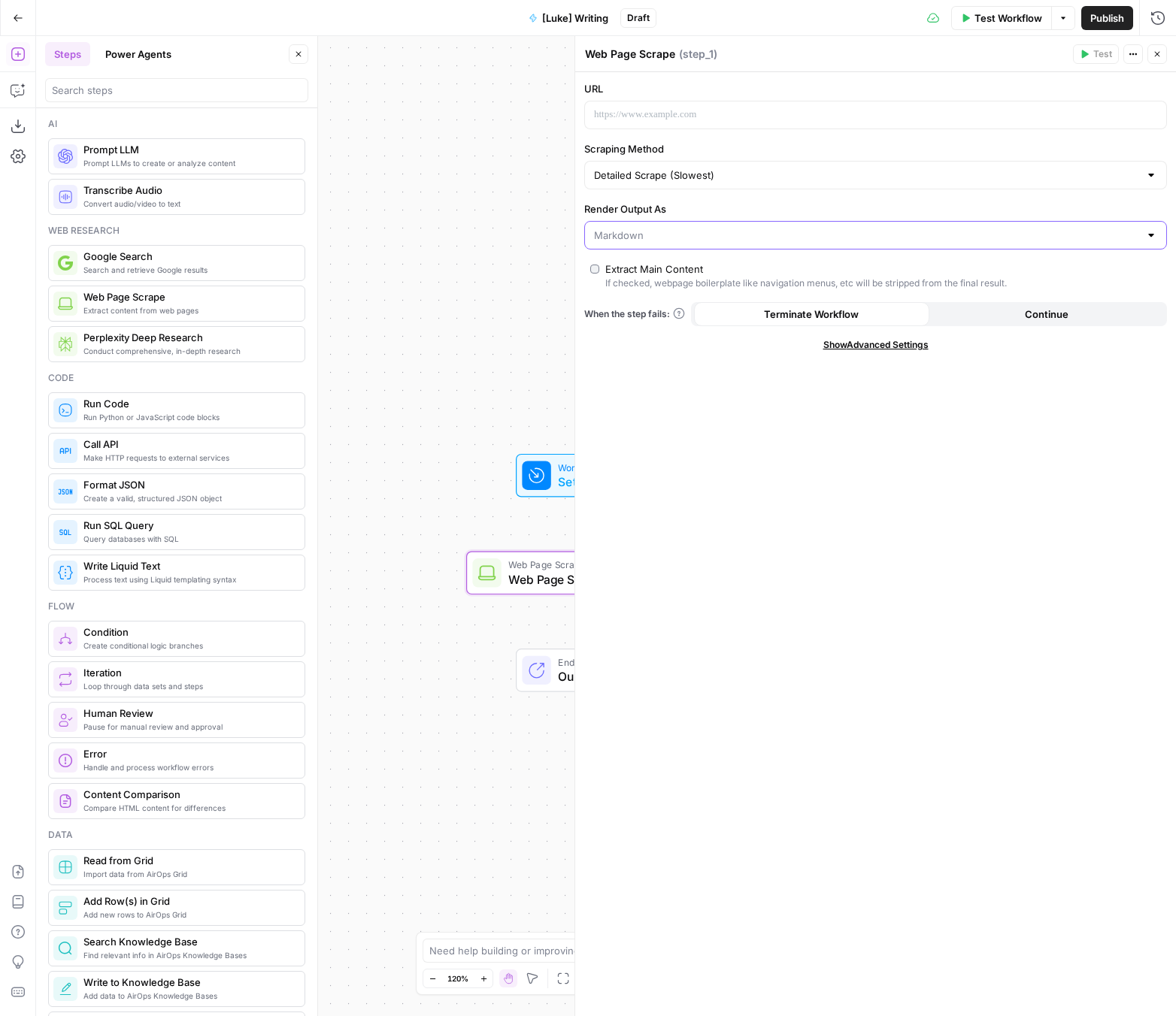
click at [733, 233] on input "Render Output As" at bounding box center [866, 235] width 545 height 15
type input "Markdown"
click at [764, 523] on form "URL Scraping Method Detailed Scrape (Slowest) Render Output As Markdown Extract…" at bounding box center [876, 544] width 601 height 943
click at [982, 55] on icon "button" at bounding box center [1157, 54] width 9 height 9
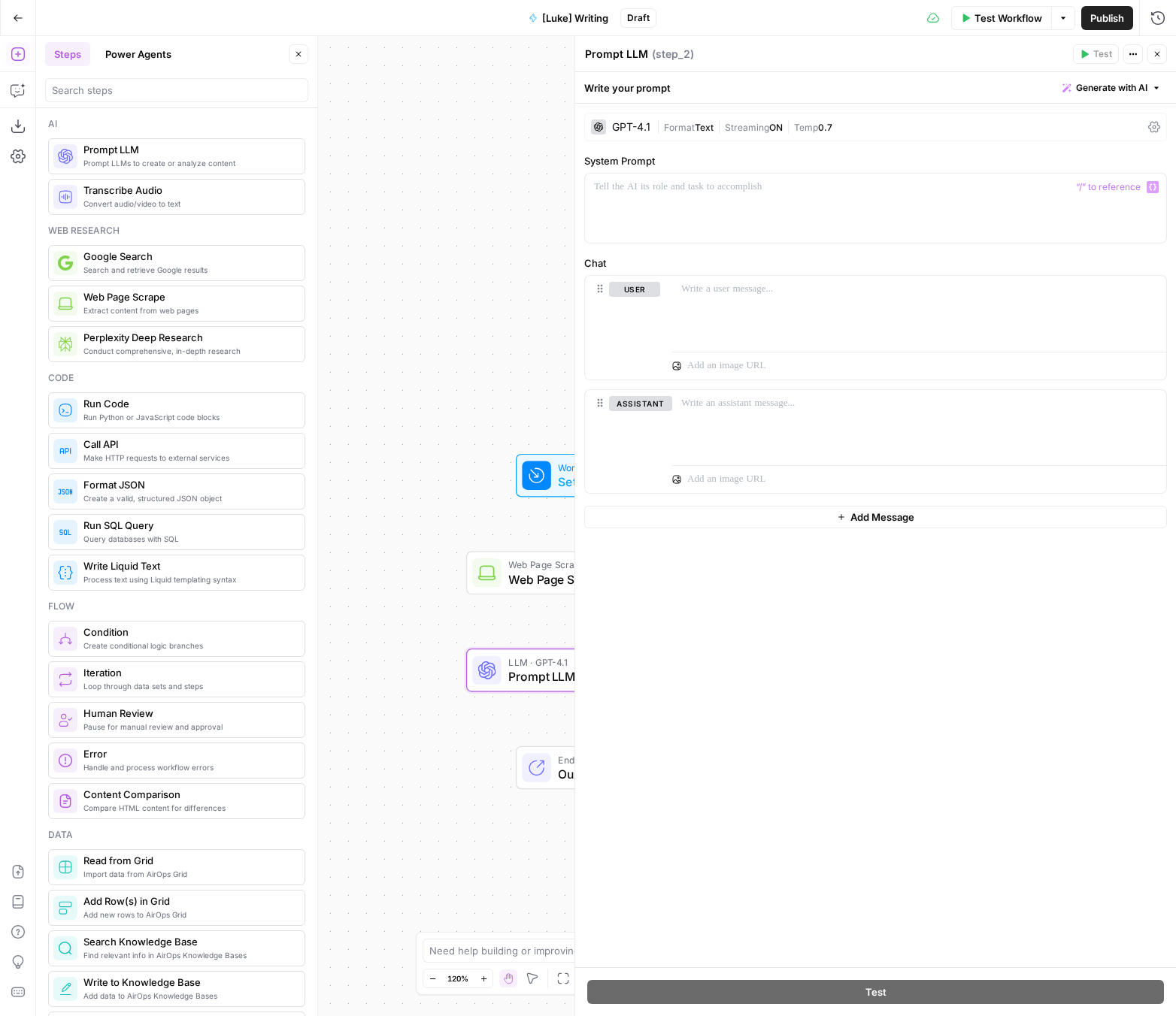
click at [630, 122] on div "GPT-4.1" at bounding box center [631, 127] width 39 height 11
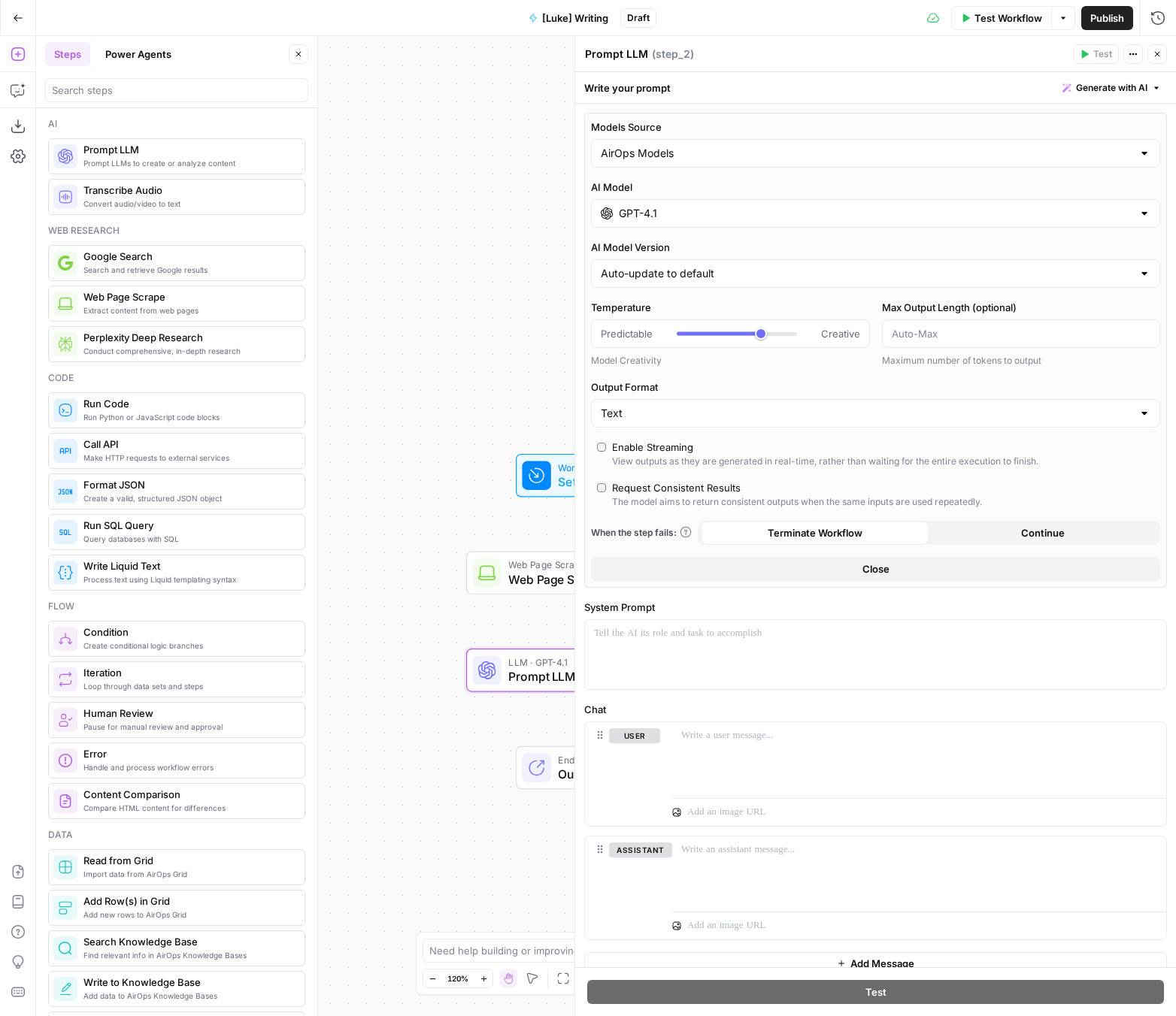
click at [694, 163] on div "AirOps Models" at bounding box center [875, 153] width 569 height 29
click at [684, 206] on span "My Models" at bounding box center [872, 211] width 538 height 15
type input "My Models"
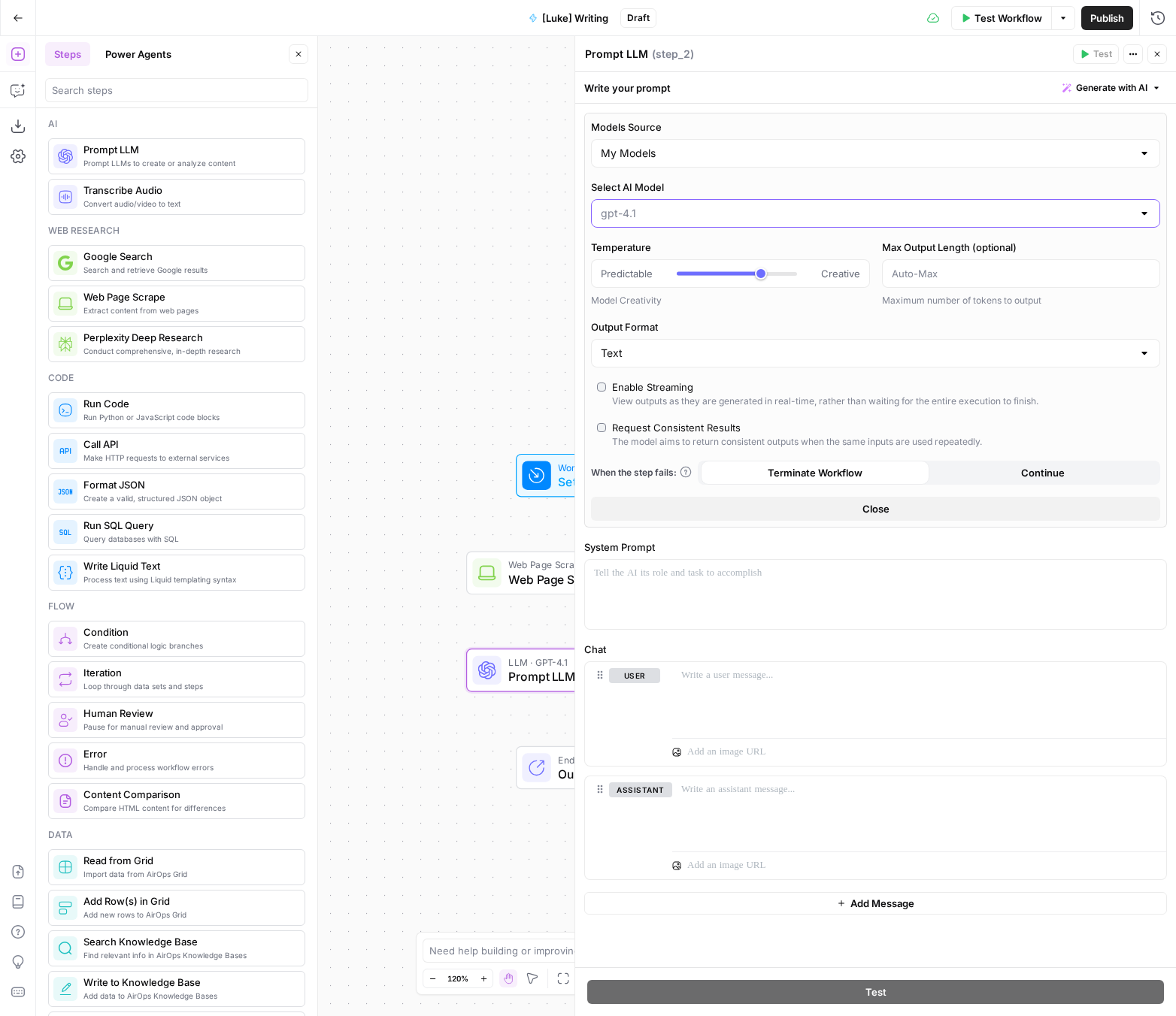
click at [674, 218] on input "Select AI Model" at bounding box center [866, 213] width 532 height 15
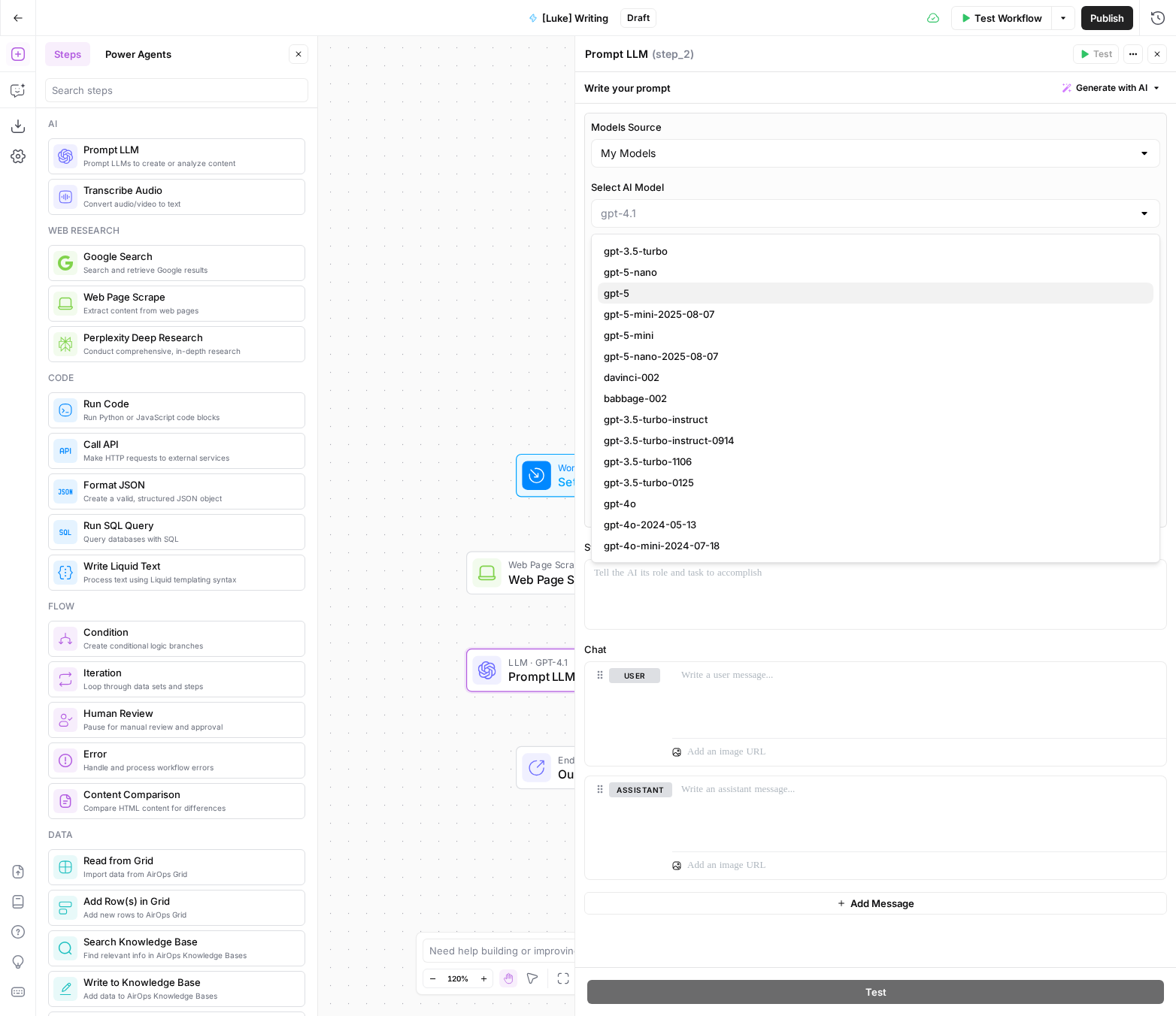
click at [660, 294] on span "gpt-5" at bounding box center [872, 293] width 538 height 15
type input "gpt-5"
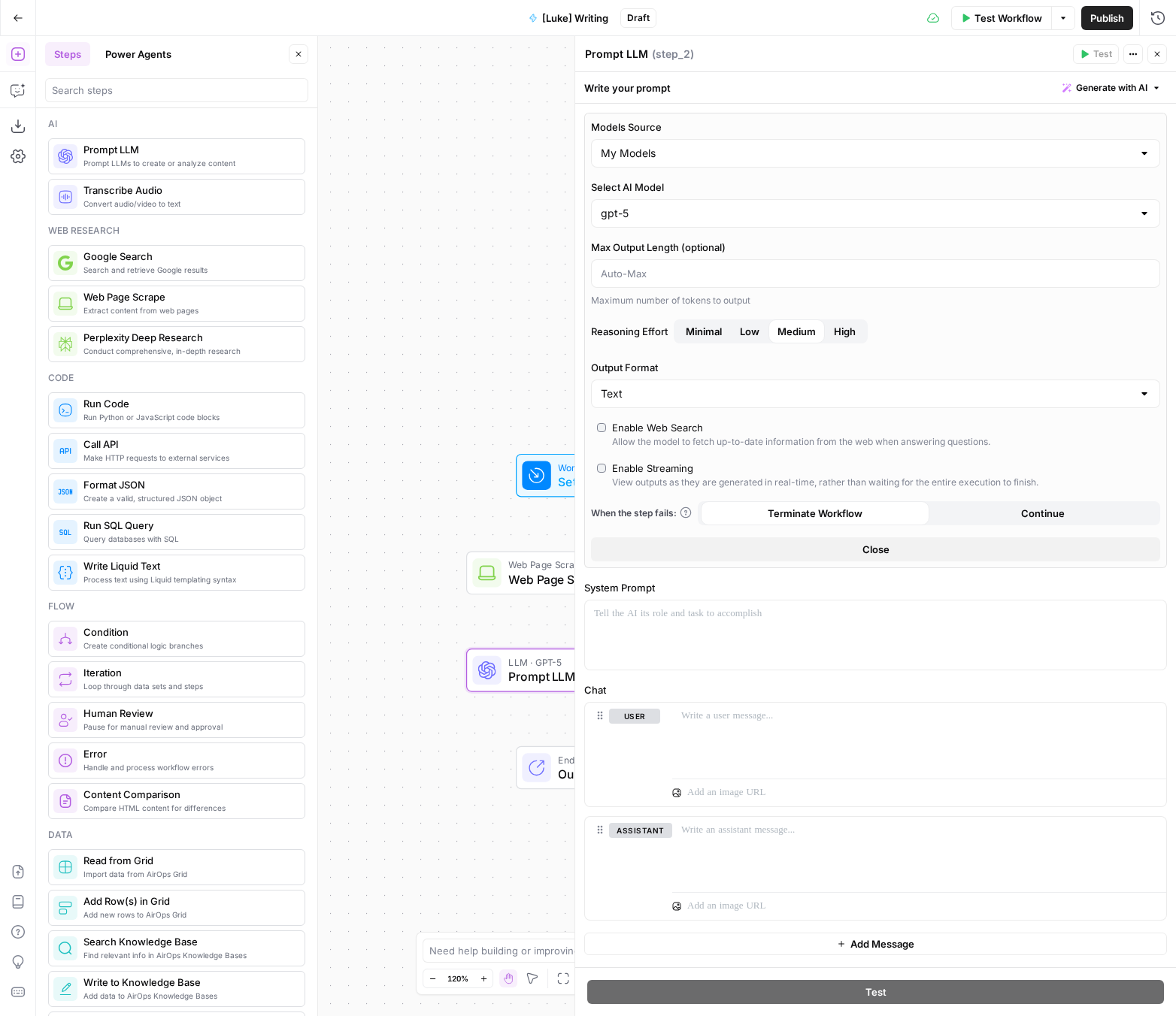
click at [656, 431] on div "Enable Web Search" at bounding box center [657, 427] width 91 height 15
click at [842, 340] on button "High" at bounding box center [844, 331] width 39 height 24
click at [799, 333] on span "Medium" at bounding box center [796, 331] width 39 height 15
click at [739, 631] on div at bounding box center [875, 634] width 581 height 69
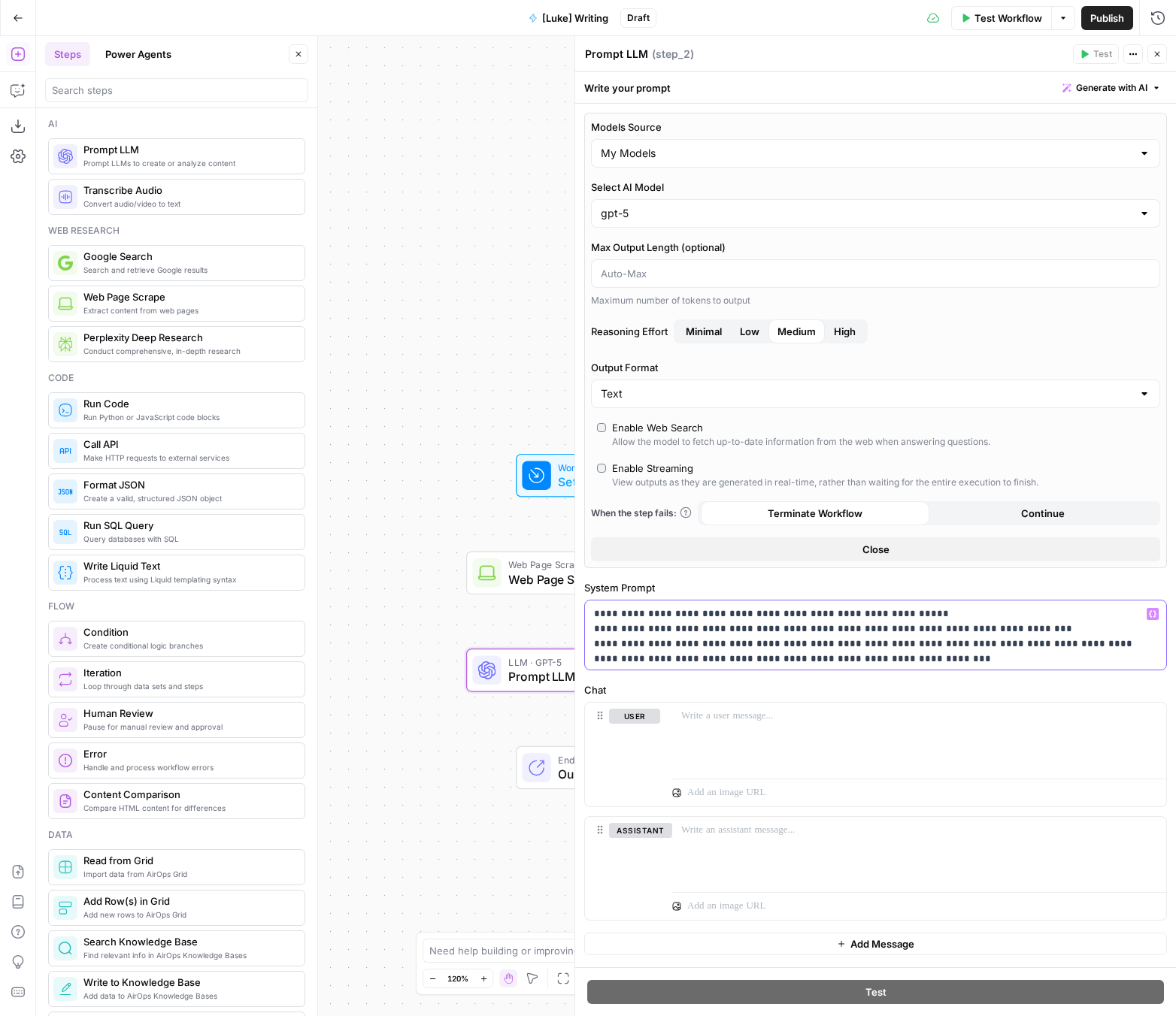
click at [631, 616] on p "**********" at bounding box center [875, 667] width 563 height 120
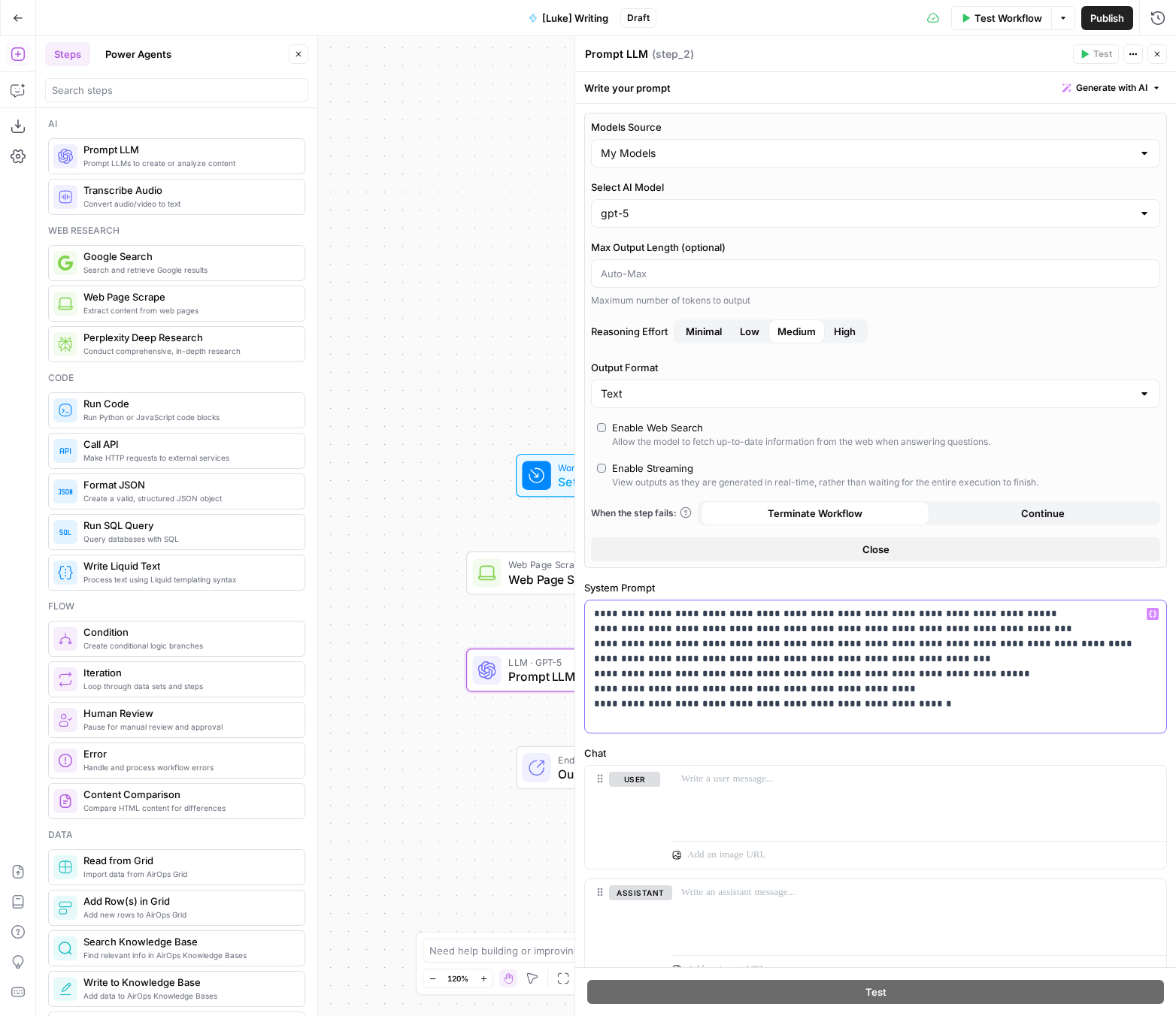
click at [769, 616] on p "**********" at bounding box center [875, 667] width 563 height 120
click at [982, 618] on p "**********" at bounding box center [875, 667] width 563 height 120
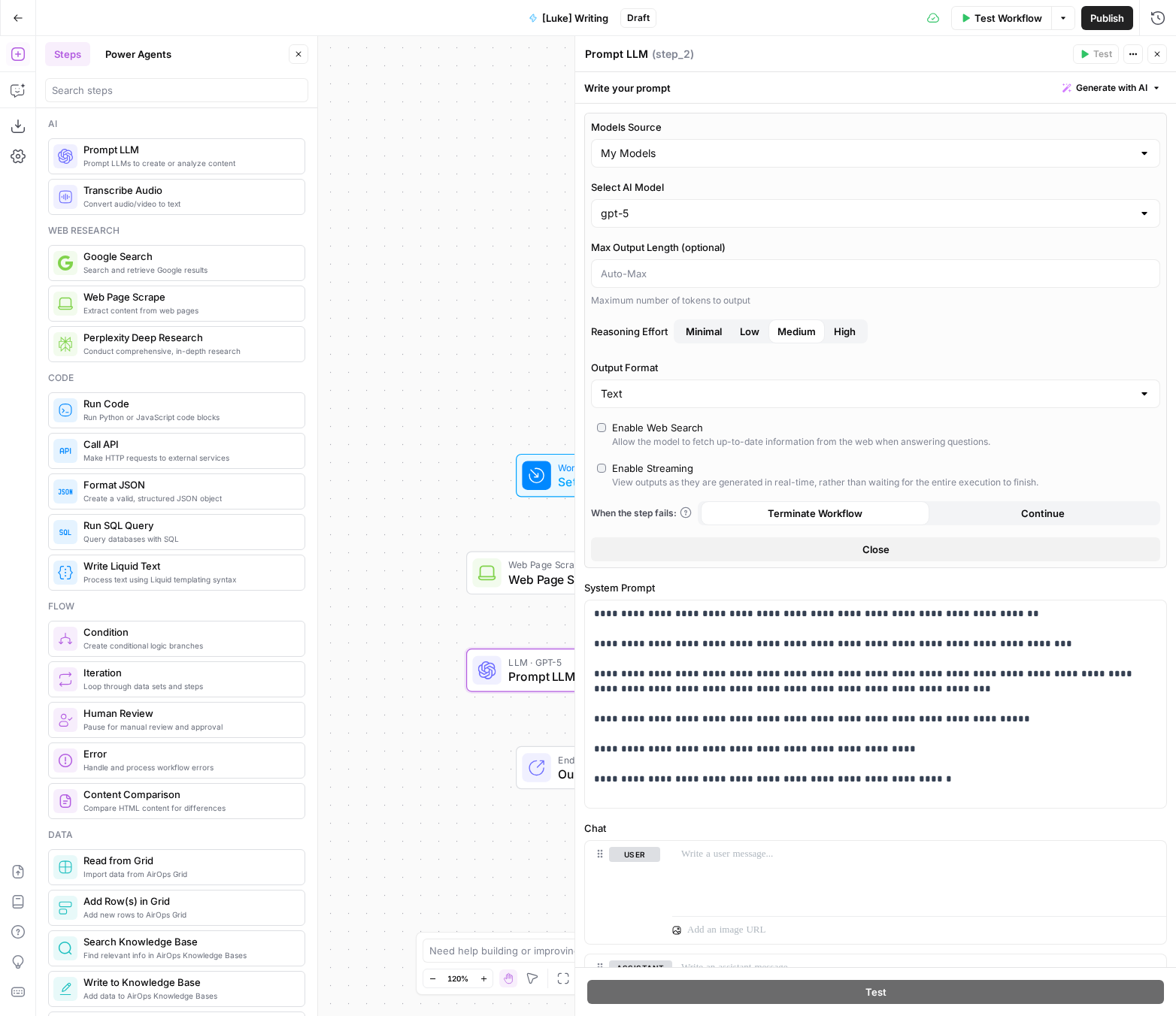
click at [859, 332] on button "High" at bounding box center [844, 331] width 39 height 24
click at [698, 393] on input "Output Format" at bounding box center [866, 393] width 532 height 15
type input "Text"
click at [841, 363] on label "Output Format" at bounding box center [875, 367] width 569 height 15
click at [841, 386] on input "Text" at bounding box center [866, 393] width 532 height 15
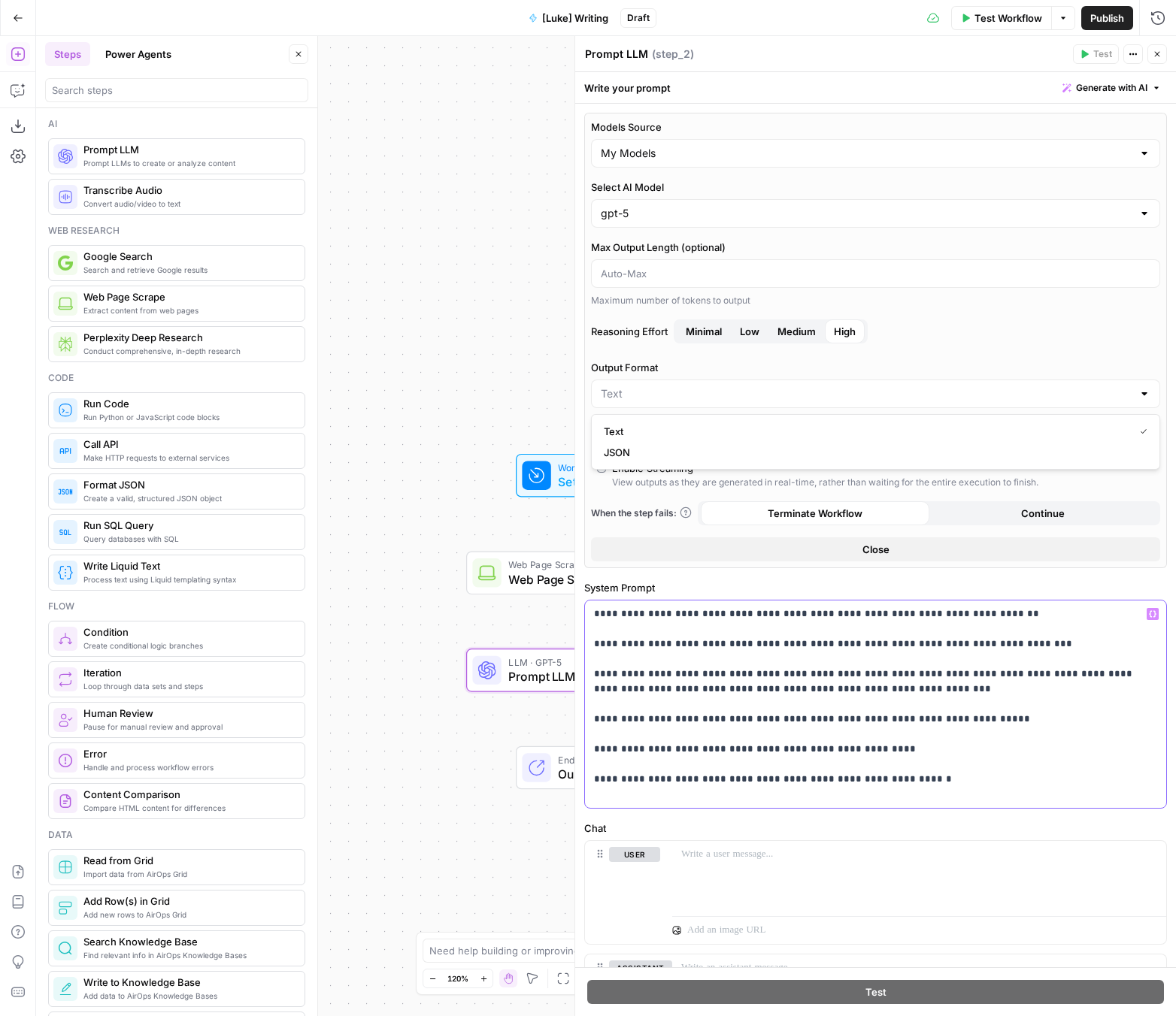
type input "Text"
click at [952, 733] on p "**********" at bounding box center [875, 704] width 563 height 195
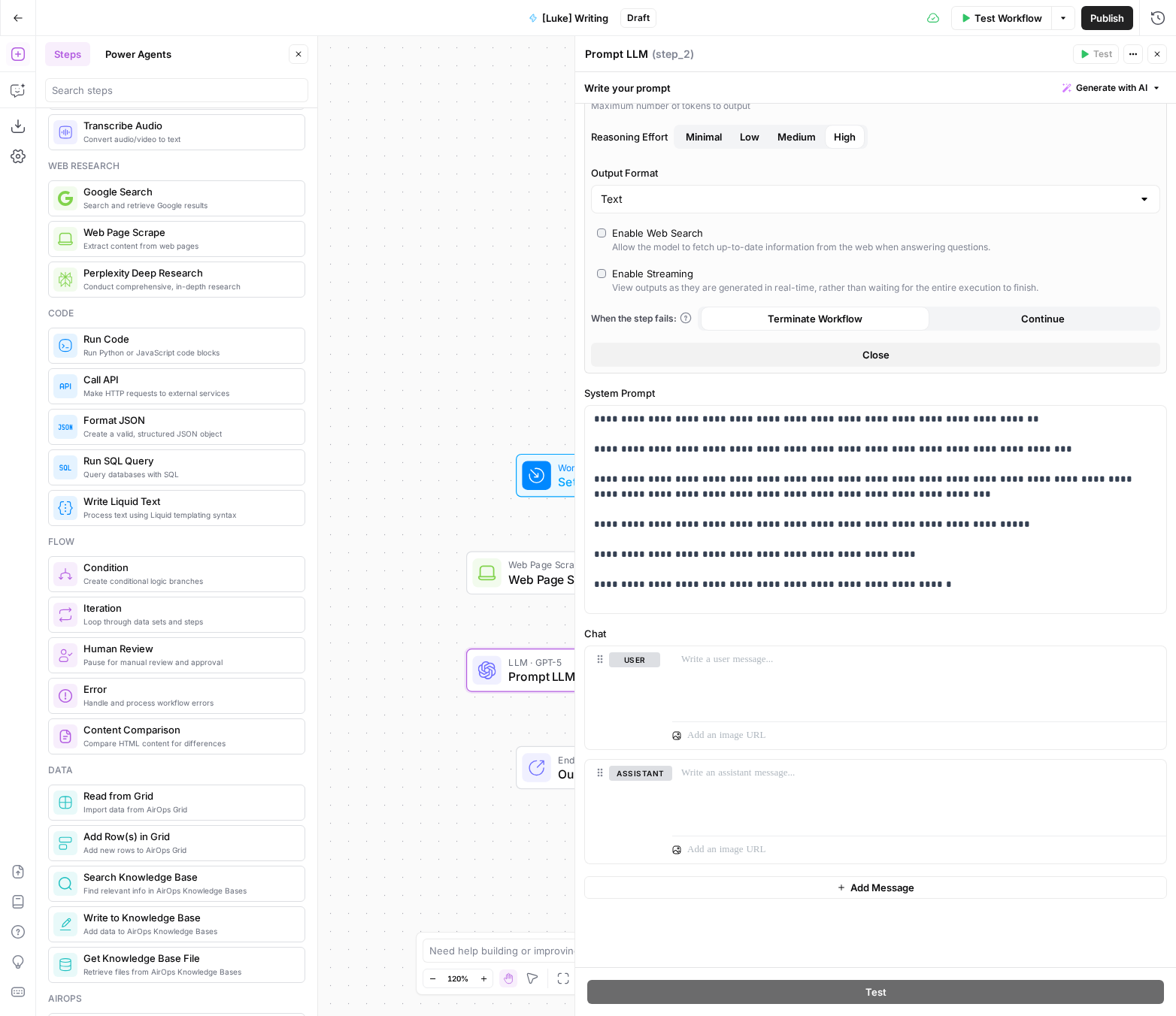
scroll to position [71, 0]
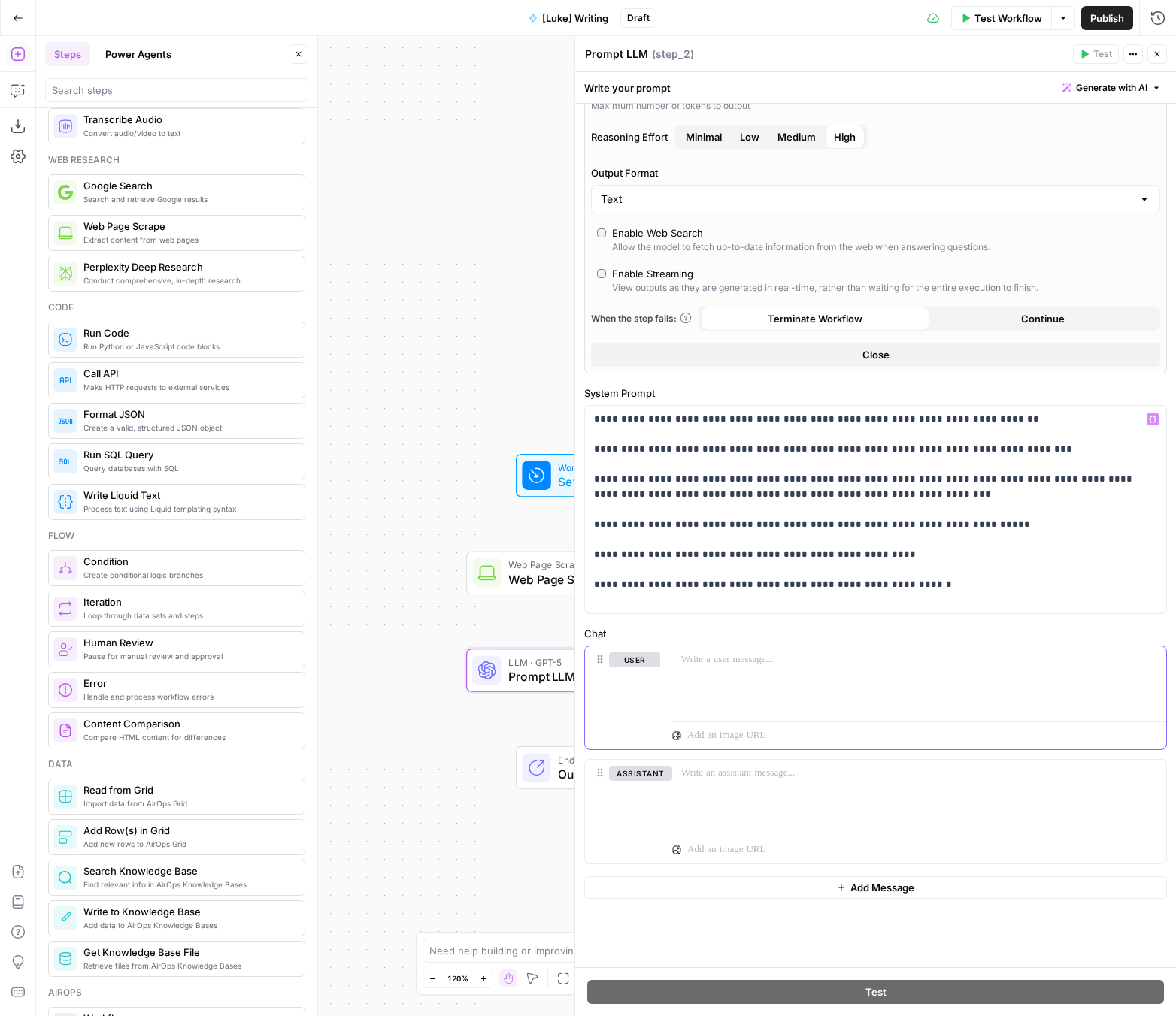
click at [754, 670] on div at bounding box center [919, 680] width 494 height 69
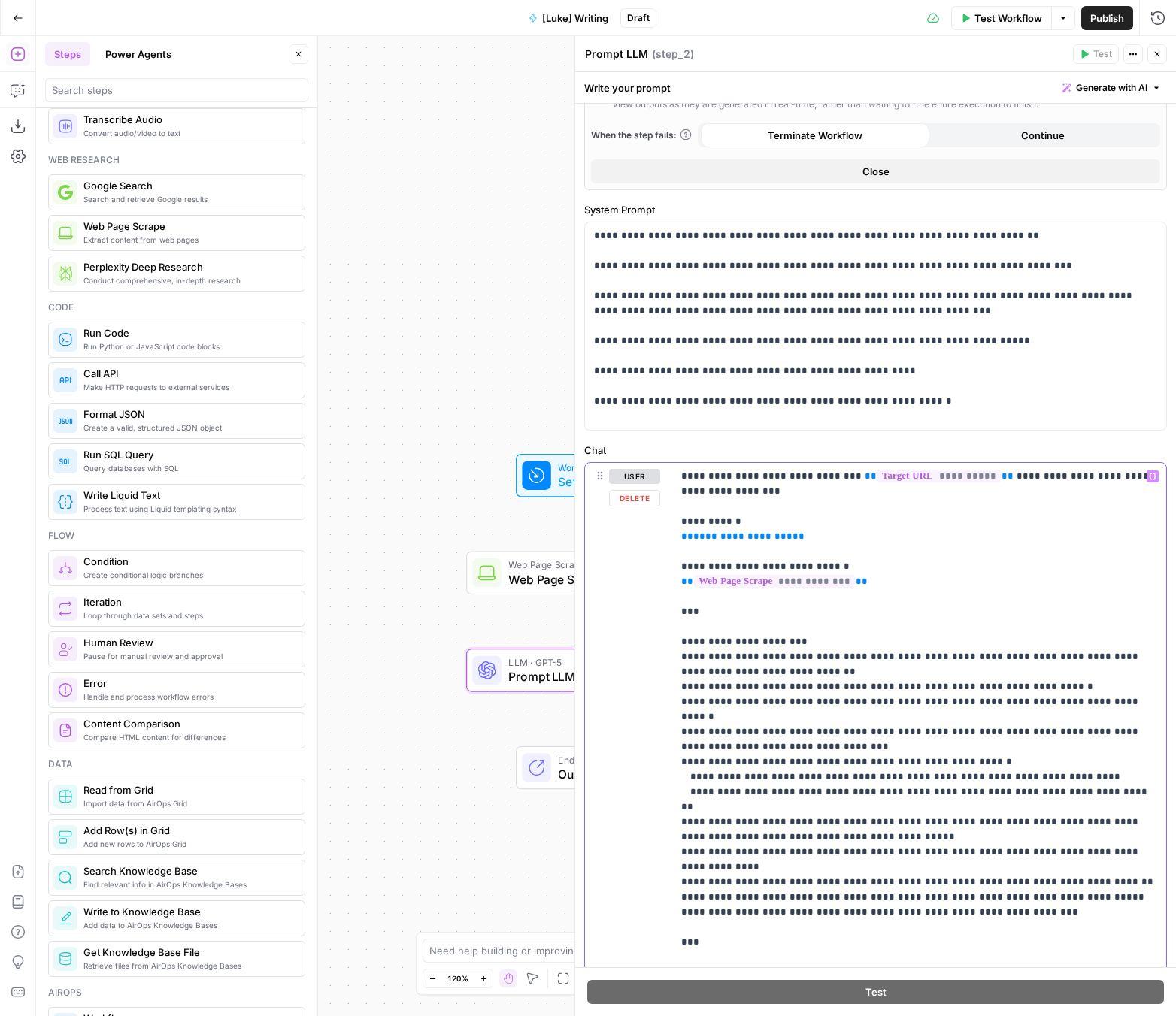
scroll to position [413, 0]
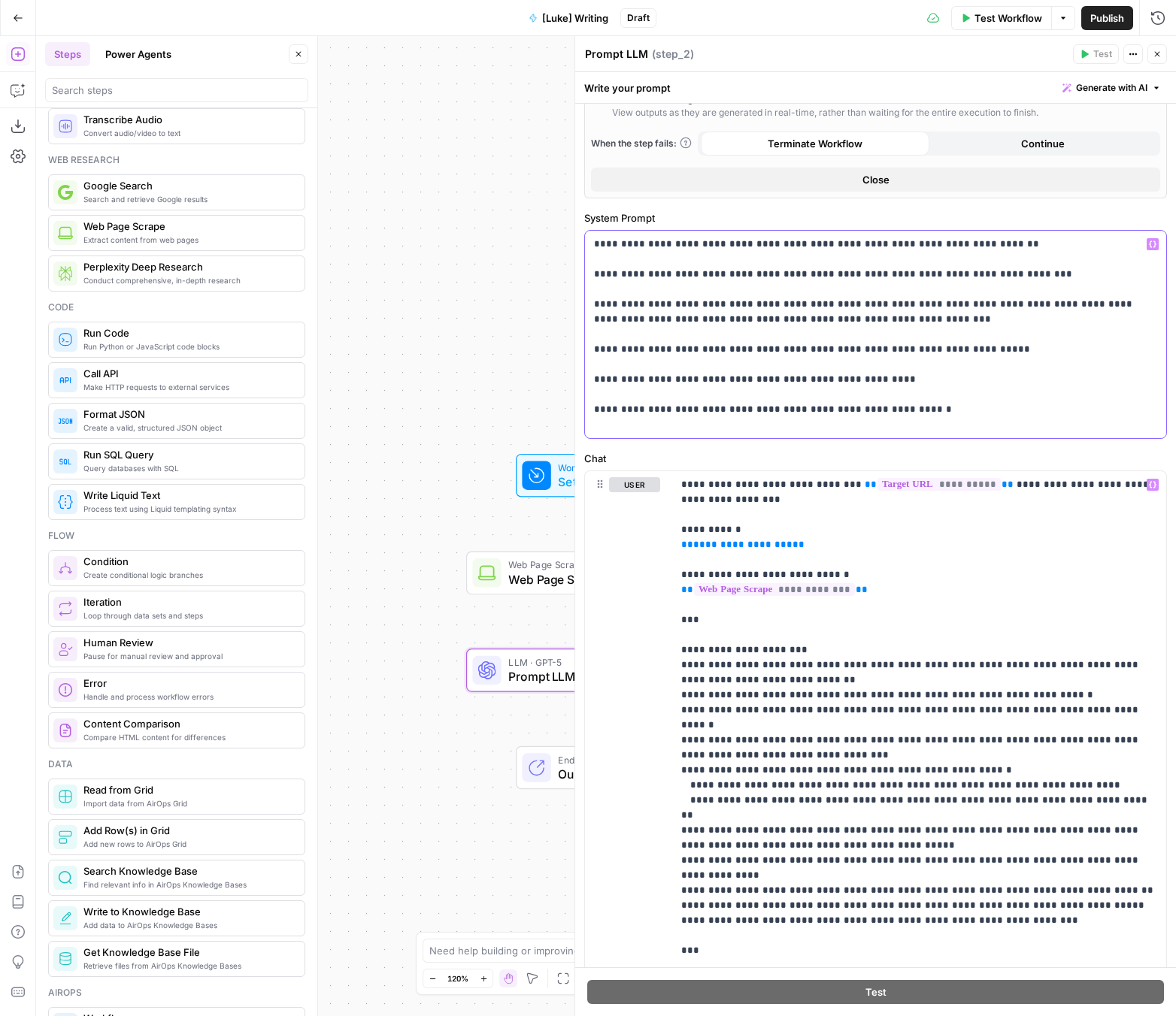
drag, startPoint x: 834, startPoint y: 409, endPoint x: 912, endPoint y: 408, distance: 78.0
click at [912, 408] on p "**********" at bounding box center [875, 334] width 563 height 195
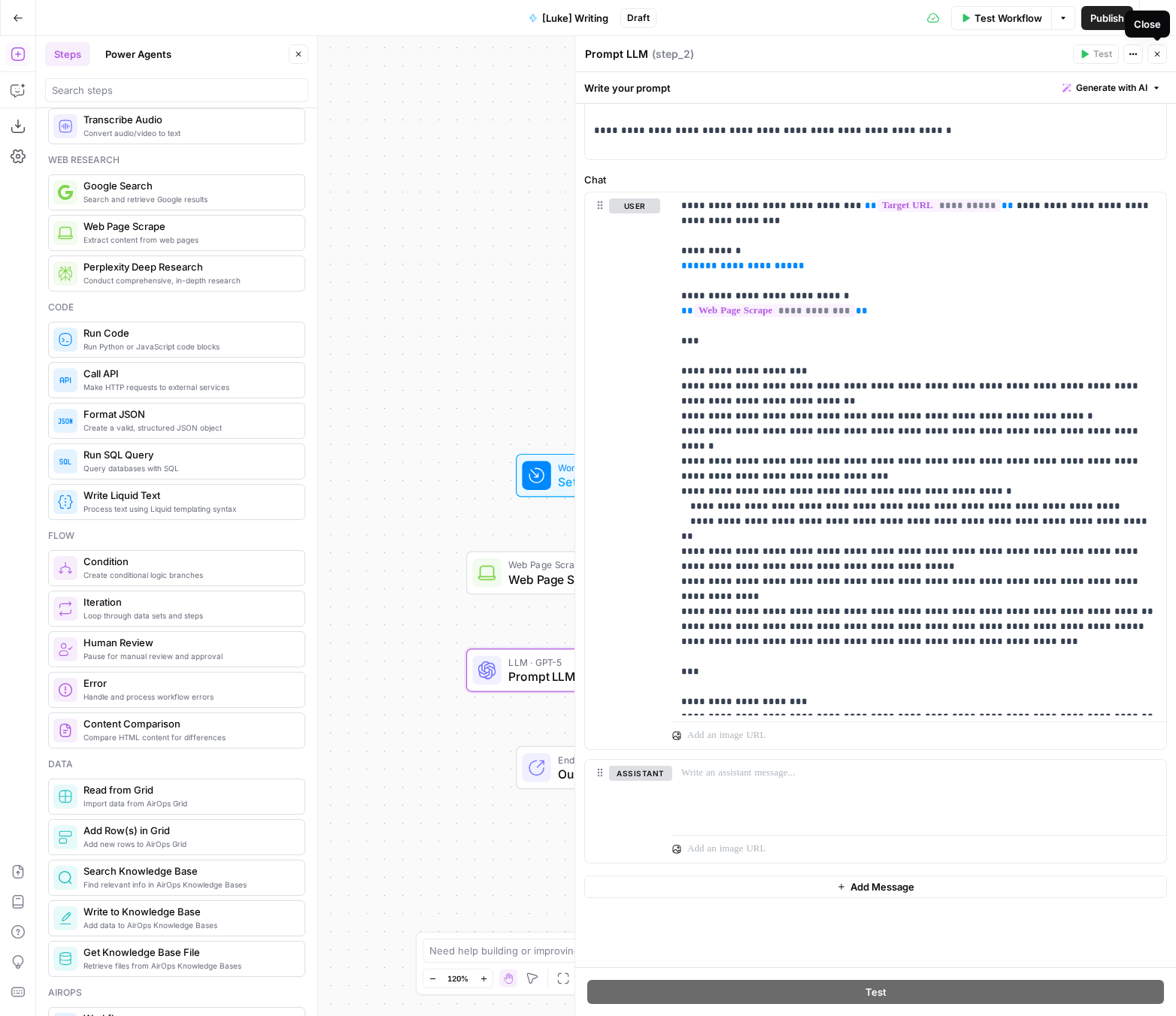
click at [982, 55] on icon "button" at bounding box center [1157, 54] width 9 height 9
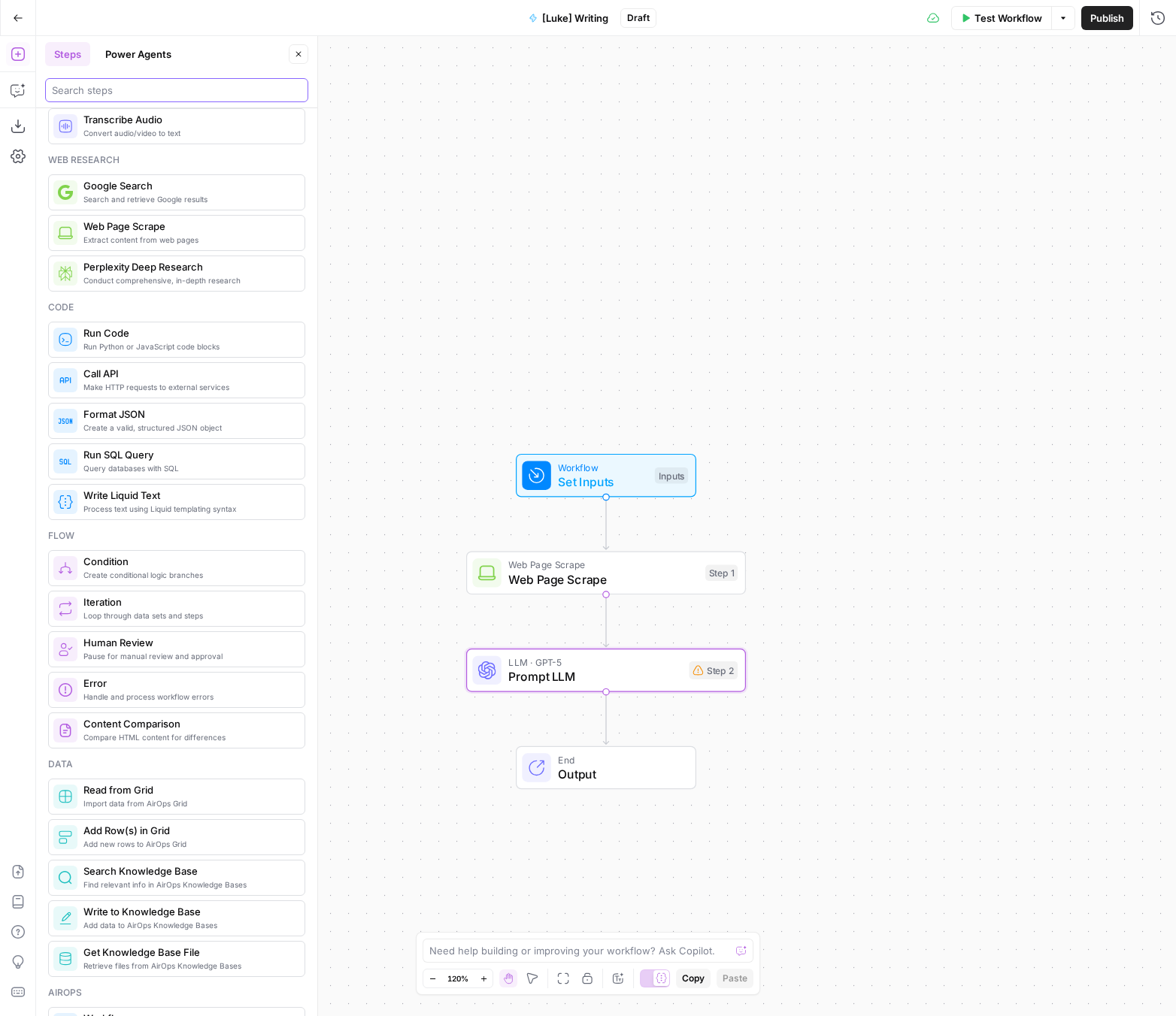
click at [142, 92] on input "search" at bounding box center [177, 90] width 249 height 15
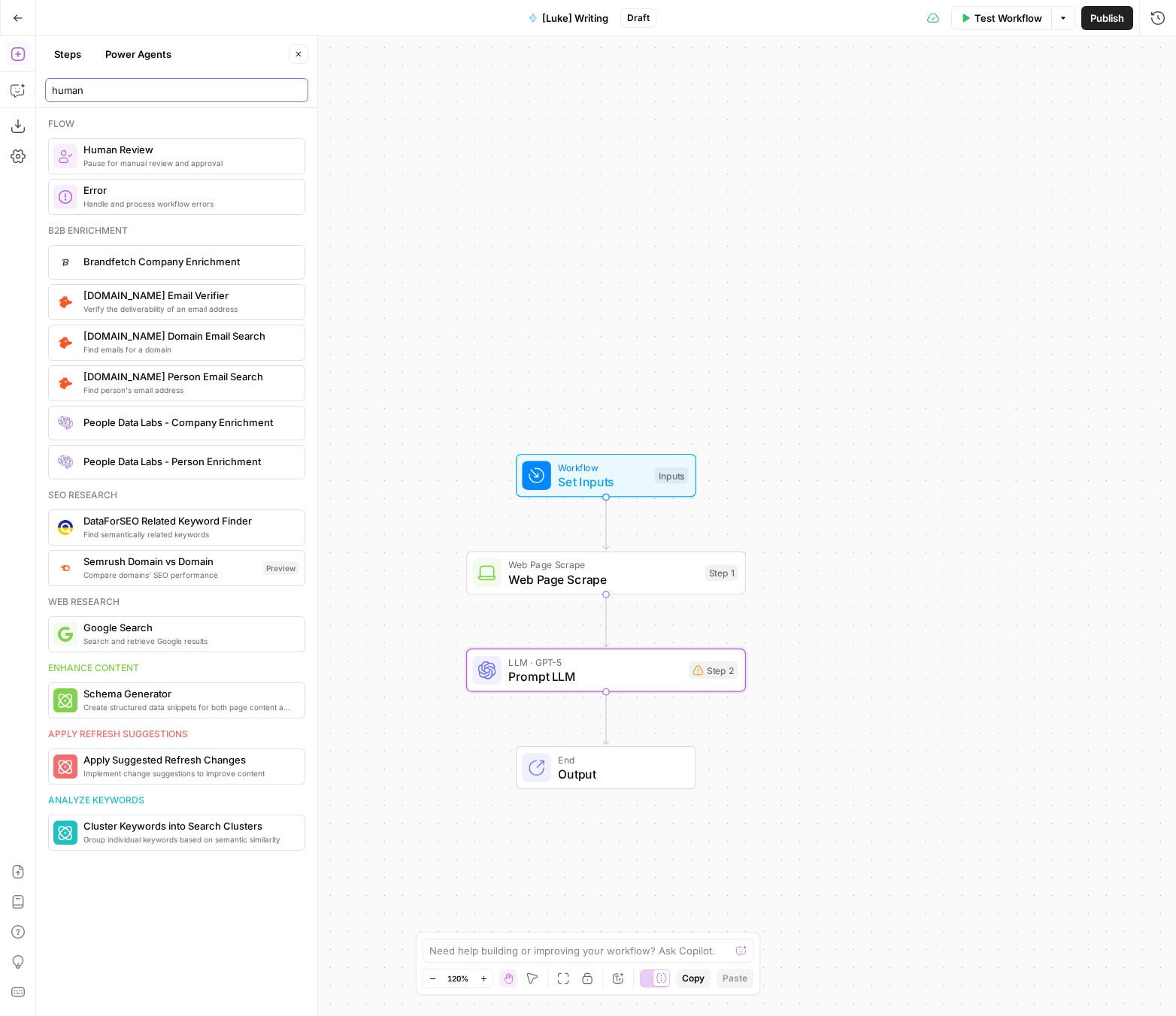
scroll to position [0, 0]
type input "human"
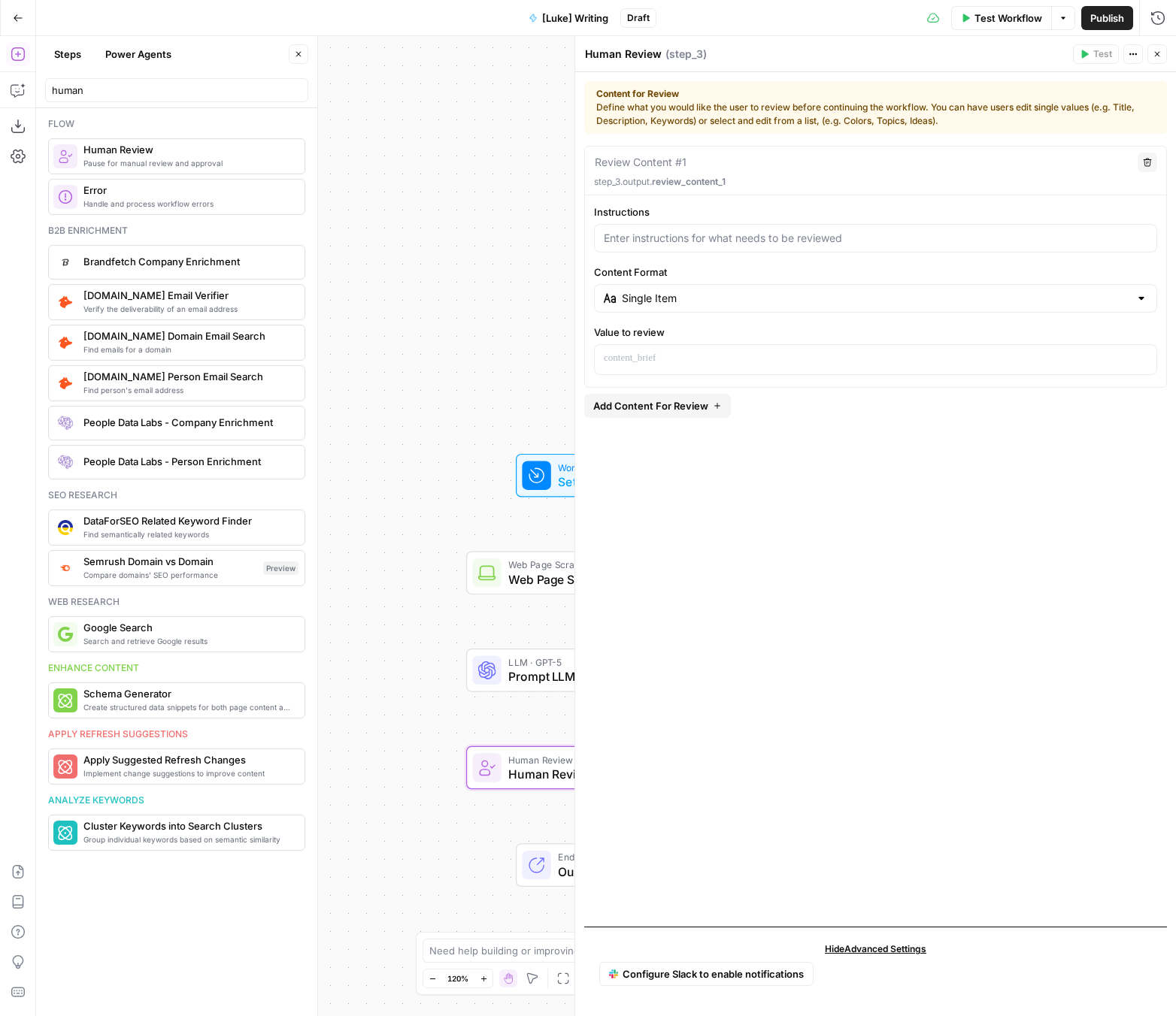
click at [789, 249] on div at bounding box center [875, 238] width 563 height 29
click at [752, 299] on input "Content Format" at bounding box center [875, 298] width 507 height 15
type input "Single Item"
click at [828, 154] on div "Review Content #1" at bounding box center [860, 162] width 534 height 16
click at [687, 361] on p at bounding box center [875, 358] width 543 height 15
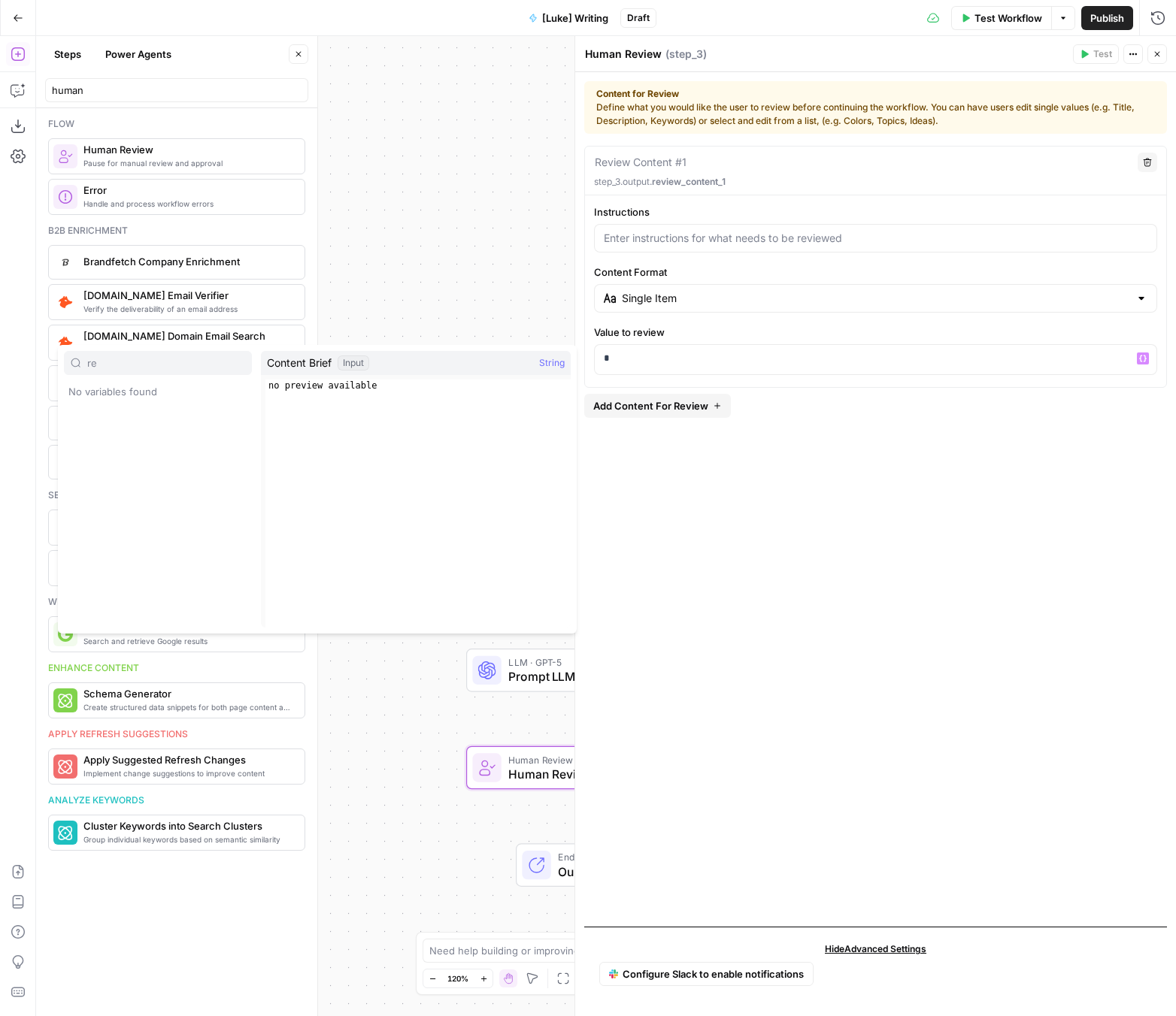
type input "r"
click at [552, 856] on div "End Output" at bounding box center [604, 865] width 166 height 30
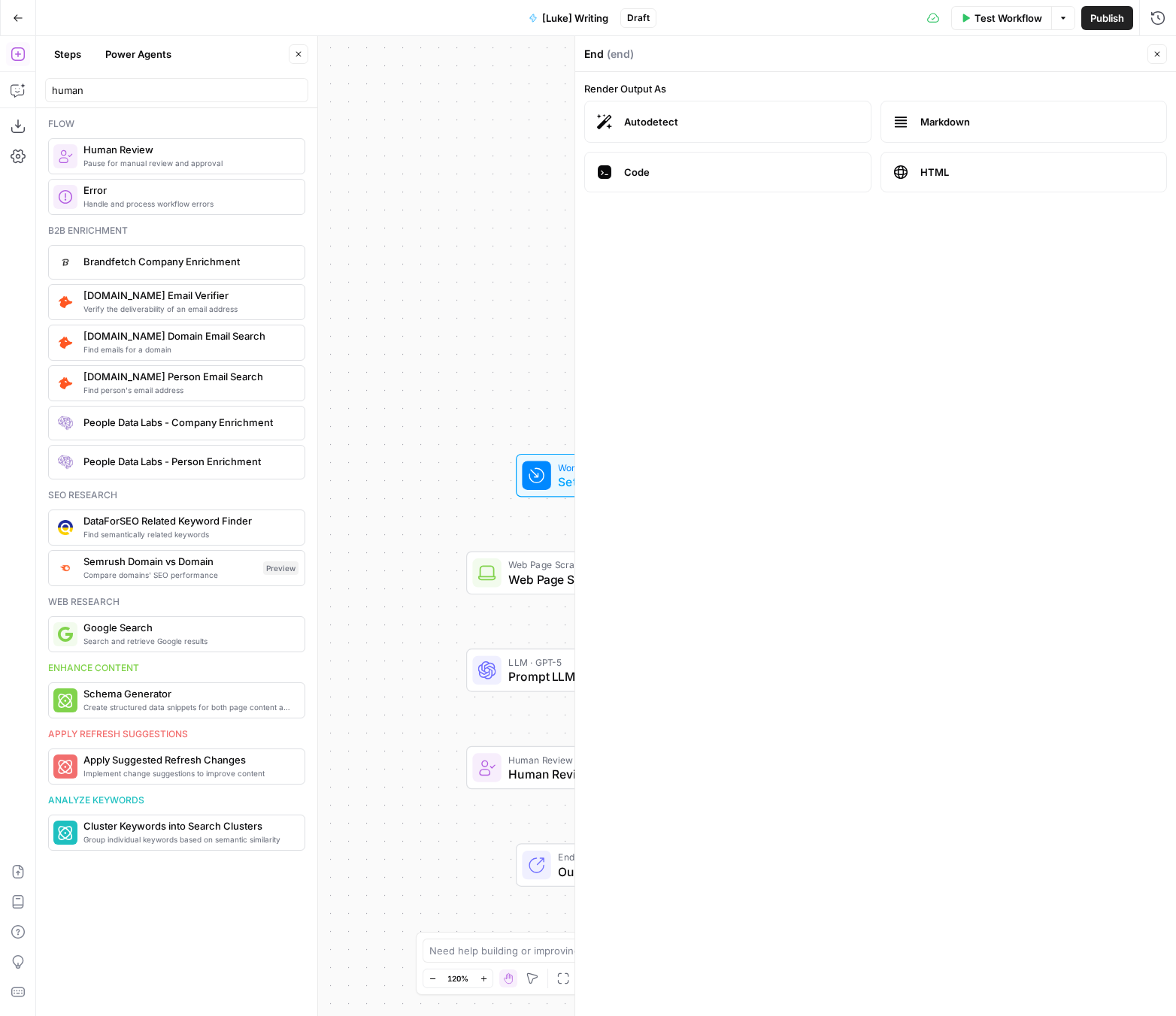
click at [979, 126] on span "Markdown" at bounding box center [1037, 121] width 235 height 15
click at [982, 56] on icon "button" at bounding box center [1157, 54] width 9 height 9
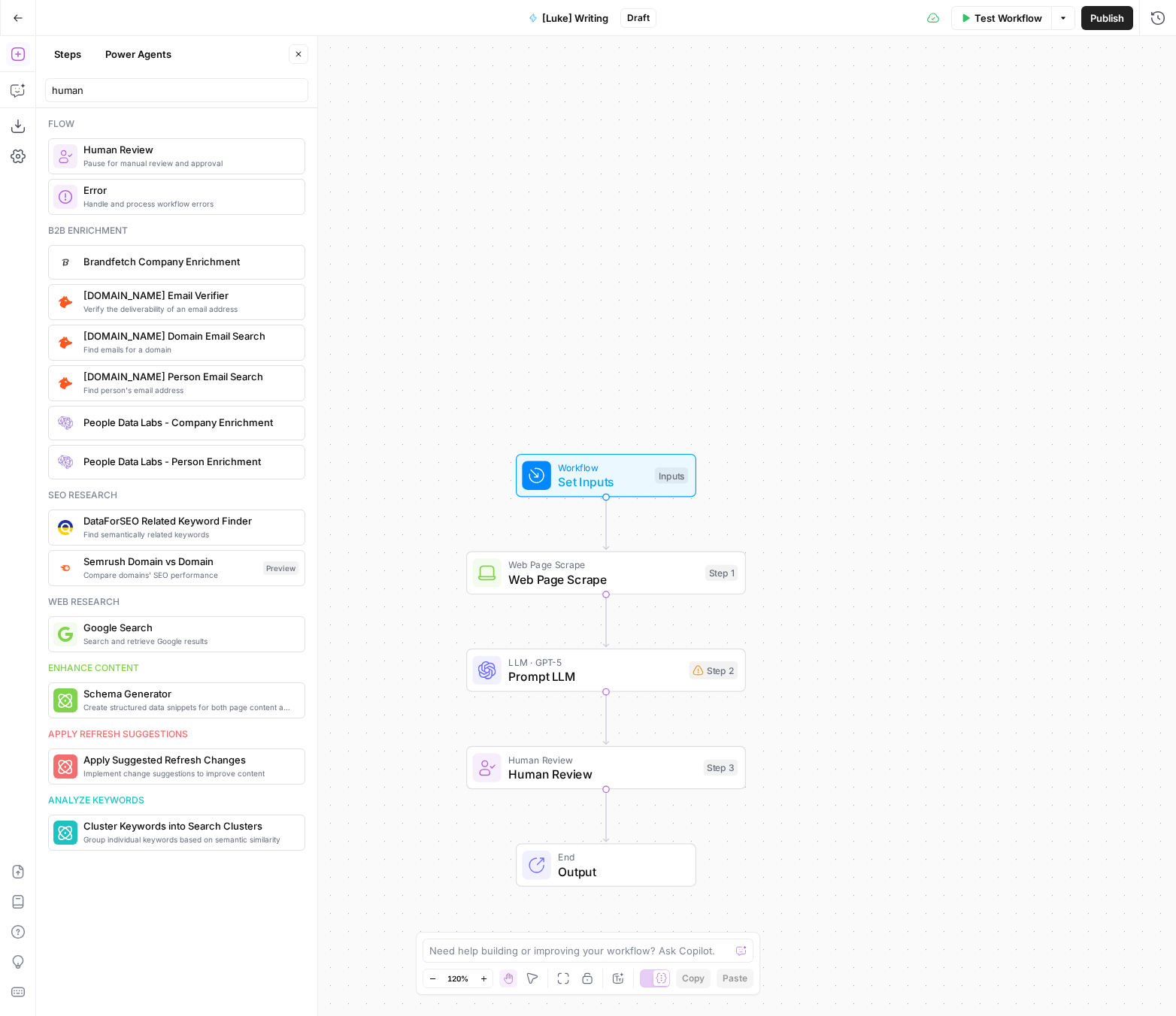
click at [558, 874] on span "Output" at bounding box center [618, 872] width 123 height 18
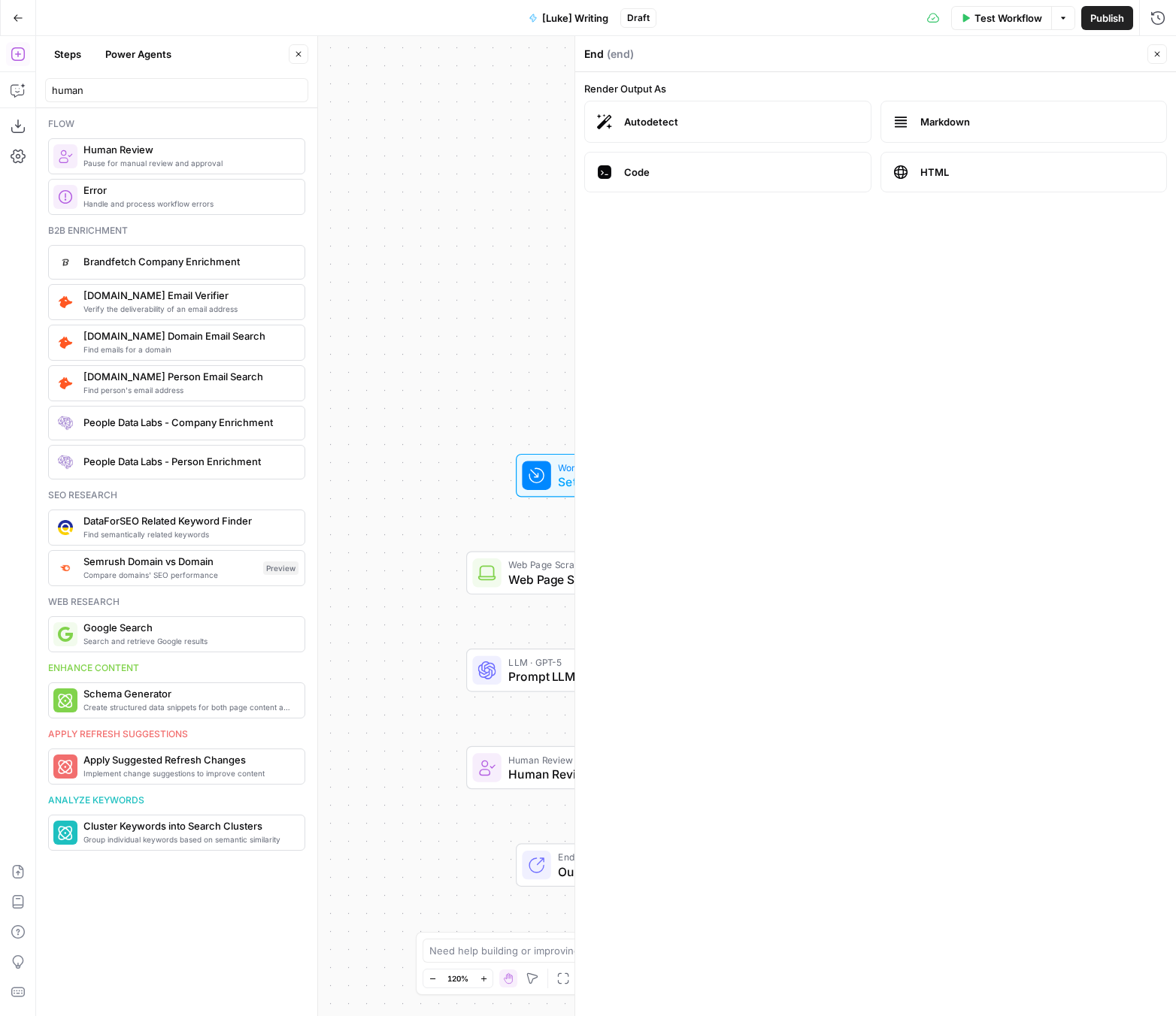
click at [982, 51] on button "Close" at bounding box center [1157, 54] width 20 height 20
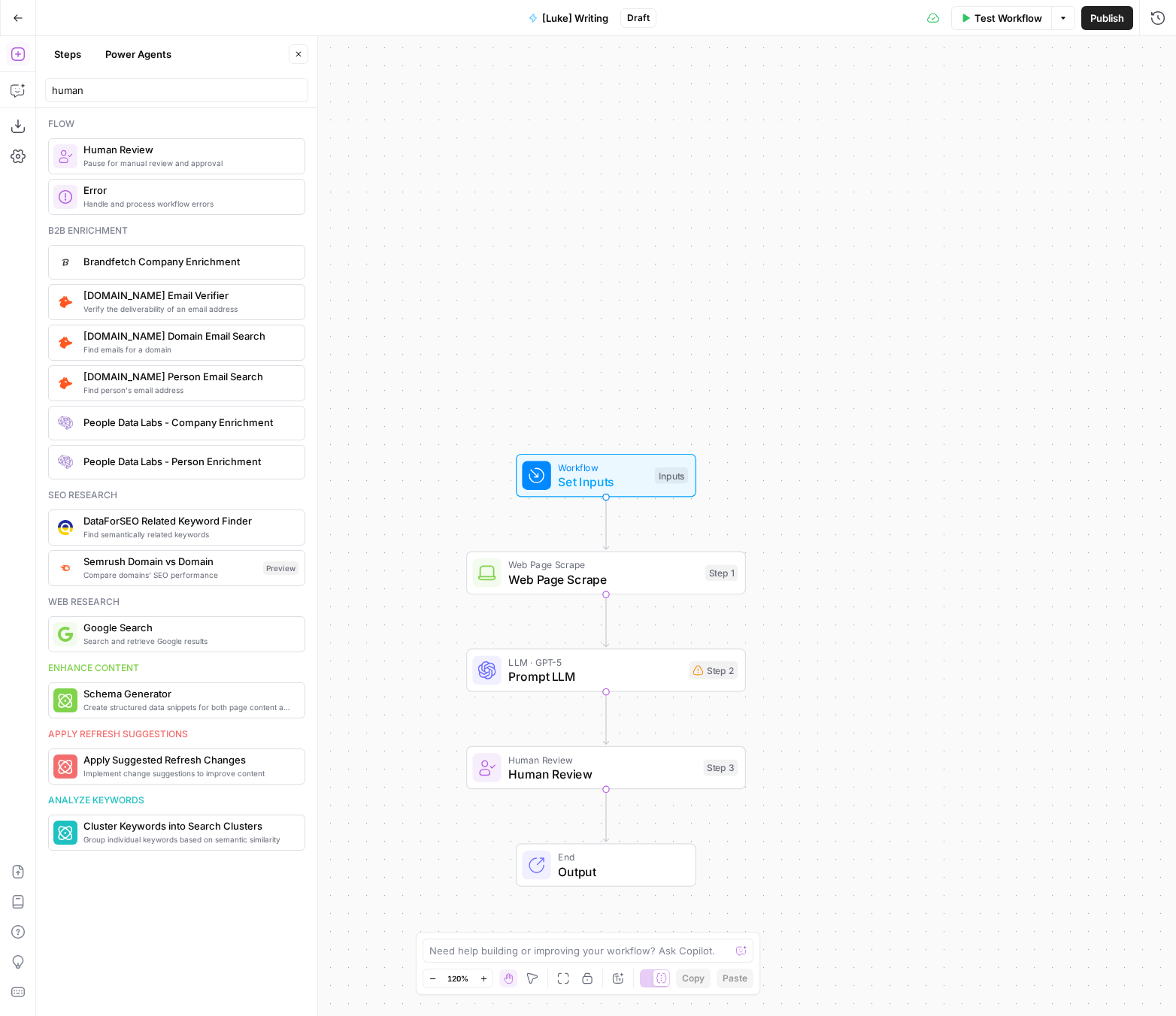
click at [590, 771] on span "Human Review" at bounding box center [602, 774] width 188 height 18
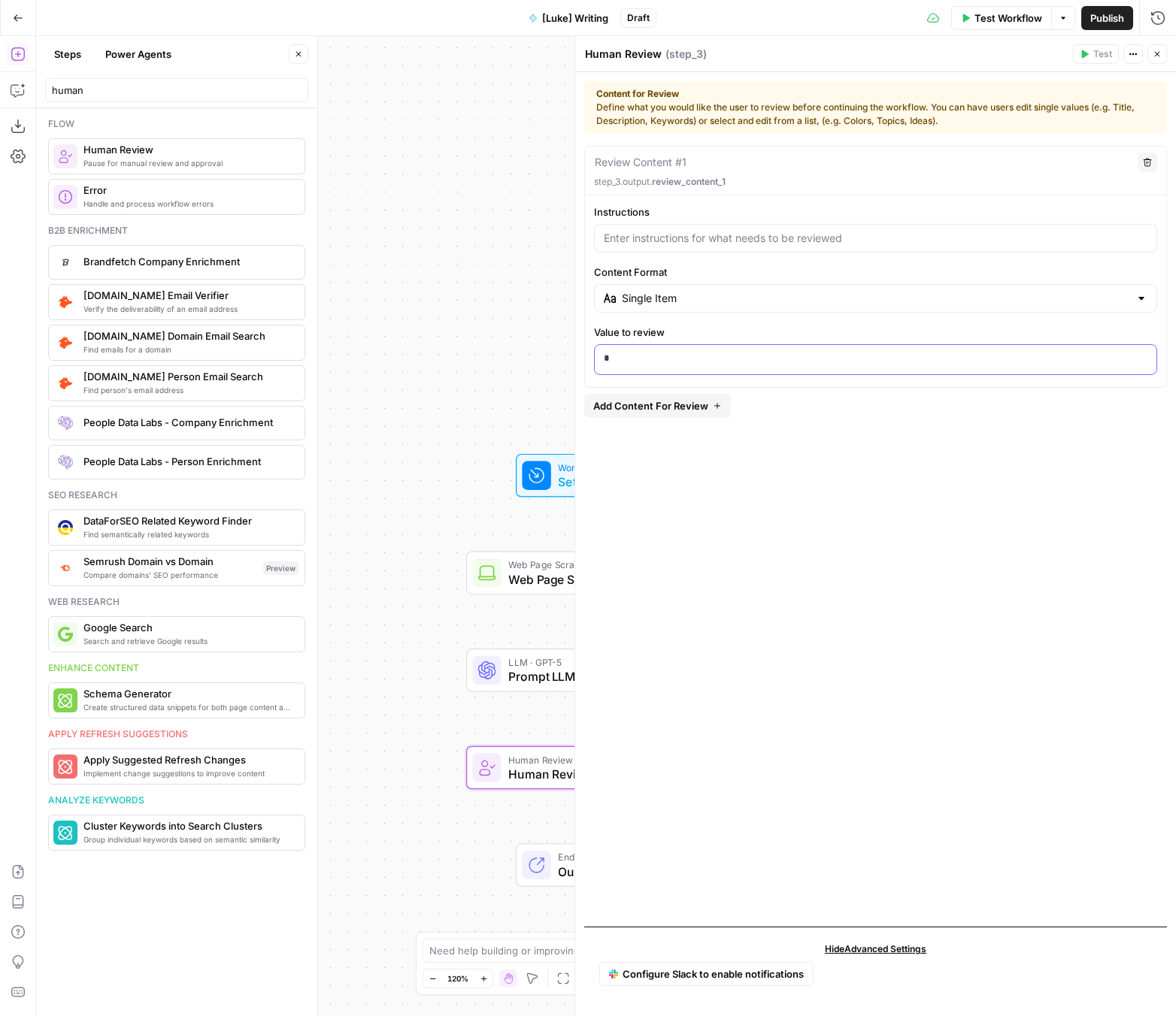
click at [701, 364] on p "*" at bounding box center [875, 358] width 543 height 15
click at [704, 409] on span "Add Content For Review" at bounding box center [651, 405] width 115 height 15
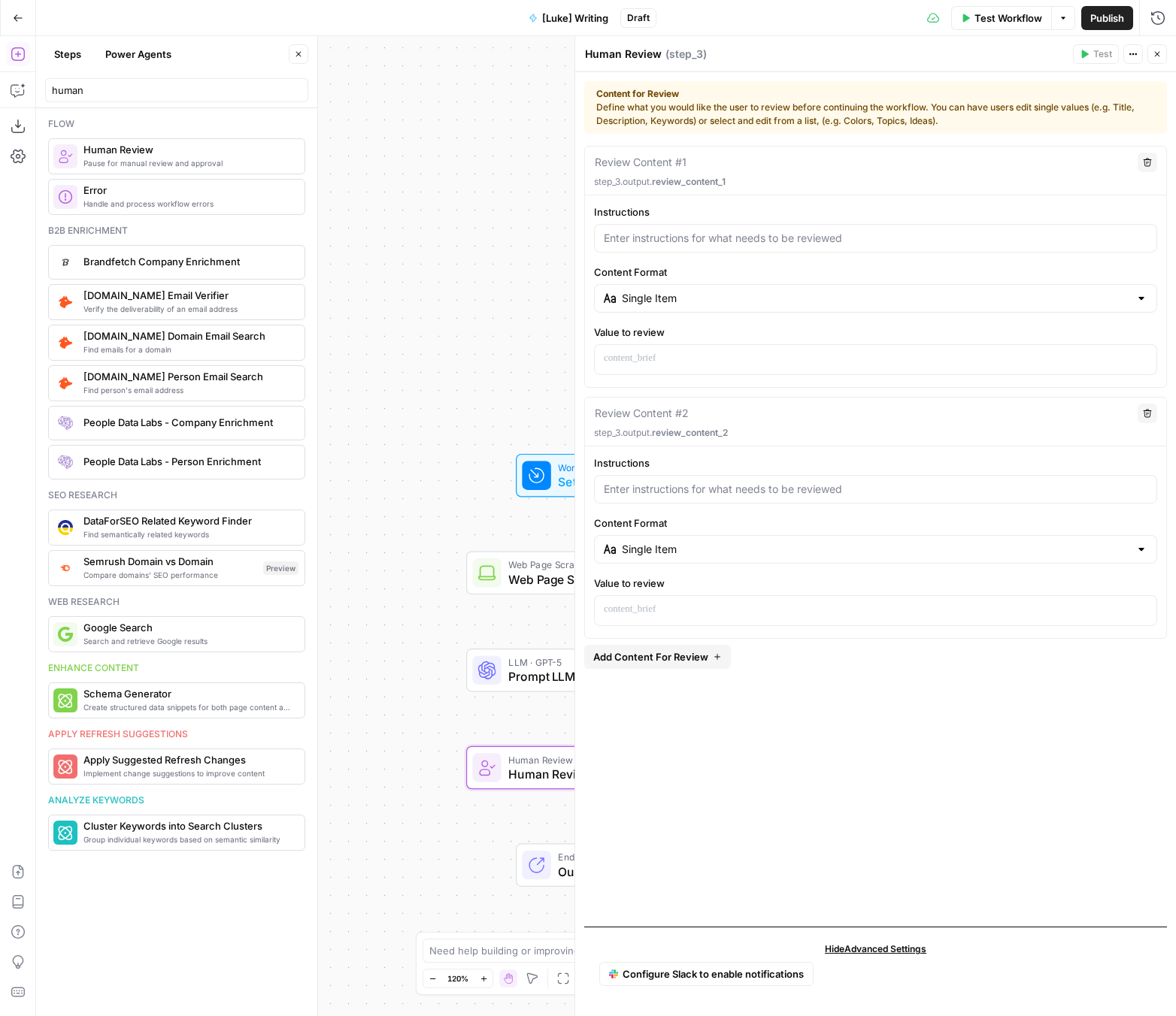
click at [982, 412] on icon "button" at bounding box center [1147, 413] width 9 height 9
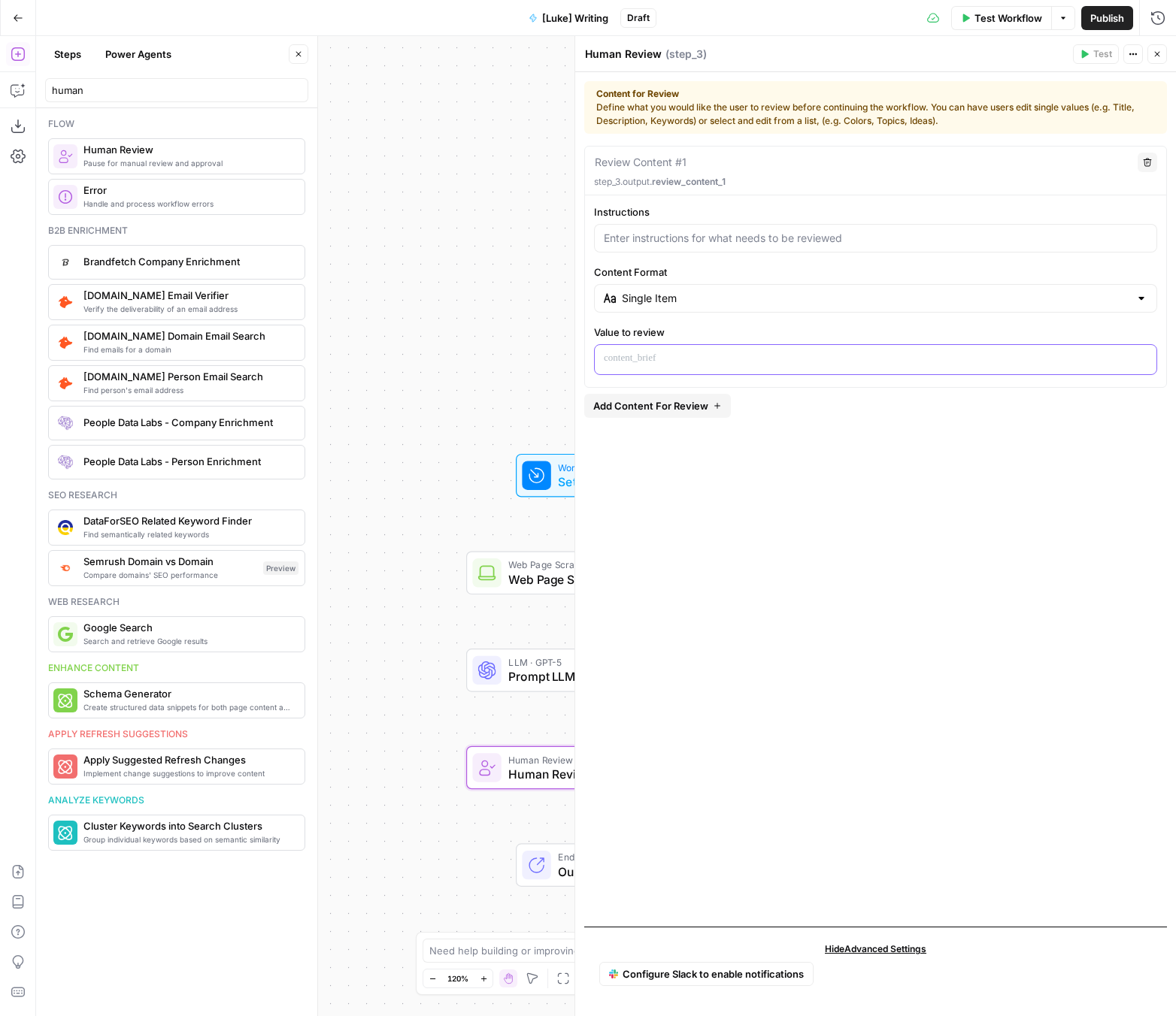
click at [705, 360] on p at bounding box center [875, 358] width 543 height 15
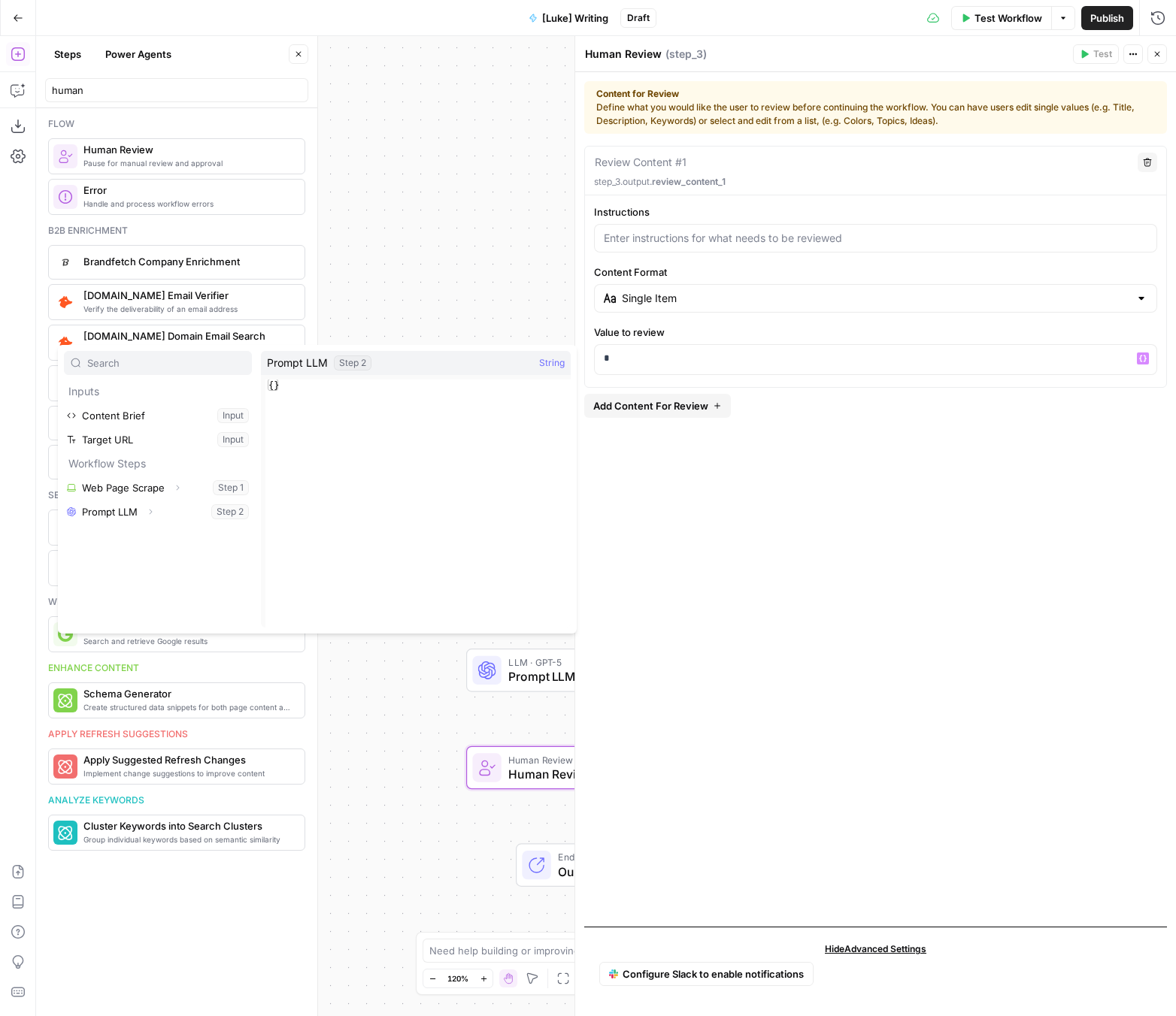
click at [982, 58] on button "Close" at bounding box center [1157, 54] width 20 height 20
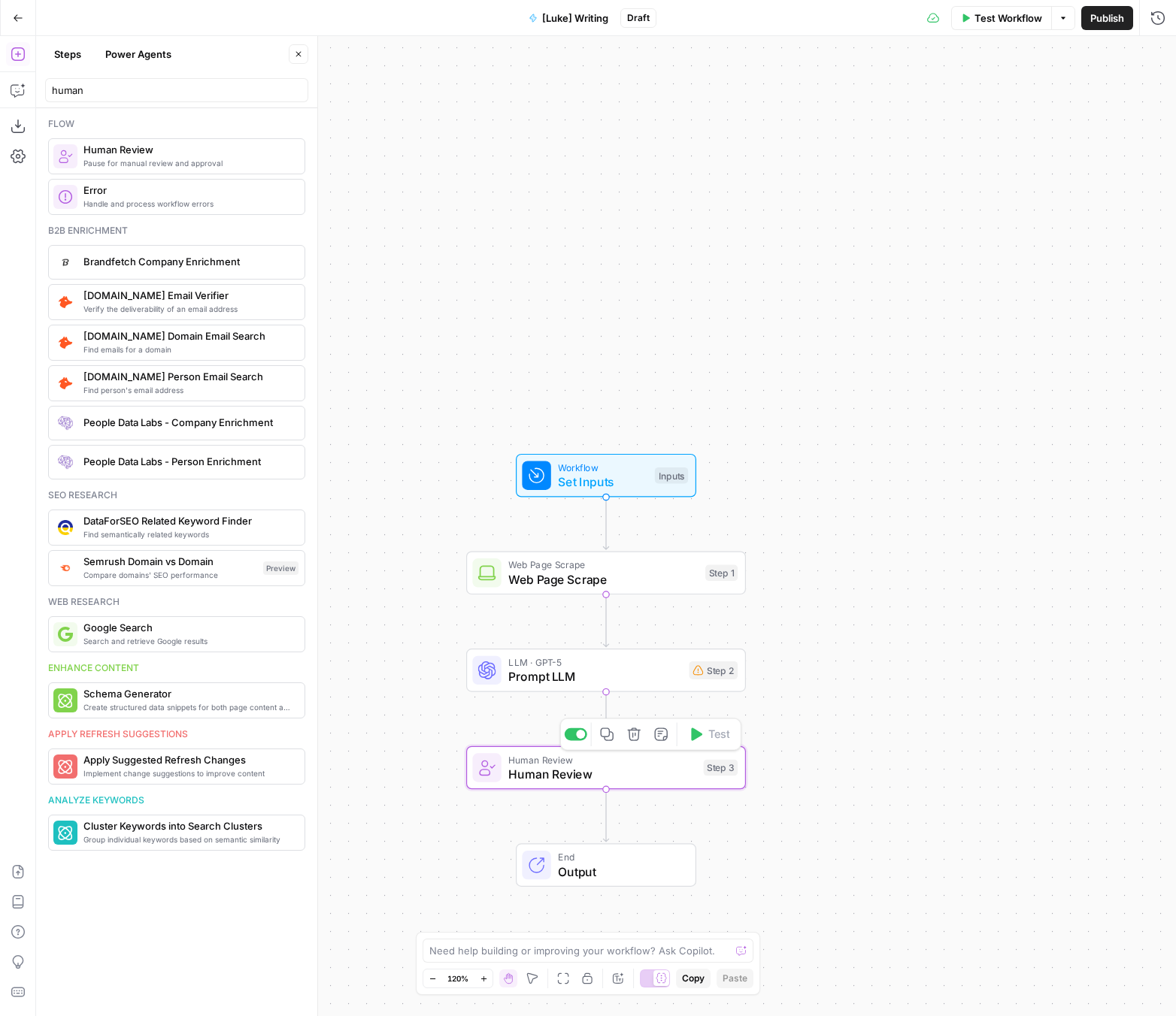
click at [635, 738] on icon "button" at bounding box center [634, 735] width 14 height 14
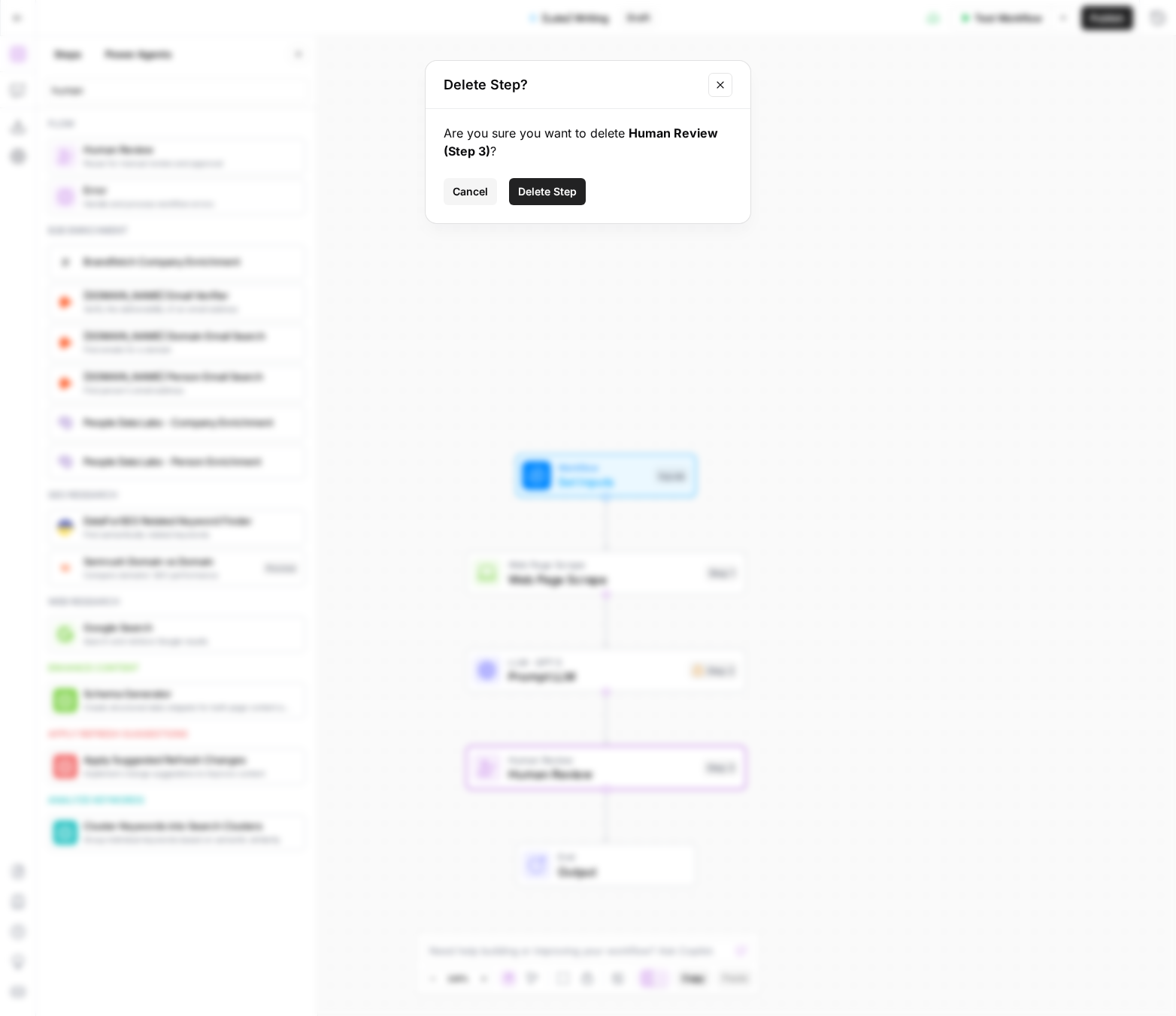
click at [558, 194] on span "Delete Step" at bounding box center [547, 191] width 58 height 15
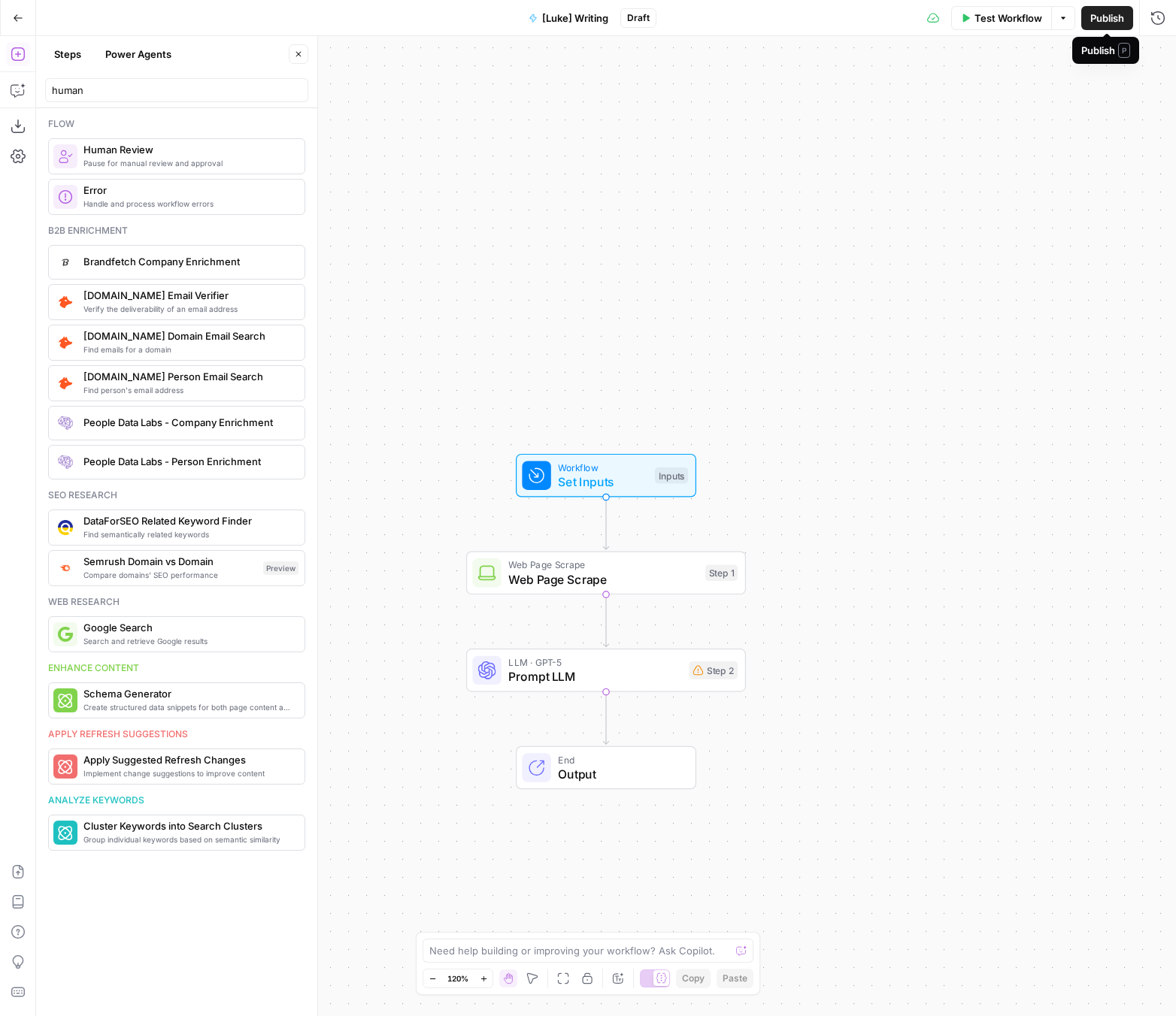
click at [982, 23] on span "Publish" at bounding box center [1107, 18] width 34 height 15
click at [22, 24] on button "Go Back" at bounding box center [18, 18] width 27 height 27
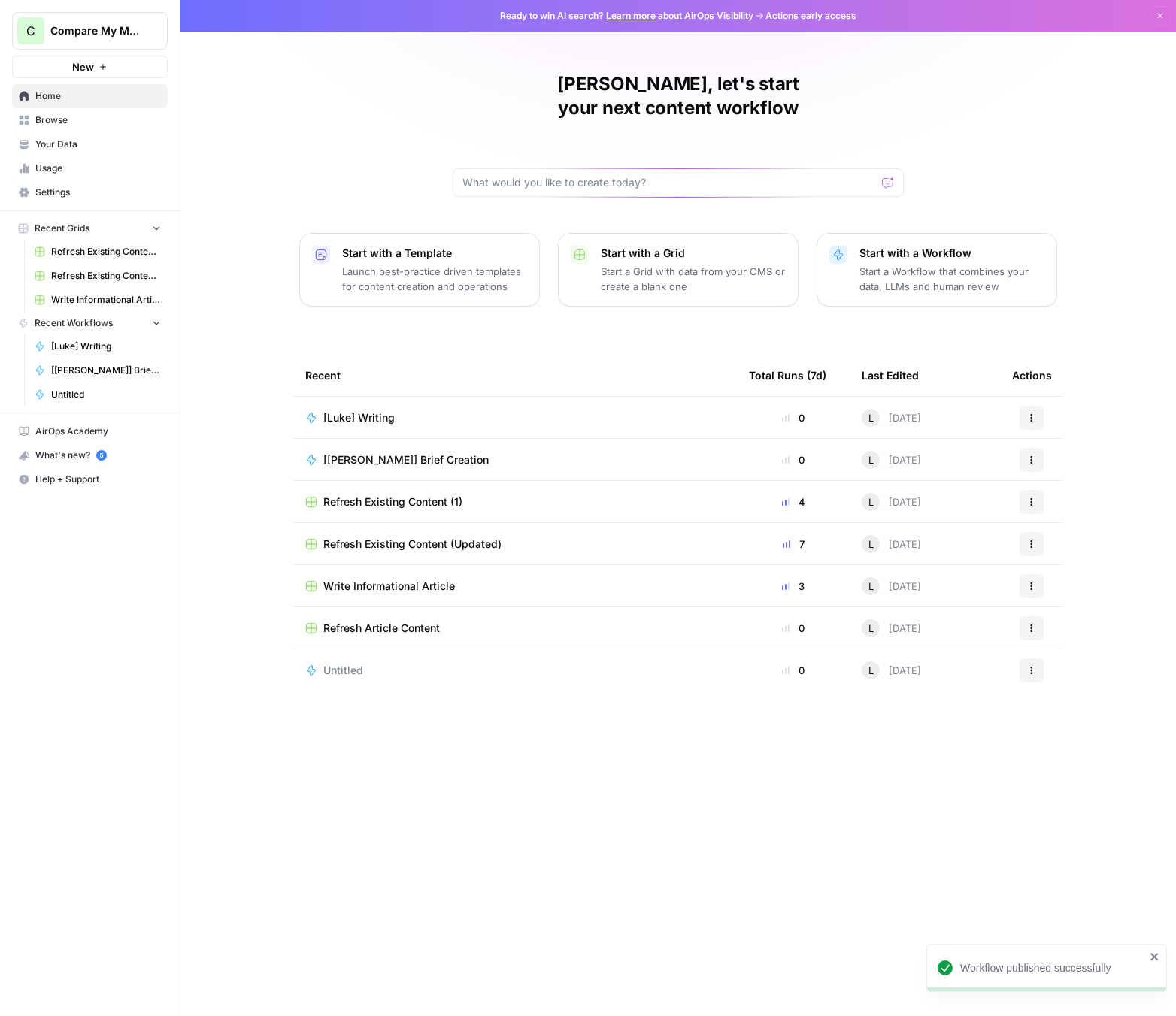
click at [636, 263] on p "Start a Grid with data from your CMS or create a blank one" at bounding box center [693, 279] width 185 height 30
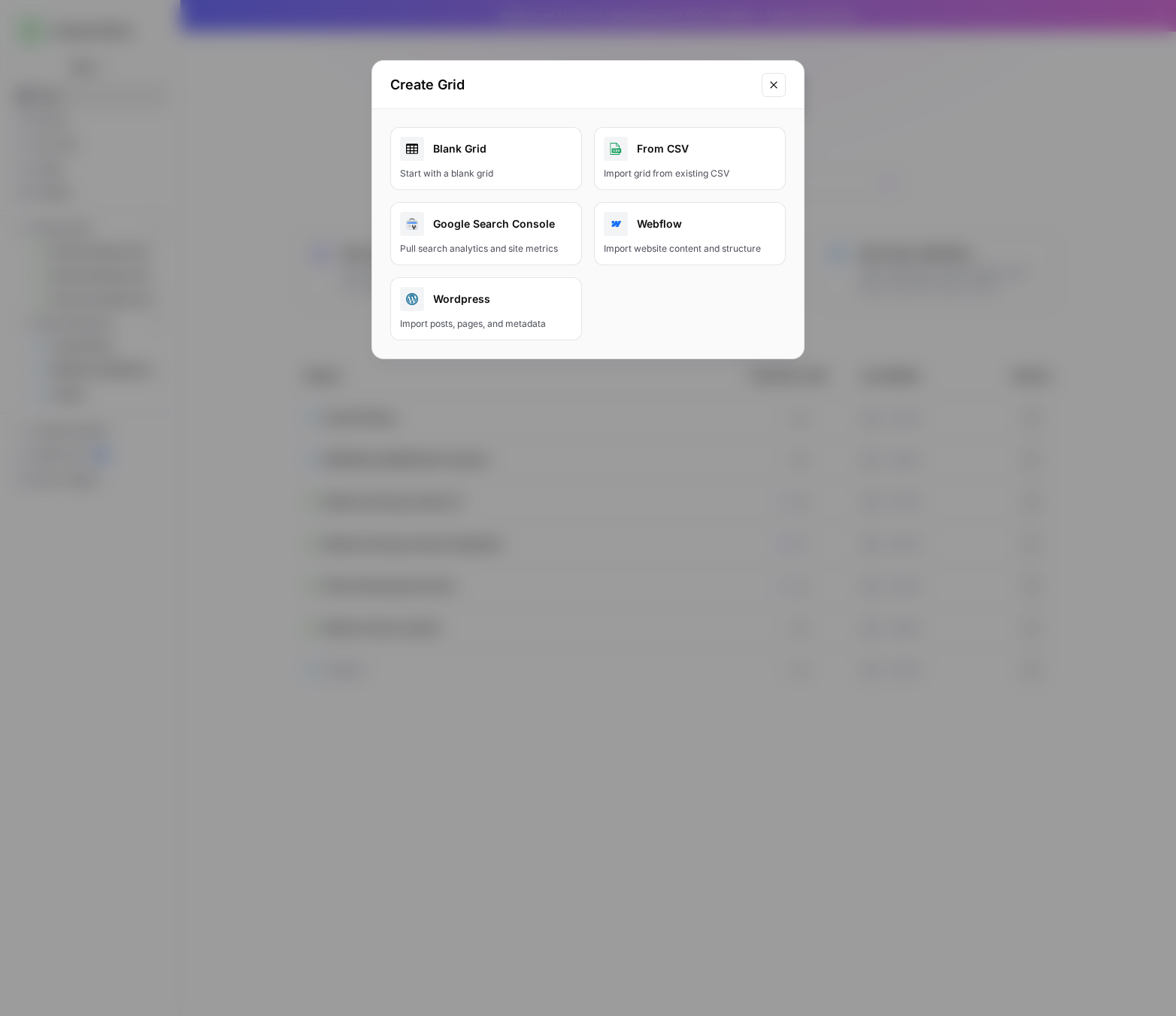
click at [520, 171] on div "Start with a blank grid" at bounding box center [486, 173] width 172 height 13
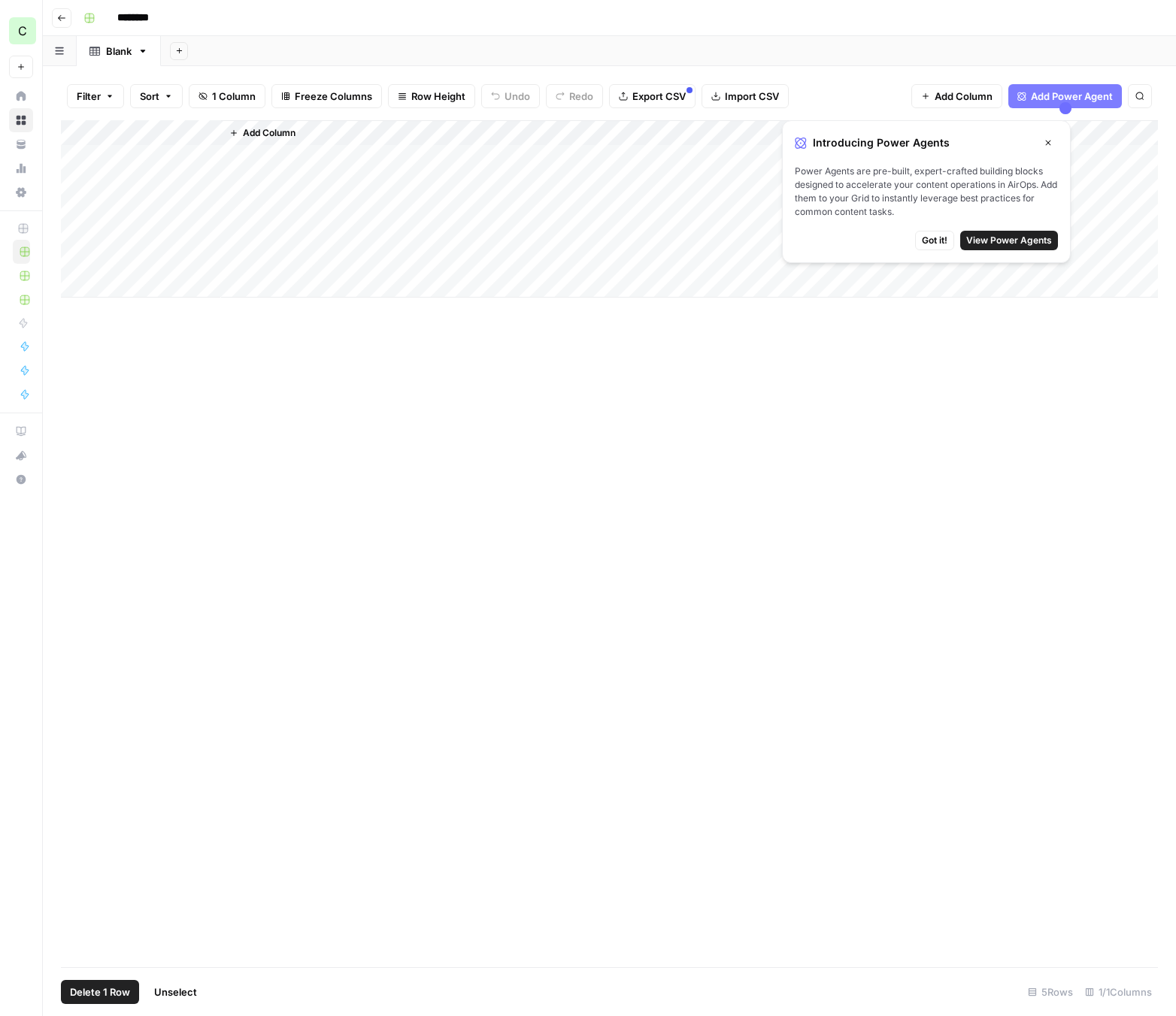
click at [74, 258] on div "Add Column" at bounding box center [609, 209] width 1096 height 177
click at [74, 180] on div "Add Column" at bounding box center [609, 209] width 1096 height 177
click at [63, 19] on icon "button" at bounding box center [62, 18] width 9 height 9
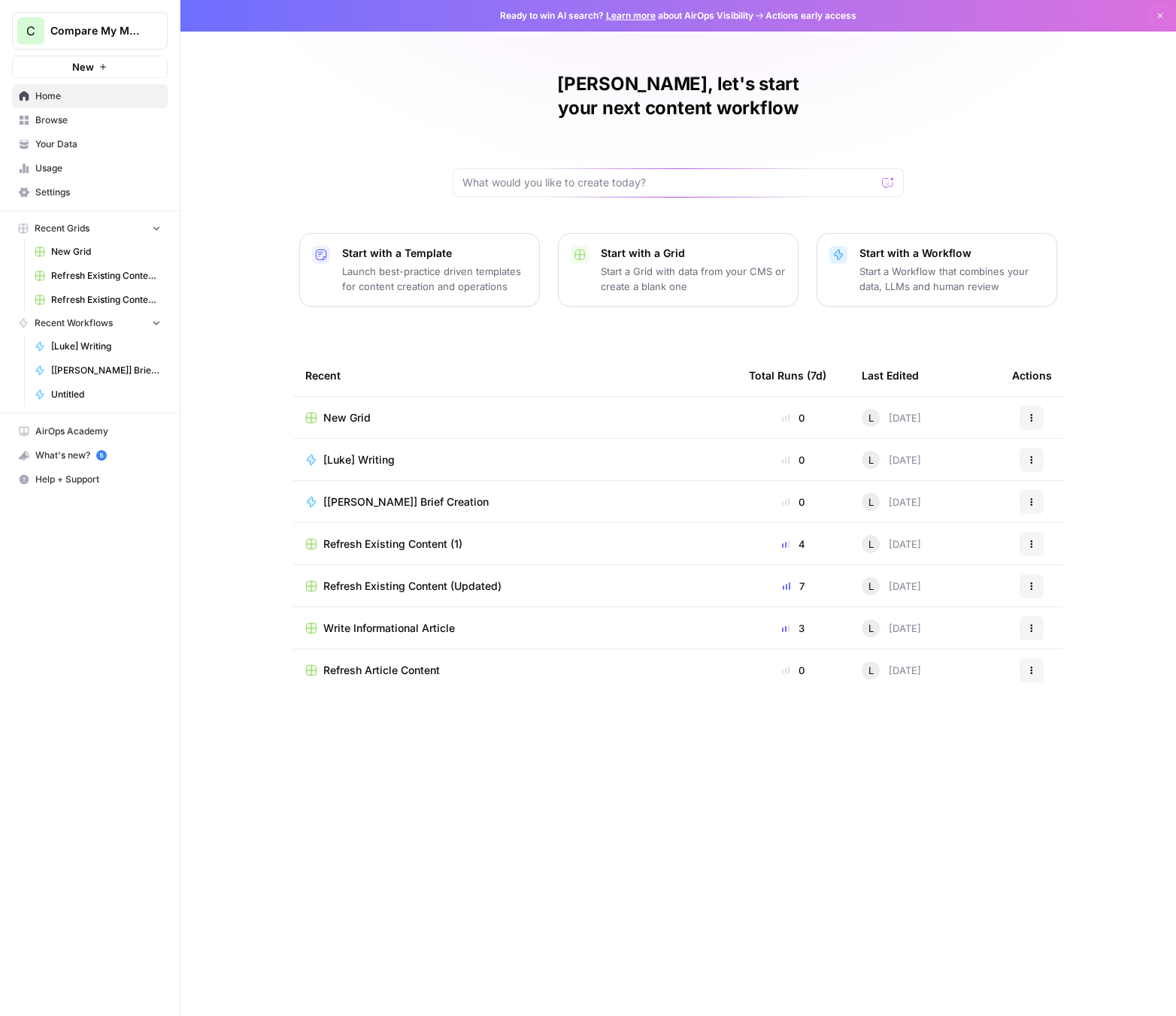
click at [891, 268] on p "Start a Workflow that combines your data, LLMs and human review" at bounding box center [951, 279] width 185 height 30
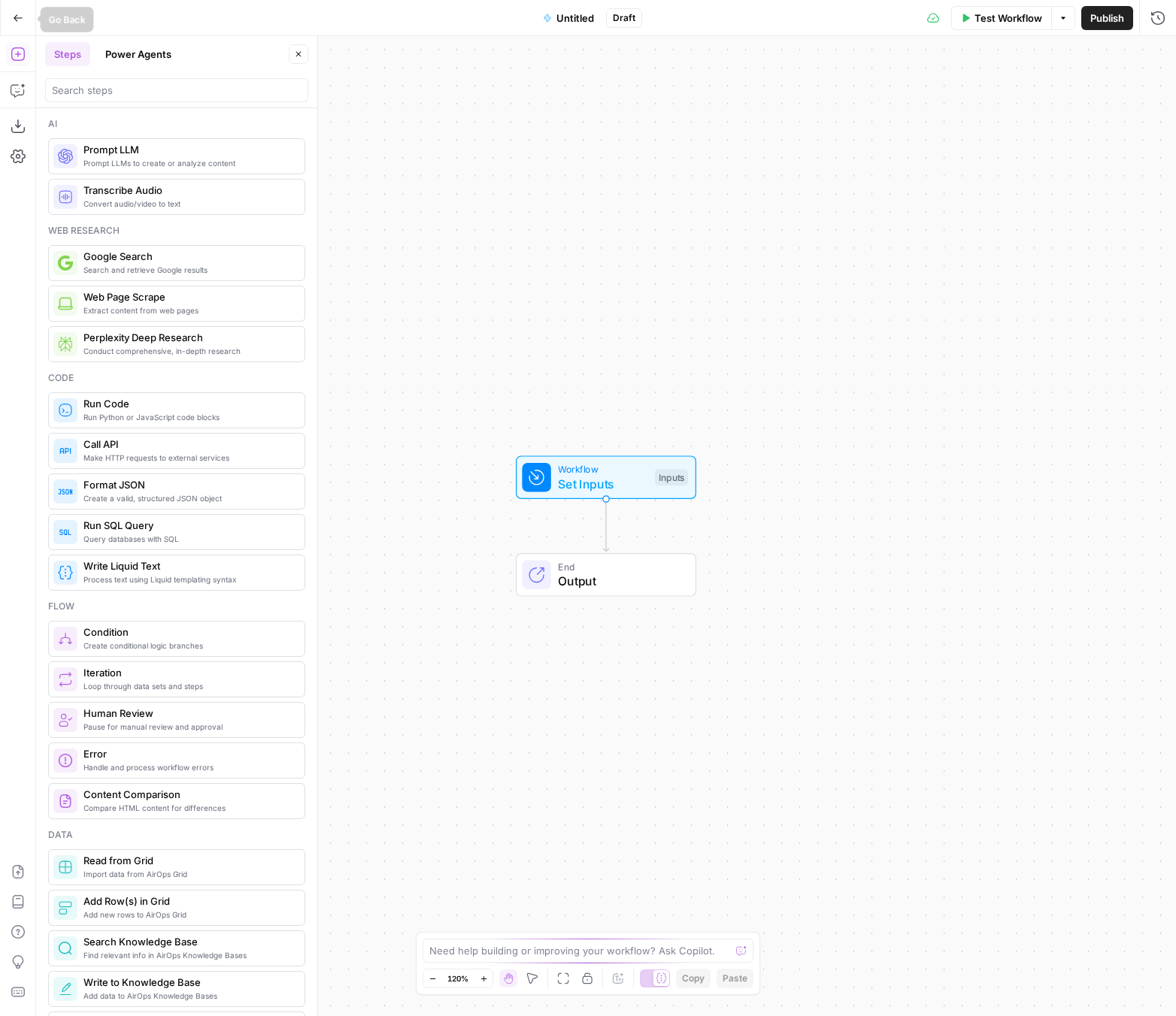
click at [15, 21] on icon "button" at bounding box center [18, 18] width 11 height 11
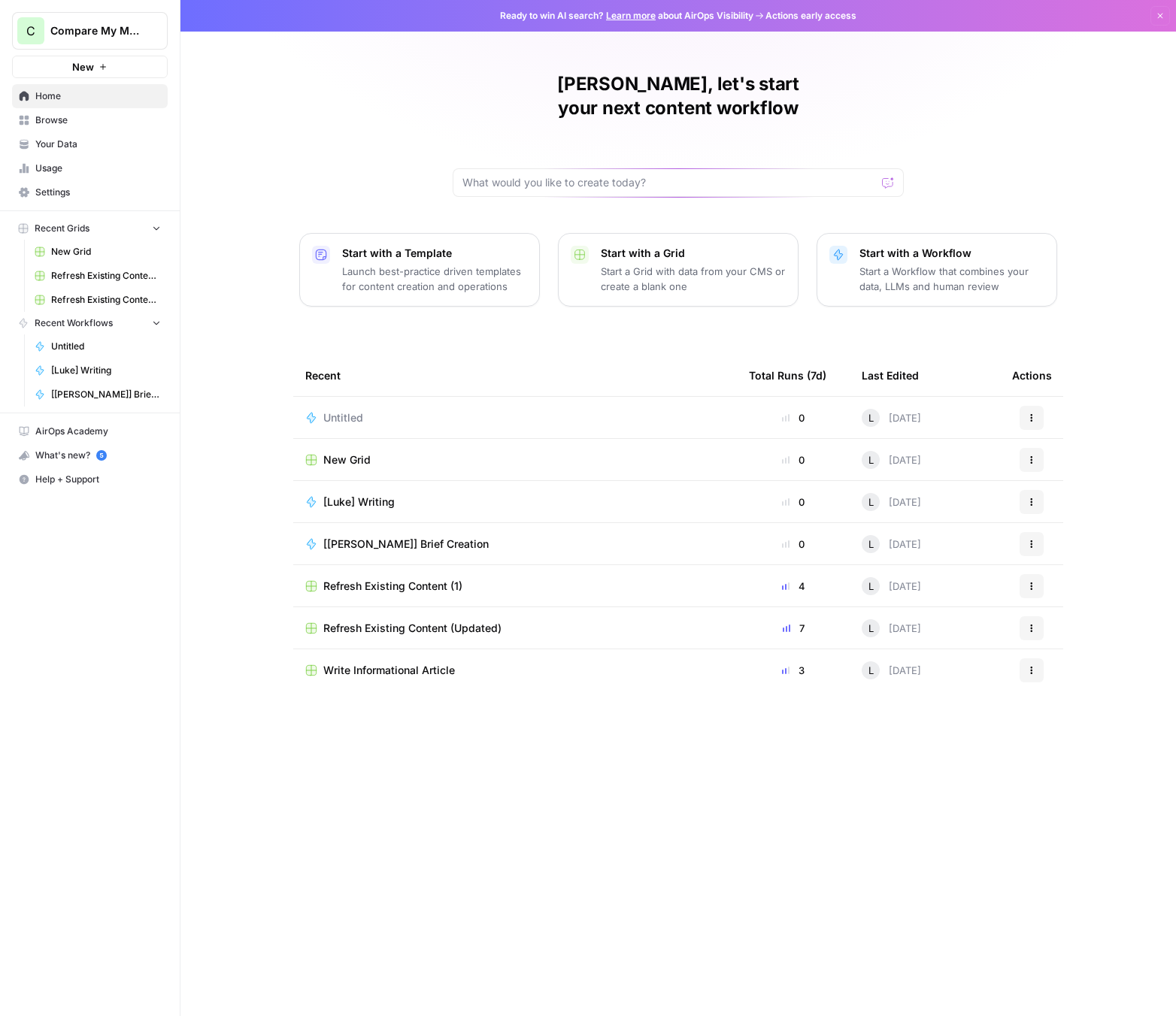
click at [924, 263] on p "Start a Workflow that combines your data, LLMs and human review" at bounding box center [951, 279] width 185 height 30
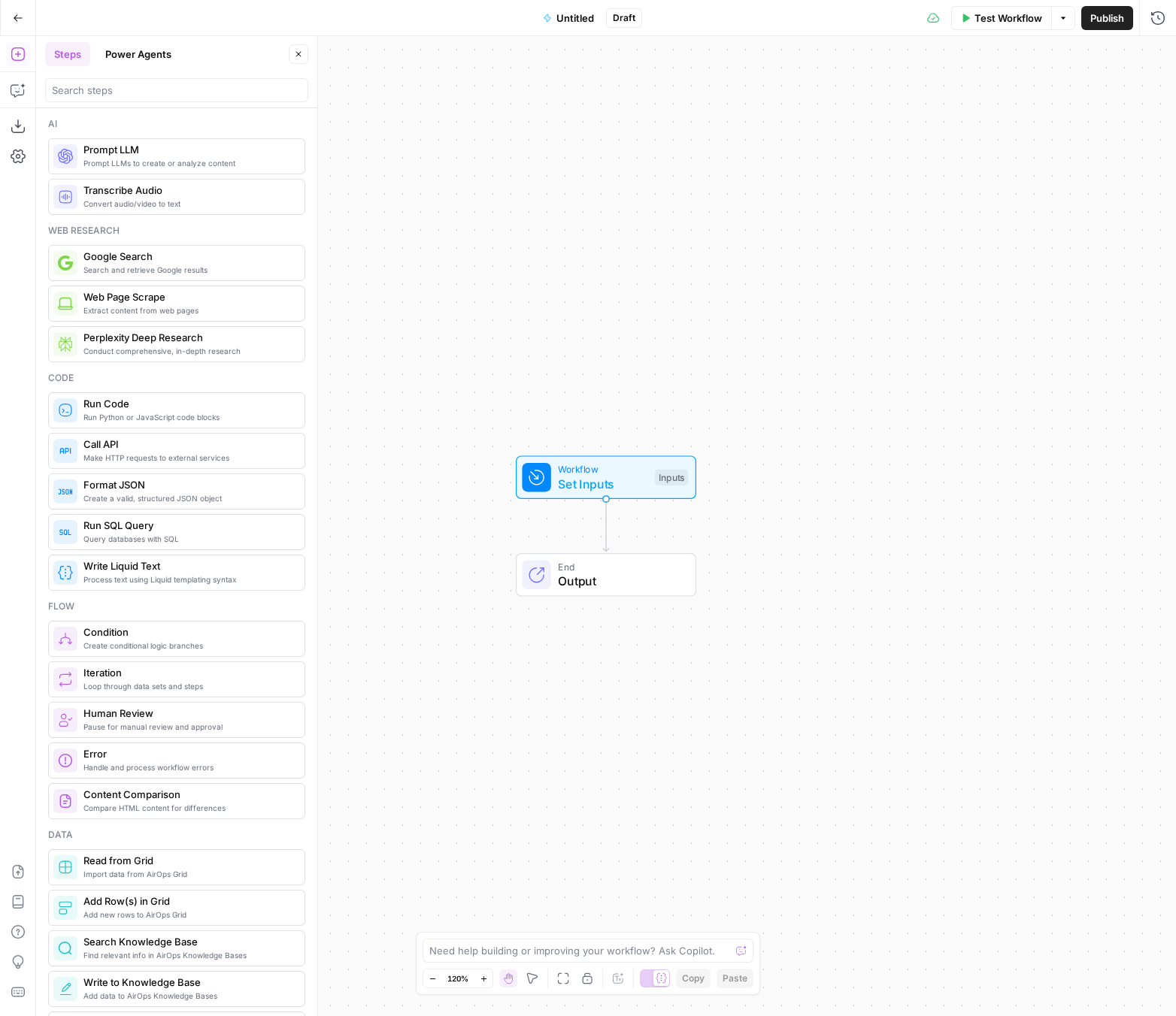
click at [16, 13] on icon "button" at bounding box center [18, 18] width 11 height 11
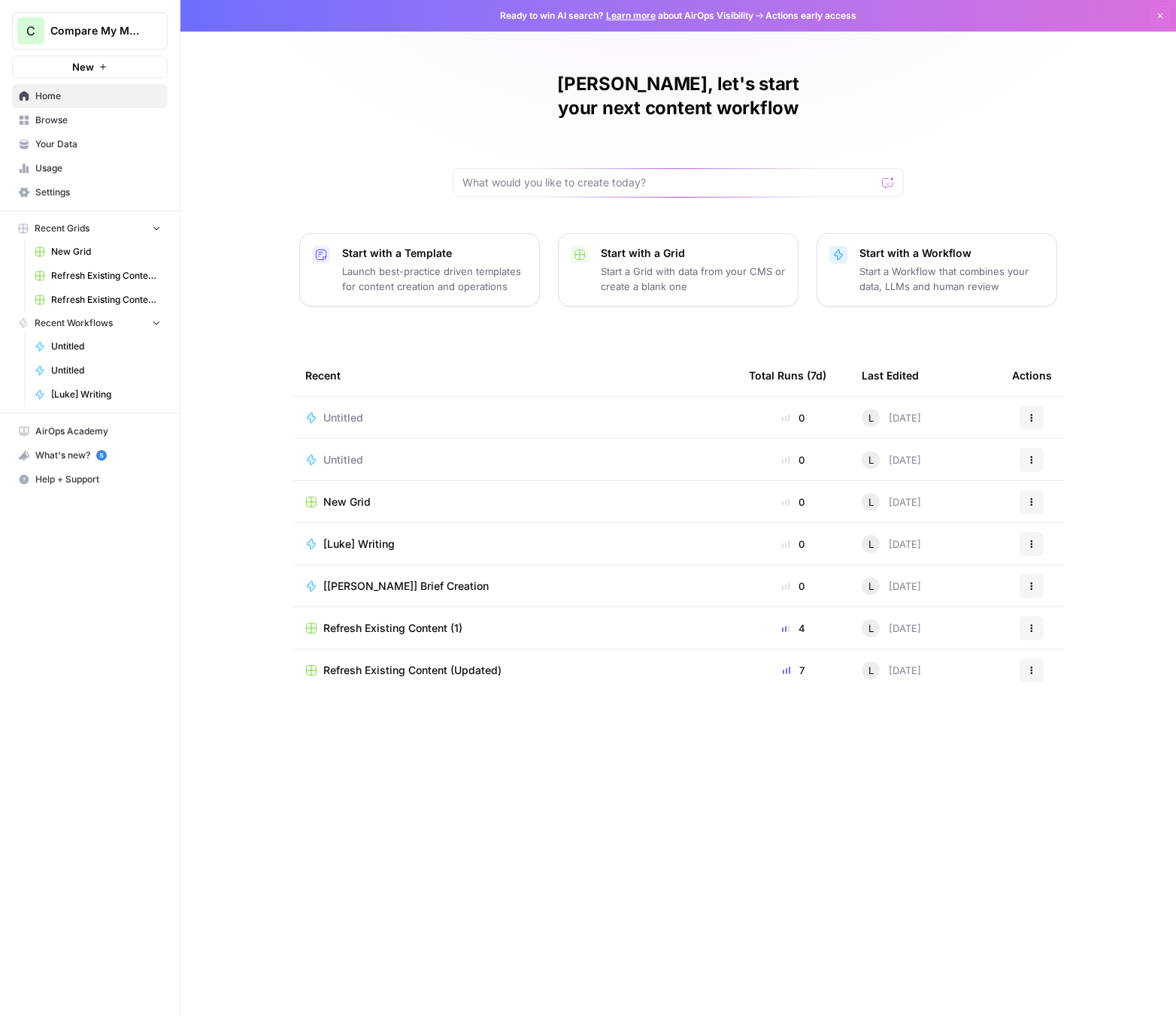
click at [640, 263] on p "Start a Grid with data from your CMS or create a blank one" at bounding box center [693, 279] width 185 height 30
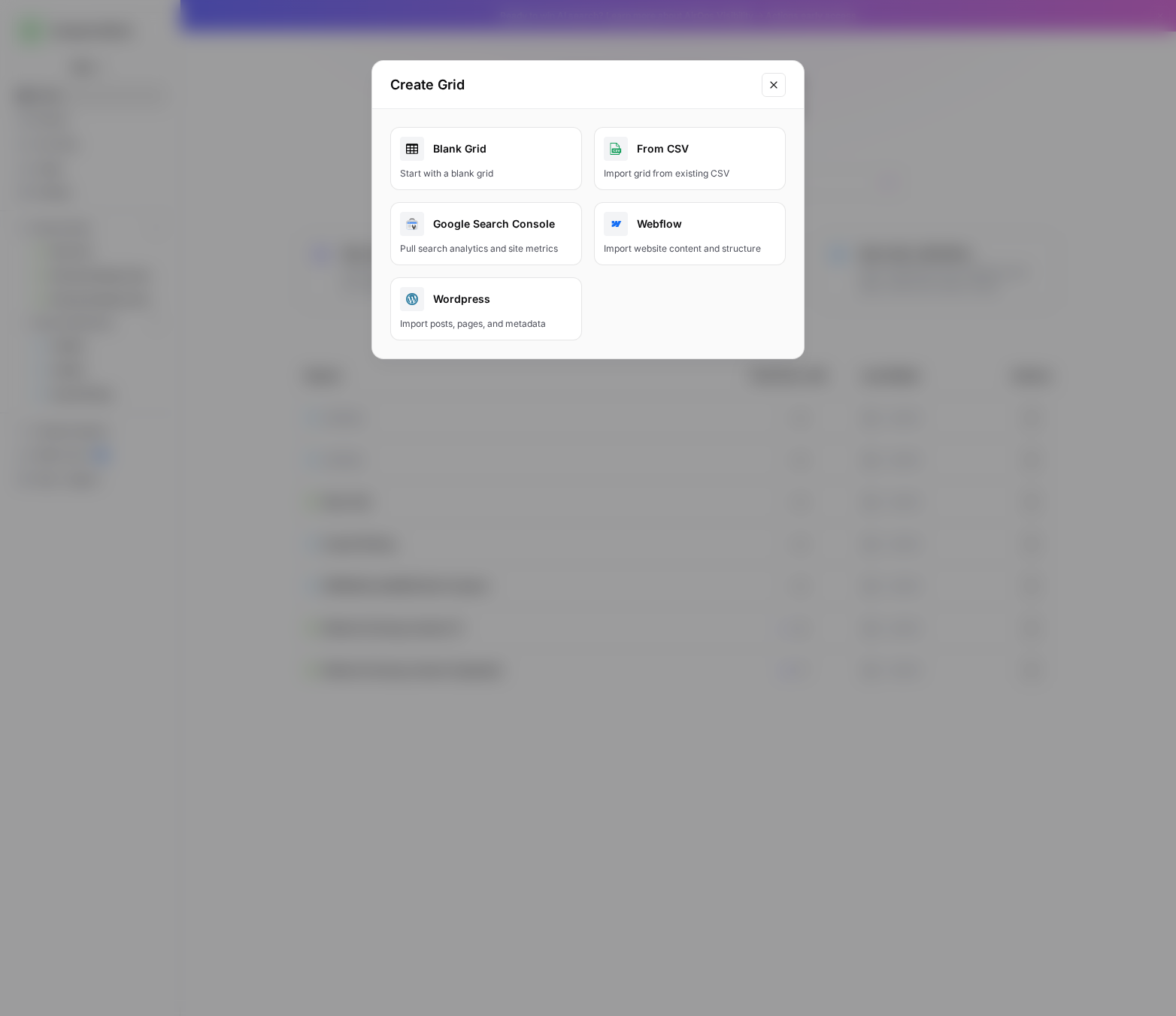
click at [781, 82] on button "Close modal" at bounding box center [773, 84] width 24 height 24
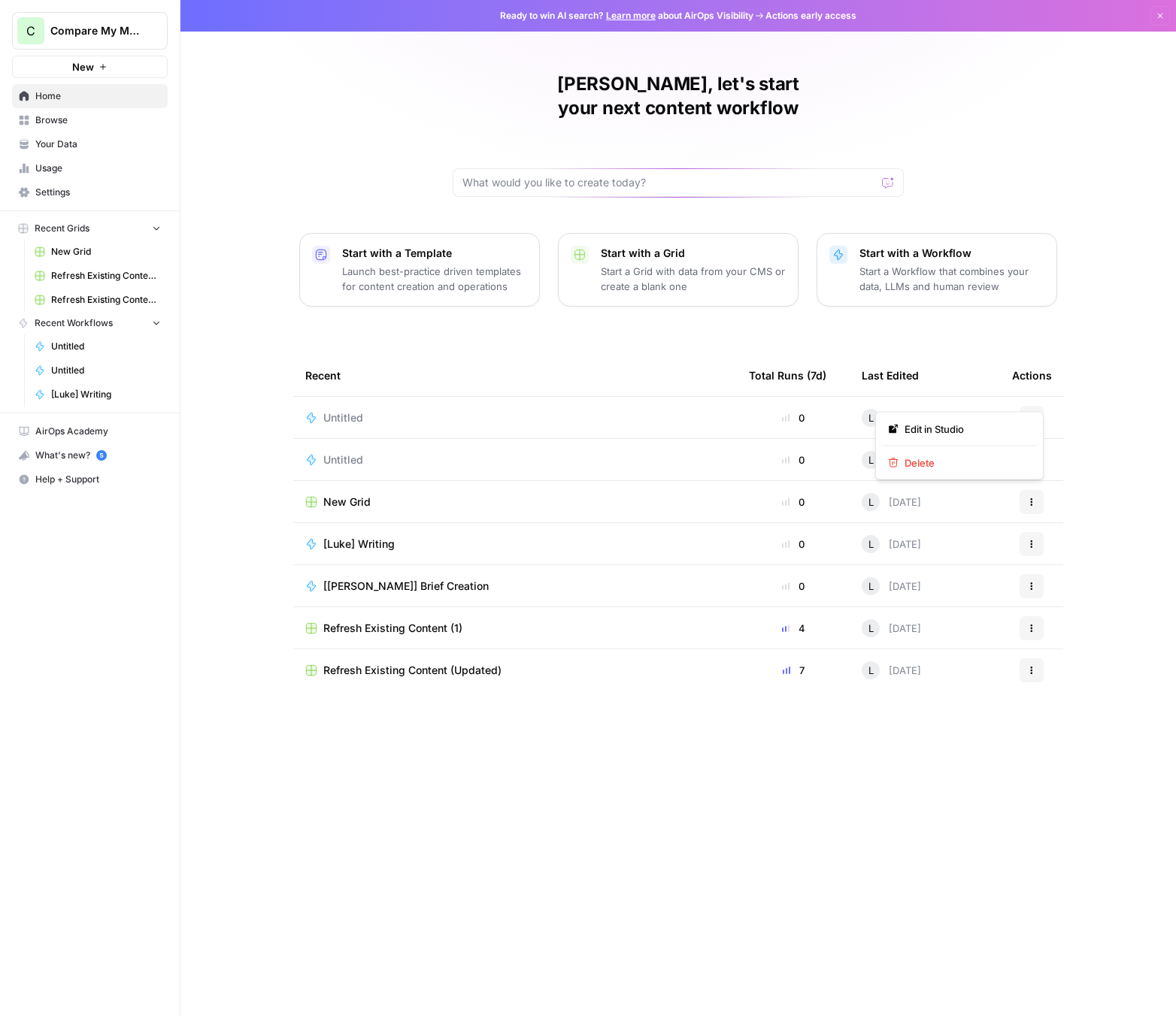
click at [982, 406] on button "Actions" at bounding box center [1031, 418] width 24 height 24
click at [937, 461] on span "Delete" at bounding box center [964, 462] width 120 height 15
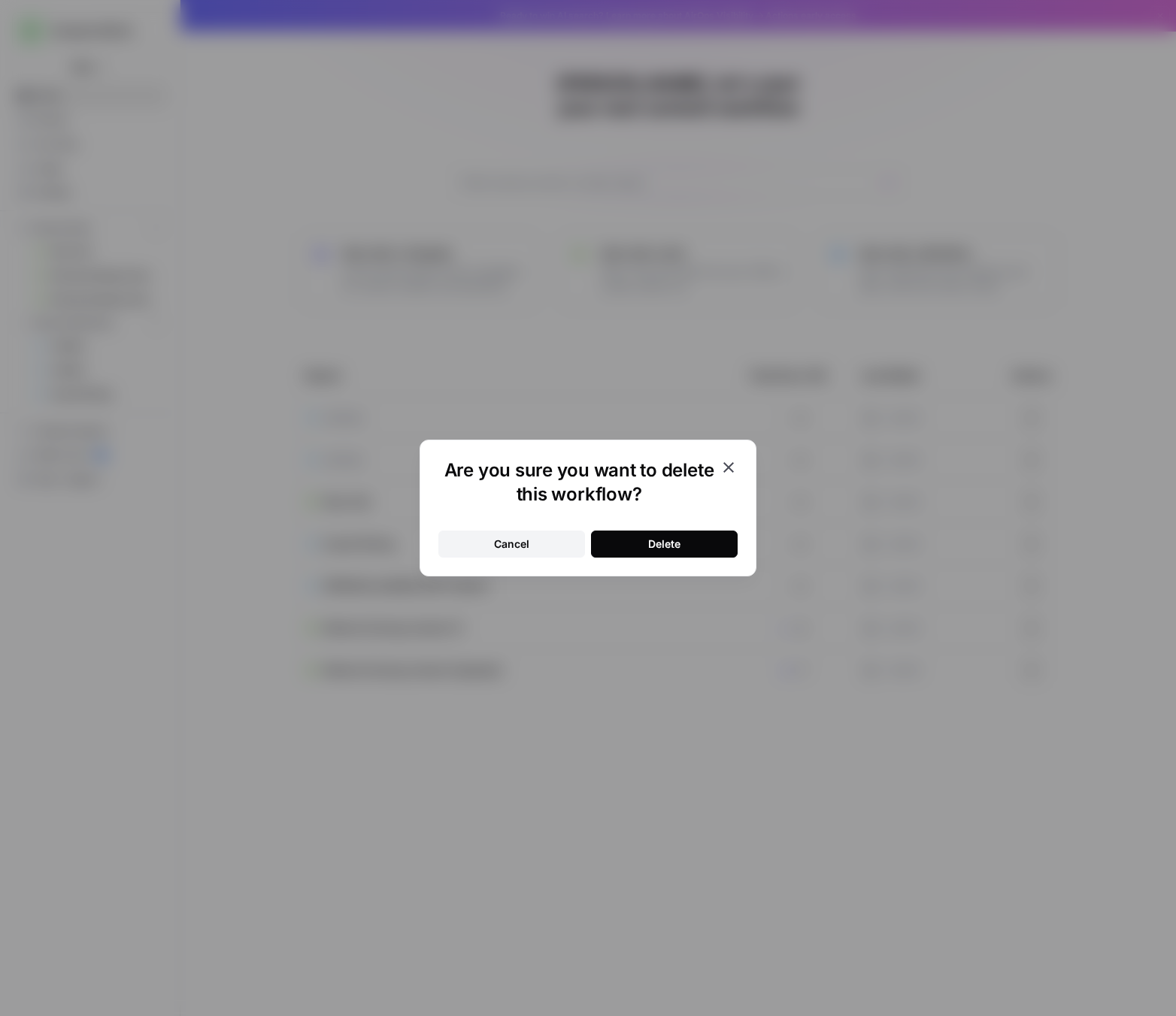
click at [653, 555] on button "Delete" at bounding box center [664, 544] width 147 height 27
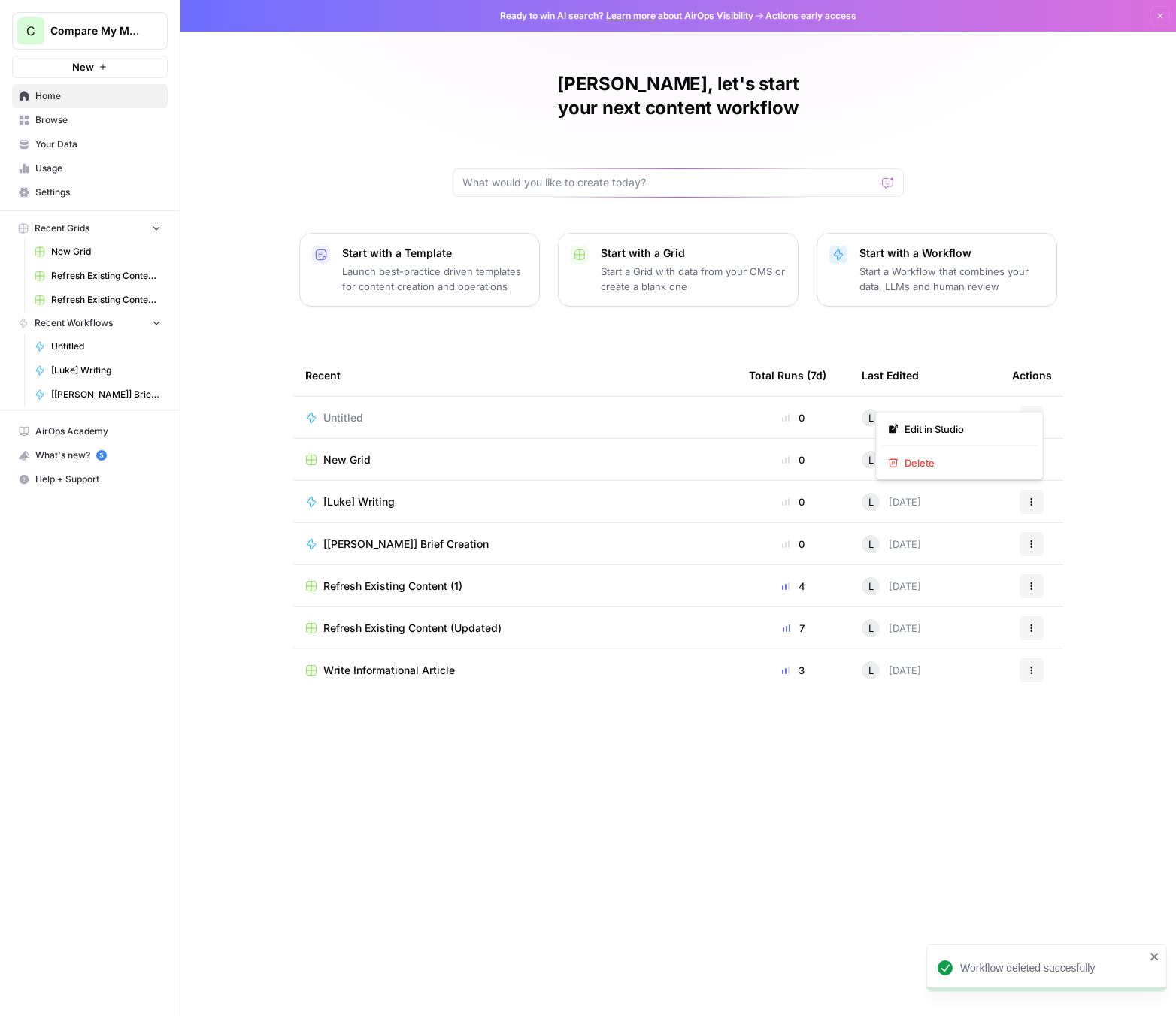
drag, startPoint x: 1027, startPoint y: 392, endPoint x: 1027, endPoint y: 402, distance: 10.0
click at [982, 413] on icon "button" at bounding box center [1031, 418] width 9 height 9
click at [927, 464] on span "Delete" at bounding box center [964, 462] width 120 height 15
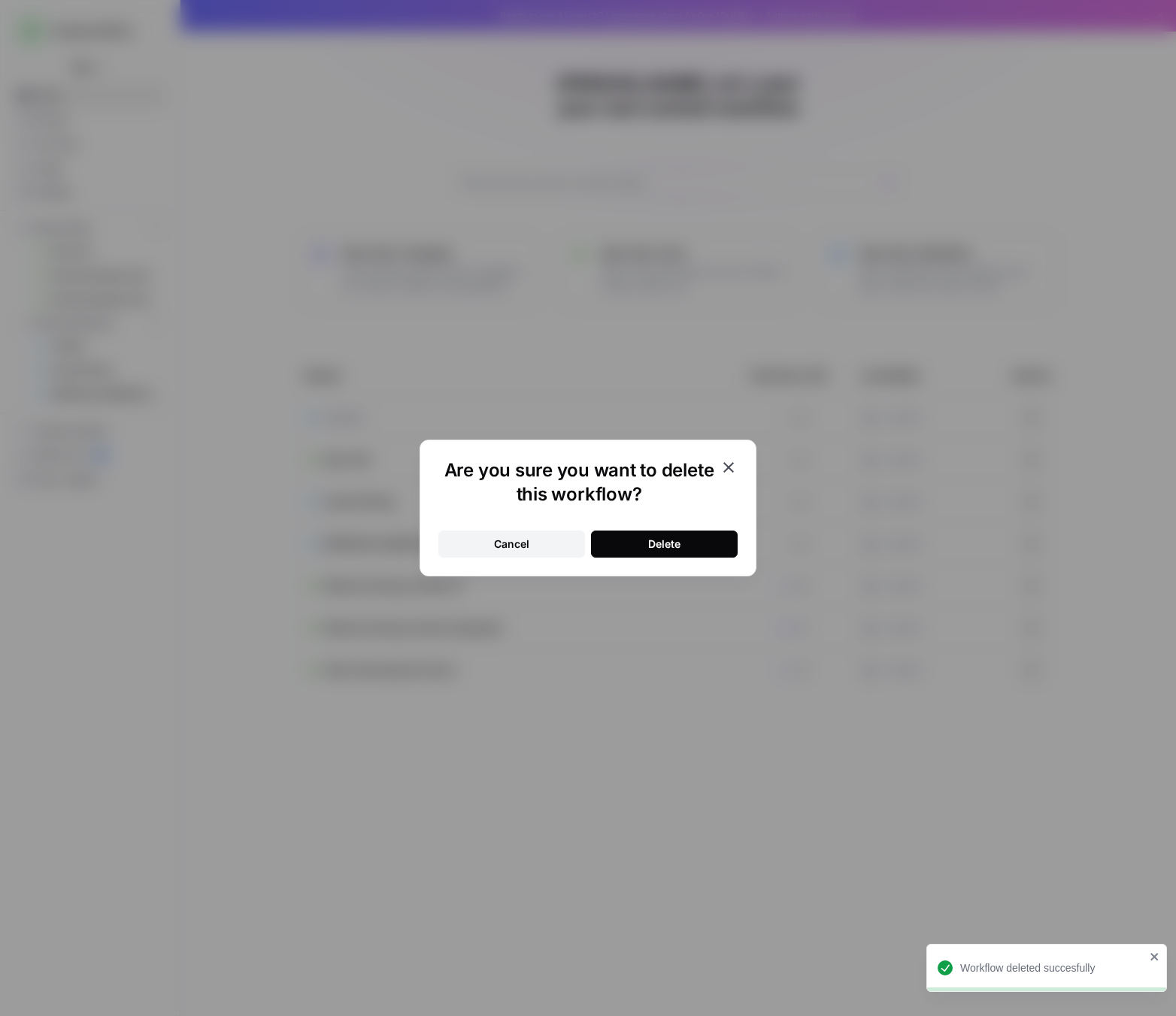
click at [678, 539] on div "Delete" at bounding box center [664, 544] width 32 height 15
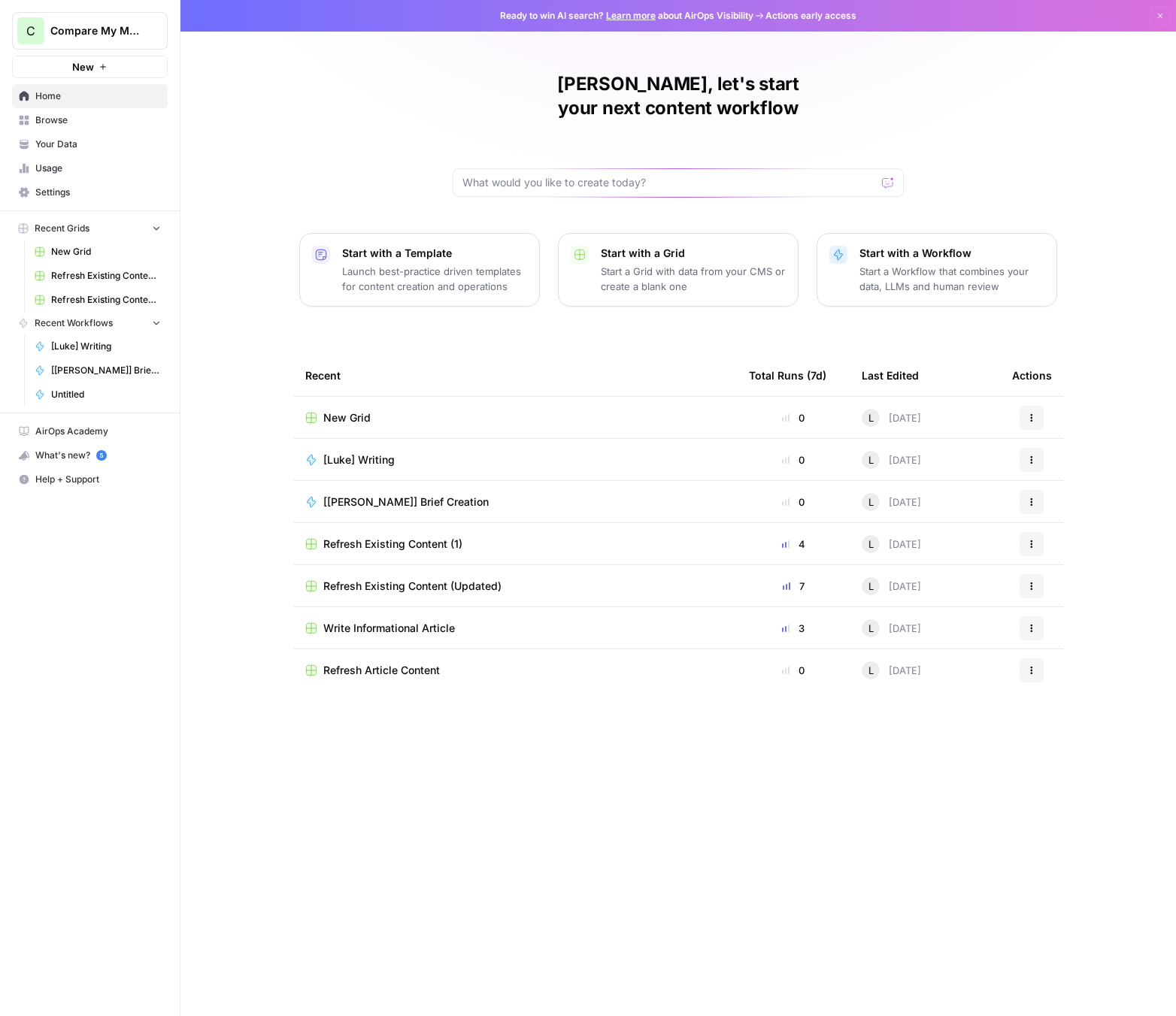
click at [361, 410] on span "New Grid" at bounding box center [347, 418] width 48 height 15
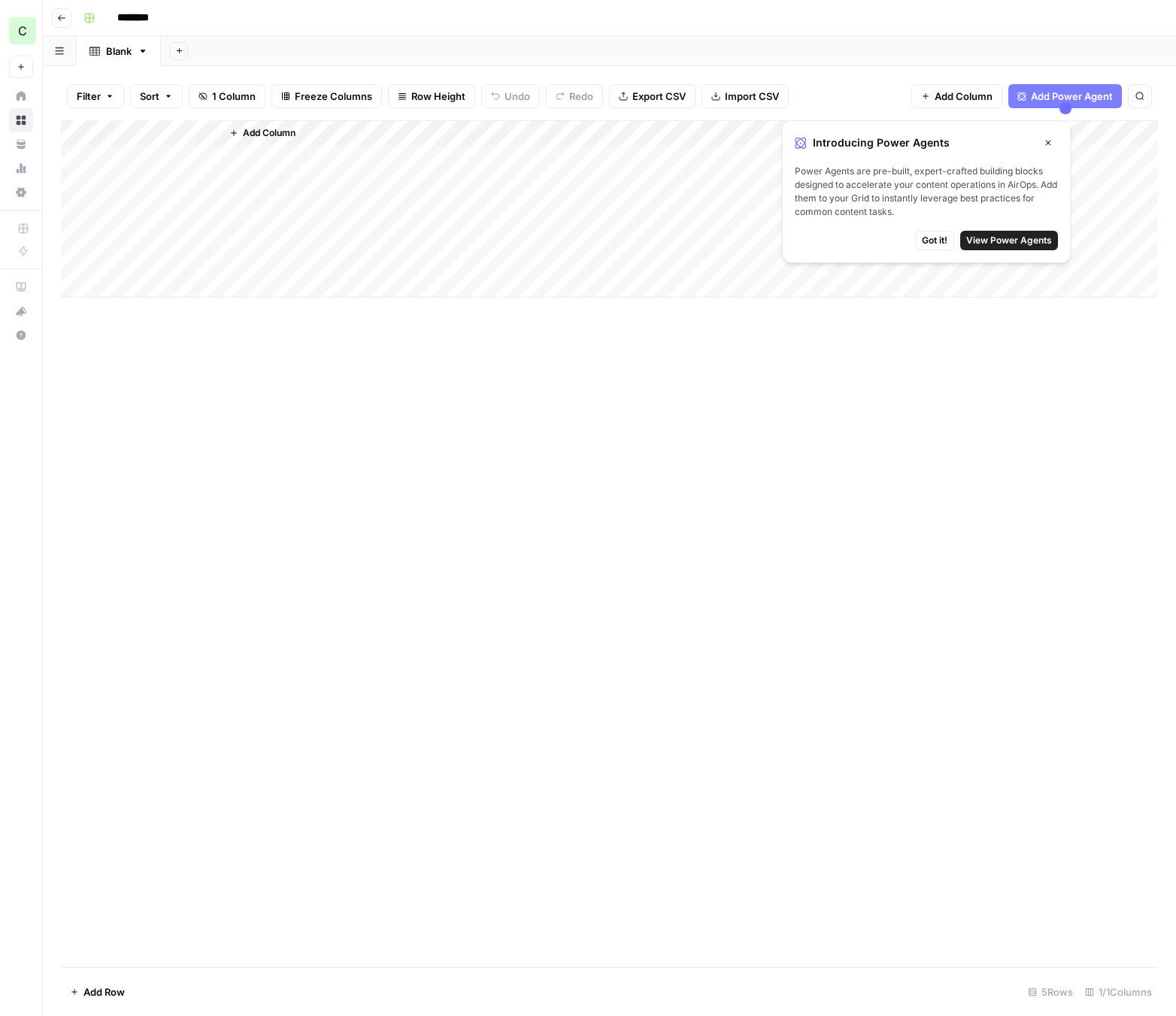
click at [982, 144] on icon "button" at bounding box center [1048, 142] width 9 height 9
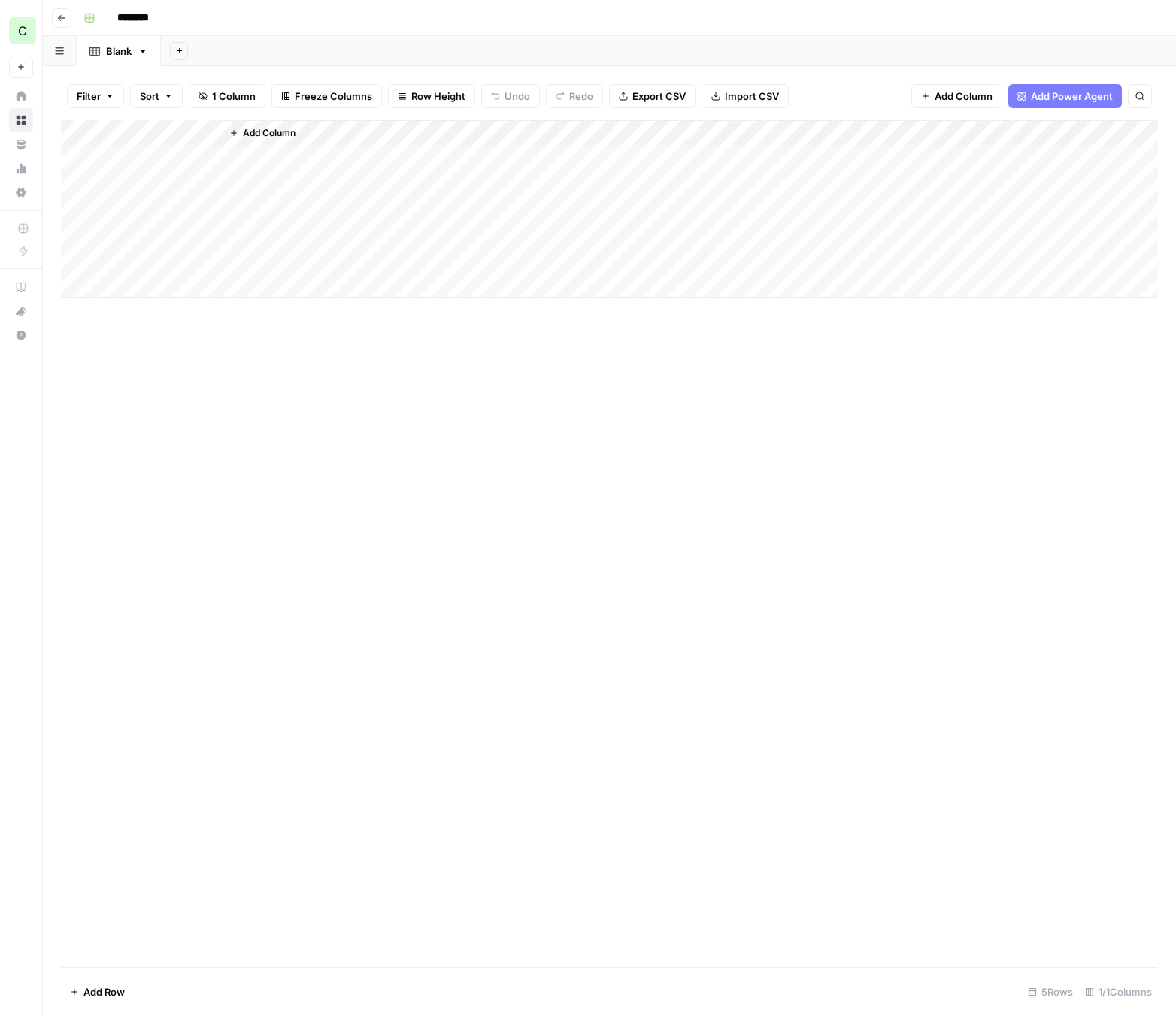
click at [268, 138] on span "Add Column" at bounding box center [269, 133] width 53 height 13
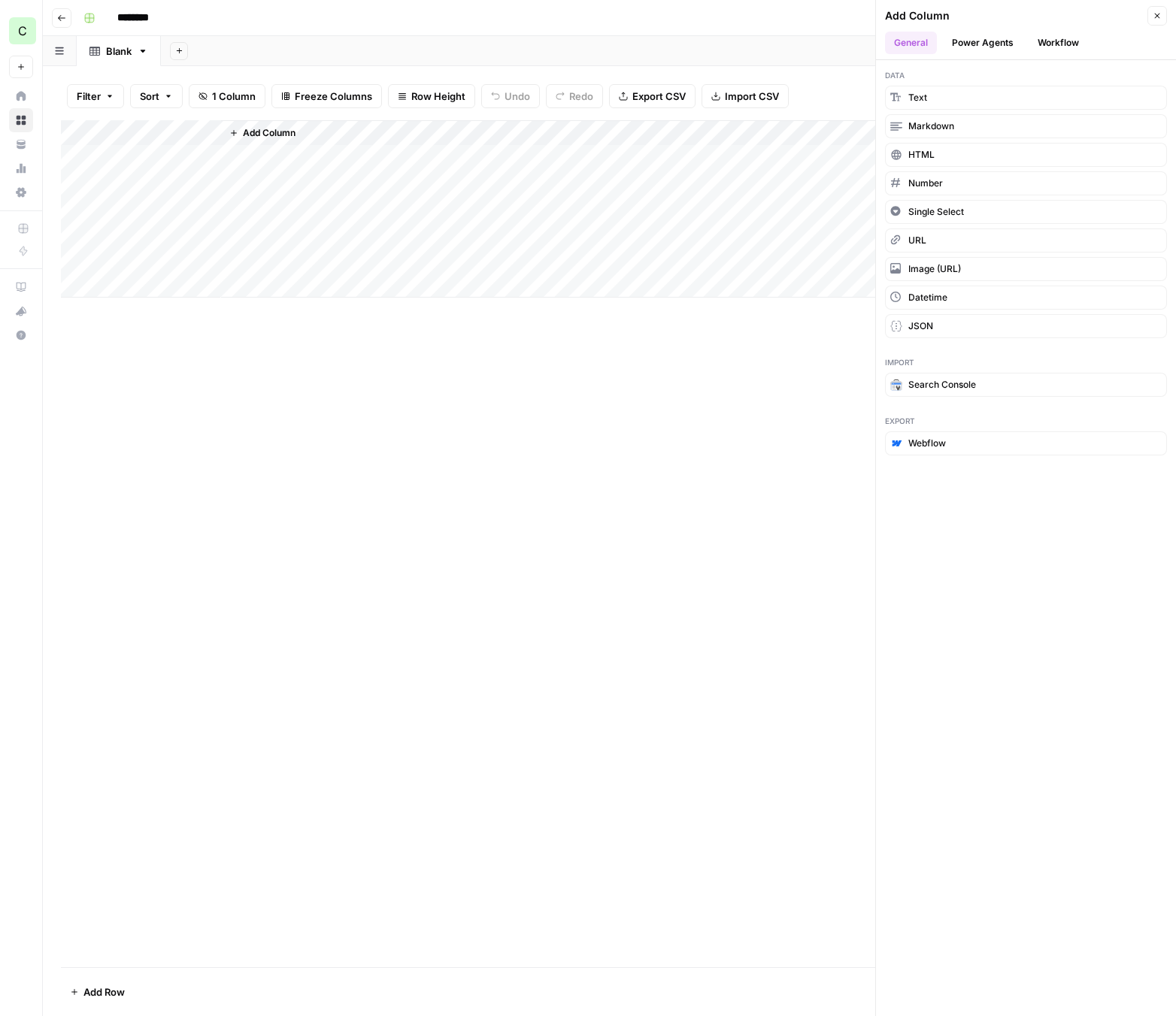
click at [982, 44] on button "Workflow" at bounding box center [1058, 42] width 59 height 22
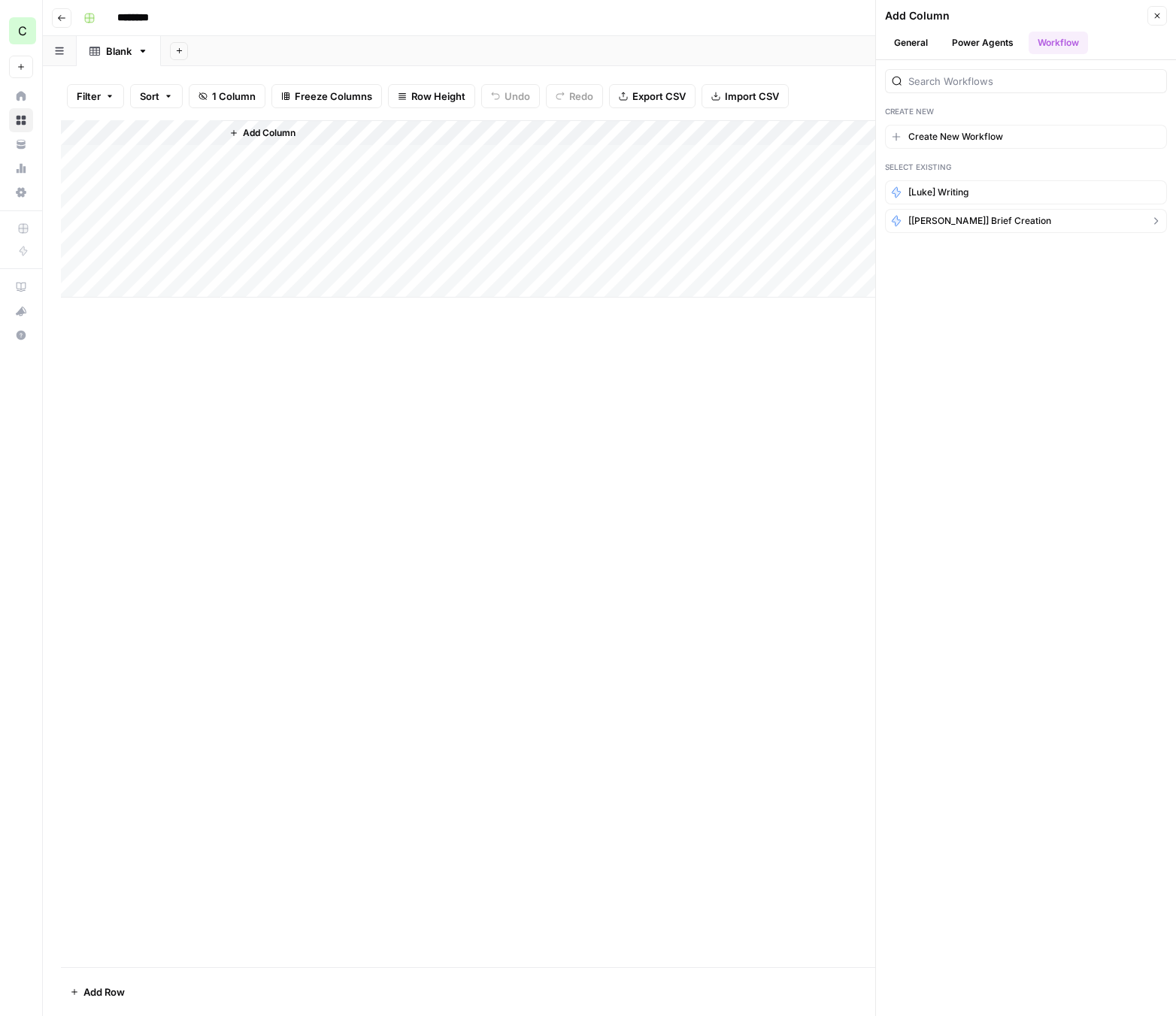
click at [980, 223] on span "[[PERSON_NAME]] Brief Creation" at bounding box center [979, 220] width 143 height 13
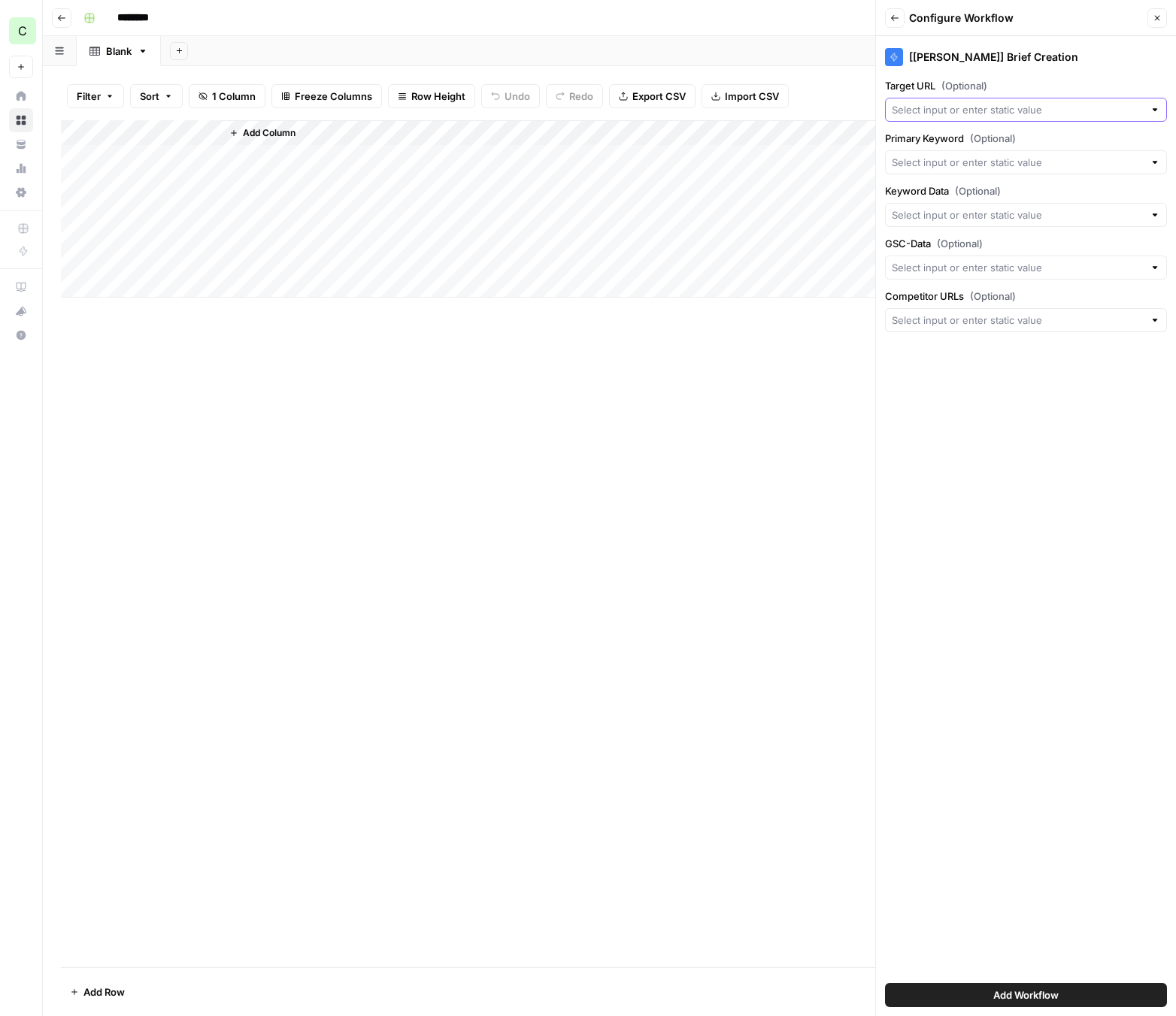
click at [982, 114] on input "Target URL (Optional)" at bounding box center [1017, 109] width 252 height 15
click at [142, 136] on div "Add Column" at bounding box center [609, 209] width 1096 height 177
click at [153, 168] on input "Title" at bounding box center [175, 168] width 152 height 15
drag, startPoint x: 169, startPoint y: 168, endPoint x: 80, endPoint y: 160, distance: 89.4
click at [80, 160] on body "C Compare My Move New Home Browse Your Data Usage Settings Recent Grids New Gri…" at bounding box center [588, 508] width 1176 height 1016
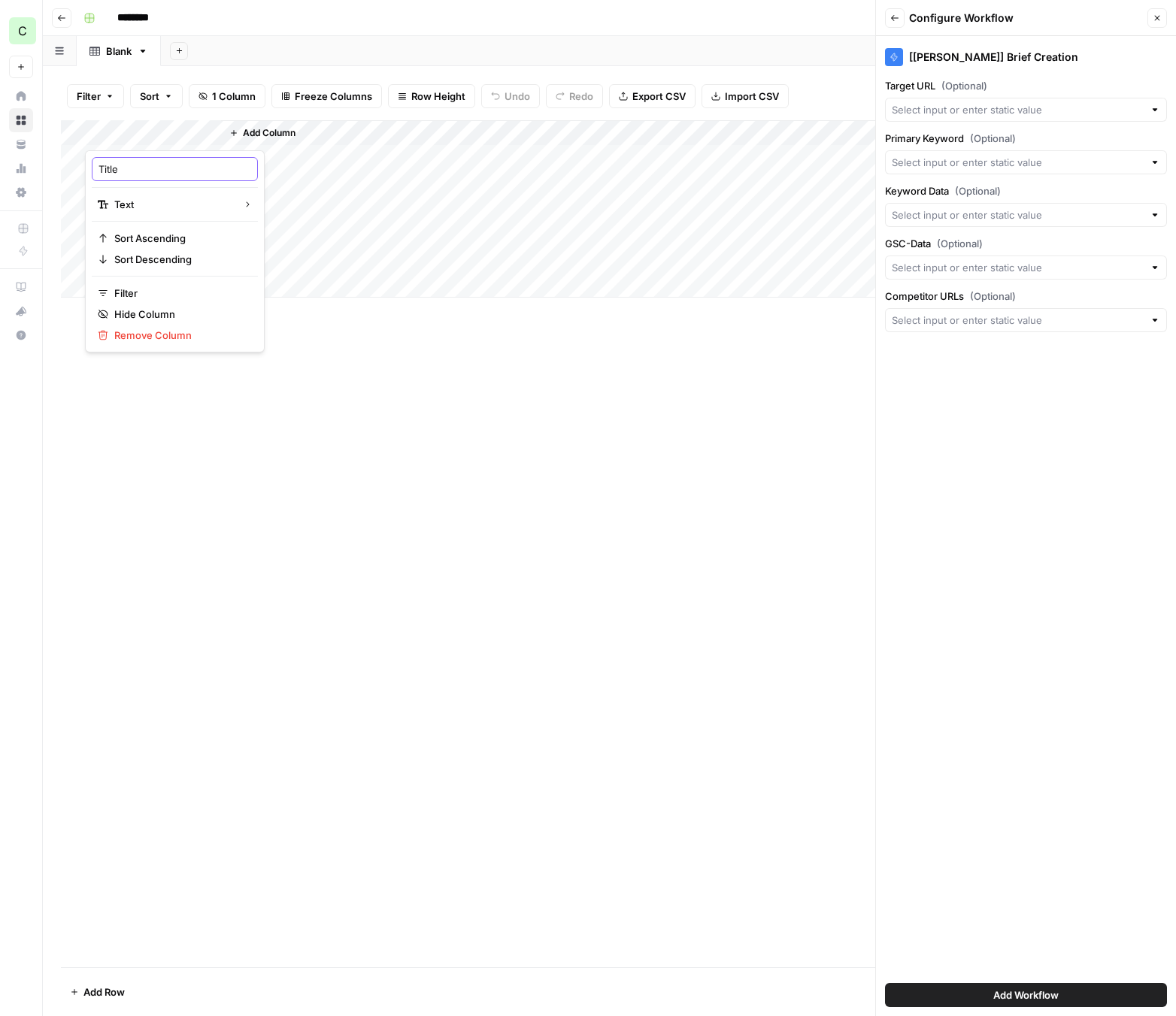
click at [124, 166] on input "Title" at bounding box center [175, 168] width 152 height 15
type input "Target URL"
click at [294, 451] on div "Add Column" at bounding box center [609, 543] width 1096 height 847
click at [961, 111] on input "Target URL (Optional)" at bounding box center [1016, 109] width 247 height 15
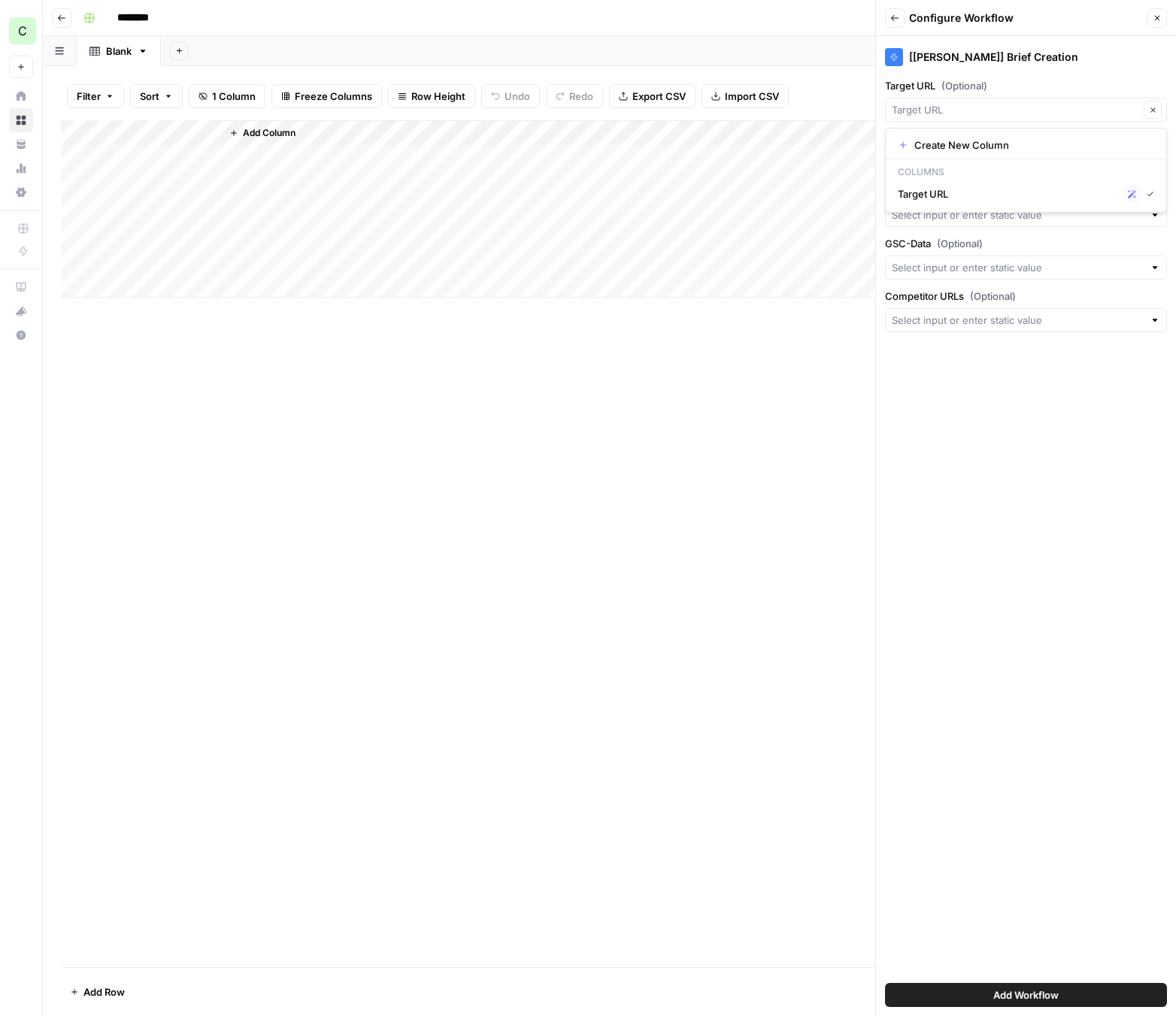
type input "Target URL"
click at [982, 85] on label "Target URL (Optional)" at bounding box center [1025, 85] width 281 height 15
click at [982, 102] on input "Target URL" at bounding box center [1016, 109] width 247 height 15
click at [982, 113] on input "Target URL (Optional)" at bounding box center [1016, 109] width 247 height 15
click at [974, 114] on input "Target URL (Optional)" at bounding box center [1016, 109] width 247 height 15
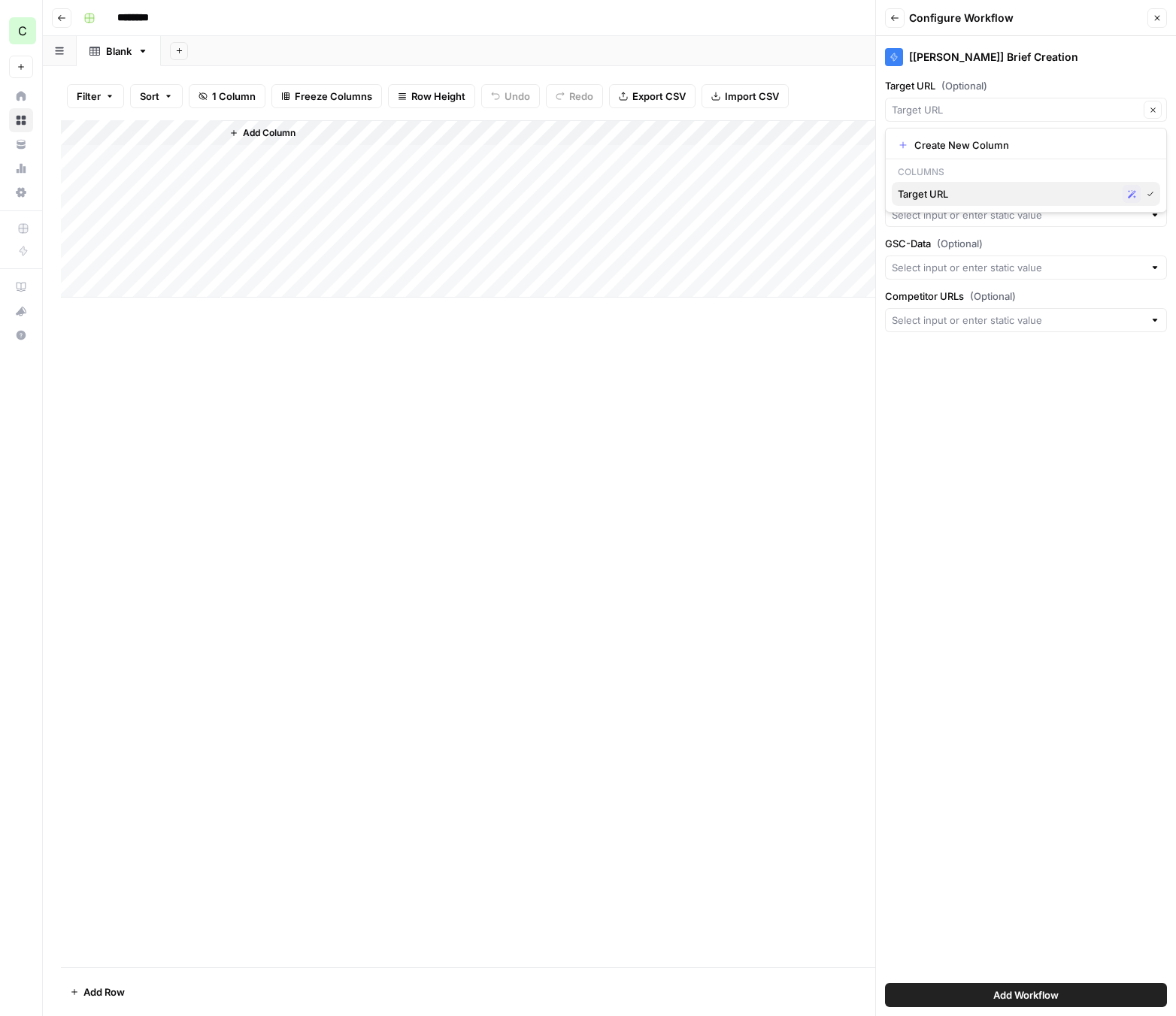
click at [948, 188] on span "Target URL" at bounding box center [1007, 194] width 219 height 15
type input "Target URL"
click at [235, 137] on icon "button" at bounding box center [234, 133] width 9 height 9
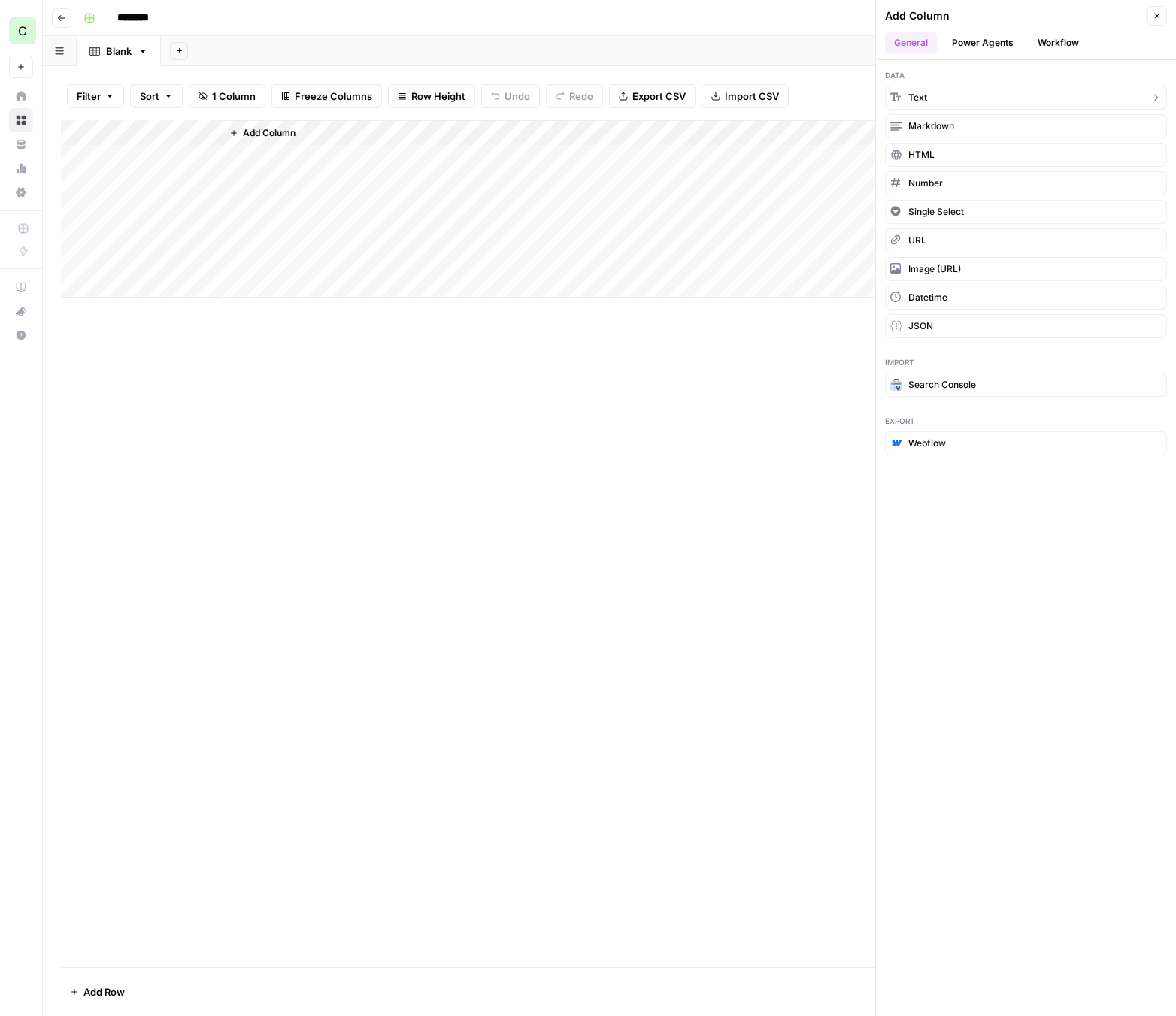
click at [946, 95] on button "Text" at bounding box center [1025, 98] width 281 height 24
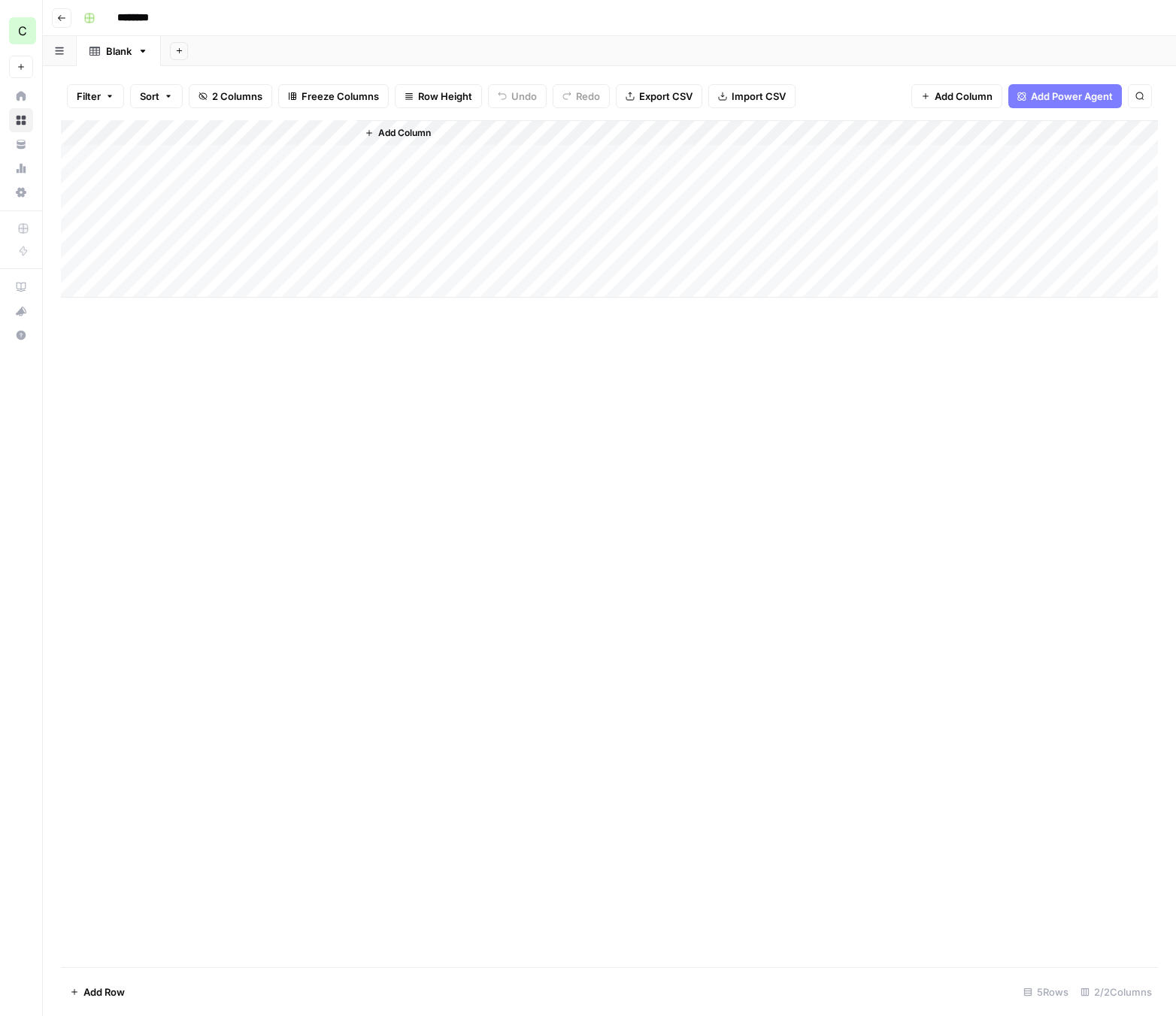
click at [277, 128] on div "Add Column" at bounding box center [609, 209] width 1096 height 177
click at [277, 128] on div at bounding box center [289, 135] width 136 height 30
click at [283, 169] on input "New Column" at bounding box center [310, 168] width 152 height 15
type input "Primary Keyword"
click at [406, 129] on span "Add Column" at bounding box center [404, 133] width 53 height 13
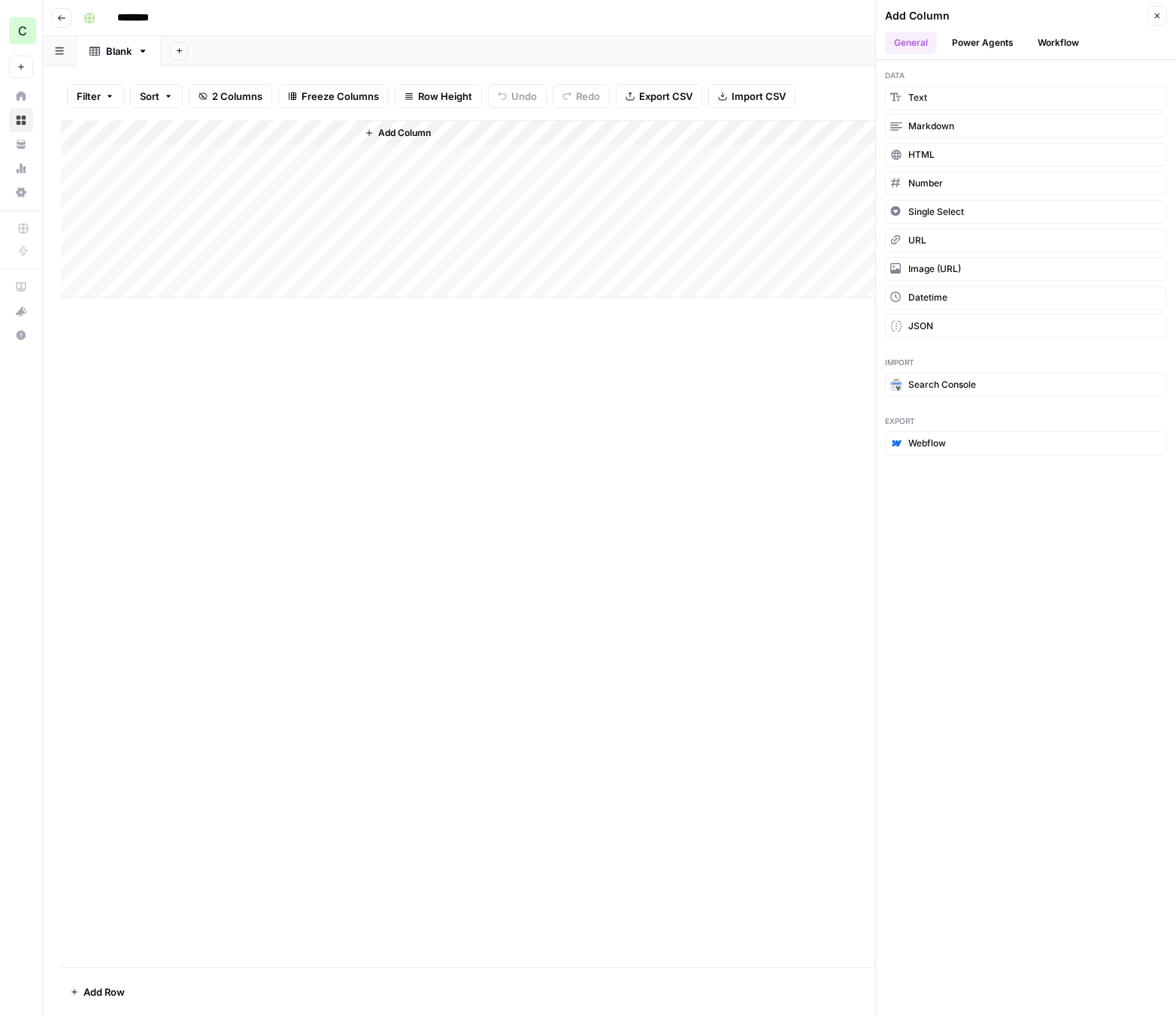
click at [982, 12] on icon "button" at bounding box center [1157, 16] width 9 height 9
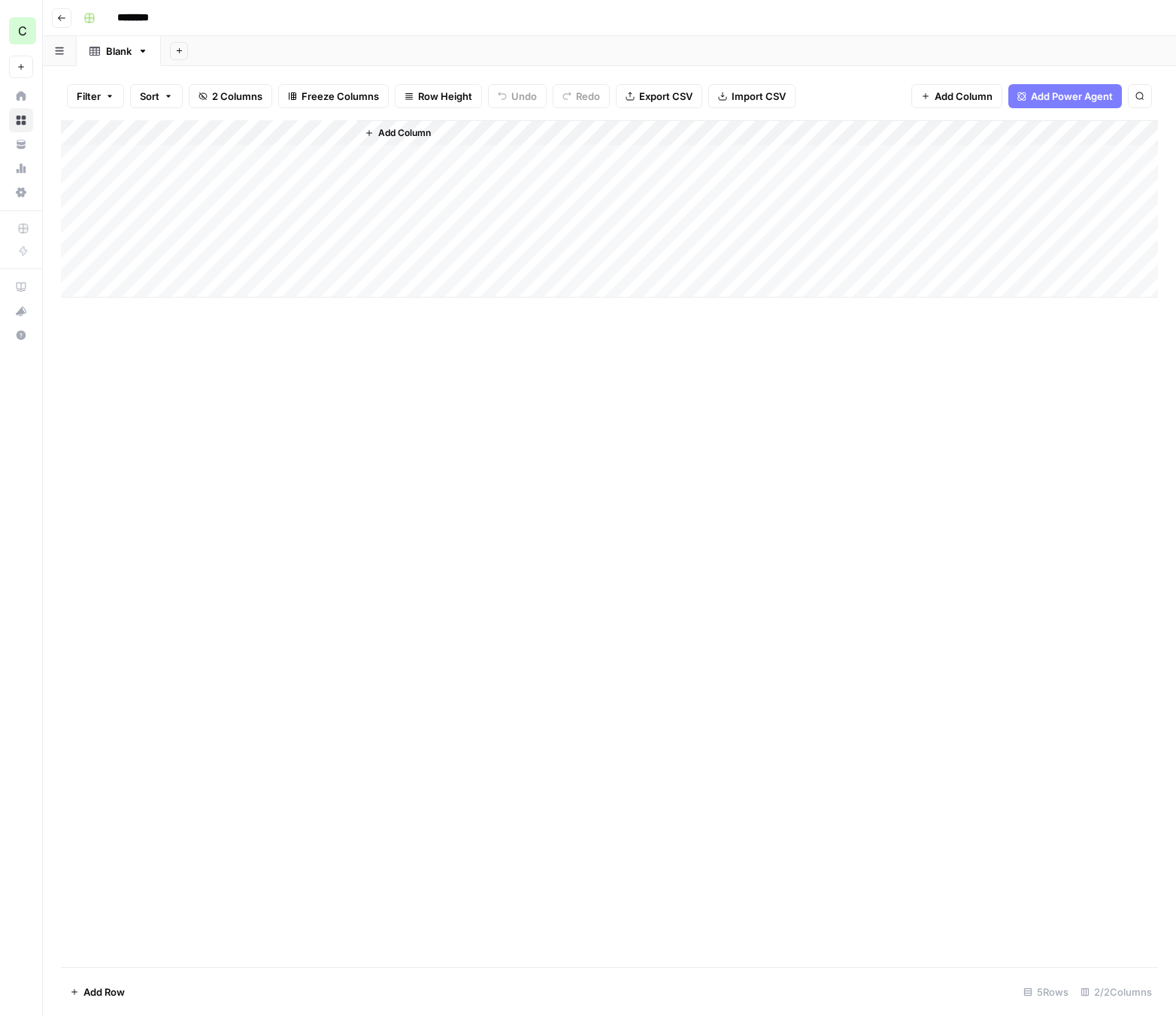
click at [960, 99] on span "Add Column" at bounding box center [963, 96] width 58 height 15
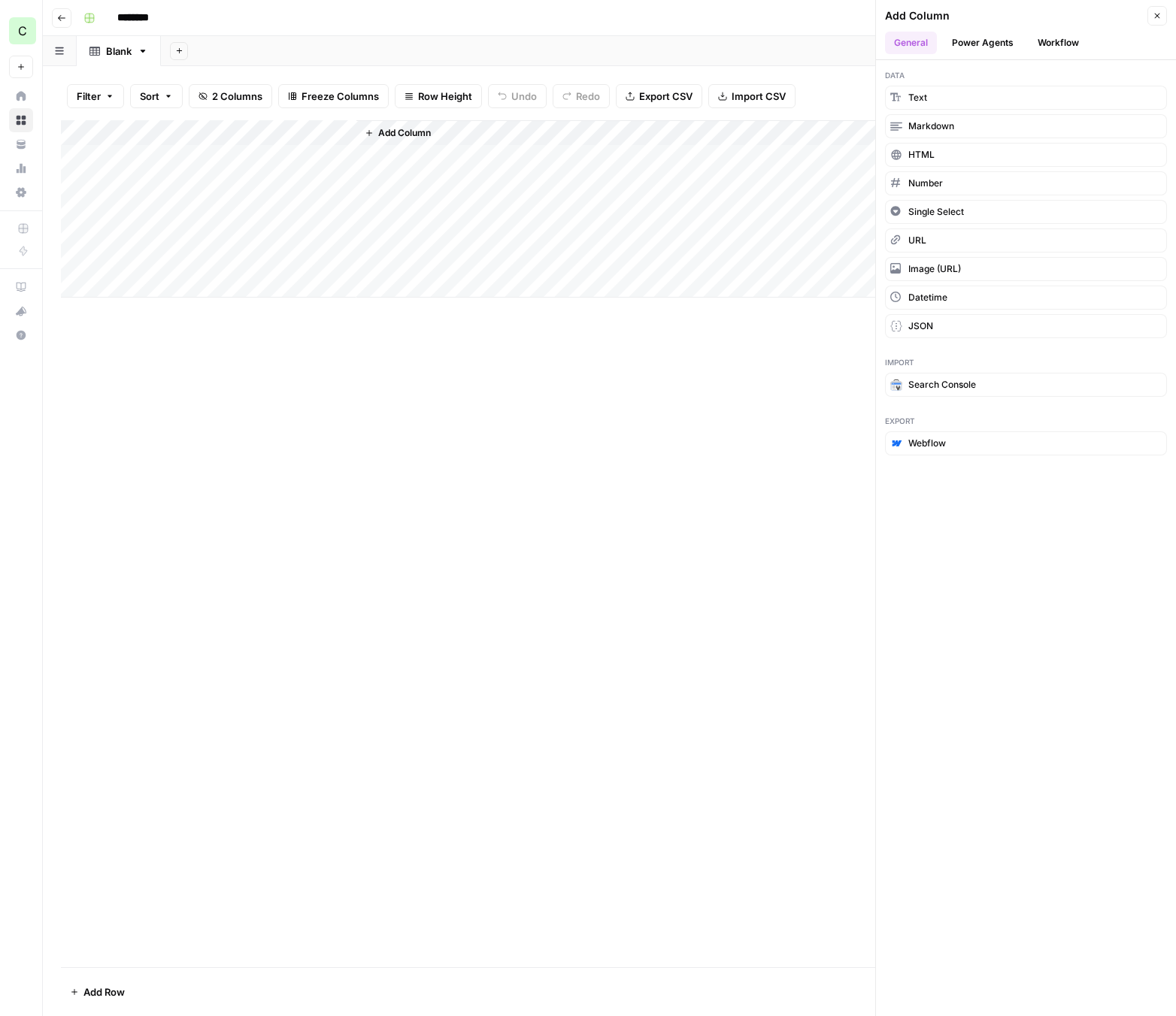
click at [982, 41] on button "Workflow" at bounding box center [1058, 42] width 59 height 22
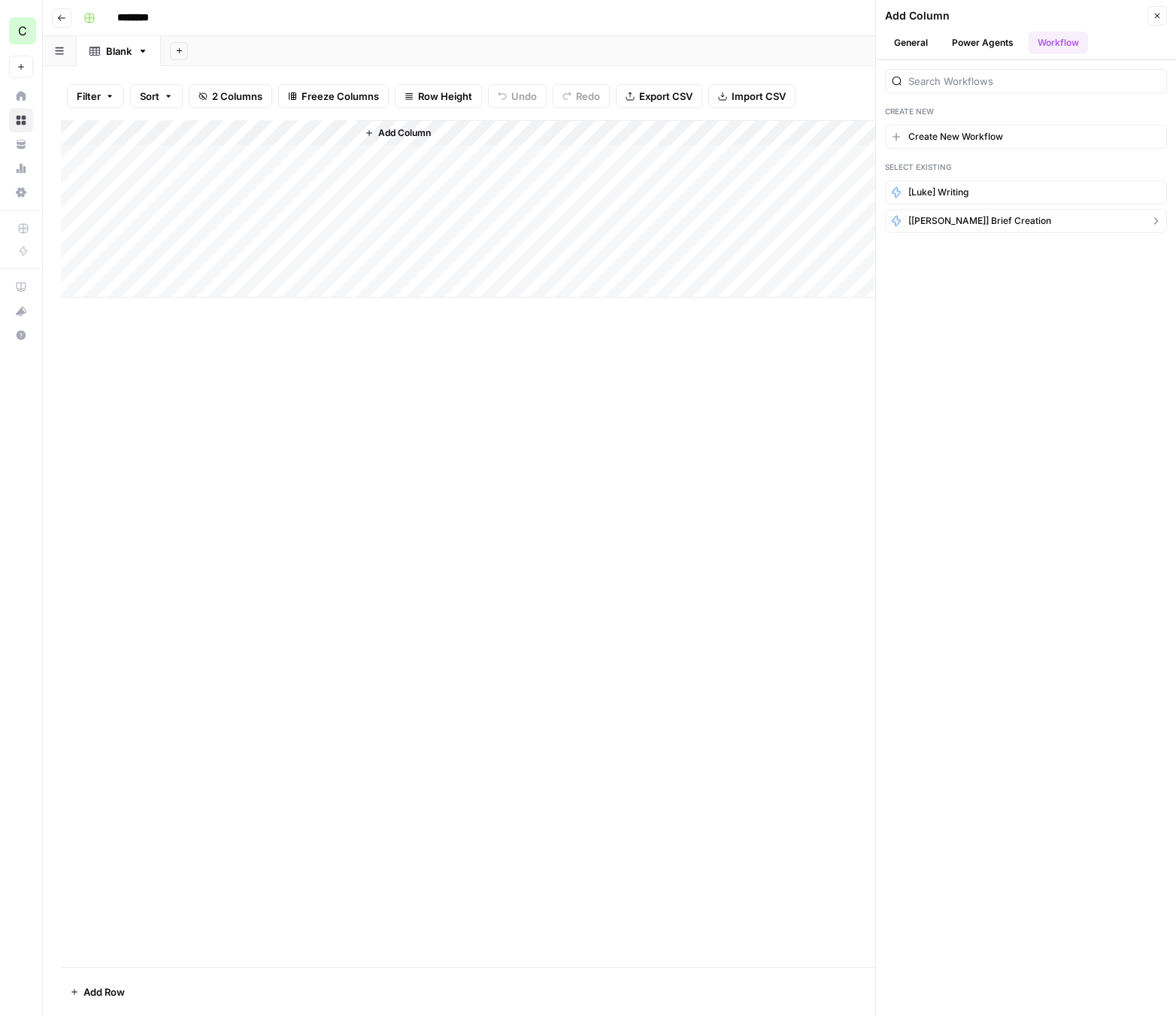
click at [982, 226] on span "[[PERSON_NAME]] Brief Creation" at bounding box center [979, 220] width 143 height 13
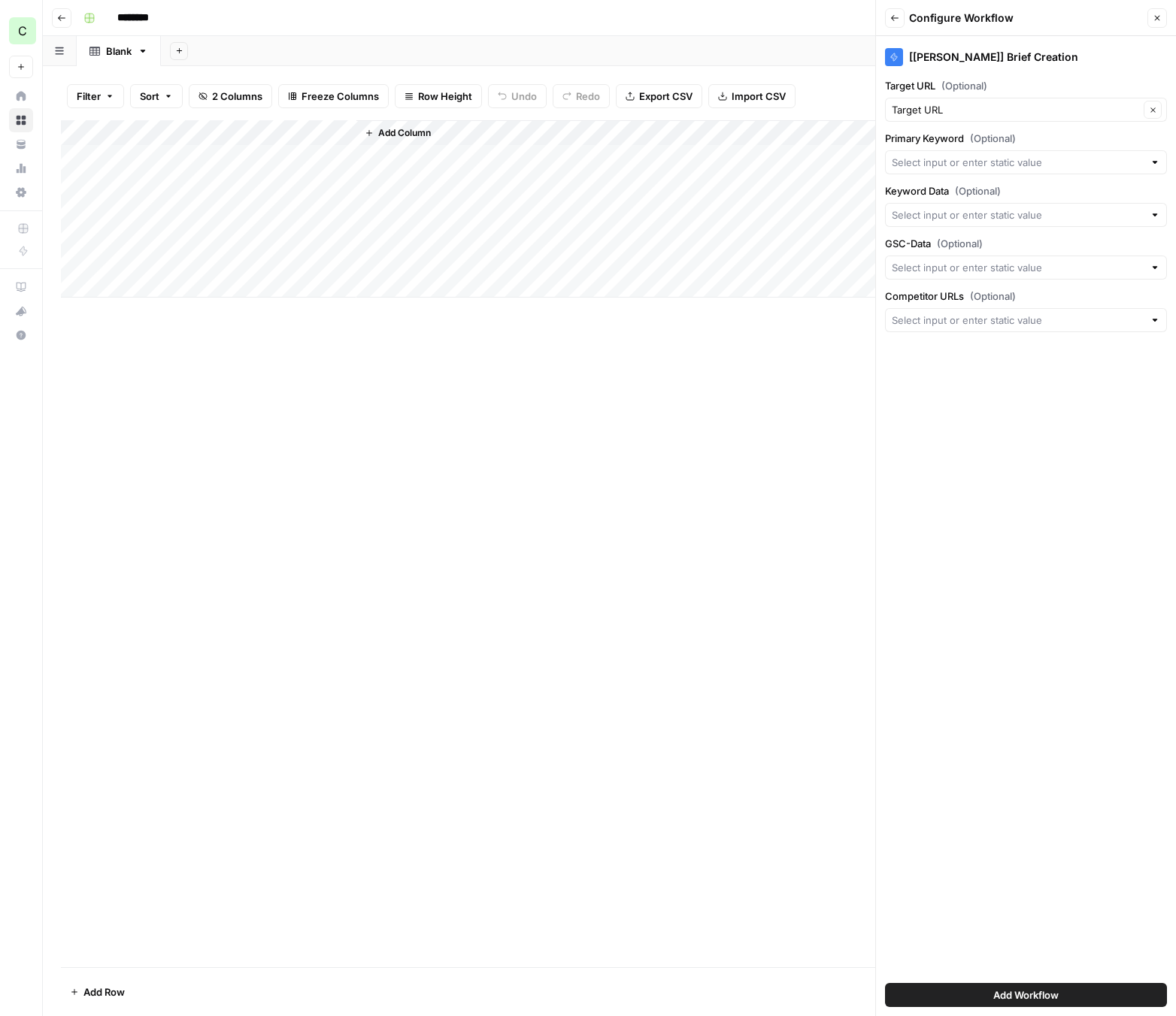
click at [982, 21] on icon "button" at bounding box center [1157, 18] width 9 height 9
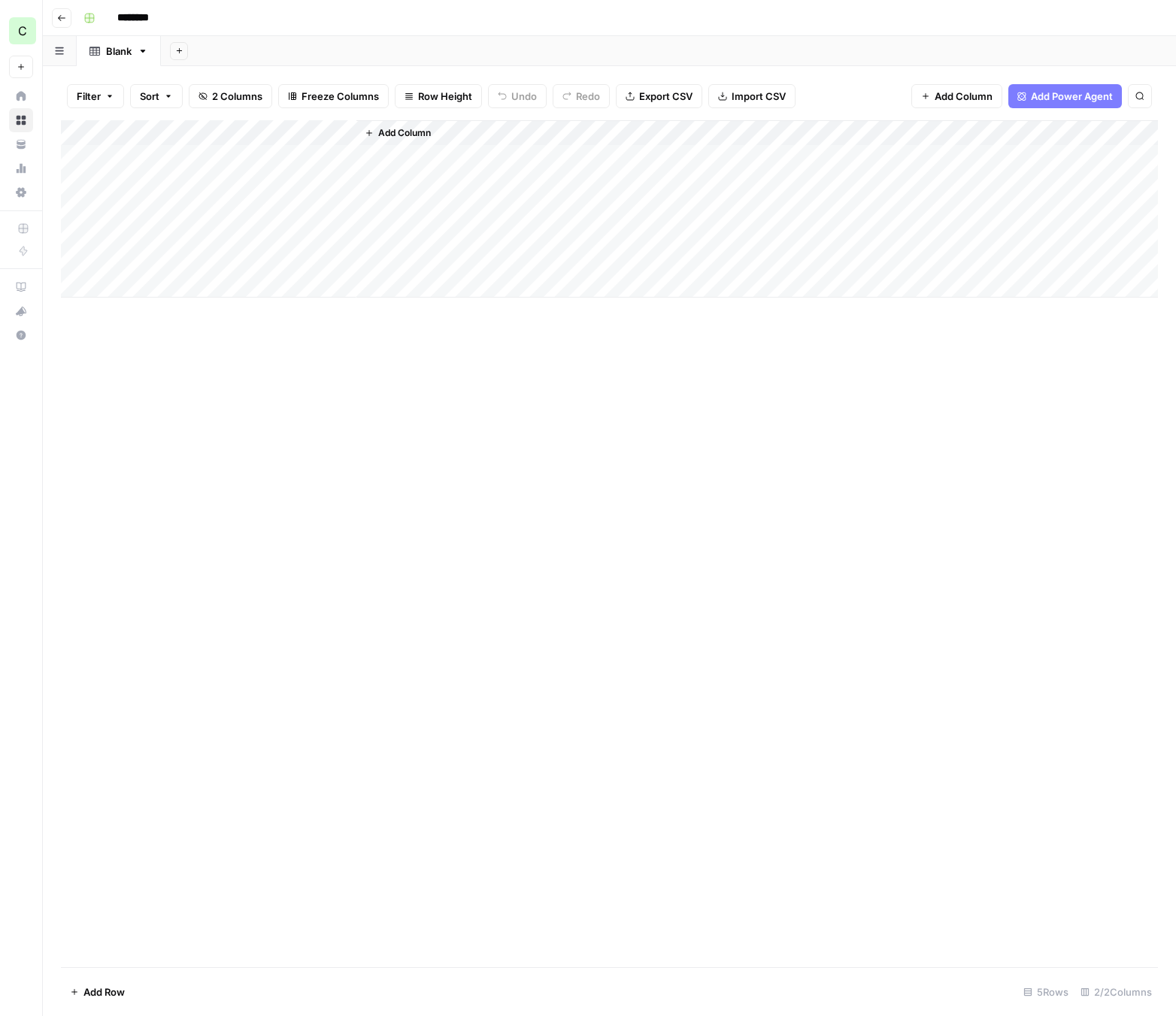
click at [952, 101] on span "Add Column" at bounding box center [963, 96] width 58 height 15
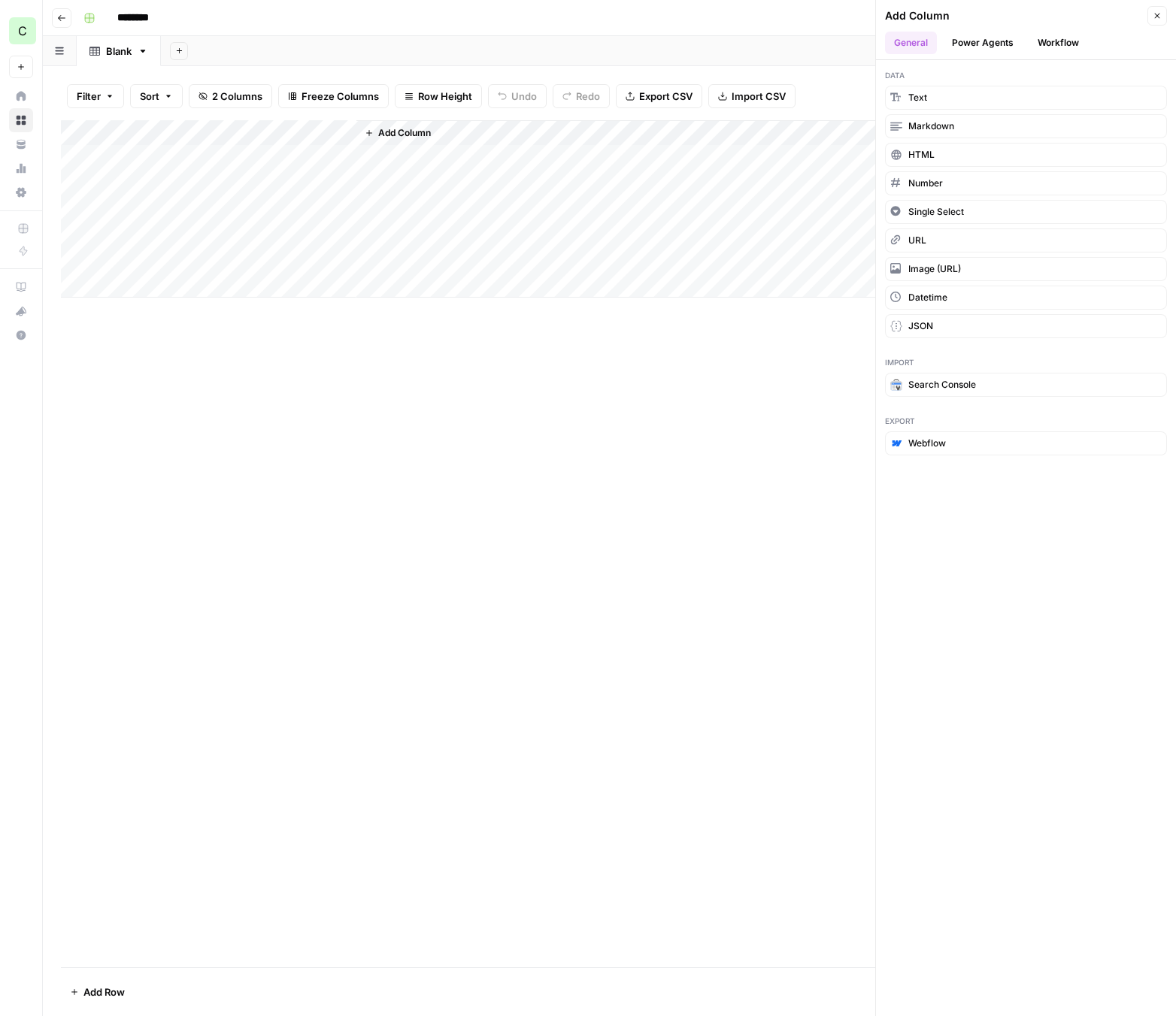
click at [280, 128] on div "Add Column" at bounding box center [609, 209] width 1096 height 177
click at [280, 128] on div at bounding box center [289, 135] width 136 height 30
click at [287, 171] on input "New Column" at bounding box center [310, 168] width 152 height 15
type input "Primary Keyword"
click at [453, 442] on div "Add Column" at bounding box center [609, 543] width 1096 height 847
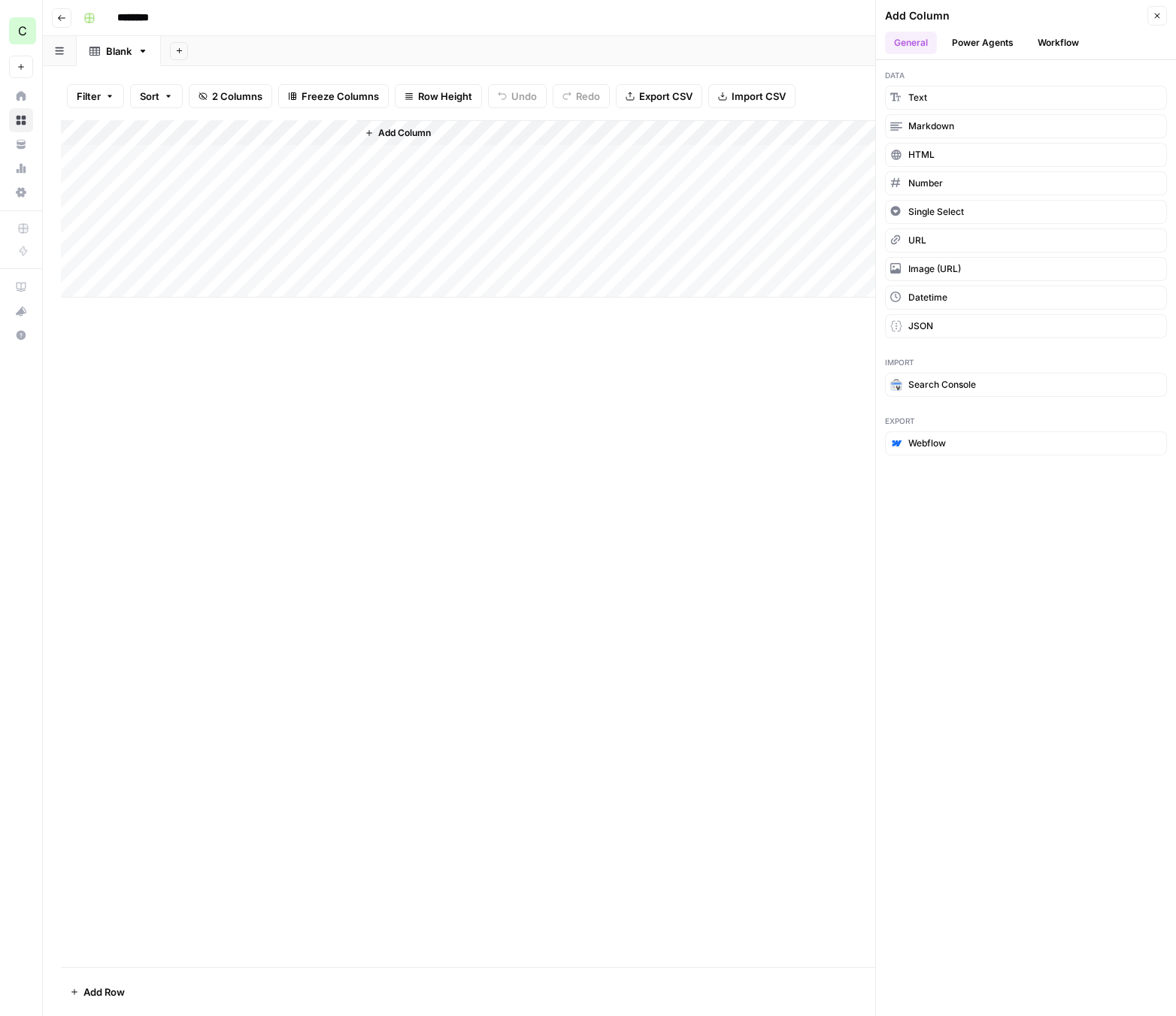
click at [286, 130] on div "Add Column" at bounding box center [609, 209] width 1096 height 177
click at [286, 130] on div at bounding box center [289, 135] width 136 height 30
drag, startPoint x: 309, startPoint y: 170, endPoint x: 139, endPoint y: 172, distance: 170.0
click at [139, 172] on body "C Compare My Move New Home Browse Your Data Usage Settings Recent Grids New Gri…" at bounding box center [588, 508] width 1176 height 1016
type input "Primary Keyword"
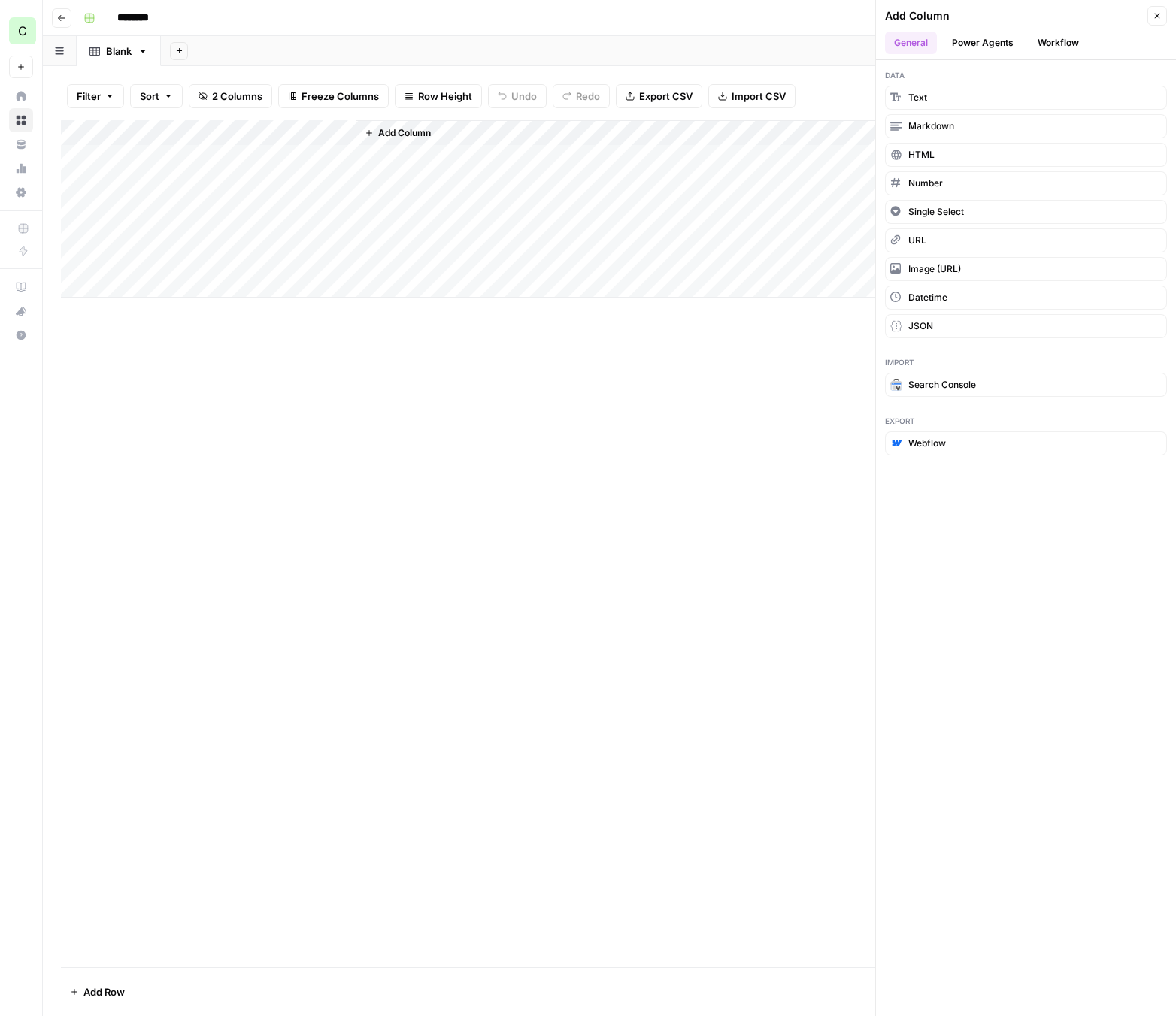
click at [415, 125] on button "Add Column" at bounding box center [397, 133] width 78 height 20
click at [933, 96] on button "Text" at bounding box center [1025, 98] width 281 height 24
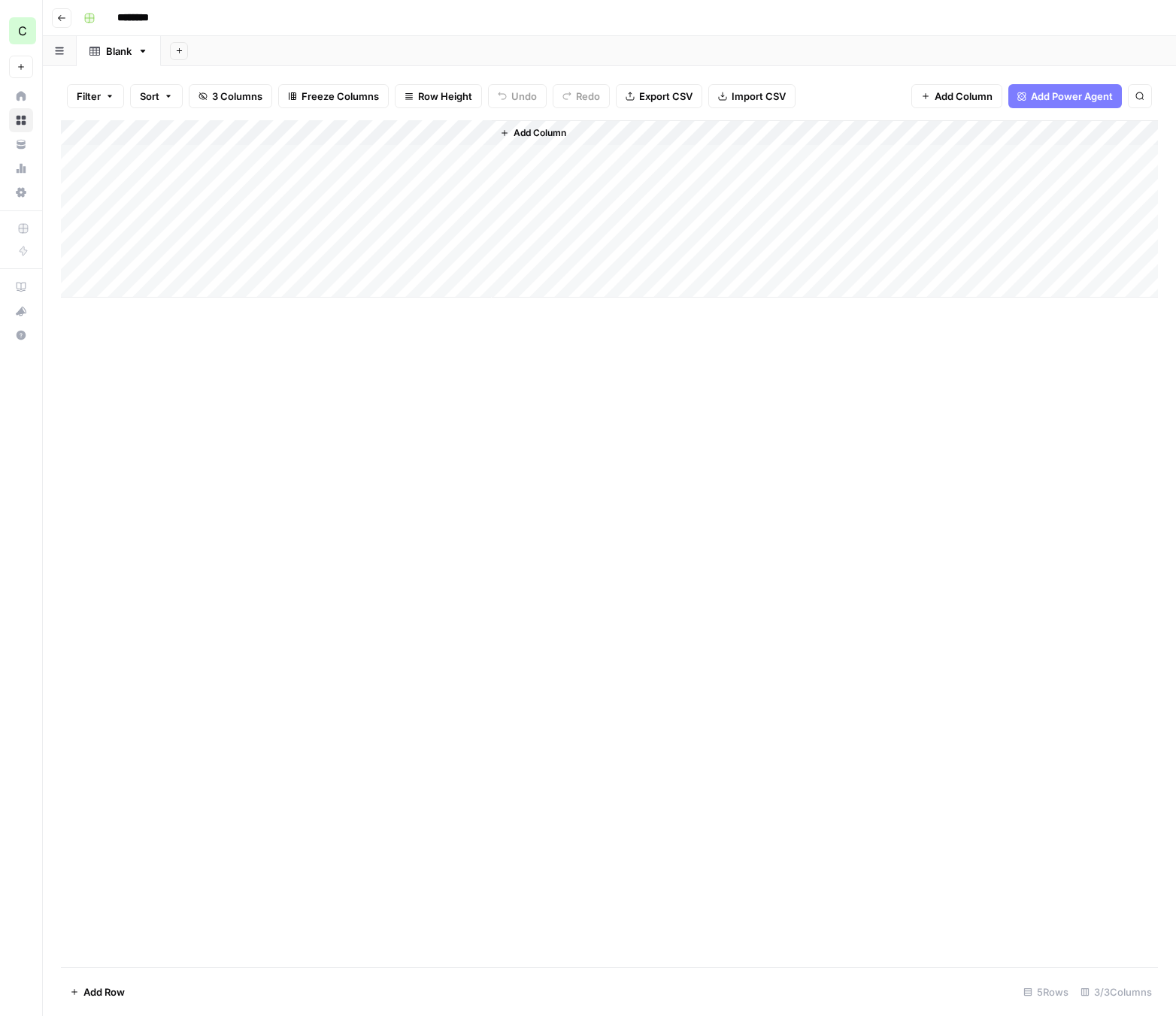
click at [427, 135] on div "Add Column" at bounding box center [609, 209] width 1096 height 177
click at [432, 166] on input "New Column" at bounding box center [445, 168] width 152 height 15
type input "Keyword Data"
click at [532, 128] on span "Add Column" at bounding box center [540, 133] width 53 height 13
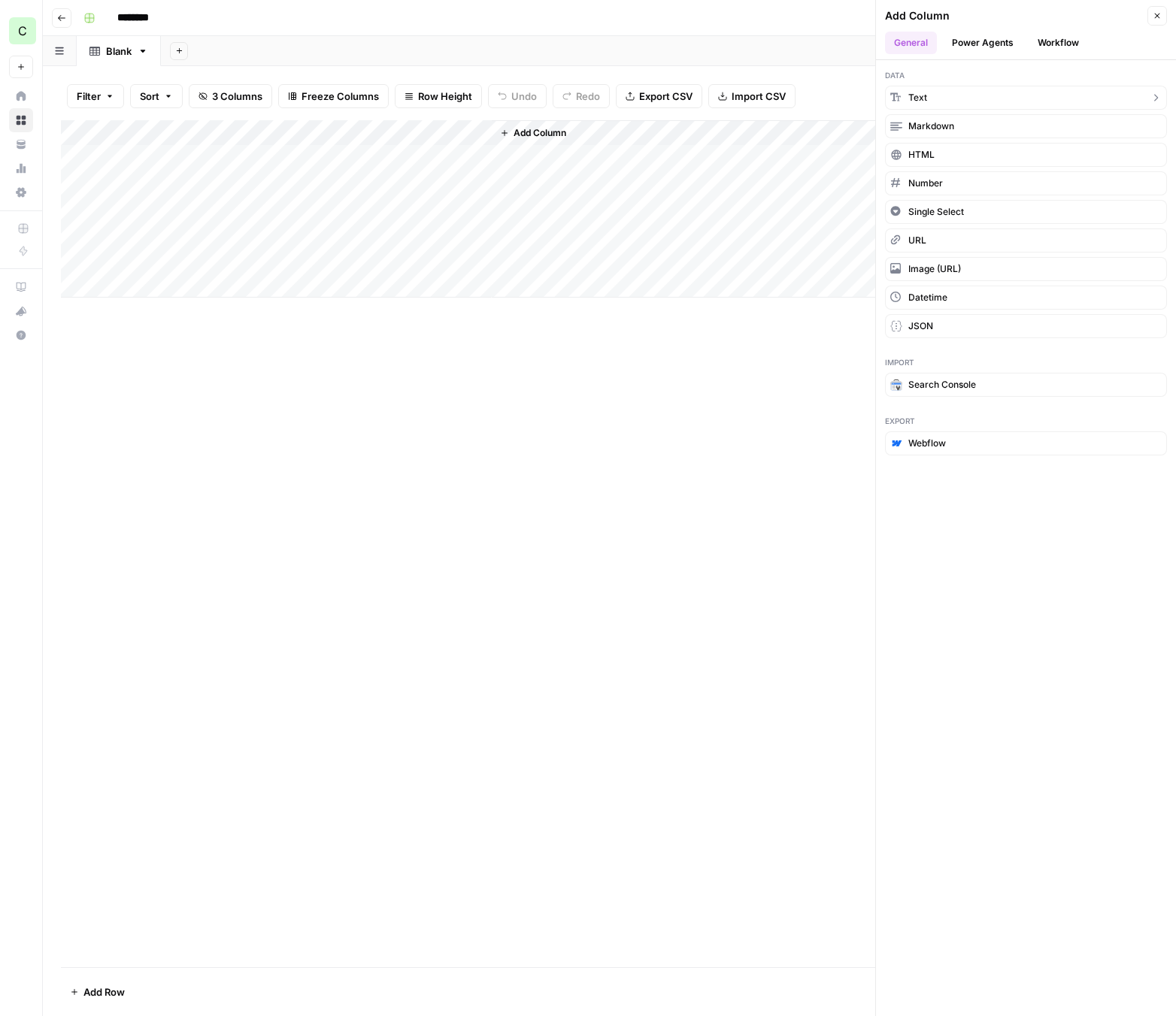
click at [920, 98] on span "Text" at bounding box center [917, 97] width 19 height 13
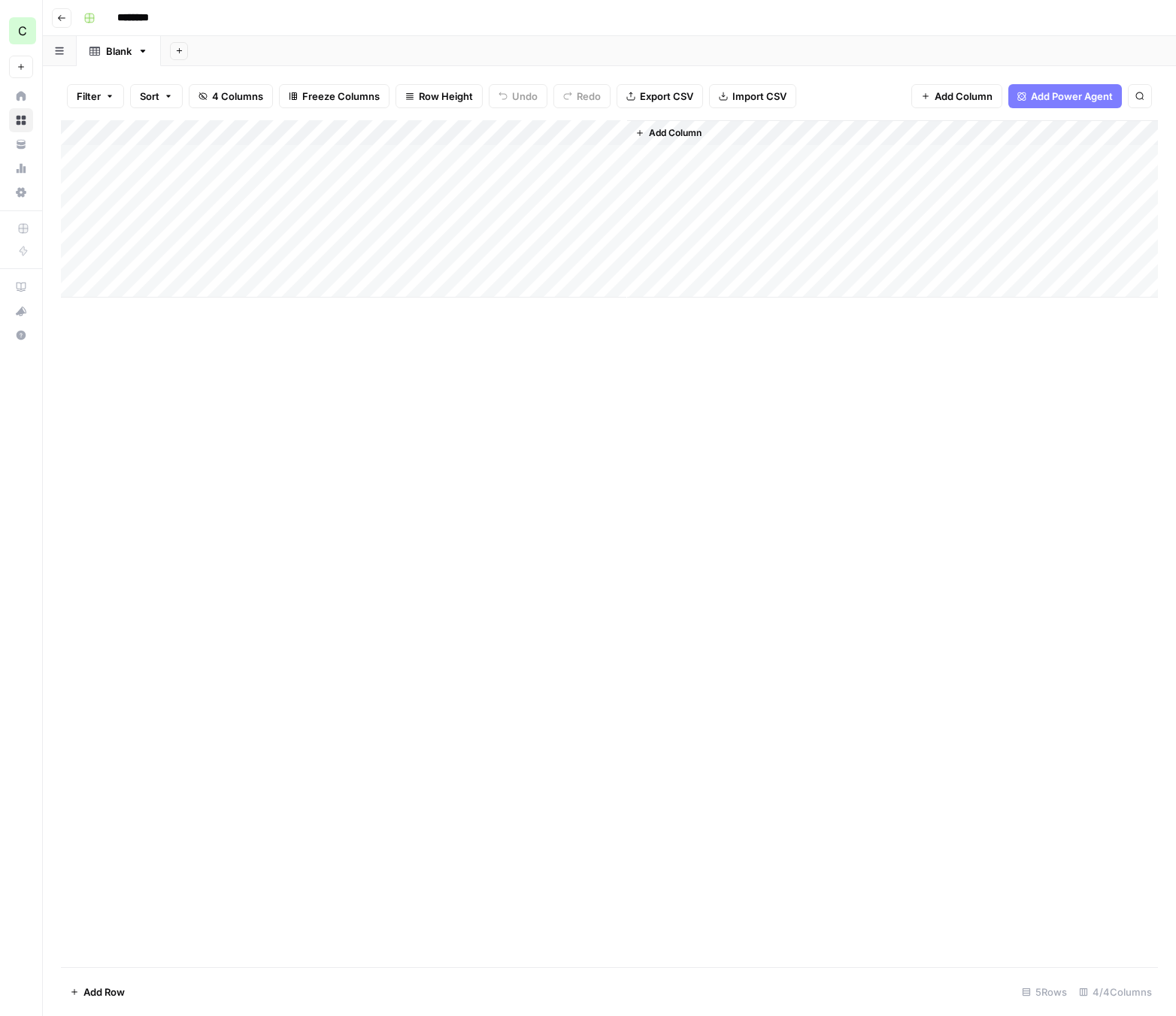
click at [549, 133] on div "Add Column" at bounding box center [609, 209] width 1096 height 177
click at [553, 167] on input "New Column" at bounding box center [581, 168] width 152 height 15
type input "GSC Data"
click at [679, 135] on span "Add Column" at bounding box center [675, 133] width 53 height 13
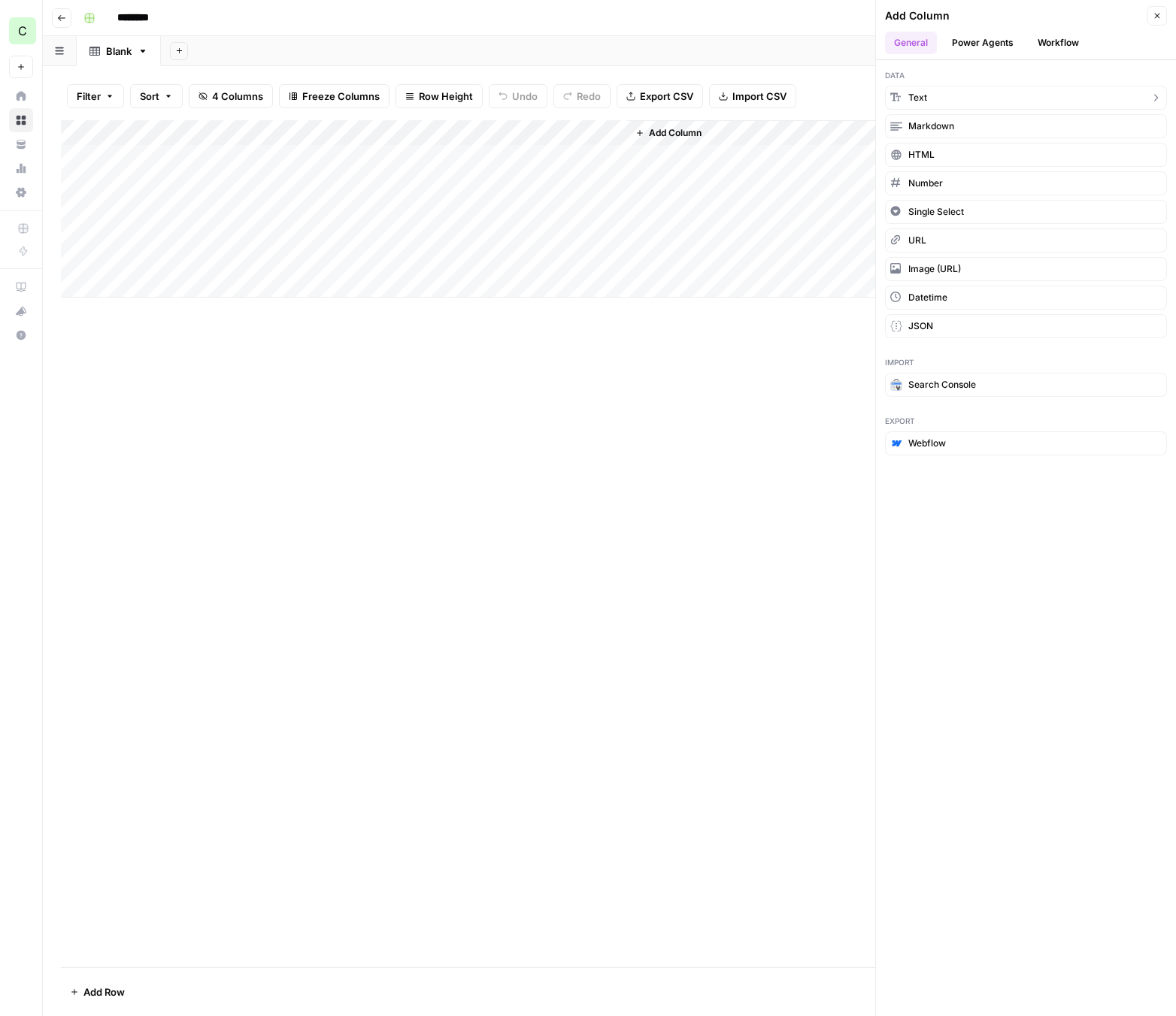
click at [942, 96] on button "Text" at bounding box center [1025, 98] width 281 height 24
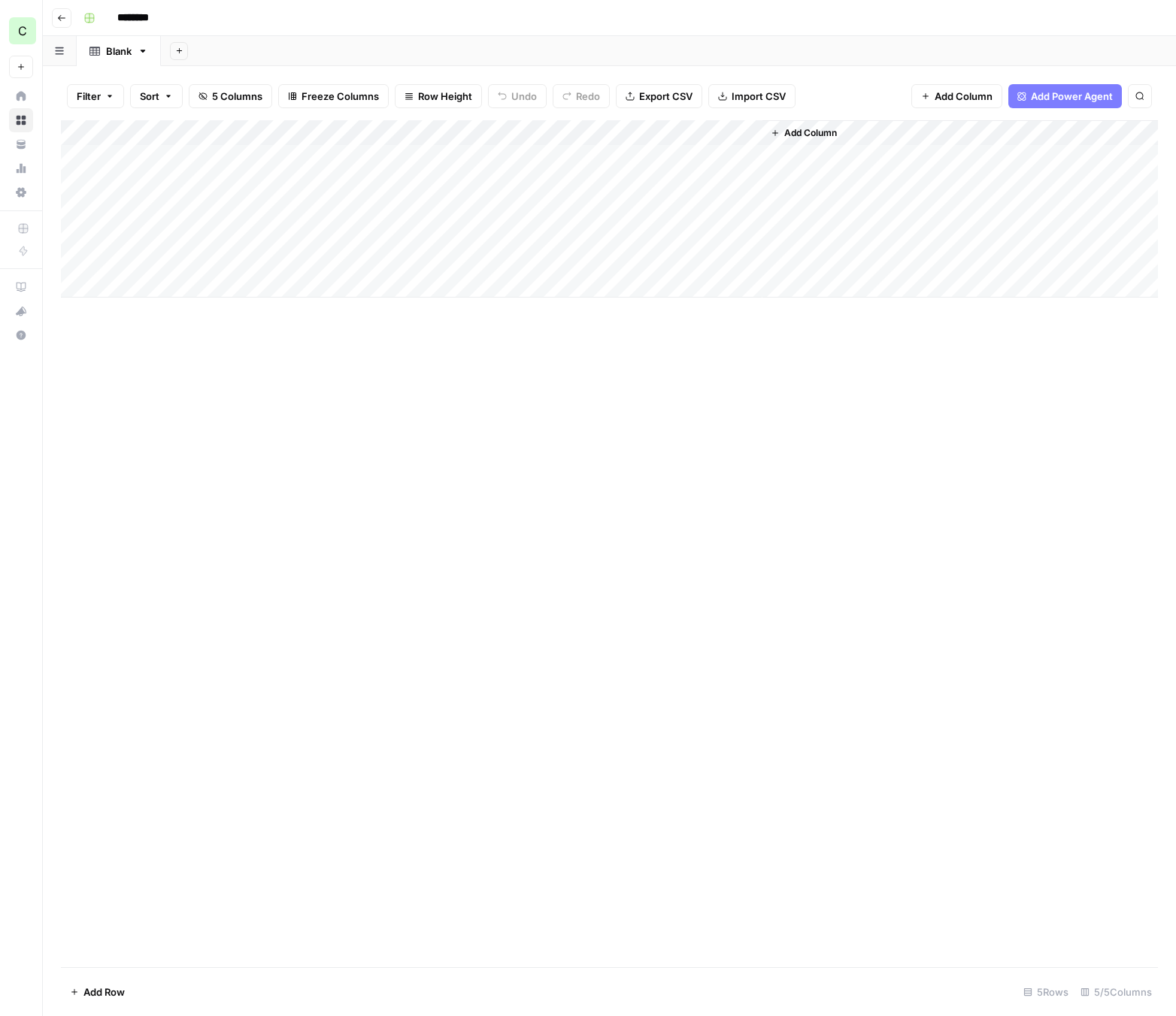
click at [702, 135] on div "Add Column" at bounding box center [609, 209] width 1096 height 177
click at [702, 165] on input "New Column" at bounding box center [716, 168] width 152 height 15
type input "Competitor URLs"
click at [72, 259] on div "Add Column" at bounding box center [609, 209] width 1096 height 177
click at [76, 184] on div "Add Column" at bounding box center [609, 209] width 1096 height 177
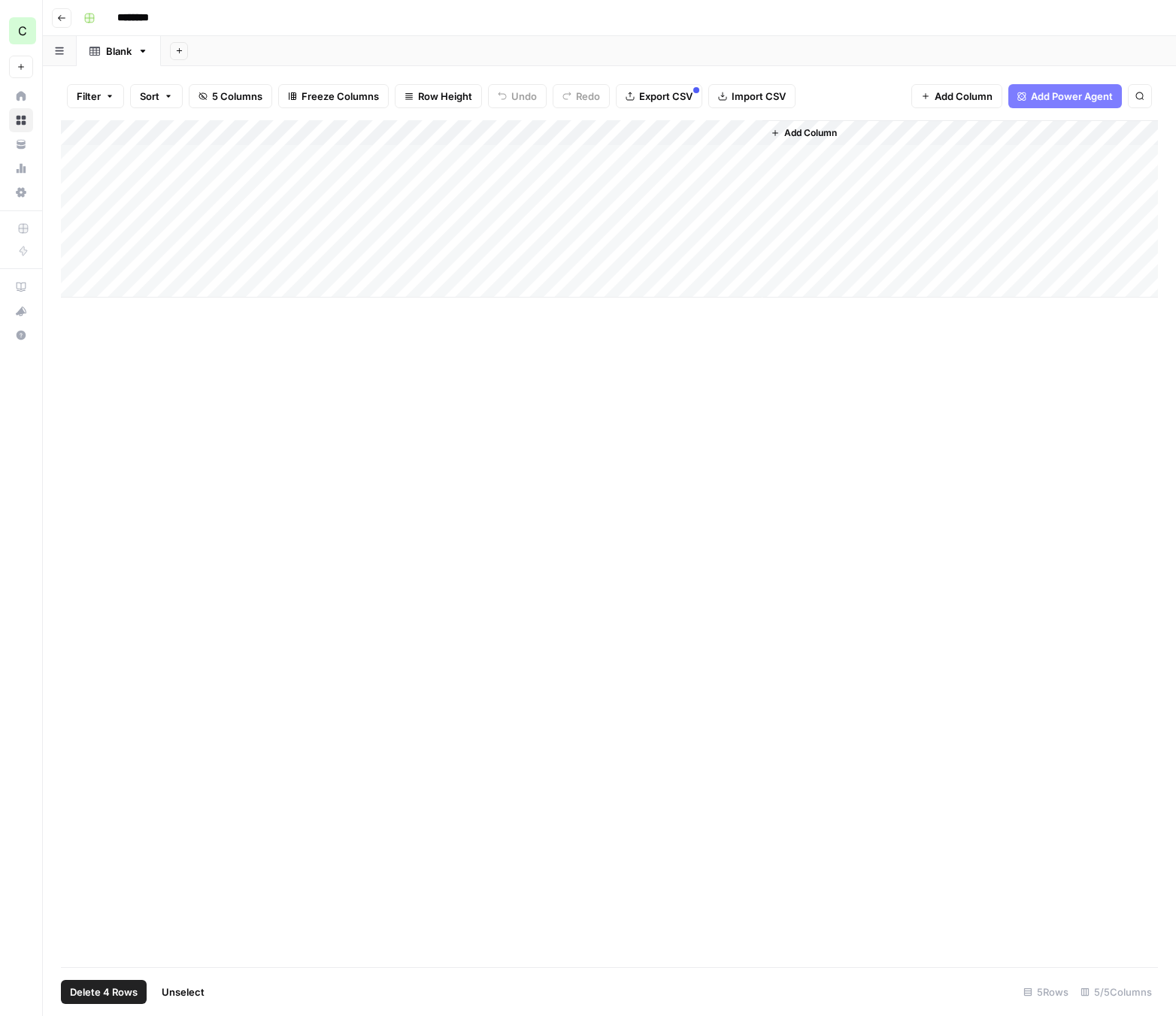
click at [644, 364] on div "Add Column" at bounding box center [609, 543] width 1096 height 847
click at [796, 126] on span "Add Column" at bounding box center [810, 133] width 53 height 13
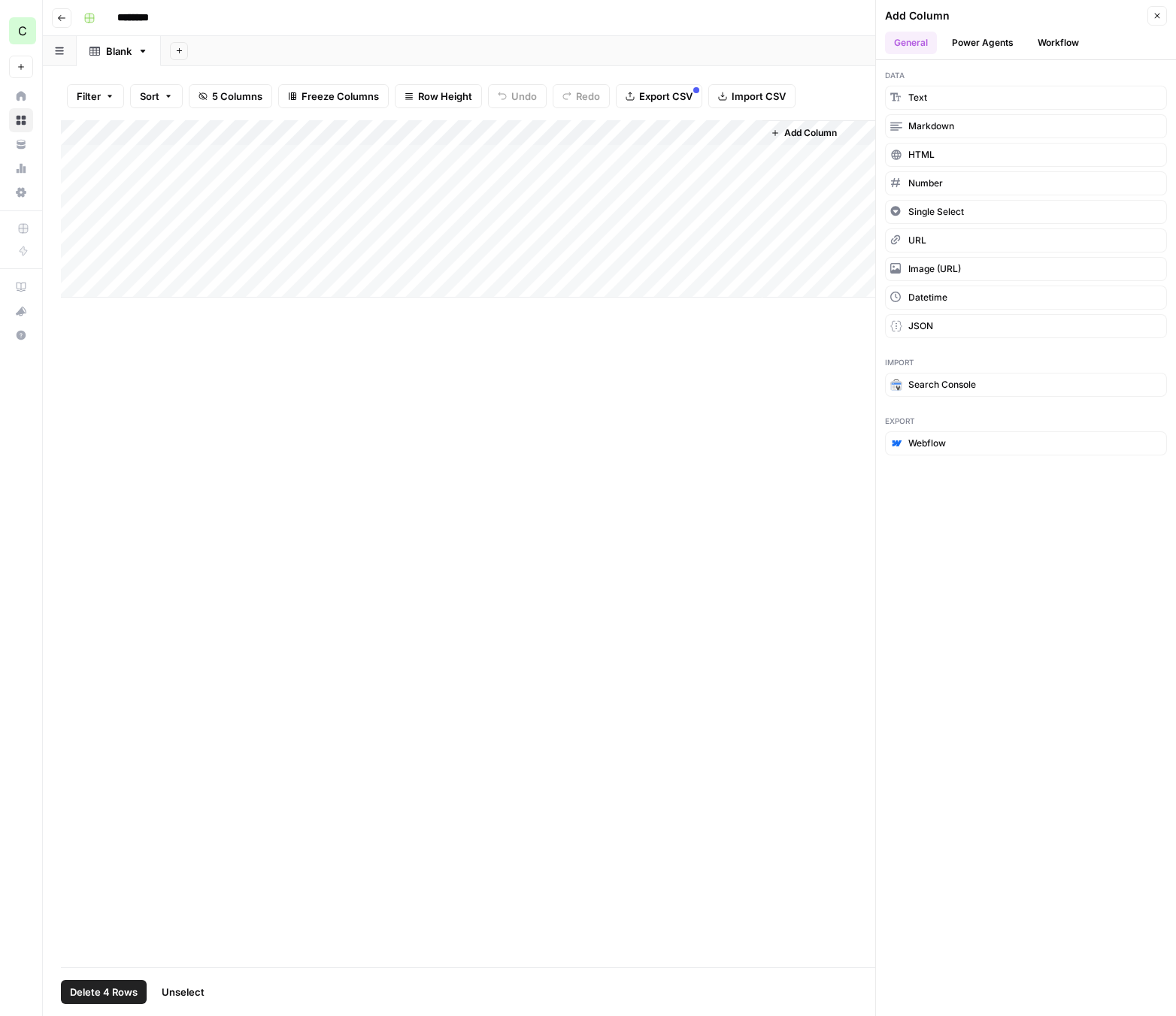
click at [982, 47] on button "Workflow" at bounding box center [1058, 42] width 59 height 22
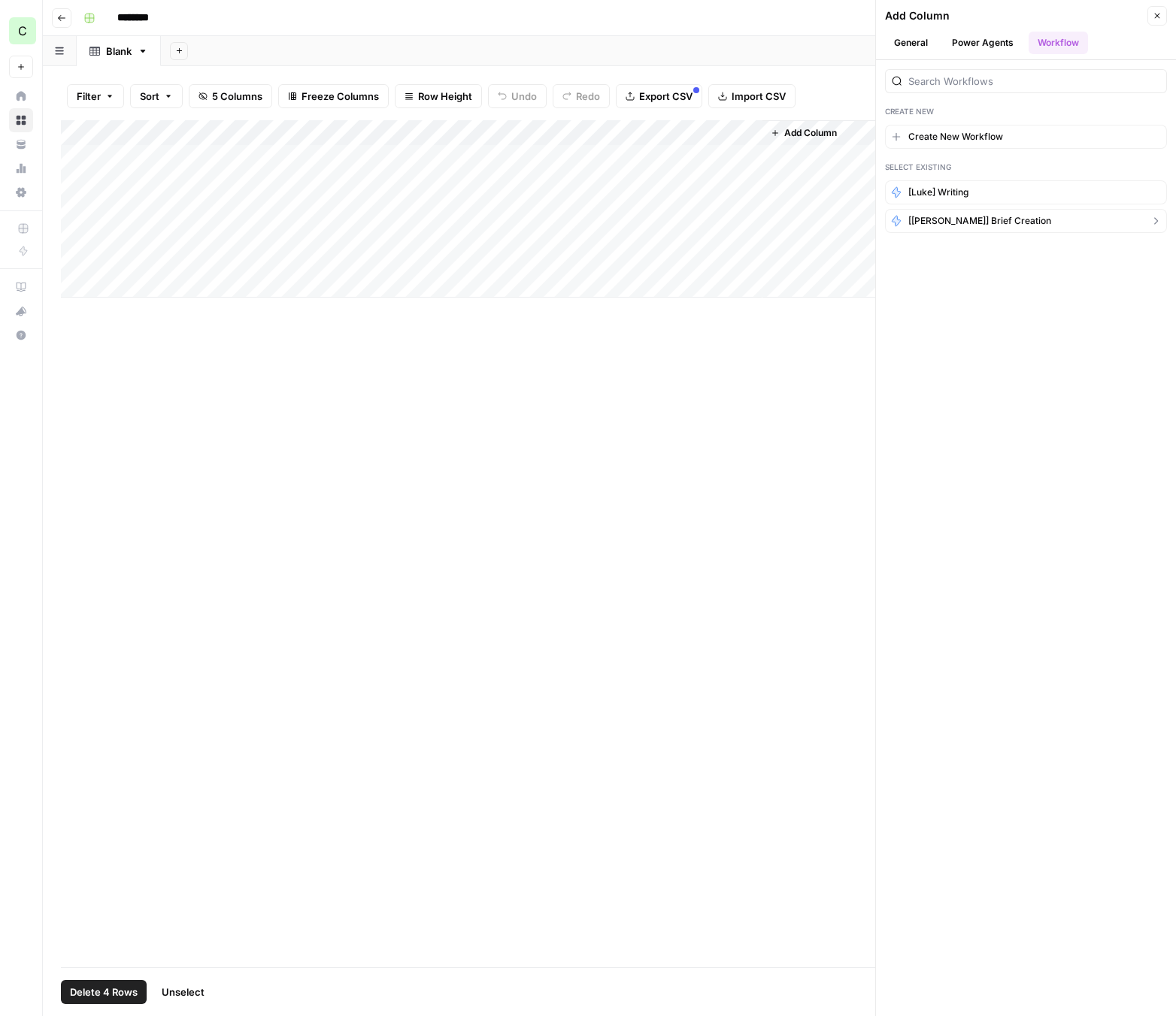
click at [979, 227] on span "[[PERSON_NAME]] Brief Creation" at bounding box center [979, 220] width 143 height 13
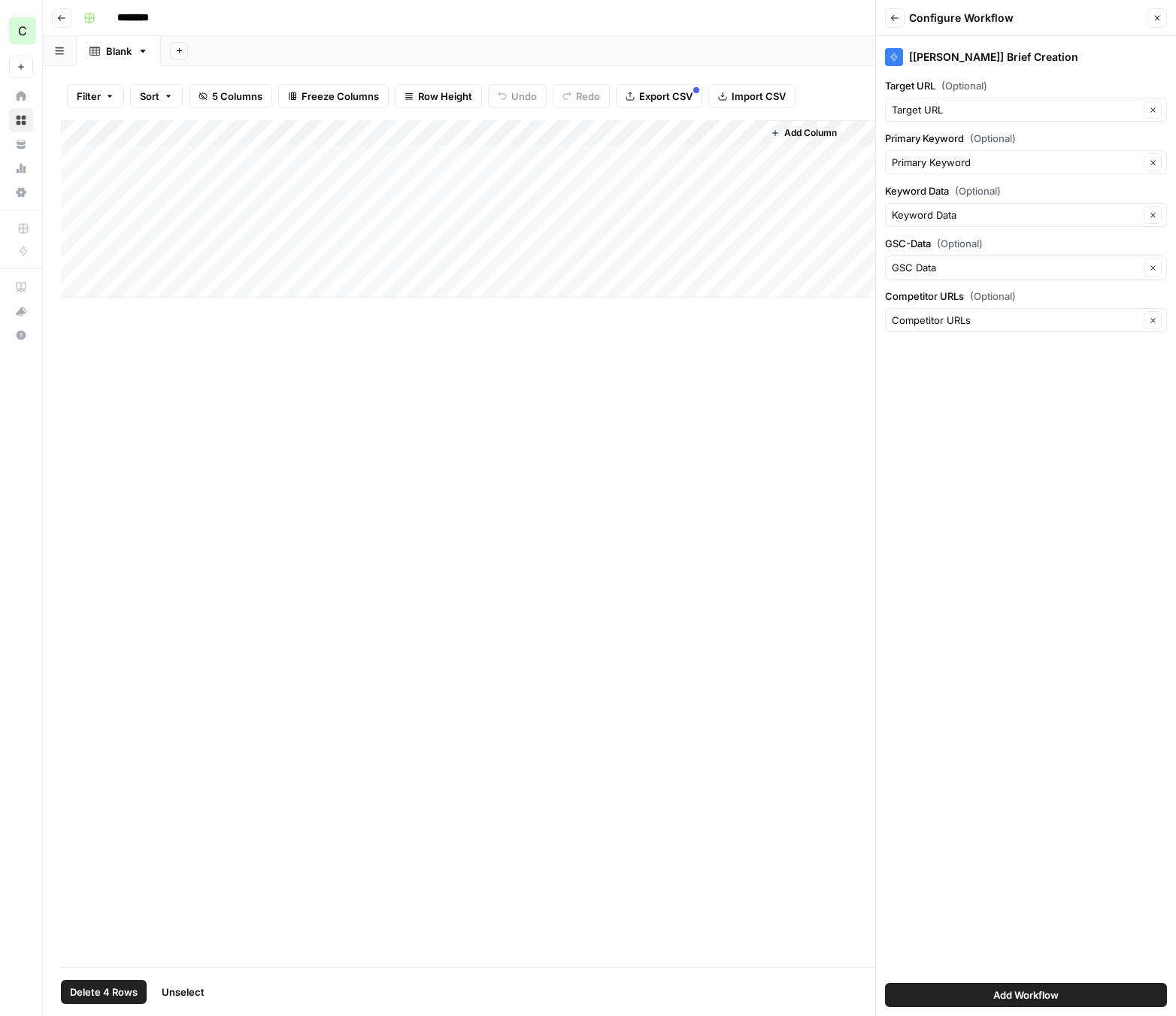
click at [982, 170] on div "Primary Keyword Clear" at bounding box center [1025, 162] width 281 height 24
click at [958, 249] on span "Primary Keyword" at bounding box center [1007, 246] width 219 height 15
type input "Primary Keyword"
click at [965, 211] on input "Keyword Data (Optional)" at bounding box center [1016, 214] width 247 height 15
type input "Keyword Data"
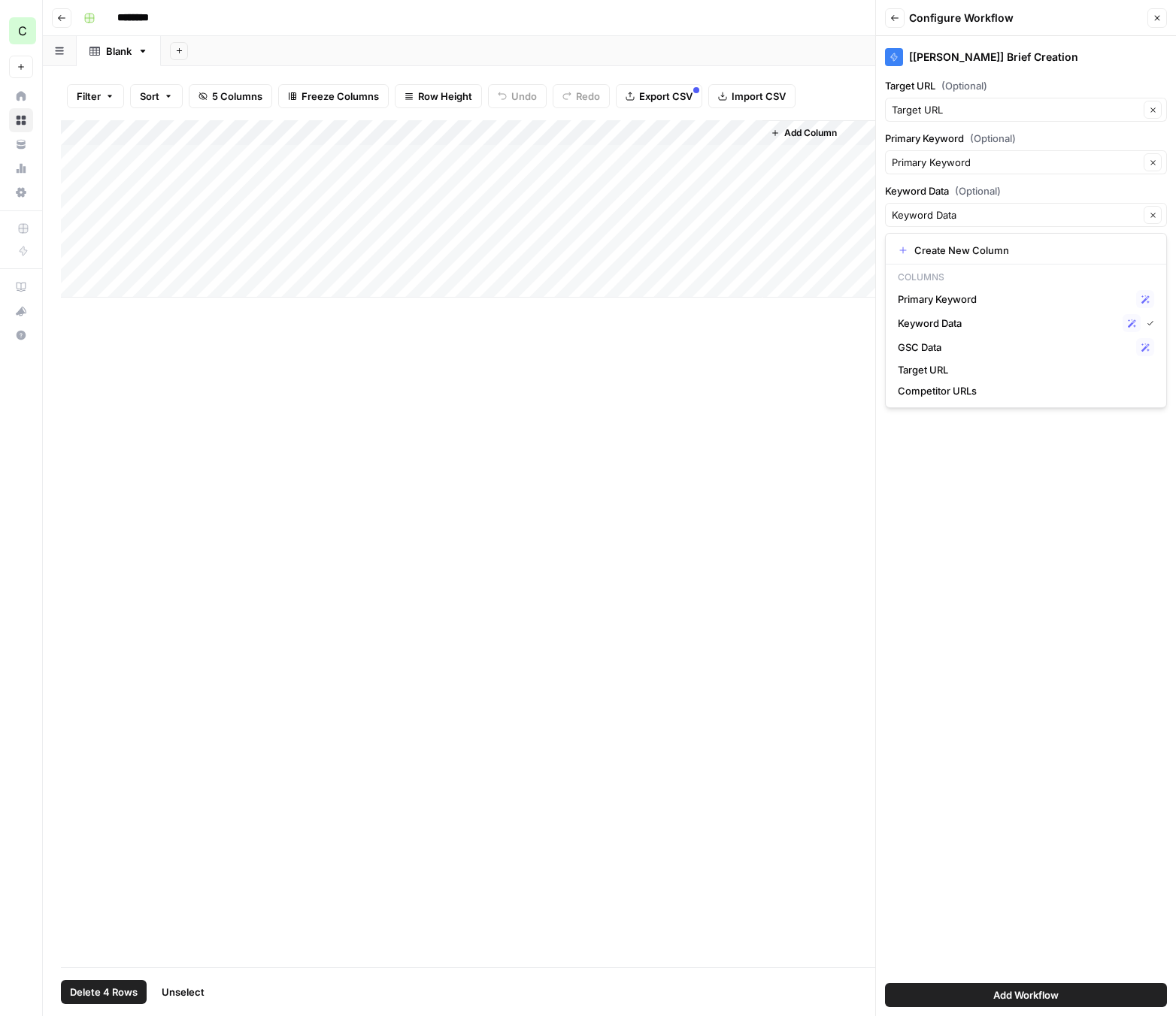
drag, startPoint x: 1032, startPoint y: 512, endPoint x: 1032, endPoint y: 501, distance: 11.0
click at [982, 512] on div "[[PERSON_NAME]] Brief Creation Target URL (Optional) Target URL Clear Primary K…" at bounding box center [1025, 525] width 300 height 979
click at [982, 996] on span "Add Workflow" at bounding box center [1025, 994] width 65 height 15
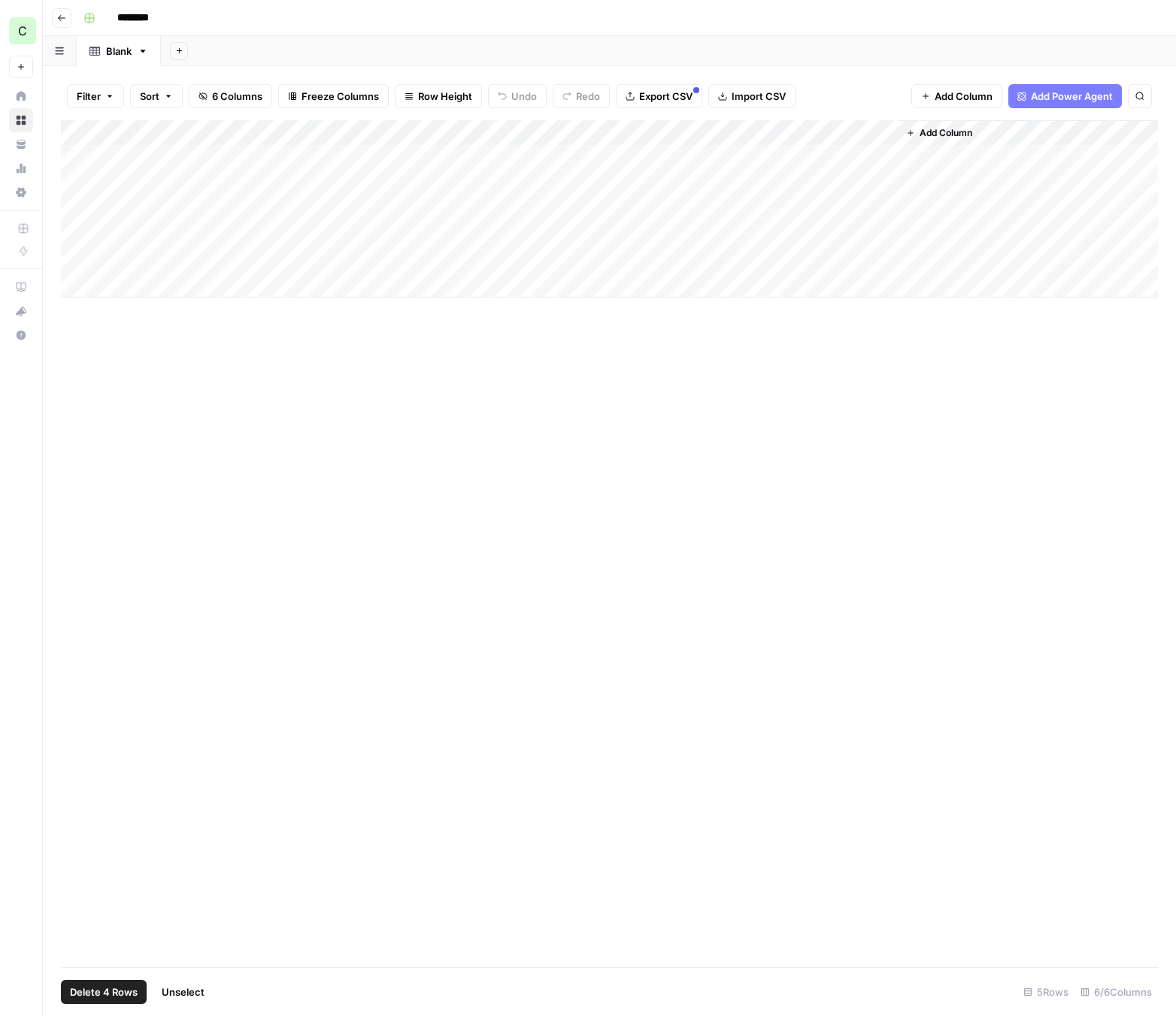
click at [682, 156] on div "Add Column" at bounding box center [609, 209] width 1096 height 177
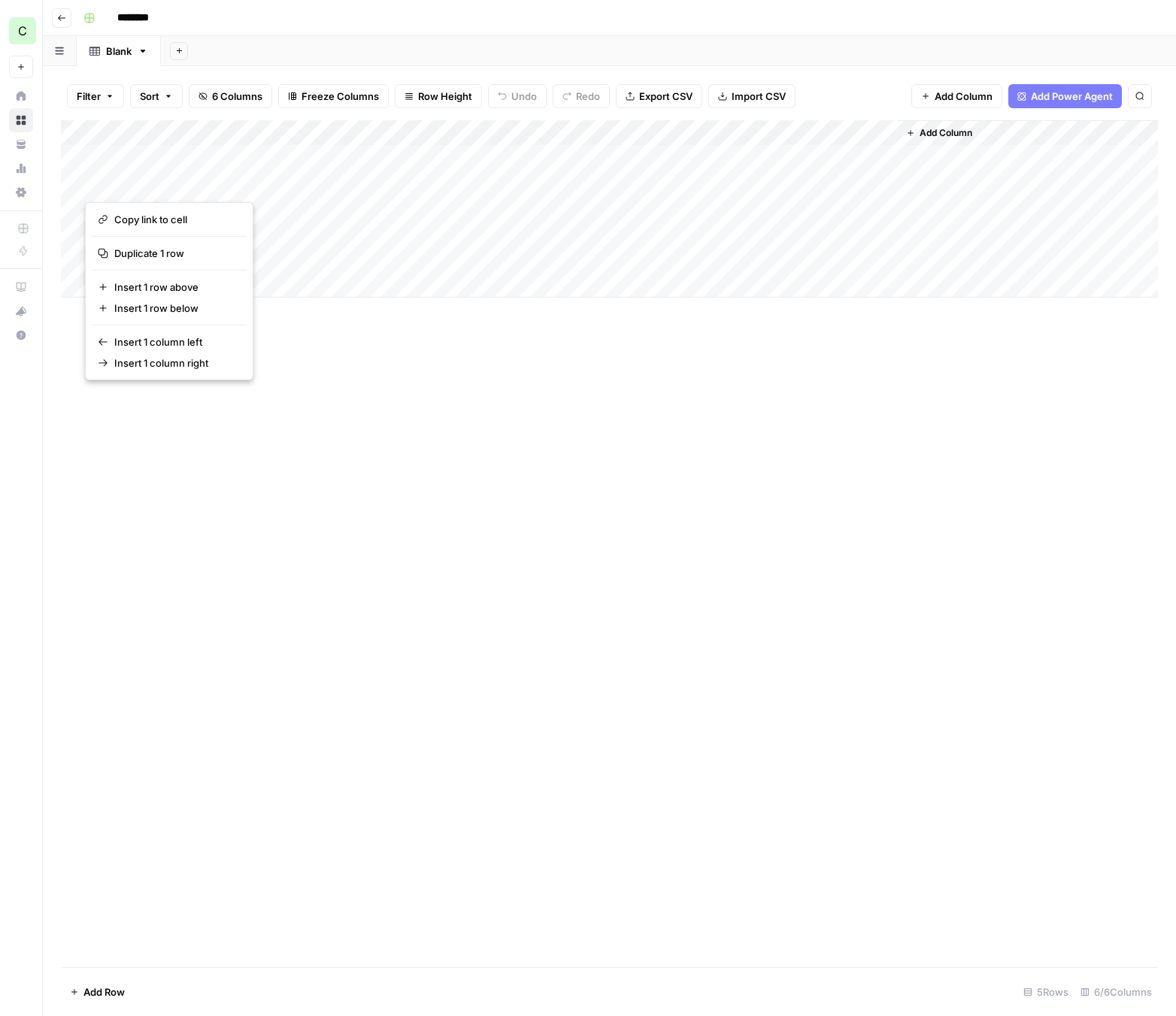
click at [575, 404] on div "Add Column" at bounding box center [609, 543] width 1096 height 847
click at [675, 154] on div "Add Column" at bounding box center [609, 209] width 1096 height 177
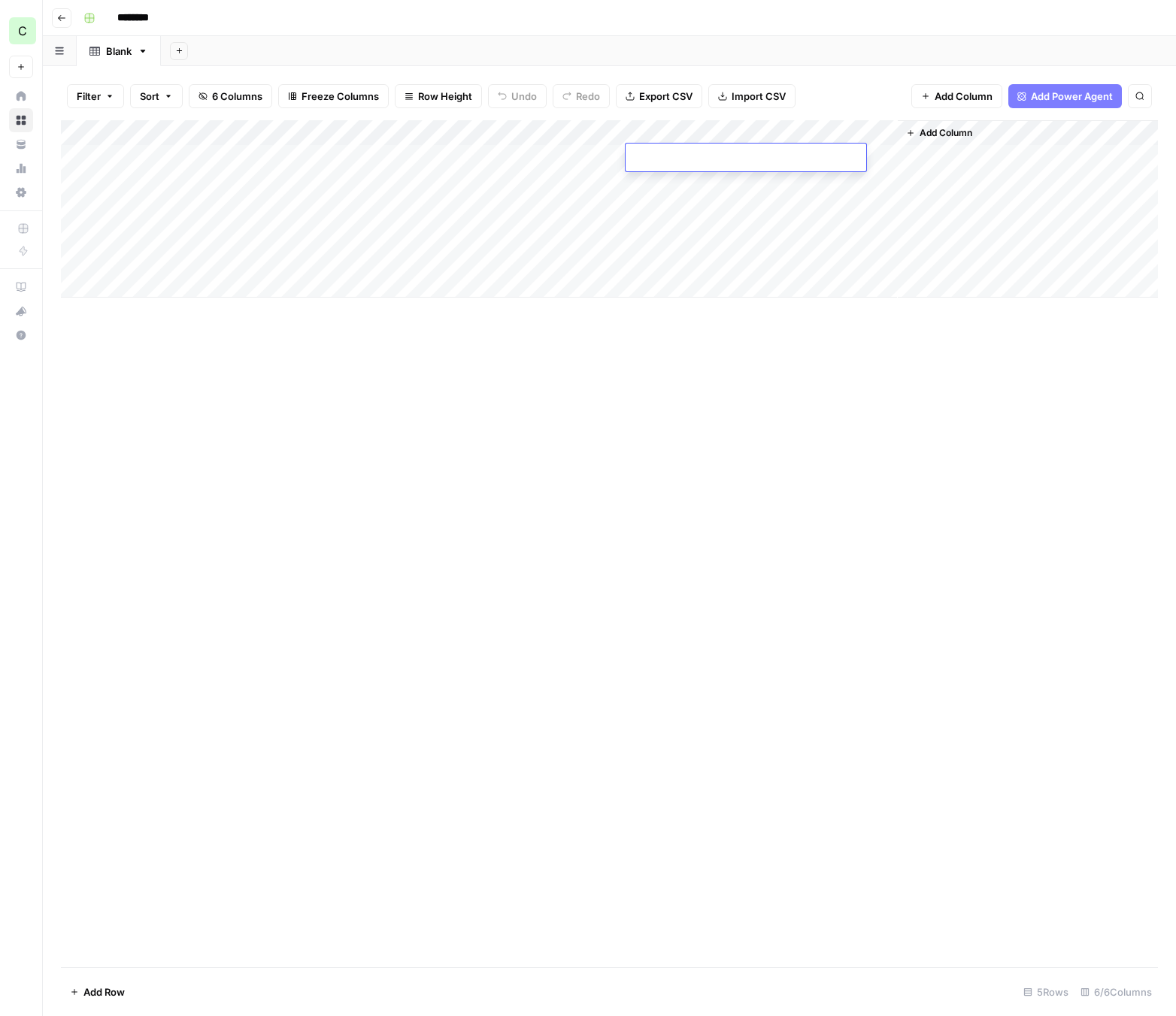
type textarea "**********"
click at [593, 363] on div "Add Column" at bounding box center [609, 543] width 1096 height 847
click at [129, 156] on div "Add Column" at bounding box center [609, 209] width 1096 height 177
type textarea "**********"
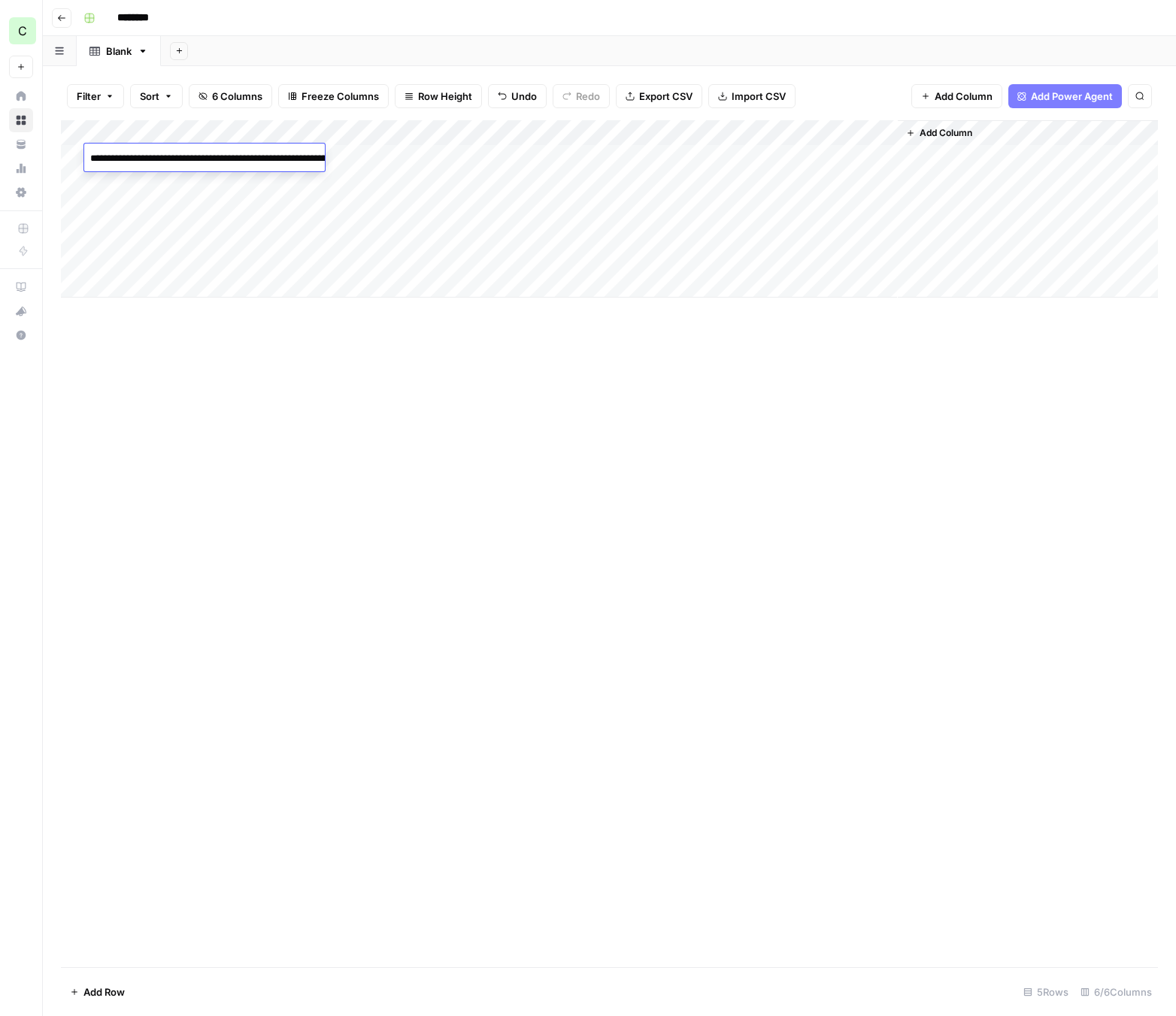
click at [254, 356] on div "Add Column" at bounding box center [609, 543] width 1096 height 847
click at [272, 152] on div "Add Column" at bounding box center [609, 209] width 1096 height 177
click at [293, 155] on div "Add Column" at bounding box center [609, 209] width 1096 height 177
click at [359, 218] on div "Add Column" at bounding box center [609, 209] width 1096 height 177
click at [388, 151] on div "Add Column" at bounding box center [609, 209] width 1096 height 177
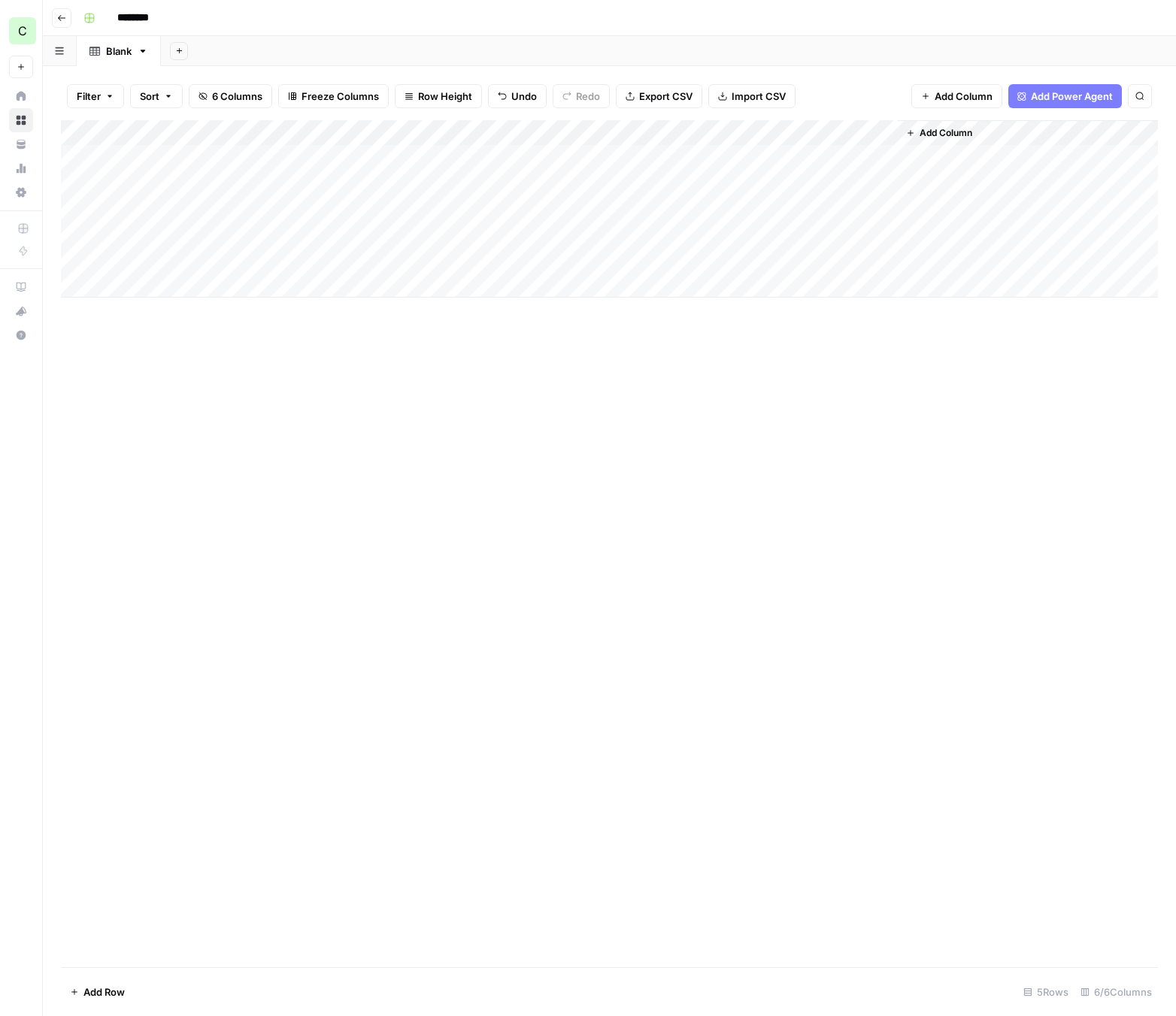
click at [393, 156] on div "Add Column" at bounding box center [609, 209] width 1096 height 177
click at [393, 156] on textarea at bounding box center [475, 158] width 240 height 21
type textarea "**********"
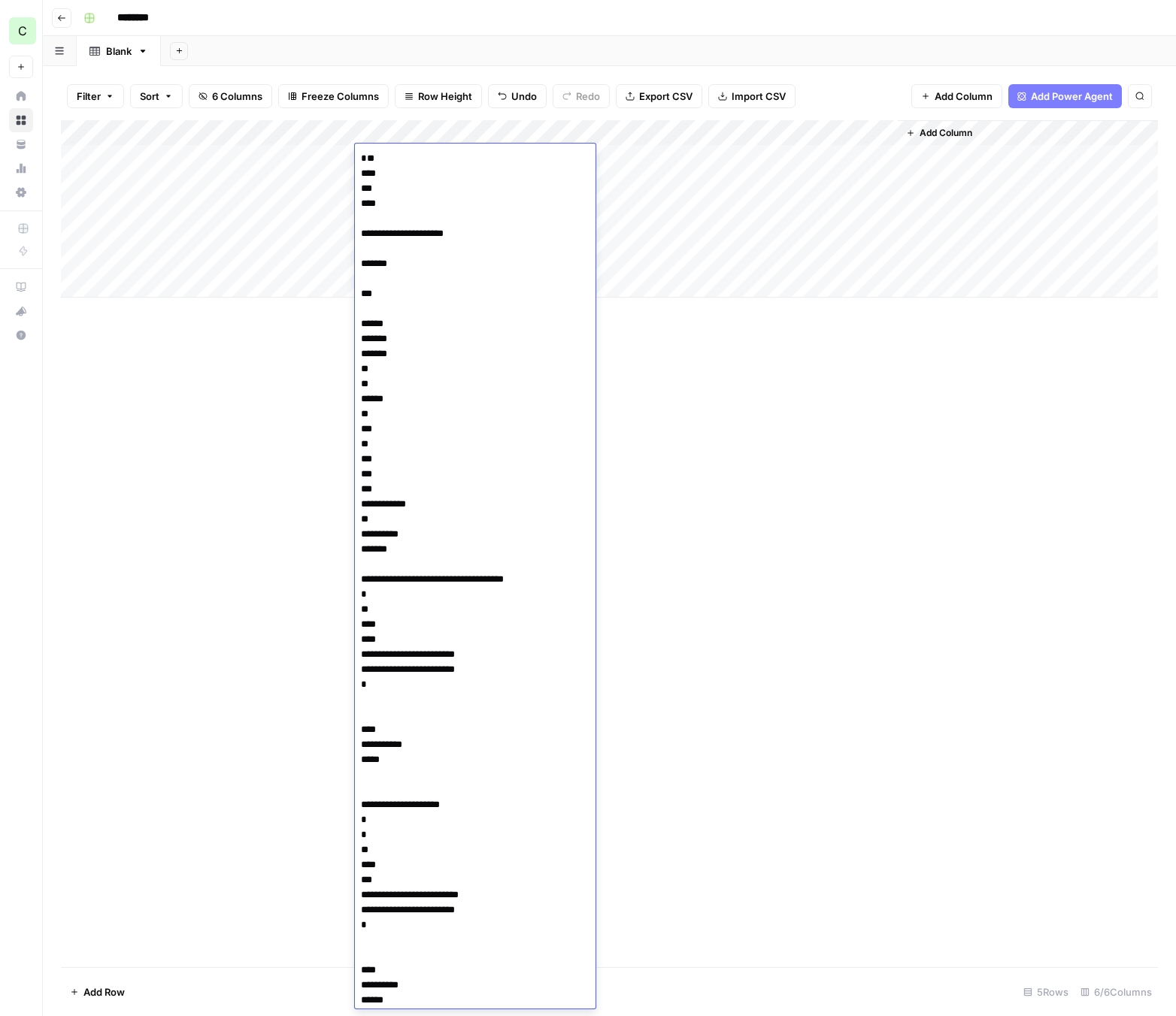
scroll to position [1545, 0]
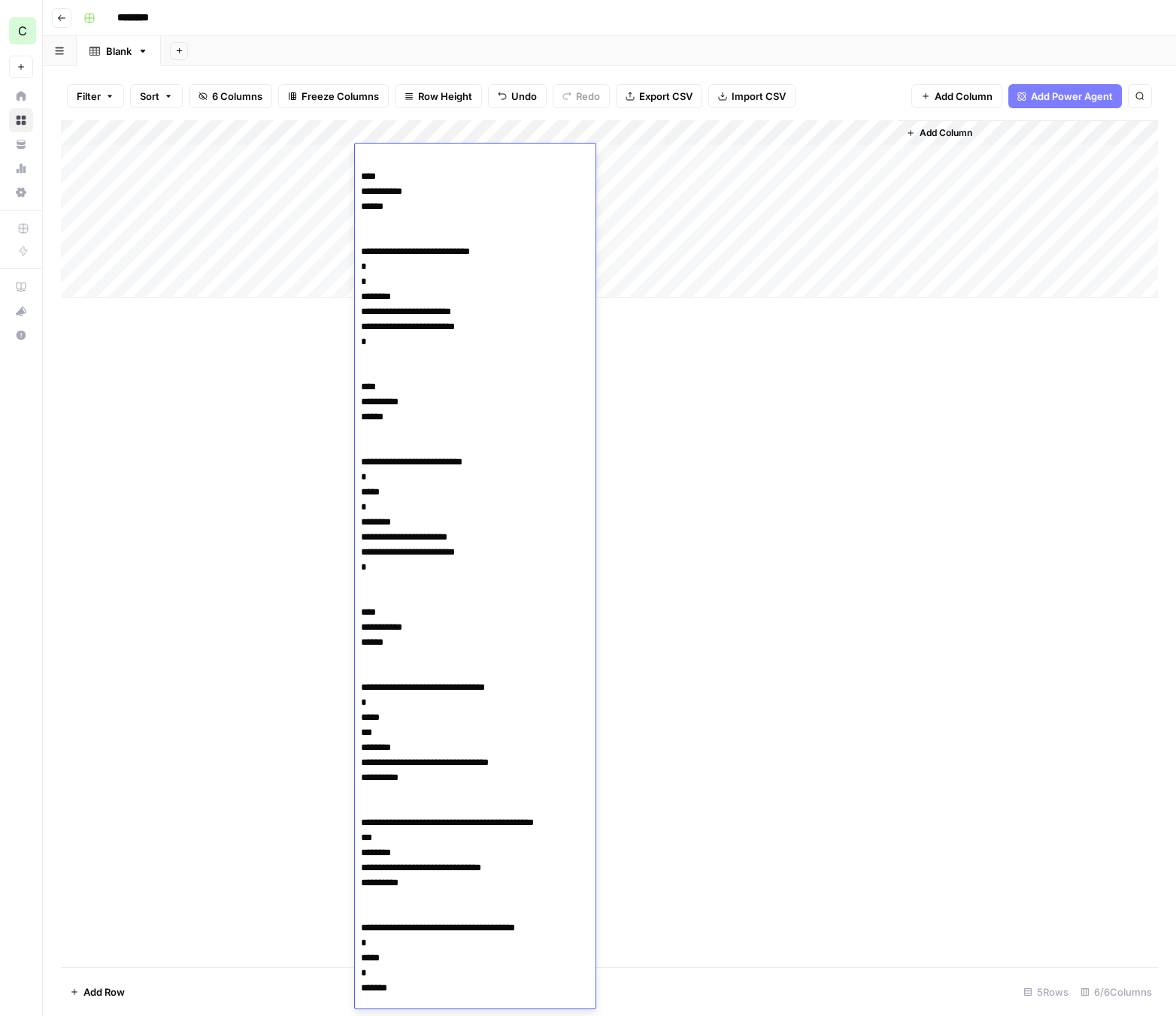
click at [293, 161] on div "Add Column" at bounding box center [609, 209] width 1096 height 177
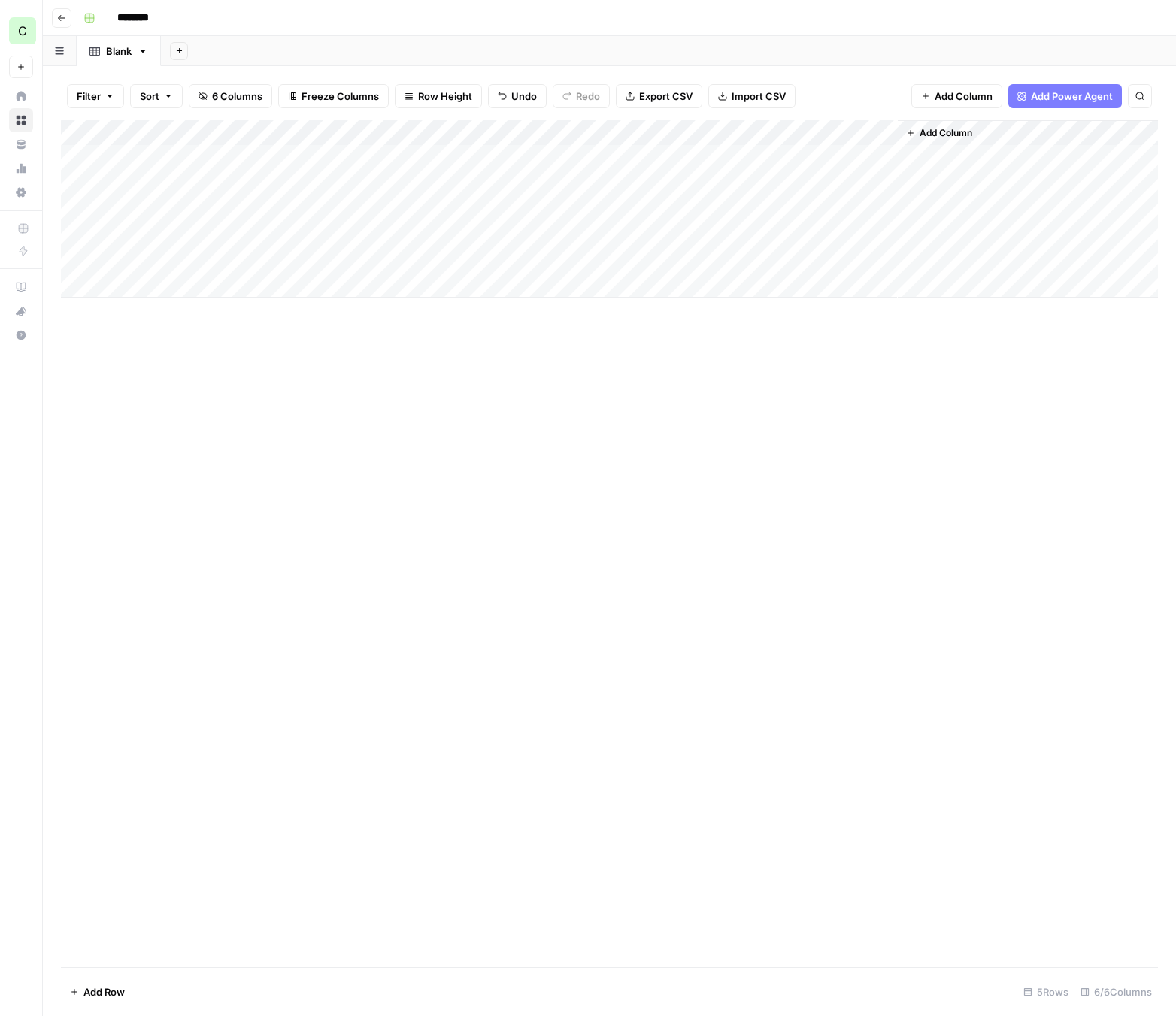
click at [268, 160] on div "Add Column" at bounding box center [609, 209] width 1096 height 177
type textarea "**********"
drag, startPoint x: 552, startPoint y: 425, endPoint x: 556, endPoint y: 338, distance: 87.1
click at [552, 425] on div "Add Column" at bounding box center [609, 543] width 1096 height 847
click at [537, 158] on div "Add Column" at bounding box center [609, 209] width 1096 height 177
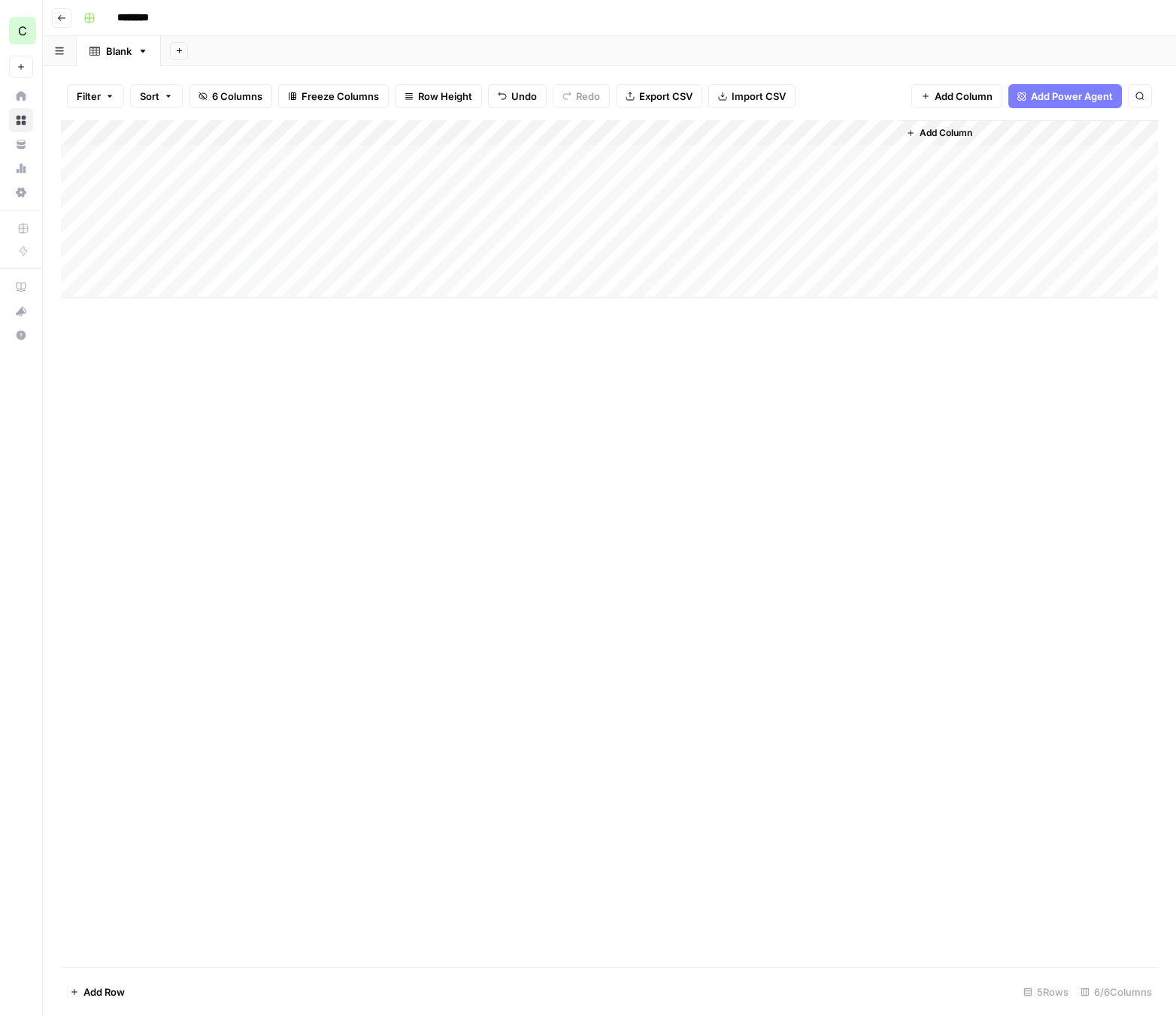
click at [536, 158] on div "Add Column" at bounding box center [609, 209] width 1096 height 177
type textarea "**********"
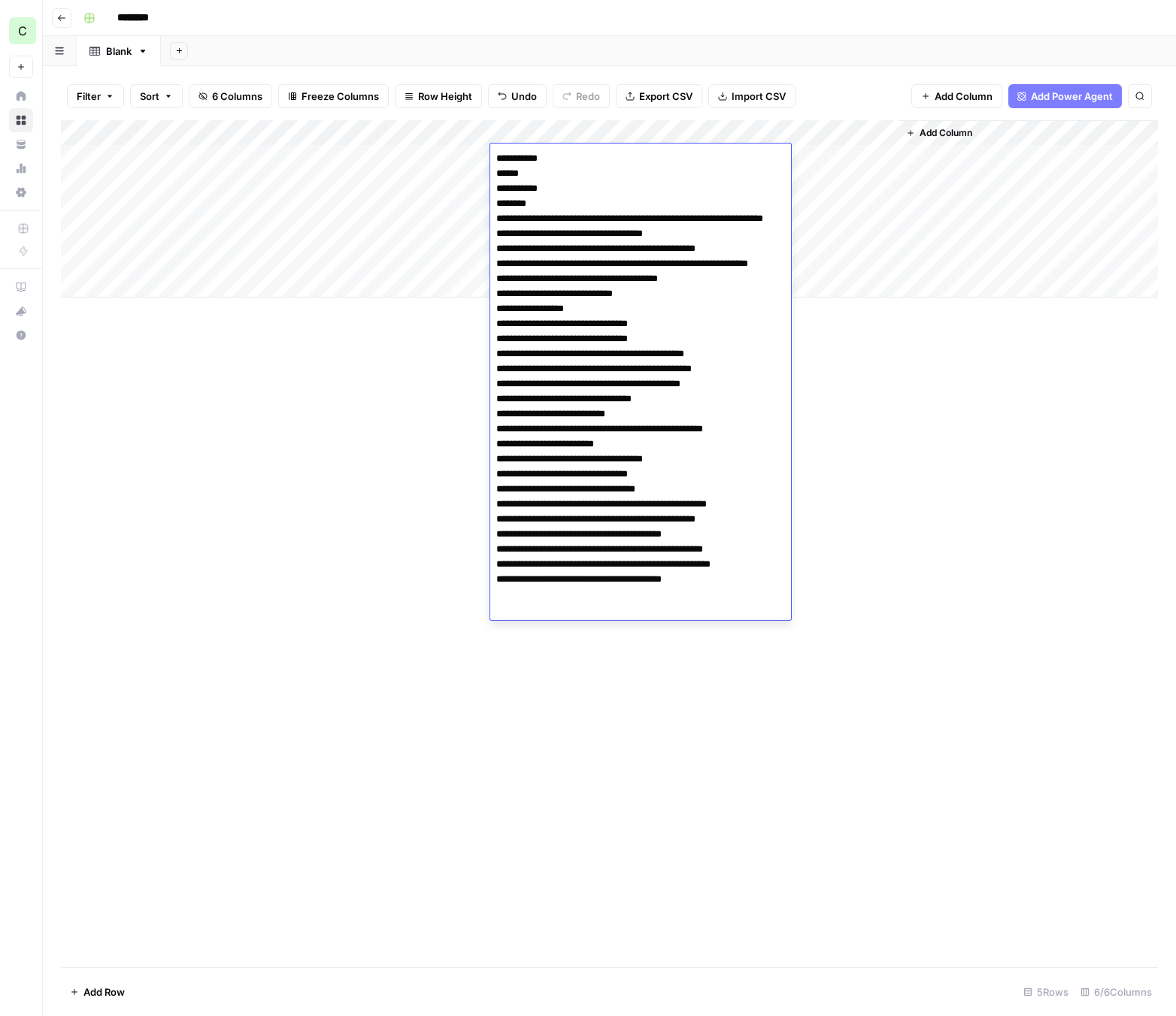
click at [938, 449] on div "Add Column" at bounding box center [609, 543] width 1096 height 847
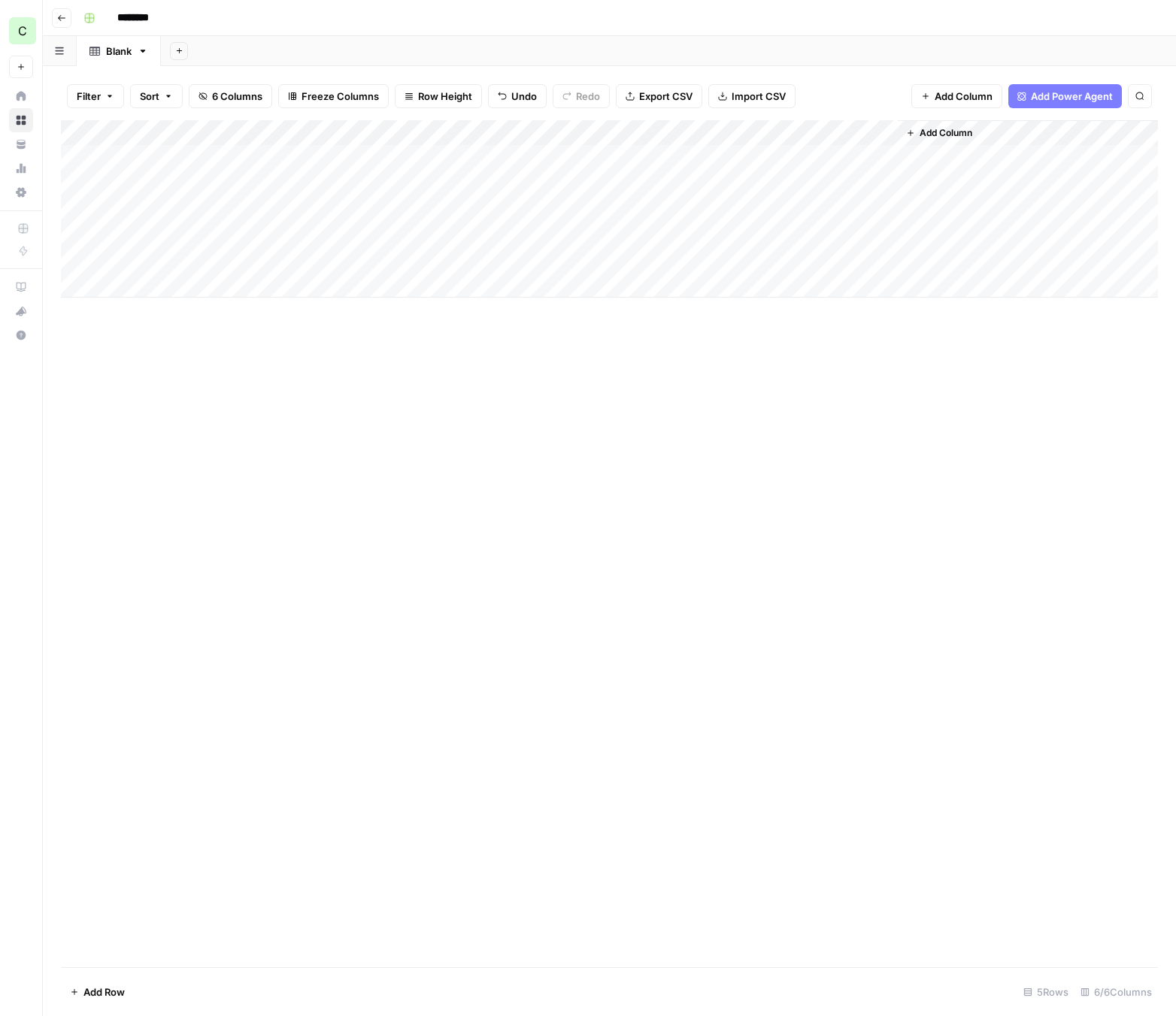
click at [822, 158] on div "Add Column" at bounding box center [609, 209] width 1096 height 177
click at [812, 159] on div "Add Column" at bounding box center [609, 209] width 1096 height 177
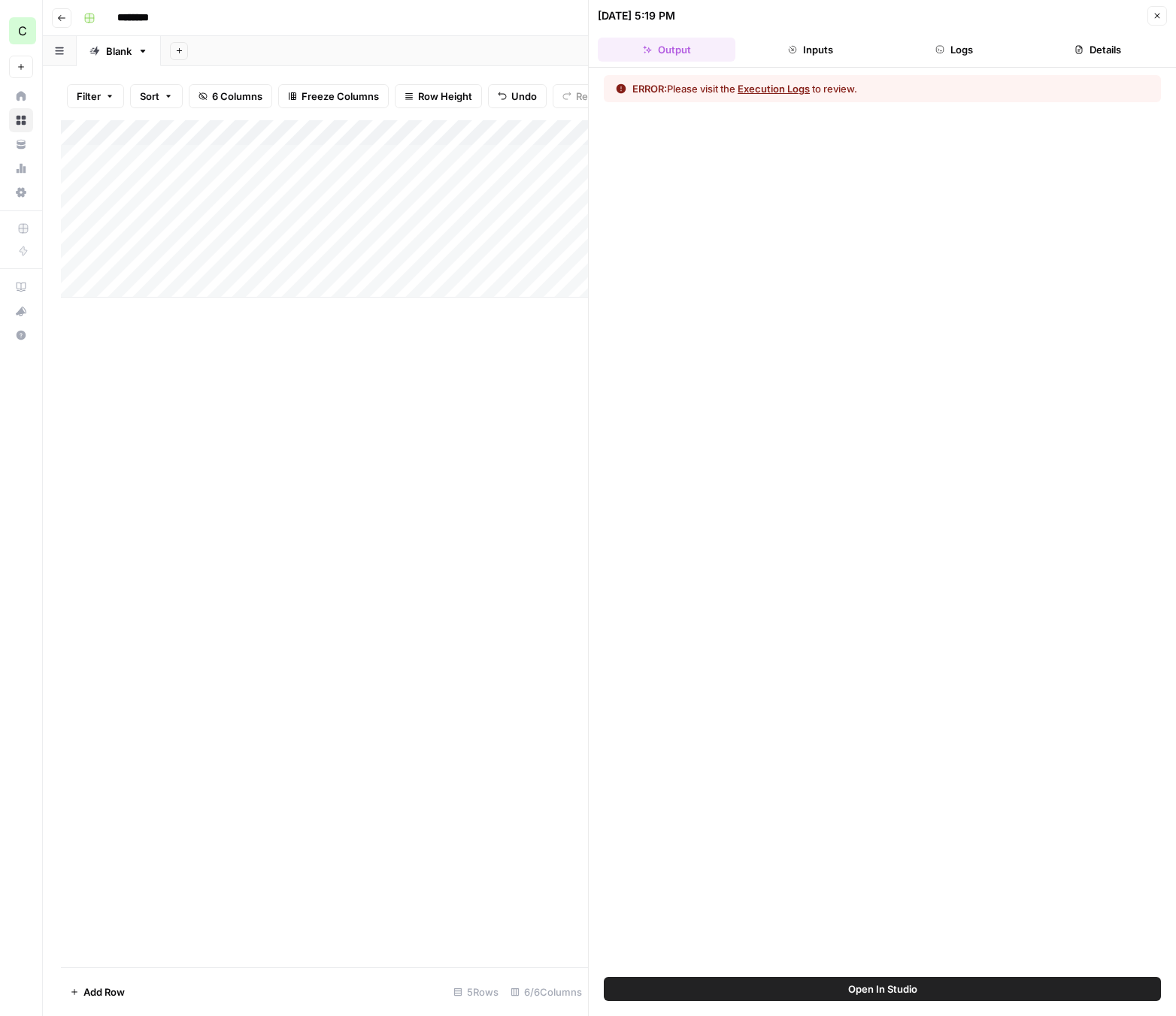
click at [783, 90] on button "Execution Logs" at bounding box center [774, 89] width 73 height 15
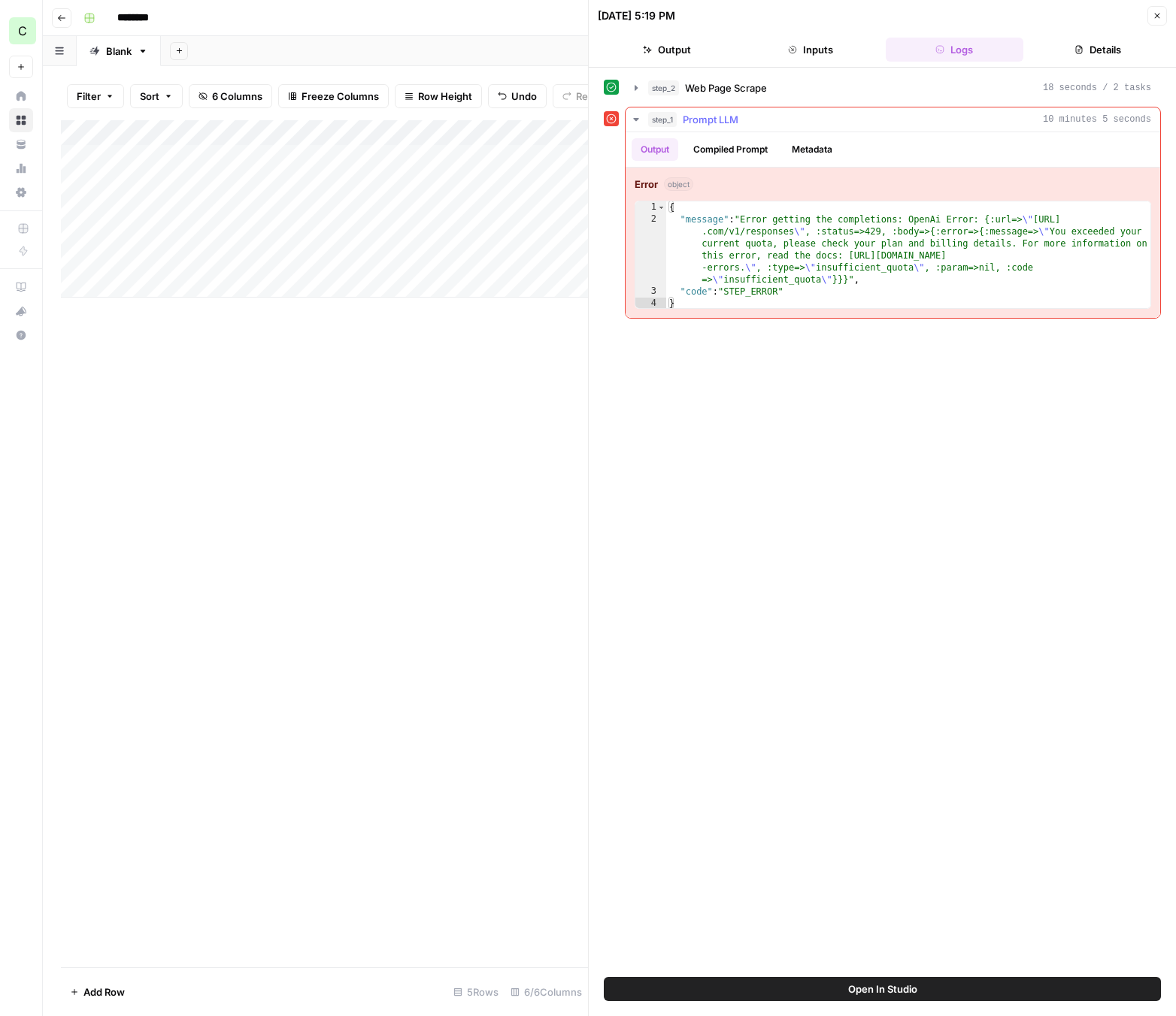
click at [719, 244] on div "{ "message" : "Error getting the completions: OpenAi Error: {:url=> \" https://…" at bounding box center [908, 268] width 484 height 133
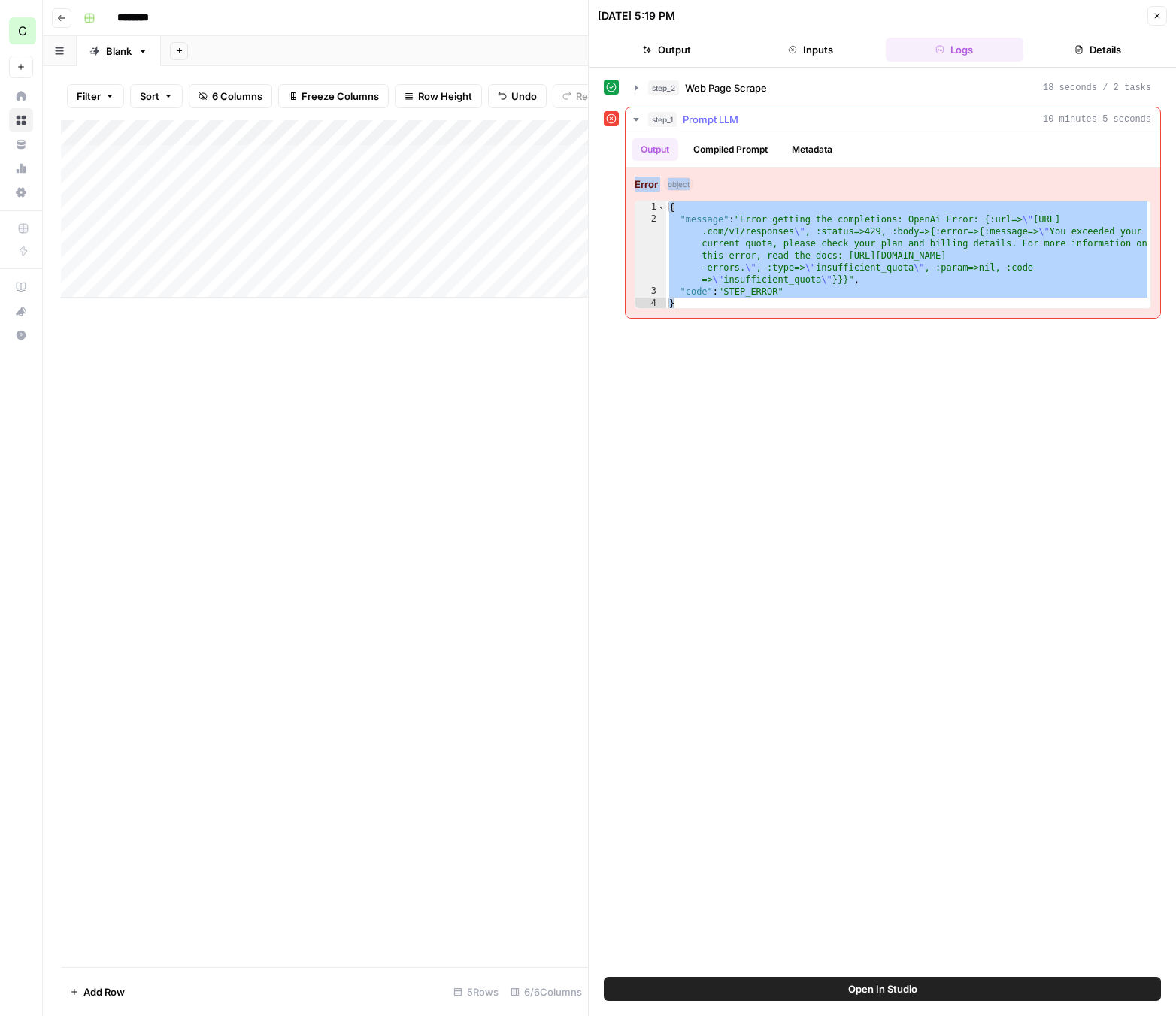
drag, startPoint x: 636, startPoint y: 178, endPoint x: 775, endPoint y: 281, distance: 173.0
click at [775, 288] on div "**********" at bounding box center [893, 243] width 534 height 151
click at [831, 246] on div "{ "message" : "Error getting the completions: OpenAi Error: {:url=> \" https://…" at bounding box center [908, 268] width 484 height 133
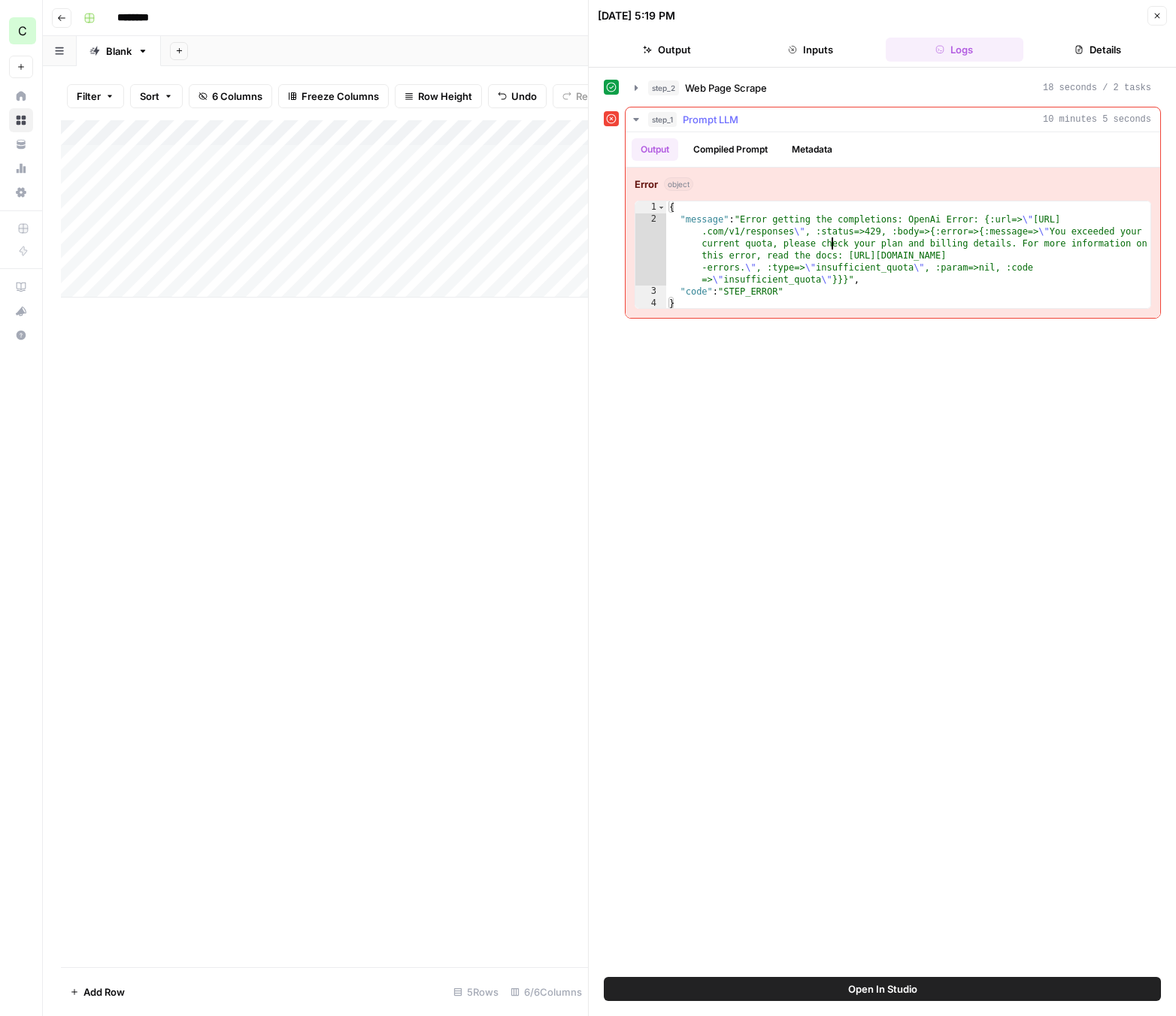
type textarea "**********"
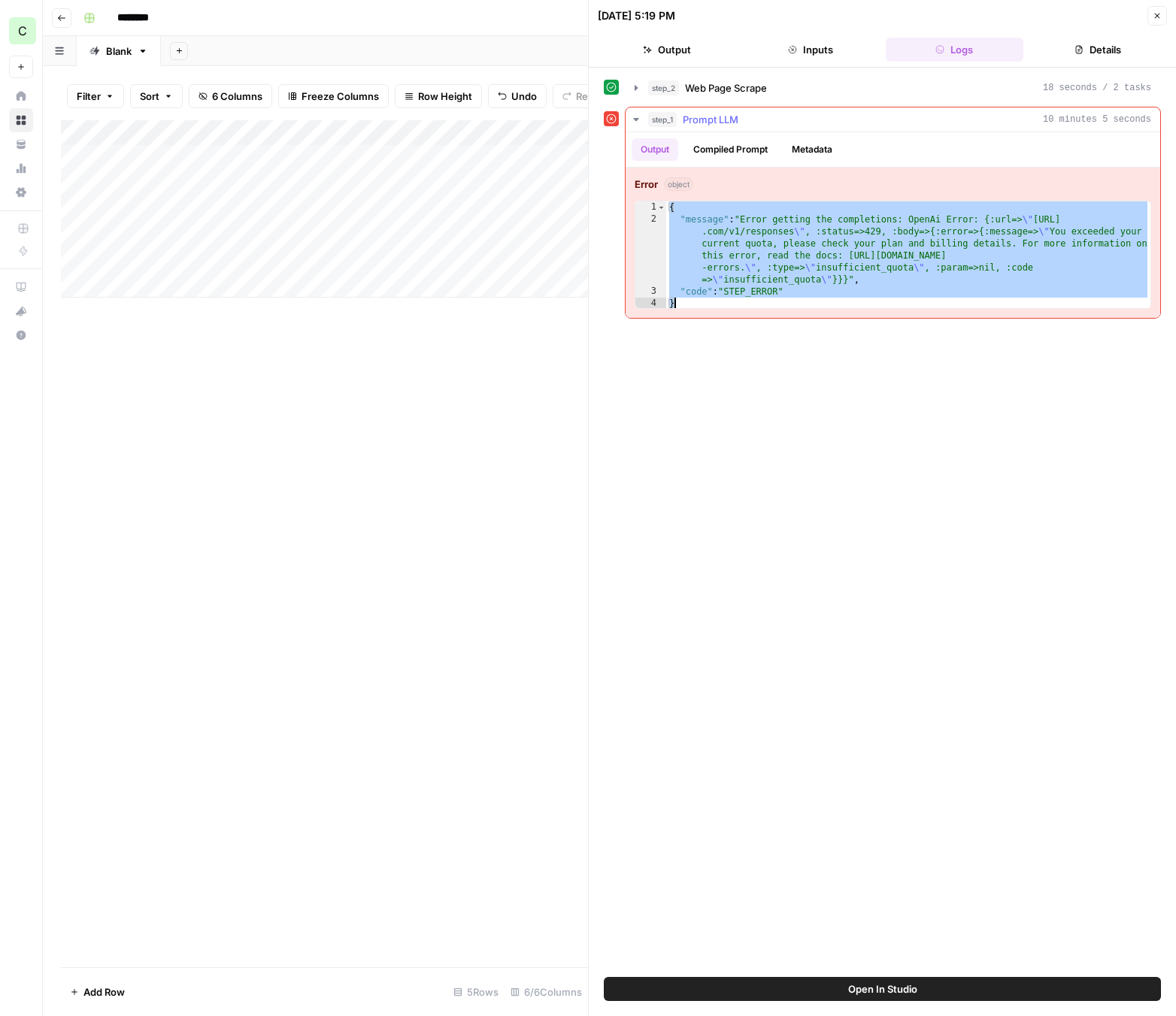
click at [629, 118] on button "step_1 Prompt LLM 10 minutes 5 seconds" at bounding box center [893, 119] width 534 height 24
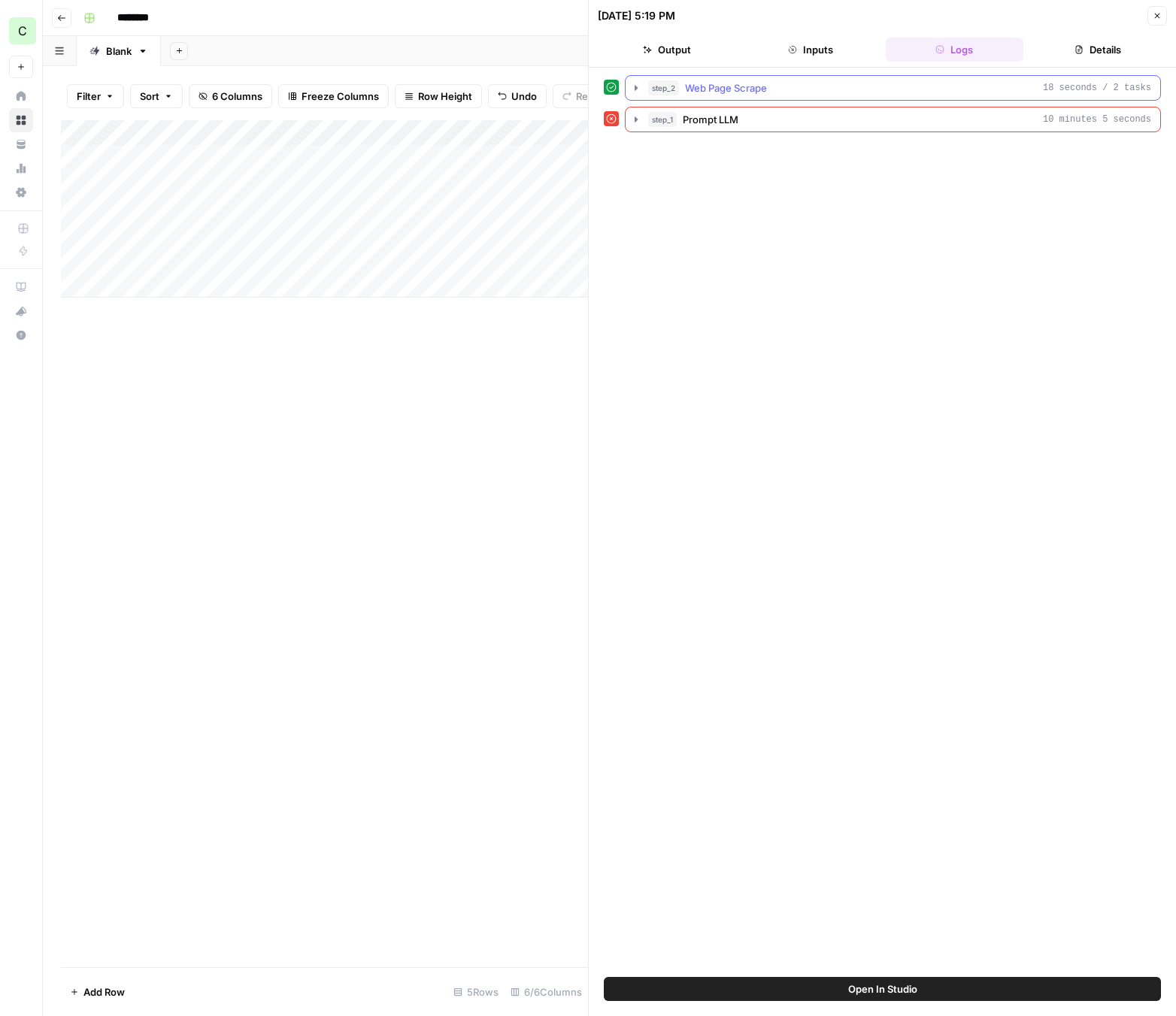
click at [637, 90] on icon "button" at bounding box center [636, 87] width 12 height 12
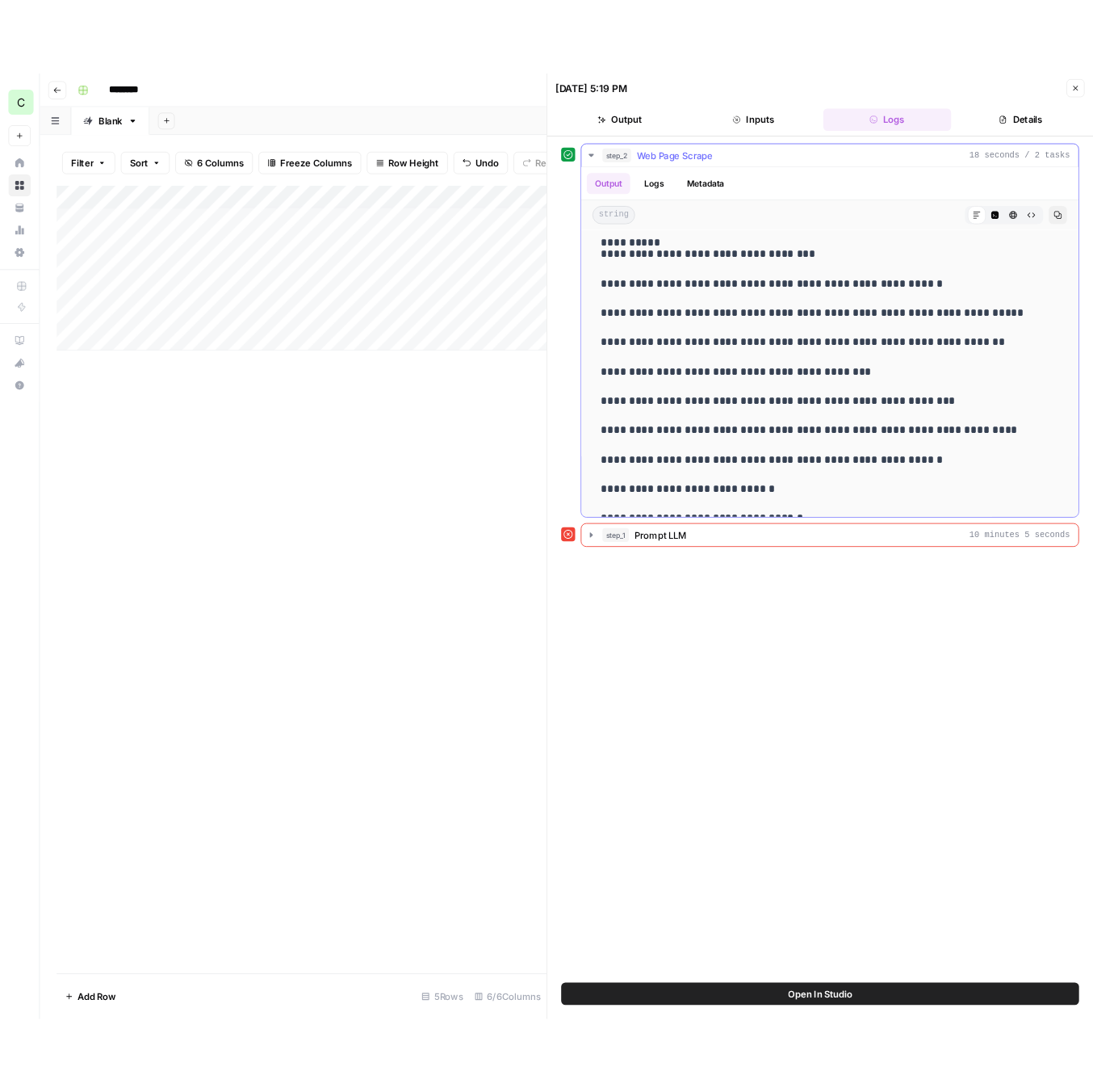
scroll to position [3319, 0]
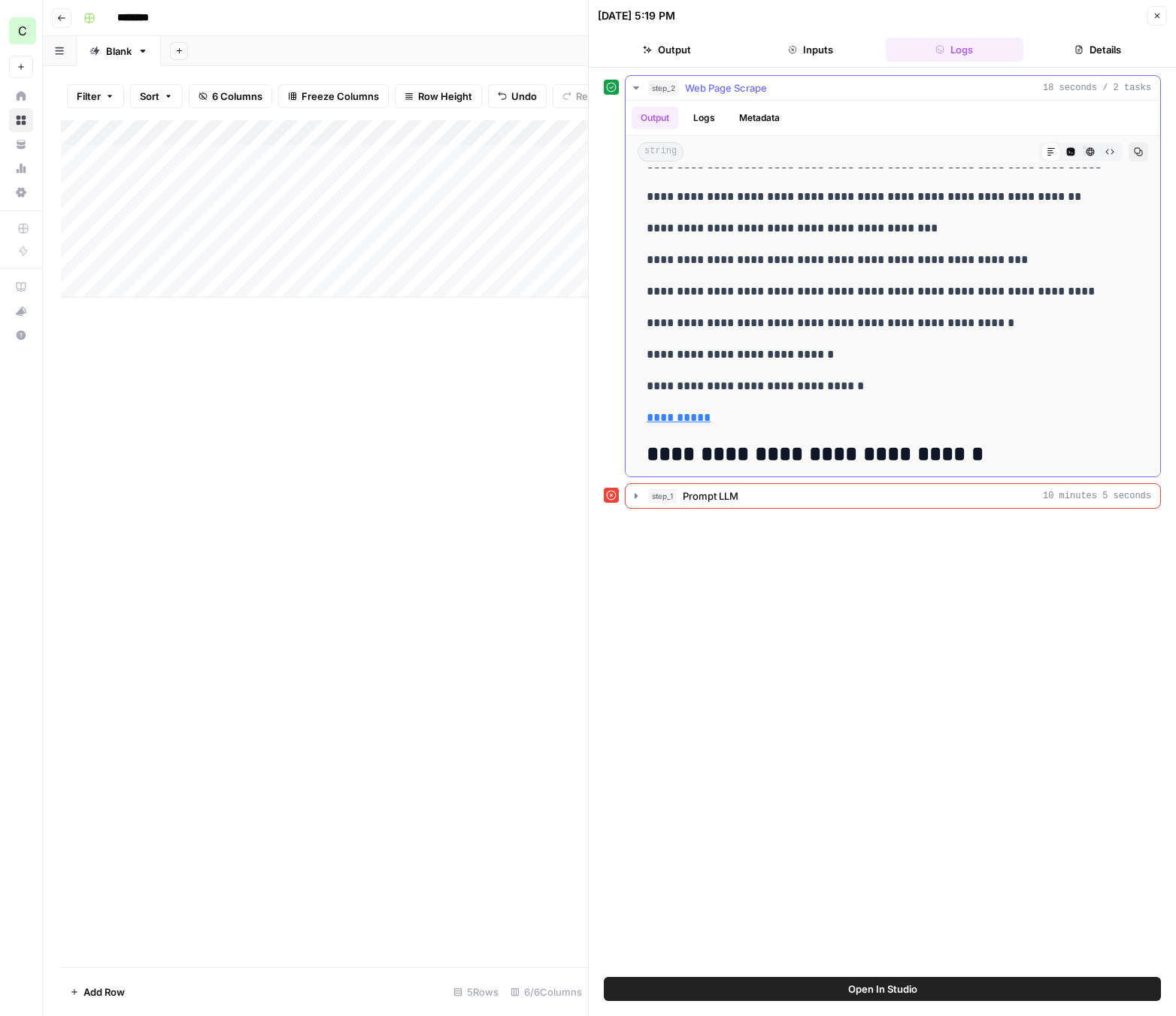
click at [640, 91] on icon "button" at bounding box center [636, 87] width 12 height 12
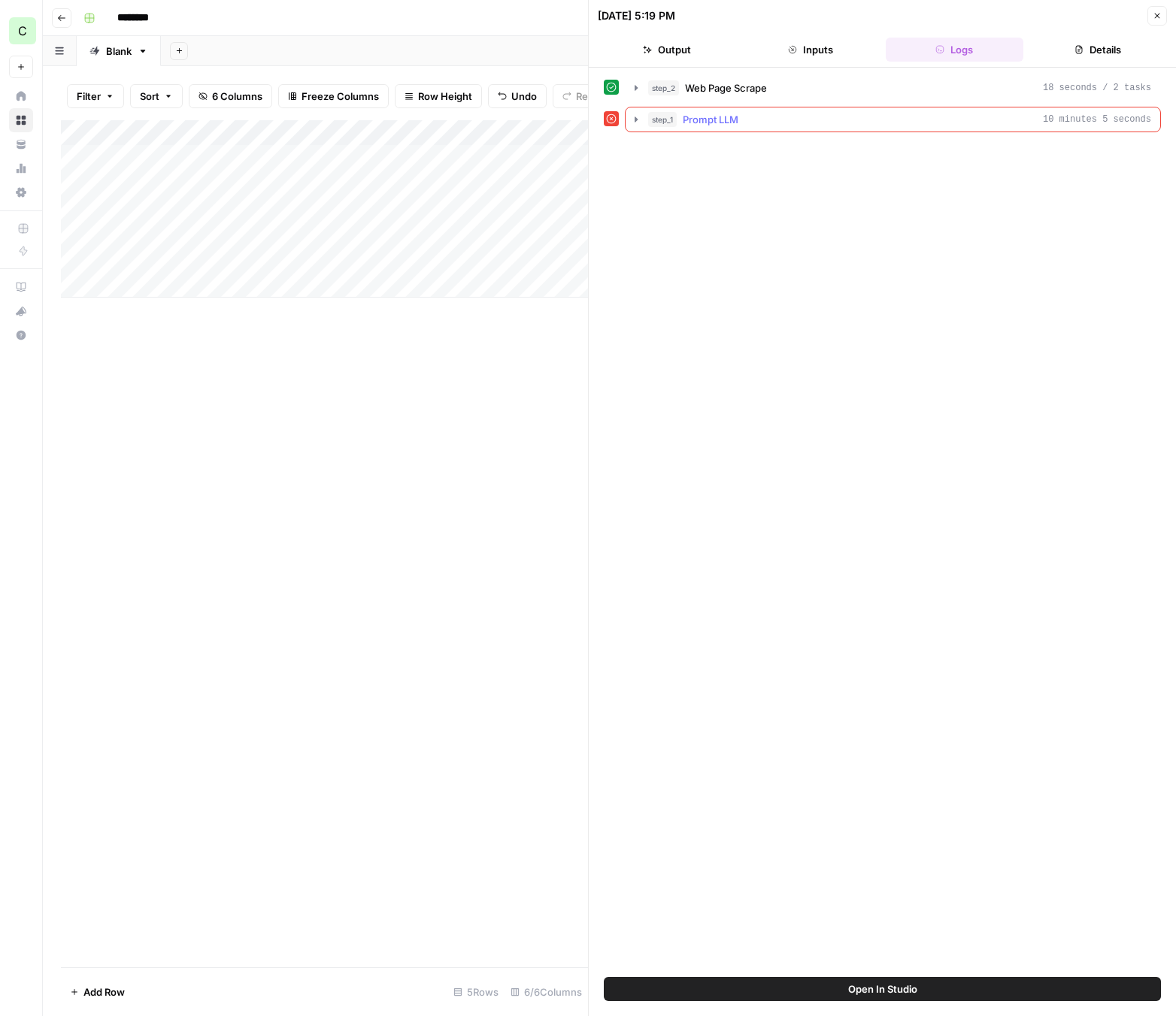
click at [634, 121] on icon "button" at bounding box center [636, 119] width 12 height 12
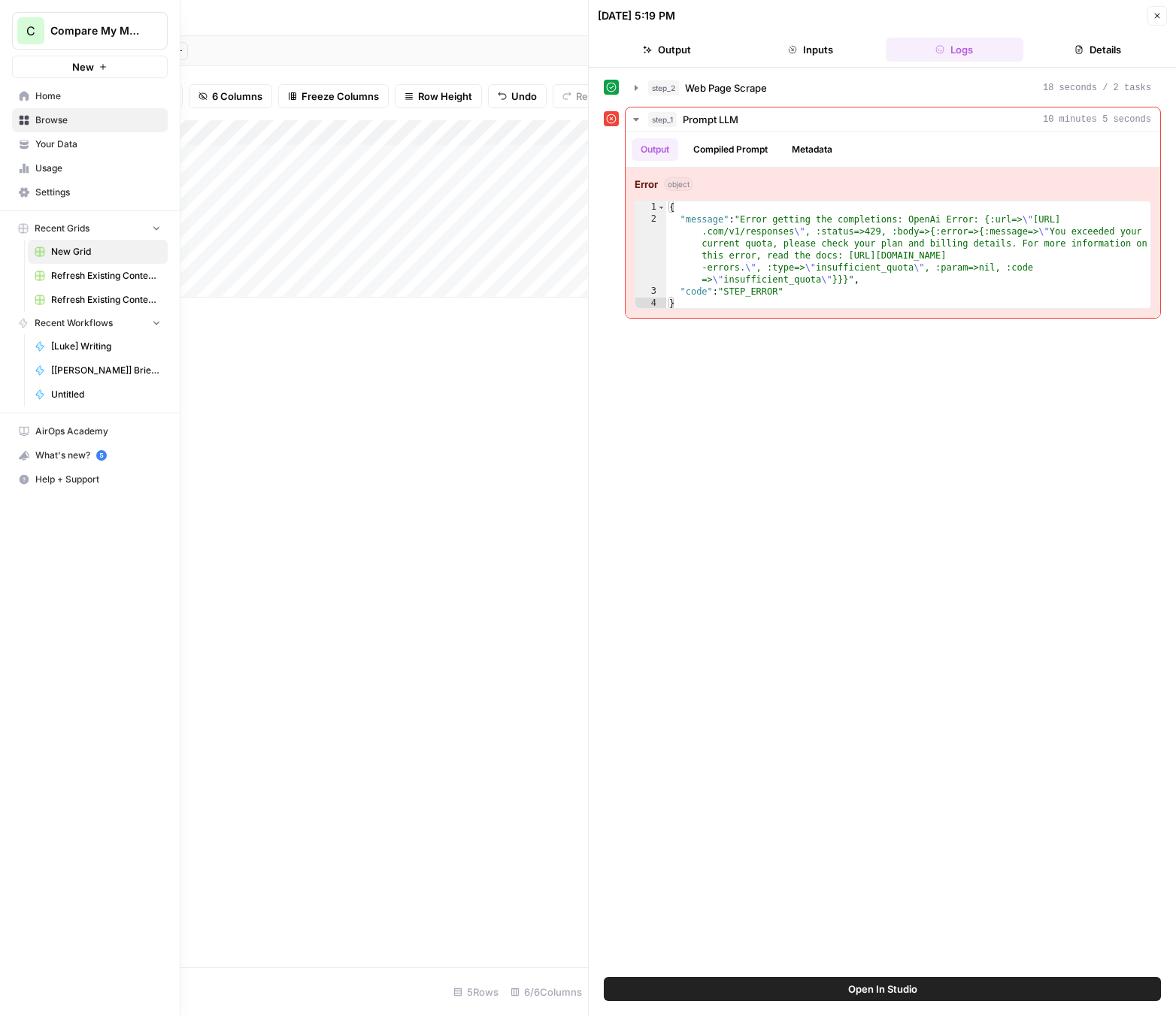
click at [33, 194] on link "Settings" at bounding box center [90, 192] width 156 height 24
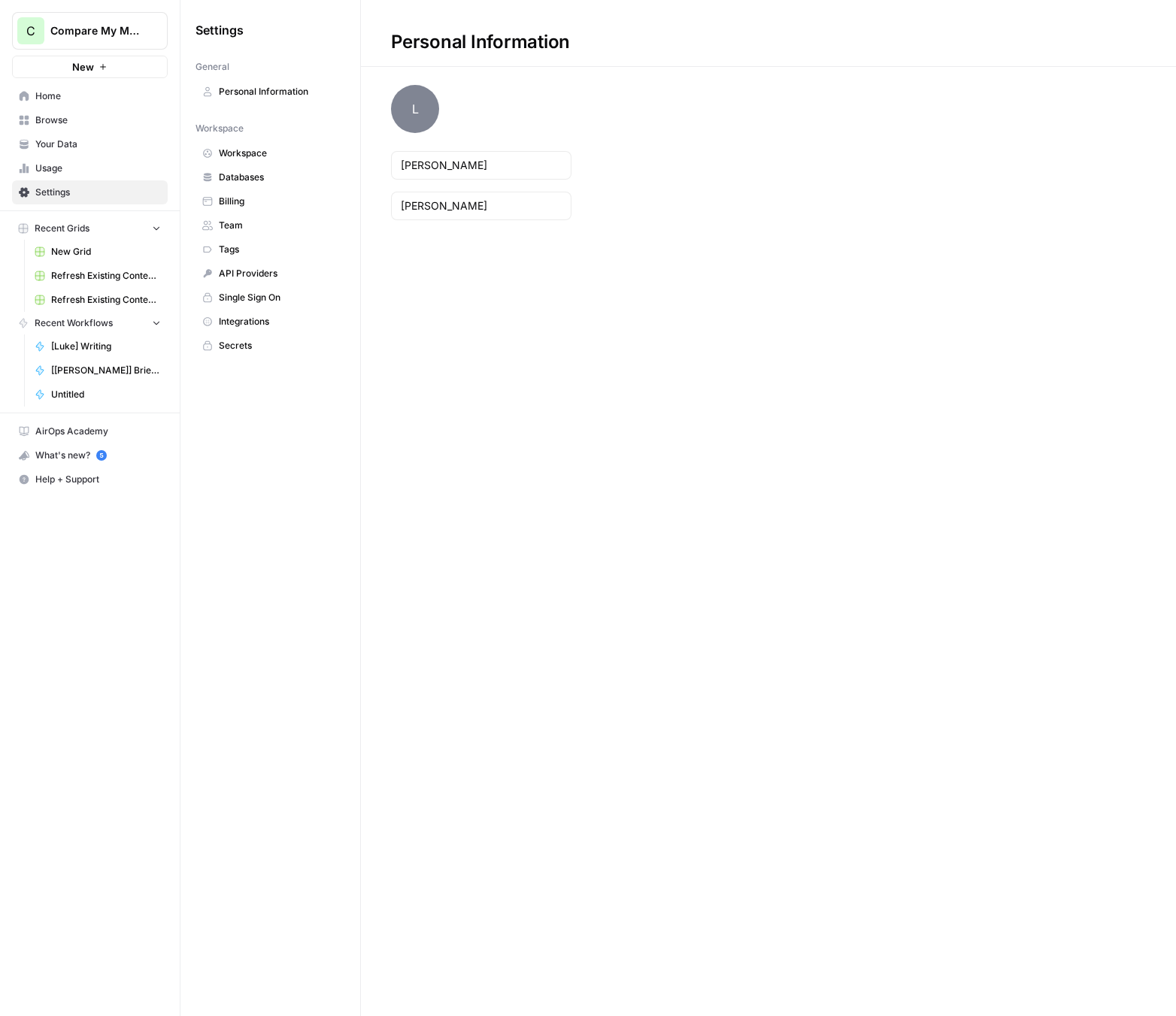
click at [259, 229] on span "Team" at bounding box center [278, 225] width 119 height 13
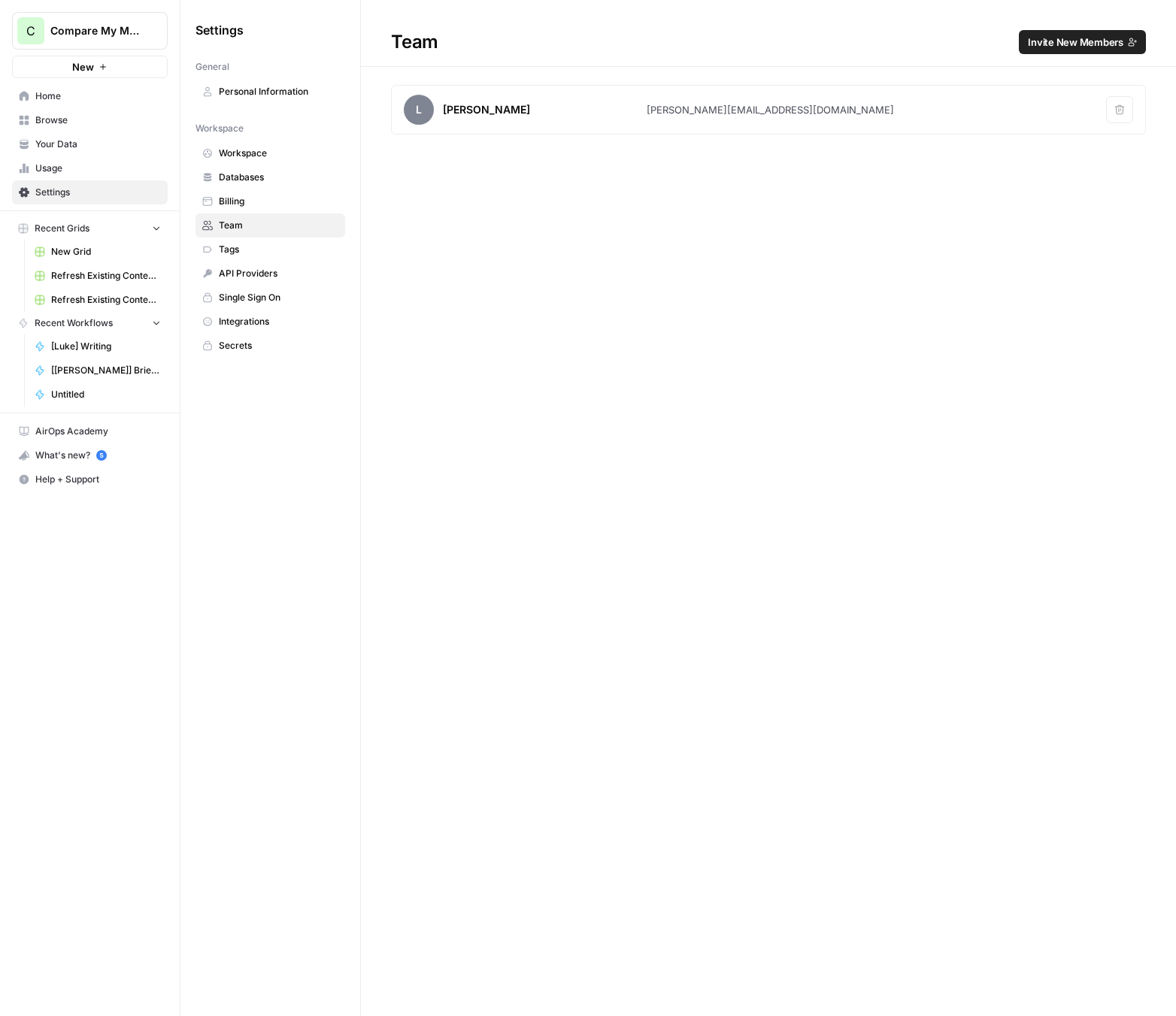
click at [277, 314] on span "Integrations" at bounding box center [278, 321] width 119 height 13
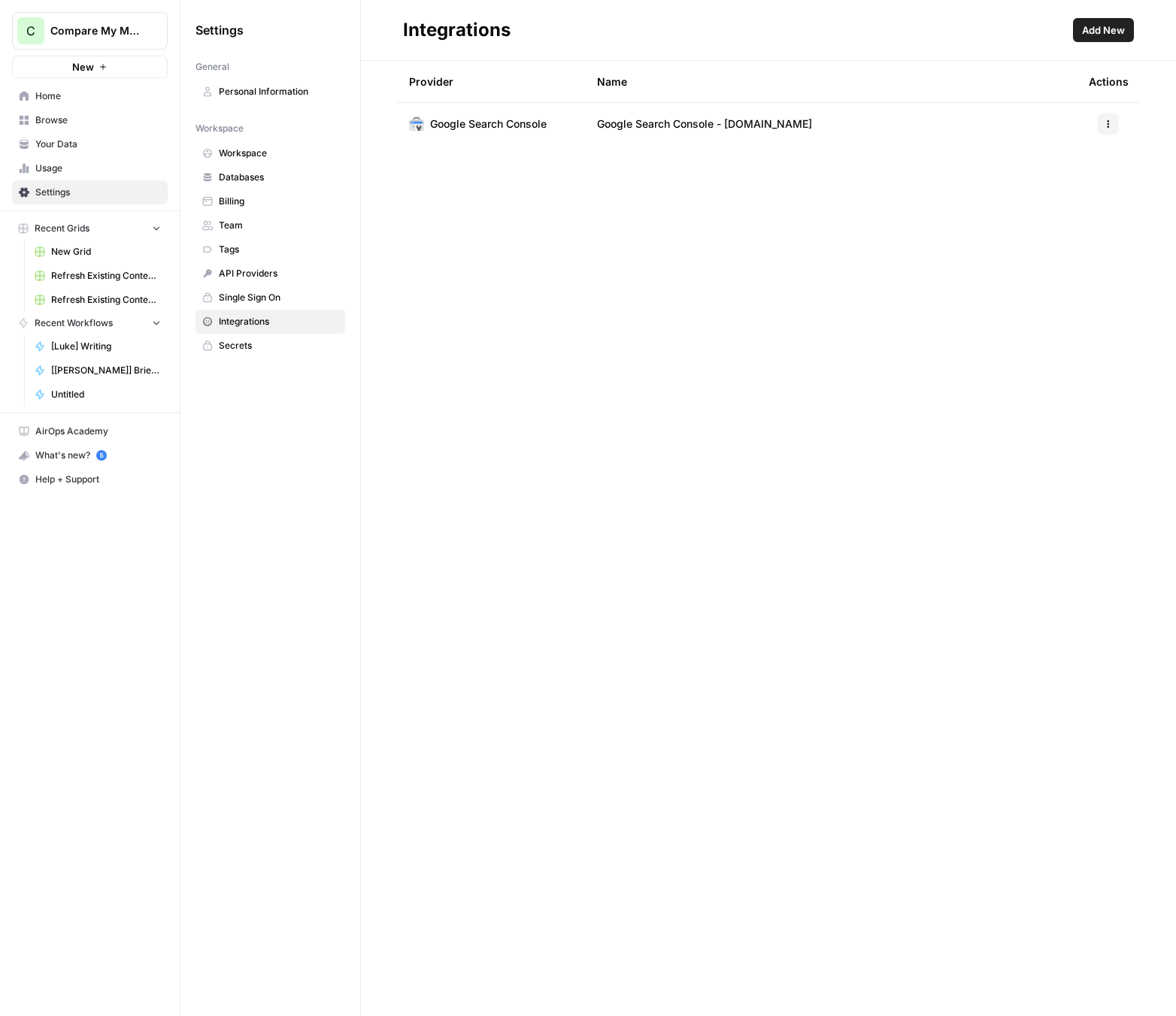
click at [270, 275] on span "API Providers" at bounding box center [278, 273] width 119 height 13
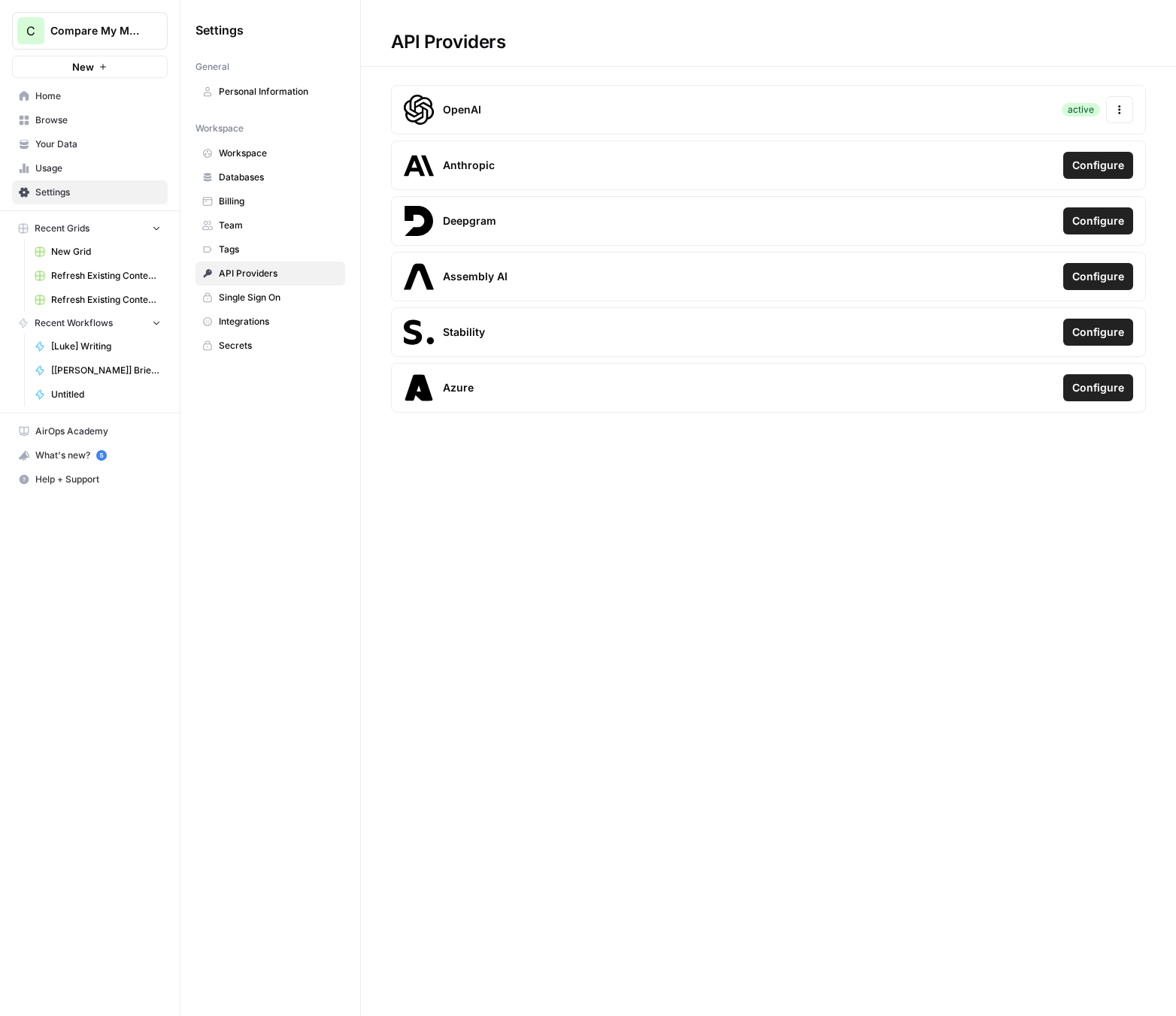
click at [1099, 104] on div "active Actions" at bounding box center [1097, 109] width 72 height 27
click at [1116, 107] on icon "button" at bounding box center [1120, 110] width 11 height 11
click at [1004, 154] on span "Update Credentials" at bounding box center [986, 149] width 90 height 15
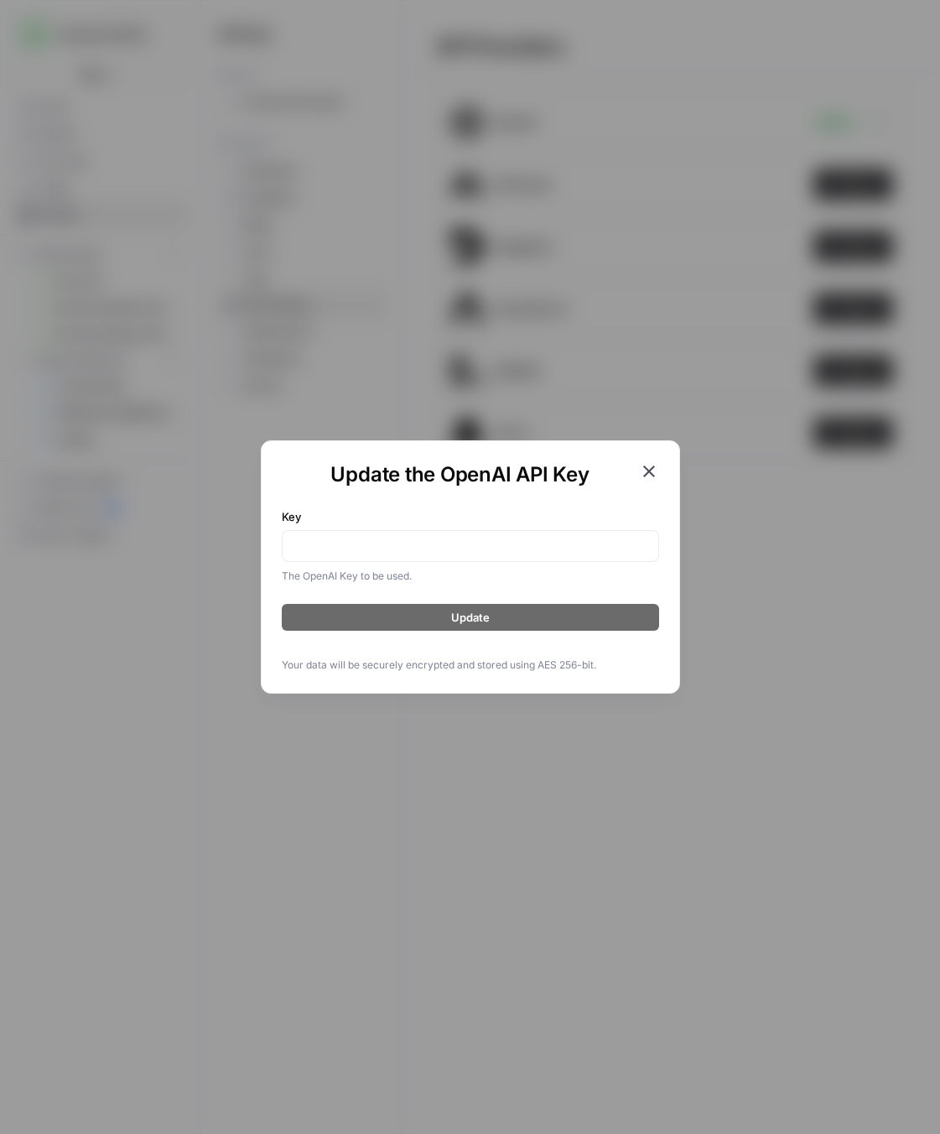
click at [654, 471] on icon "button" at bounding box center [649, 471] width 20 height 20
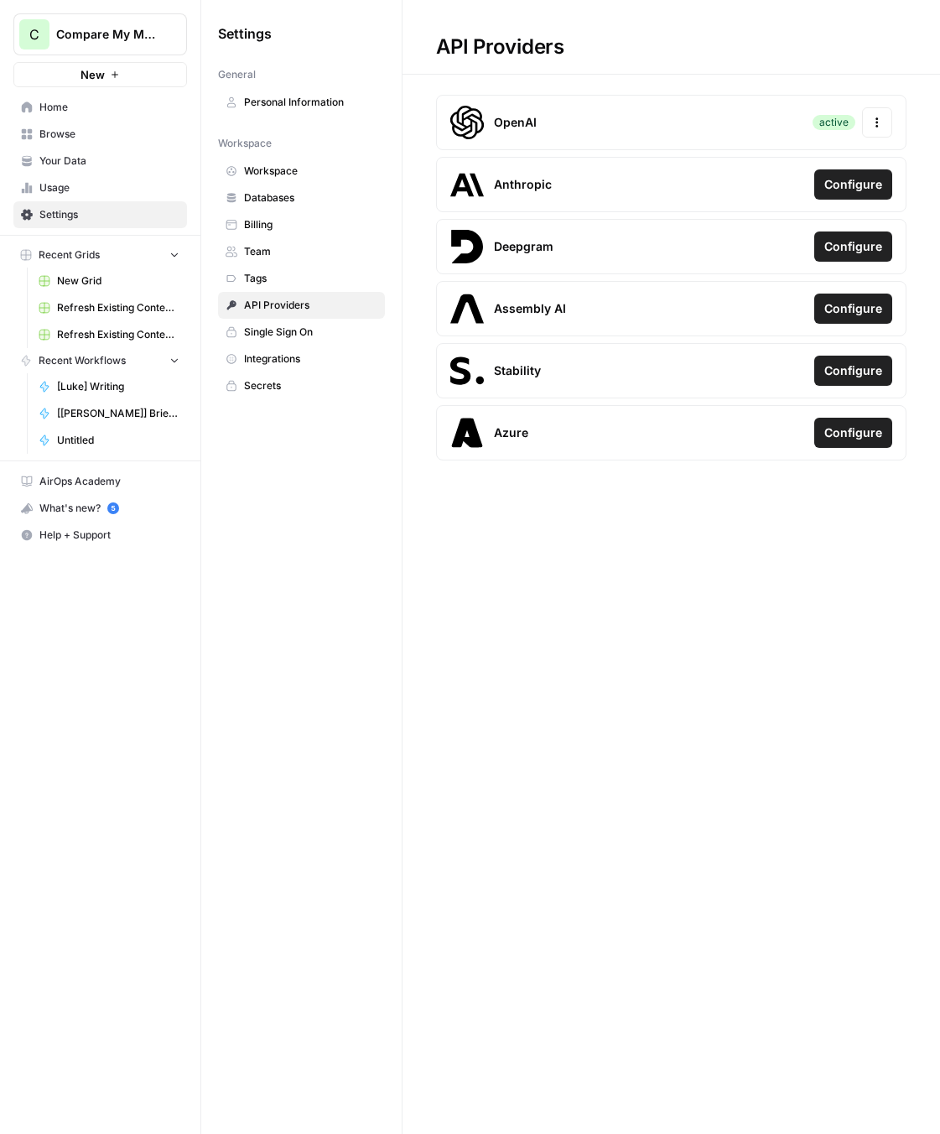
click at [79, 107] on span "Home" at bounding box center [109, 107] width 140 height 15
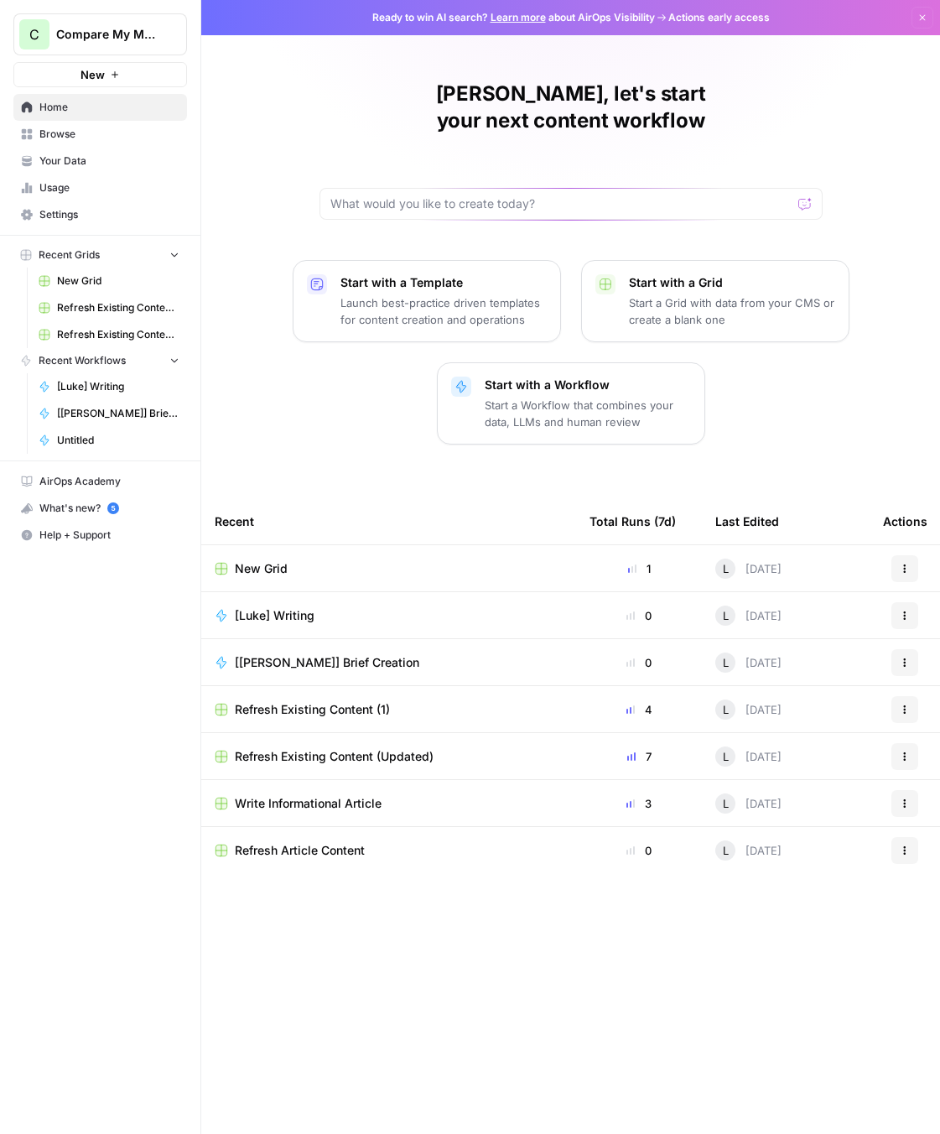
click at [328, 654] on span "[[PERSON_NAME]] Brief Creation" at bounding box center [327, 662] width 184 height 17
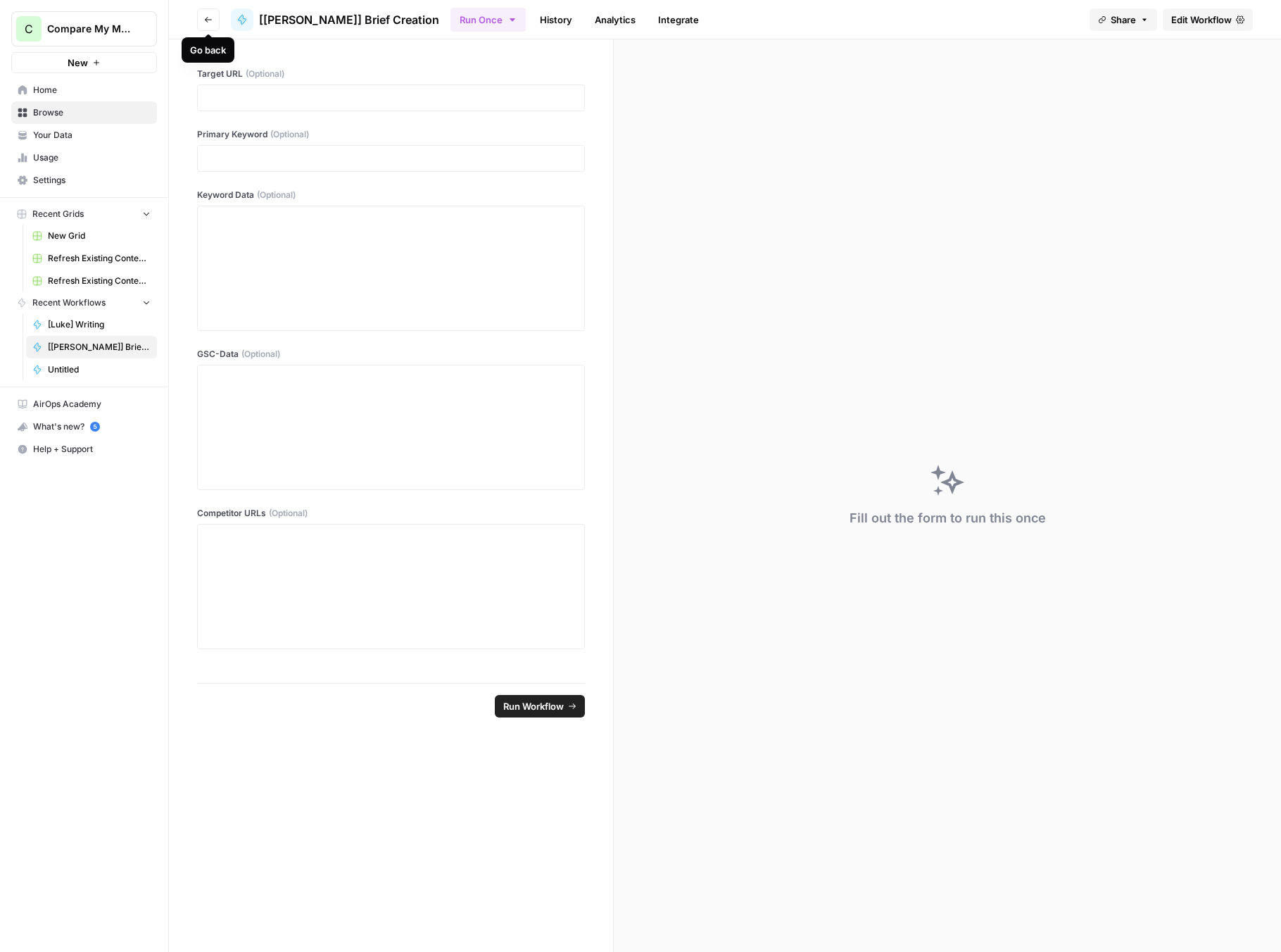
click at [206, 20] on icon "button" at bounding box center [208, 19] width 8 height 8
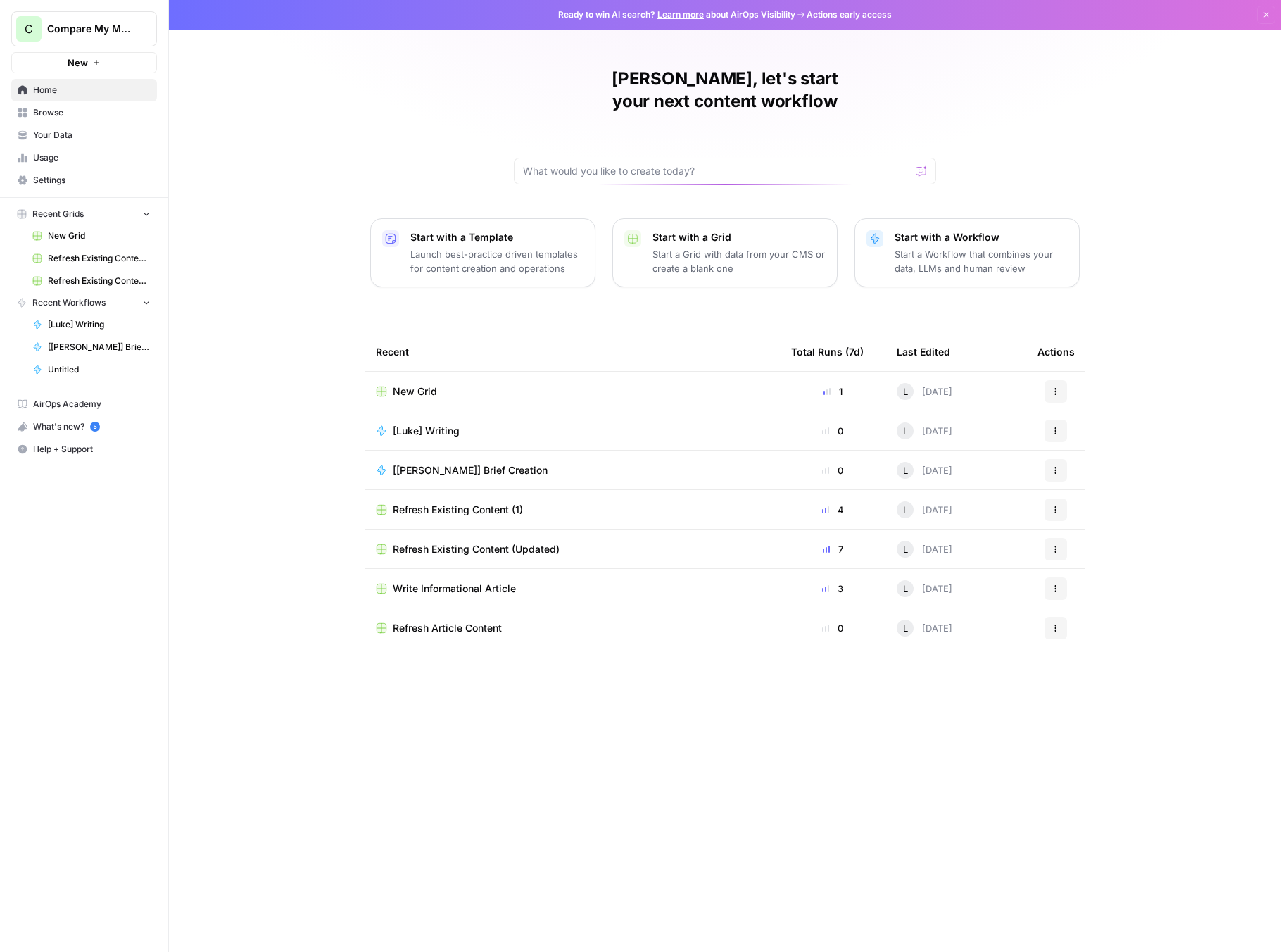
click at [1052, 466] on icon "button" at bounding box center [1056, 470] width 8 height 8
click at [1081, 500] on span "Edit in Studio" at bounding box center [1128, 500] width 112 height 14
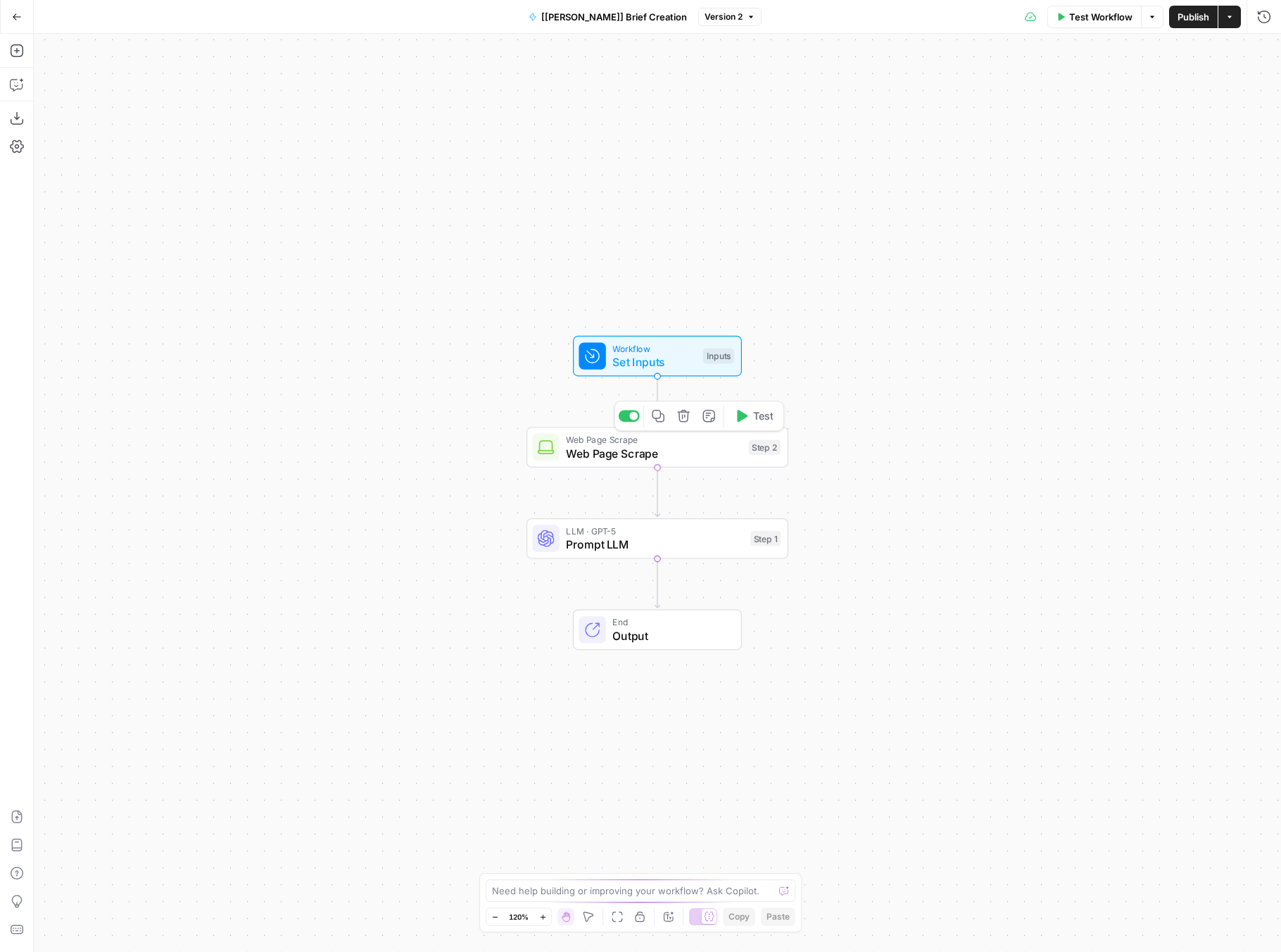
click at [609, 544] on span "Prompt LLM" at bounding box center [654, 544] width 177 height 17
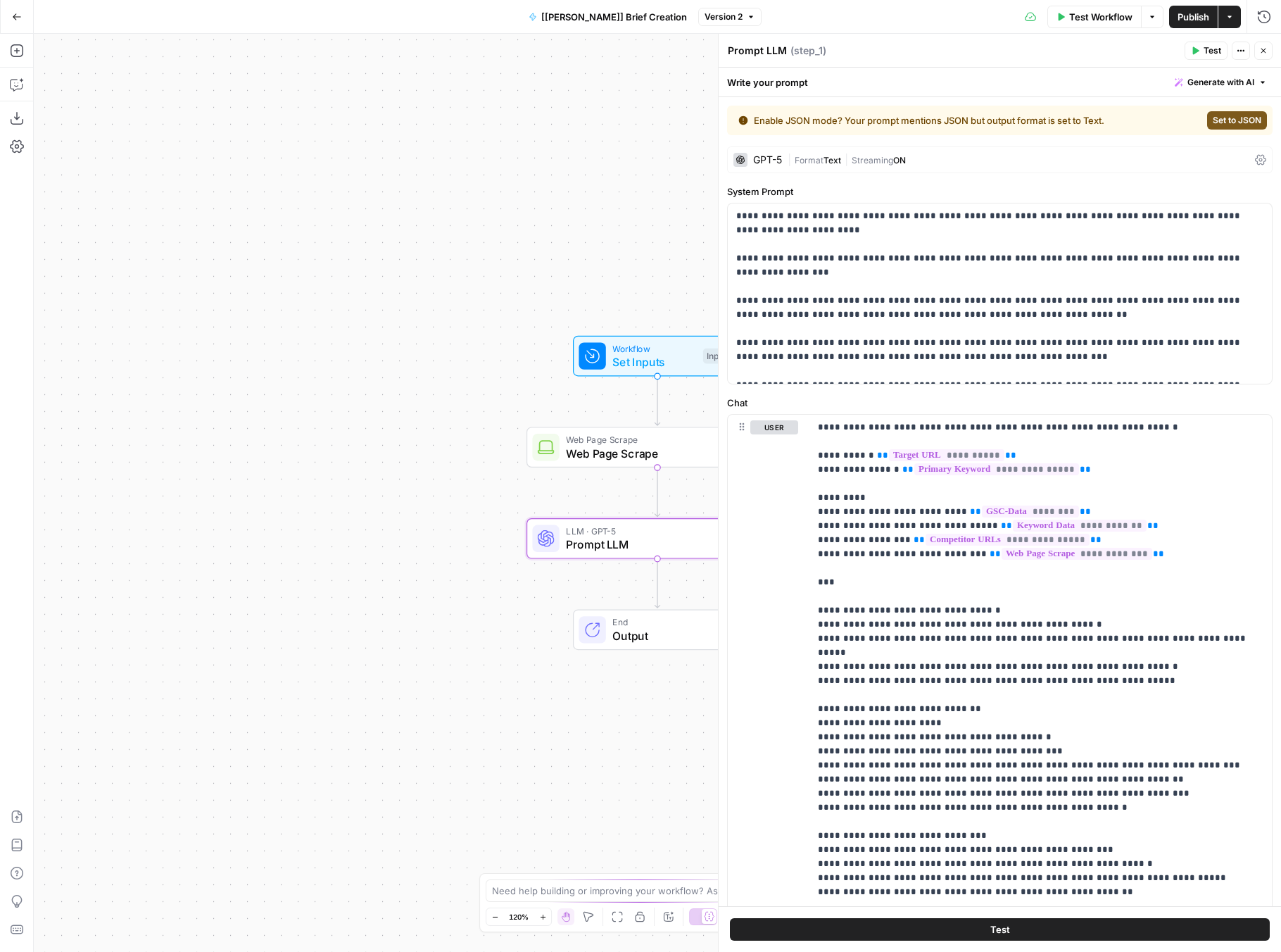
click at [765, 161] on div "GPT-5" at bounding box center [767, 160] width 29 height 10
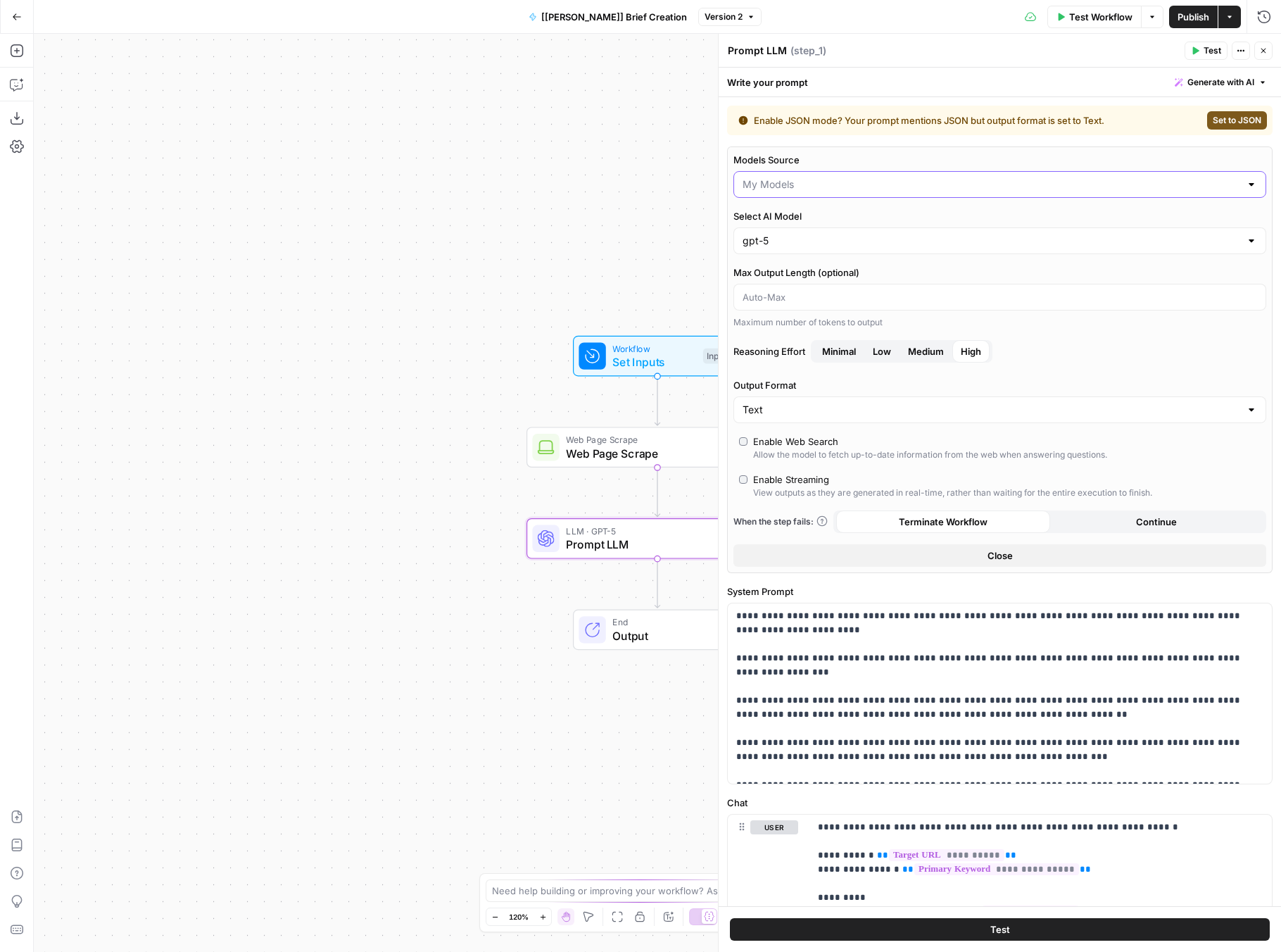
click at [824, 185] on input "Models Source" at bounding box center [991, 184] width 498 height 14
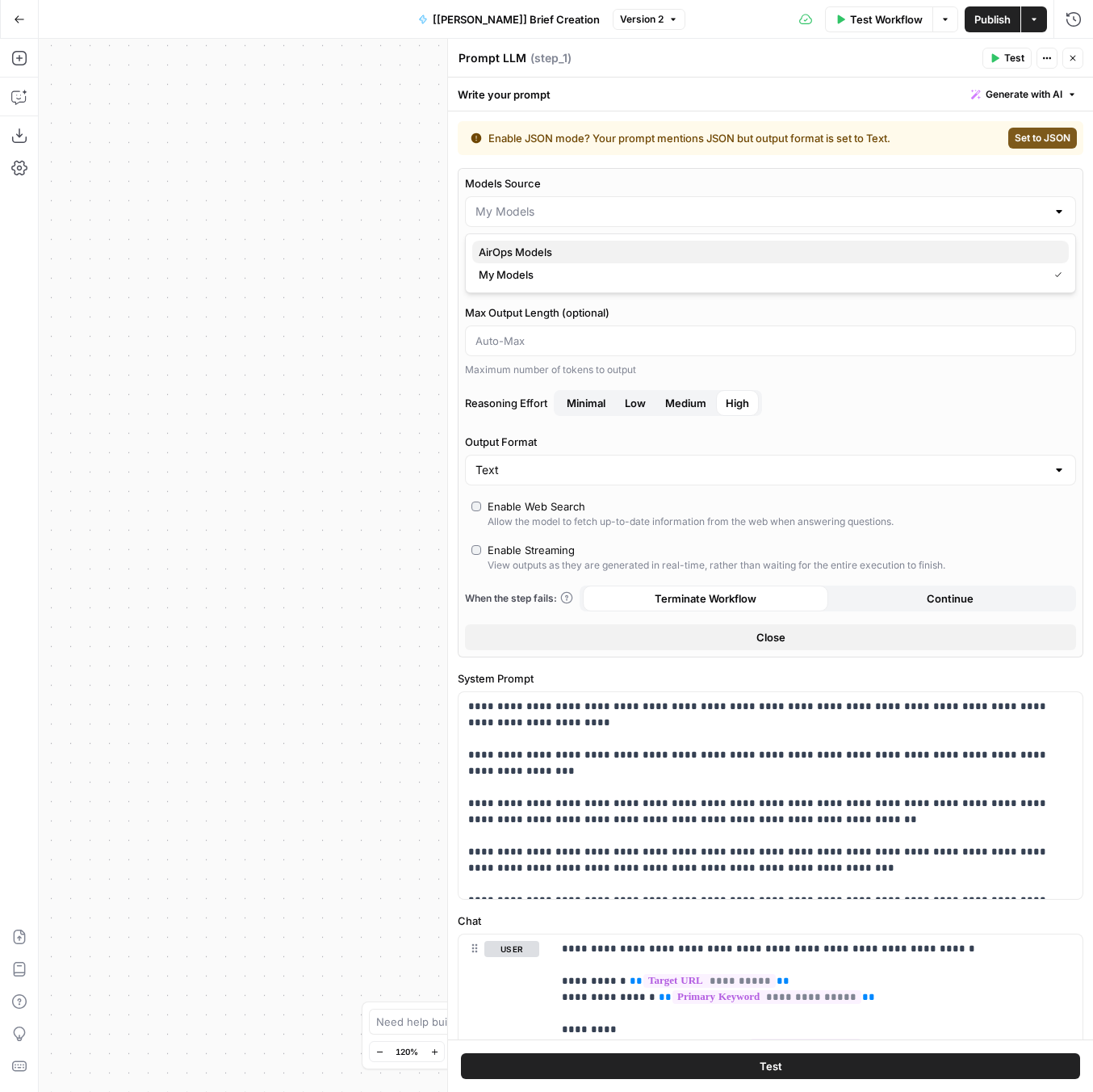
click at [546, 247] on span "AirOps Models" at bounding box center [768, 251] width 578 height 16
type input "AirOps Models"
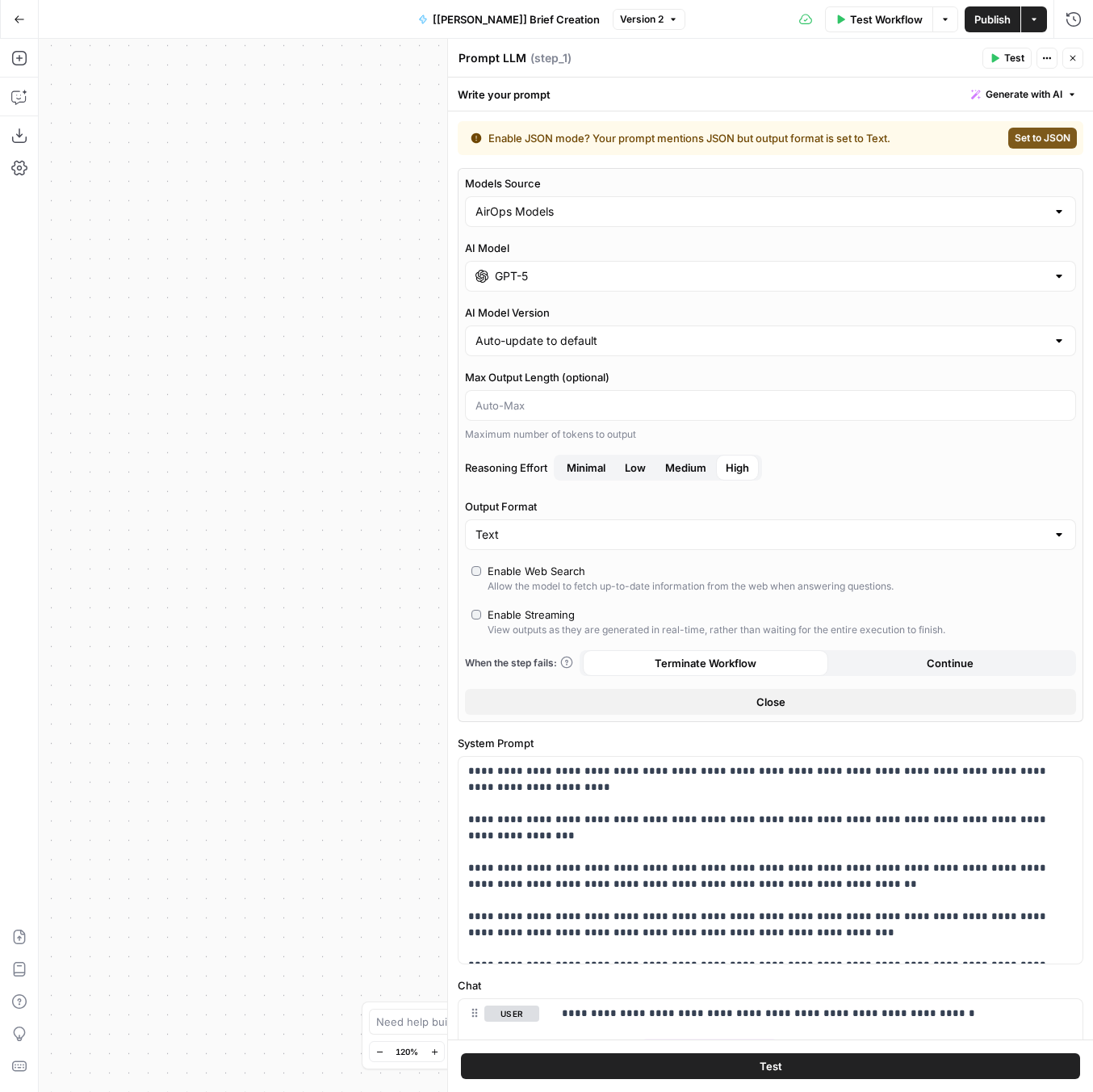
click at [607, 275] on input "GPT-5" at bounding box center [770, 275] width 552 height 16
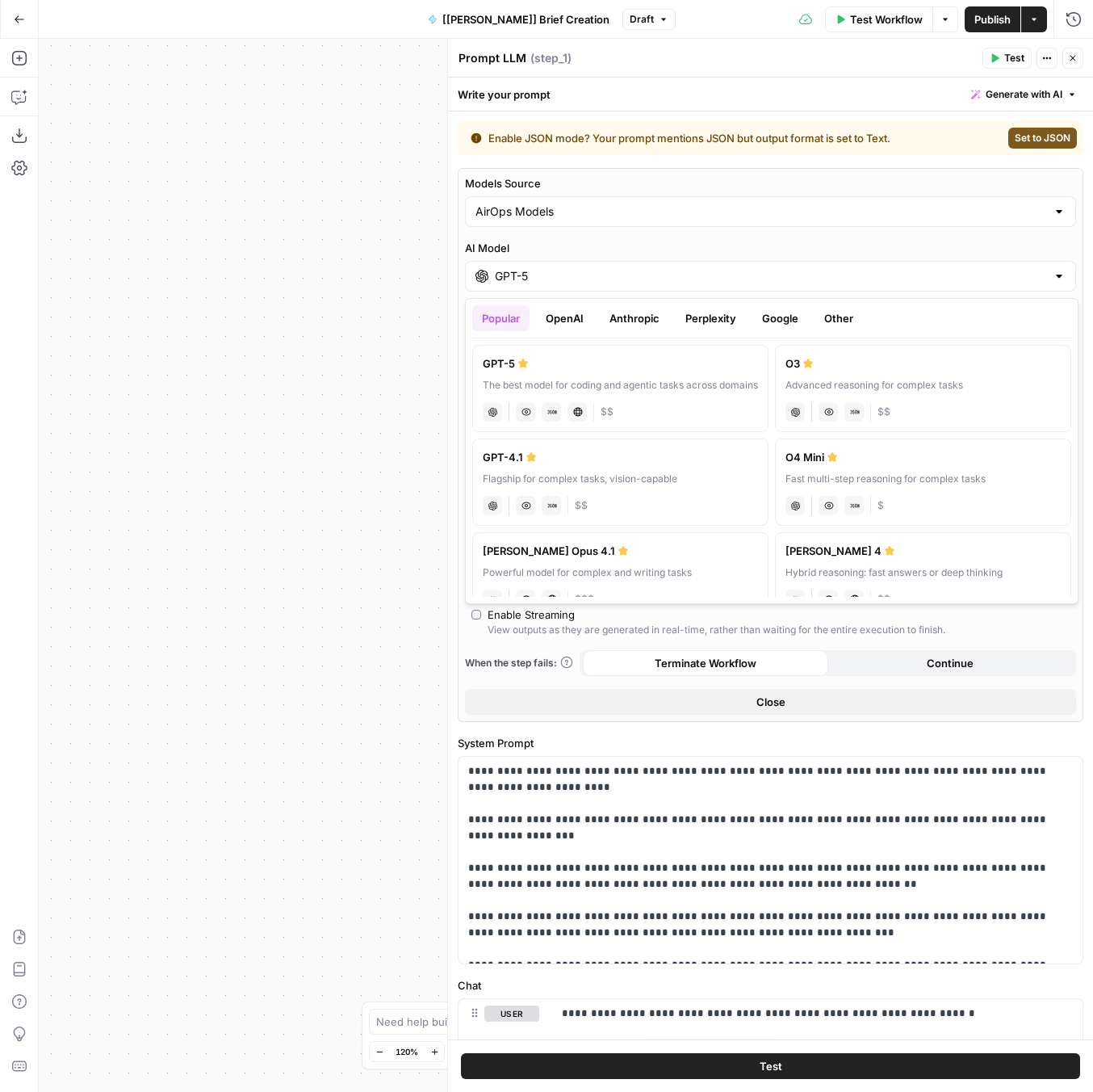
click at [572, 318] on button "OpenAI" at bounding box center [565, 318] width 58 height 26
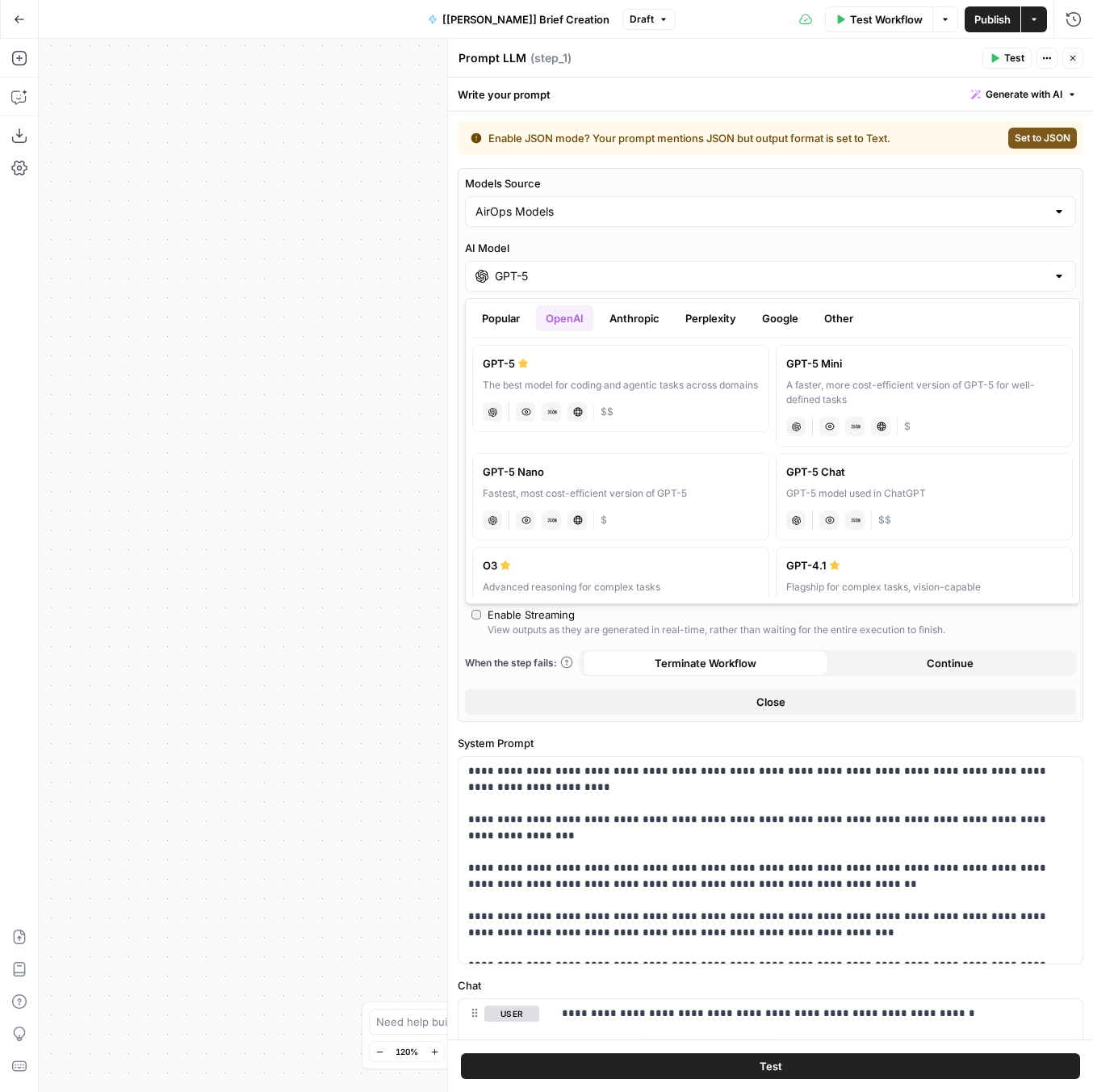
click at [653, 387] on div "The best model for coding and agentic tasks across domains" at bounding box center [620, 384] width 276 height 14
click at [997, 20] on span "Publish" at bounding box center [993, 19] width 37 height 16
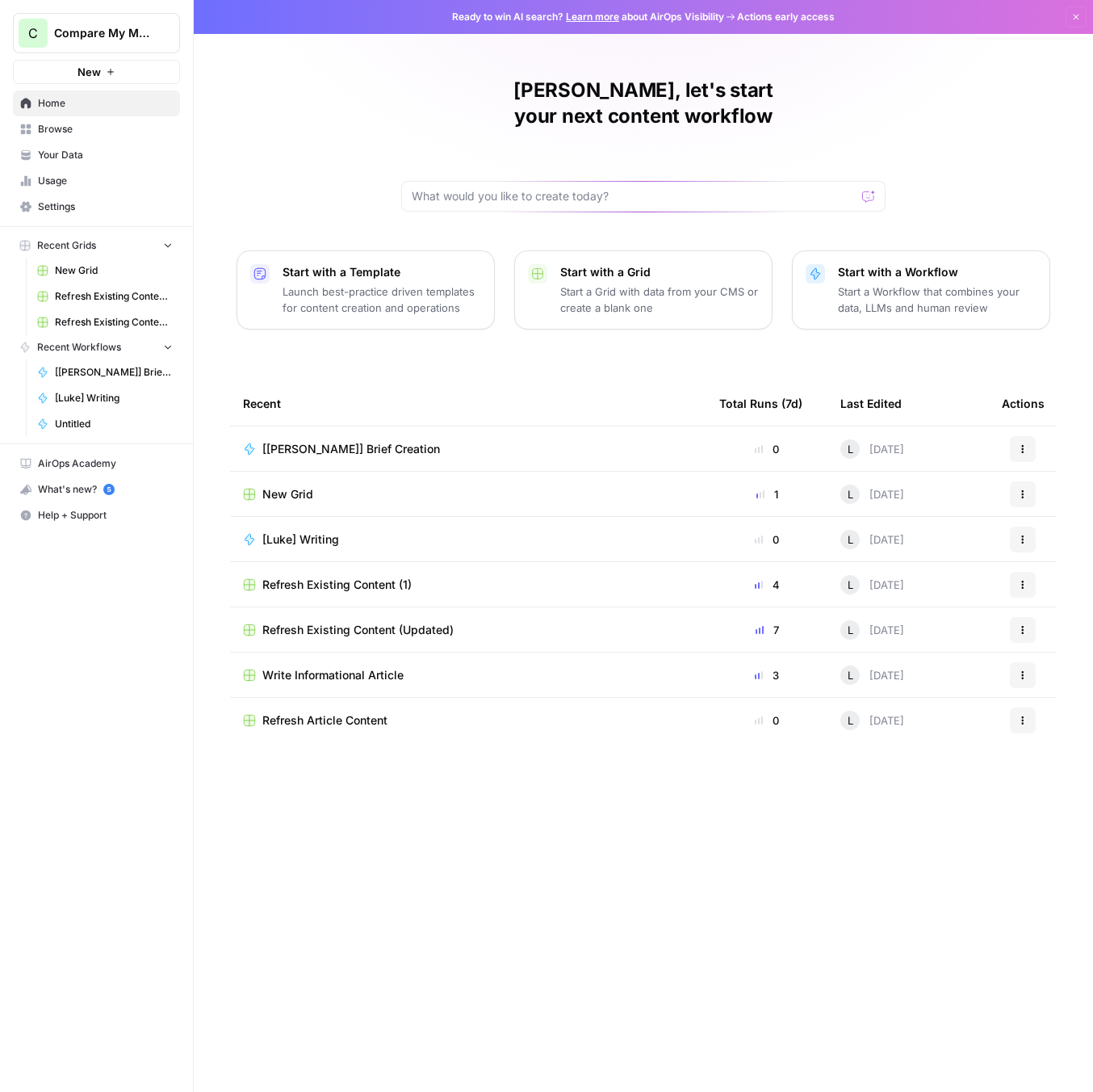
click at [298, 486] on span "New Grid" at bounding box center [288, 494] width 51 height 16
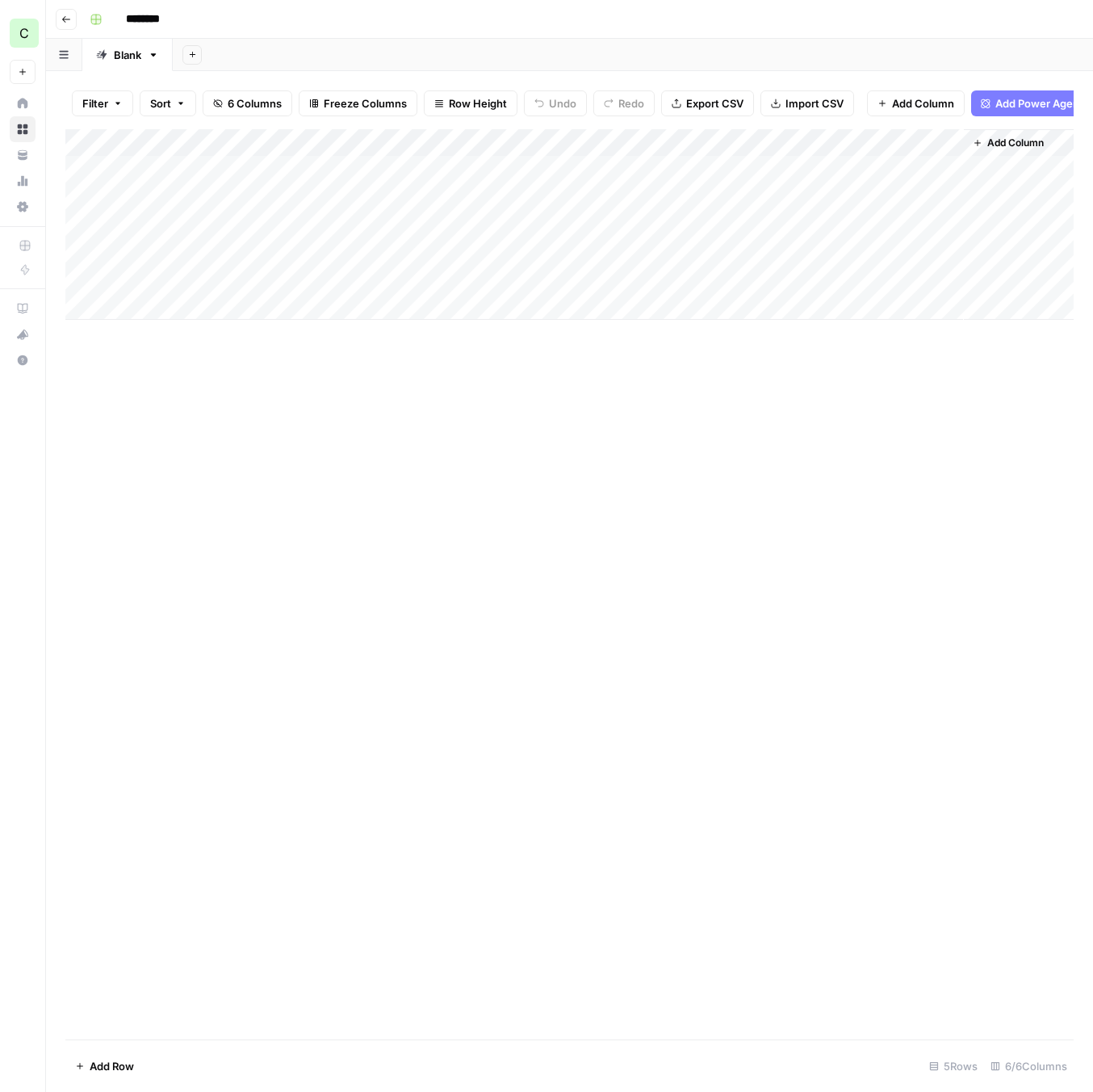
click at [166, 22] on input "********" at bounding box center [164, 19] width 91 height 26
drag, startPoint x: 185, startPoint y: 21, endPoint x: 53, endPoint y: 19, distance: 132.0
click at [53, 19] on header "Go back ********" at bounding box center [570, 19] width 1048 height 39
type input "******"
click at [884, 166] on div "Add Column" at bounding box center [569, 224] width 1008 height 191
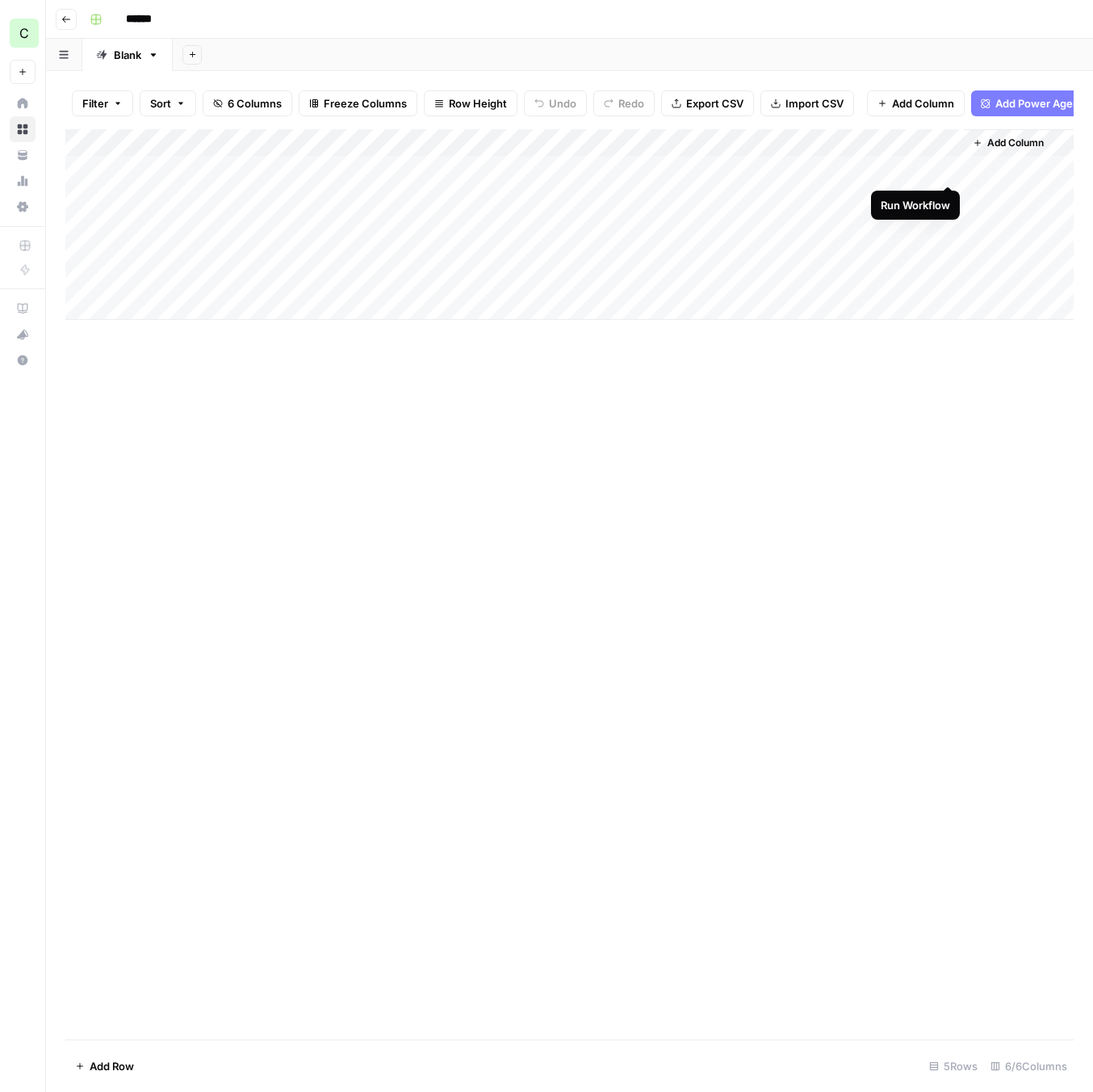
click at [947, 172] on div "Add Column" at bounding box center [569, 224] width 1008 height 191
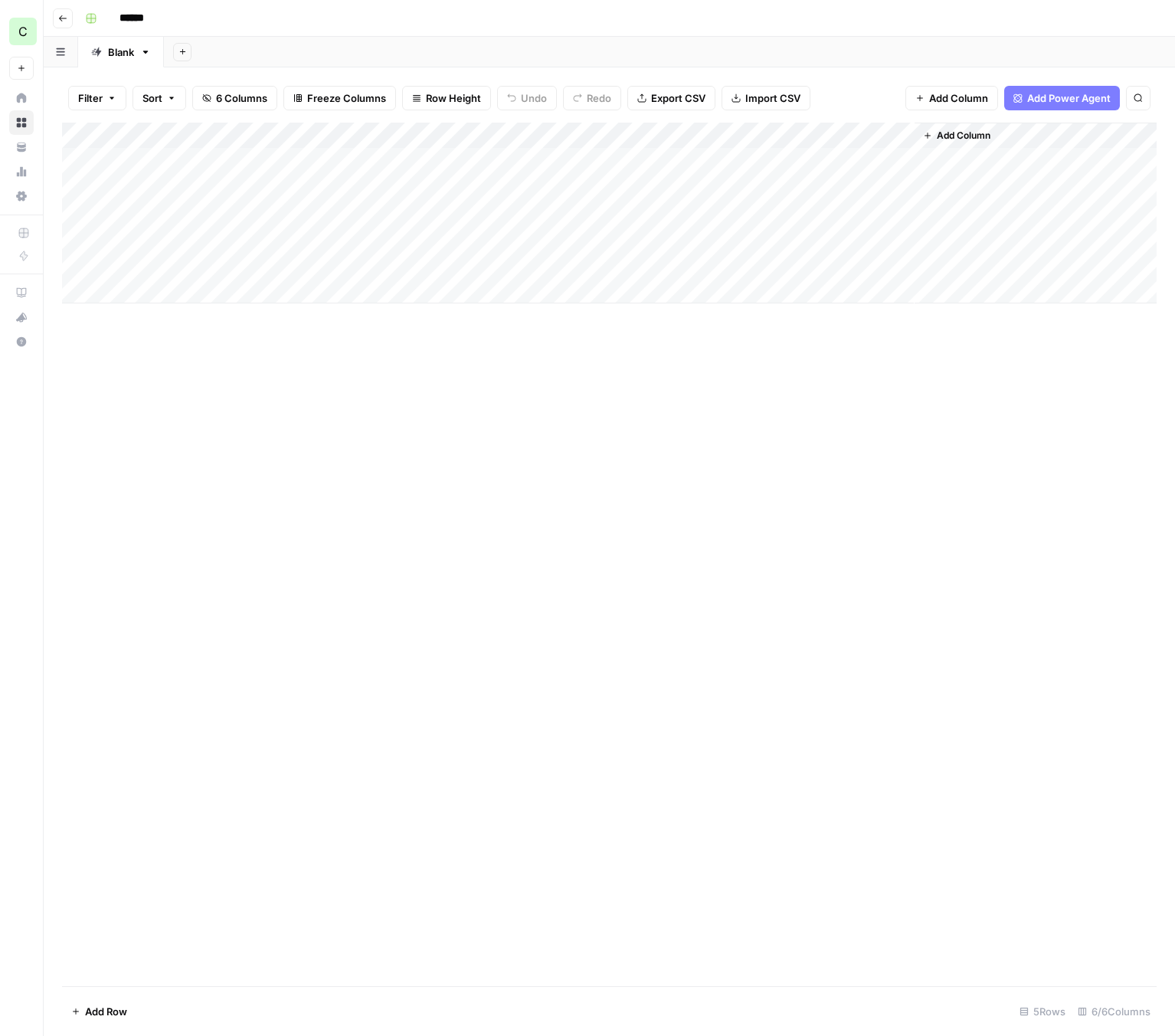
click at [143, 161] on div "Add Column" at bounding box center [609, 213] width 1095 height 181
click at [268, 156] on div "Add Column" at bounding box center [609, 213] width 1095 height 181
click at [413, 158] on div "Add Column" at bounding box center [609, 213] width 1095 height 181
click at [581, 159] on div "Add Column" at bounding box center [609, 213] width 1095 height 181
click at [678, 160] on div "Add Column" at bounding box center [609, 213] width 1095 height 181
